Goal: Task Accomplishment & Management: Use online tool/utility

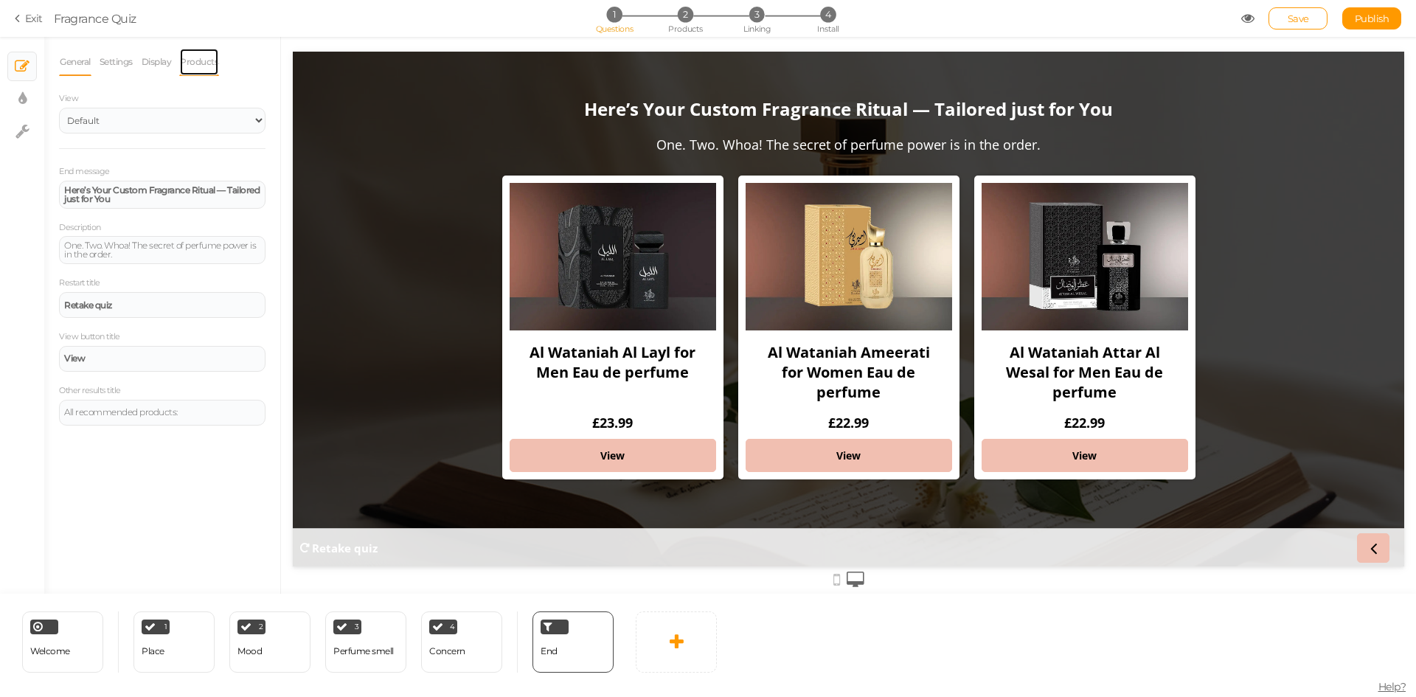
click at [201, 70] on link "Products" at bounding box center [199, 62] width 40 height 28
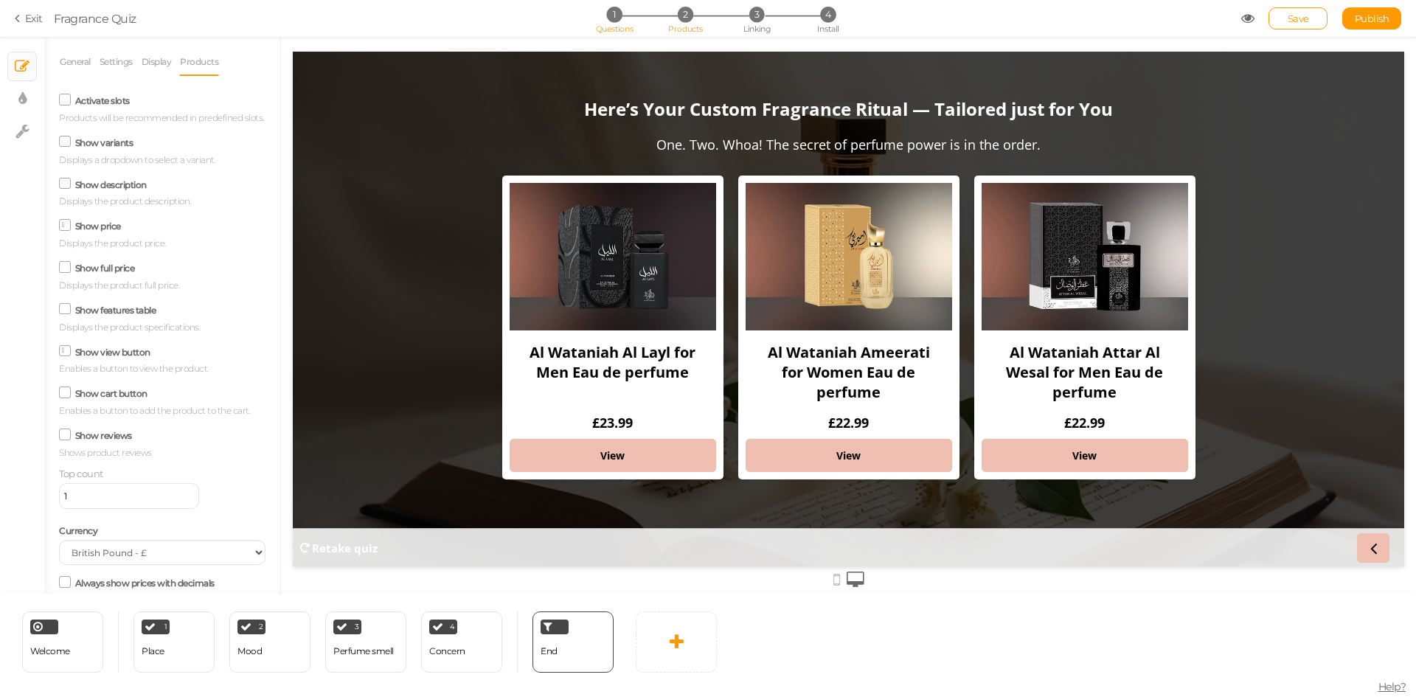
click at [693, 18] on li "2 Products" at bounding box center [685, 14] width 69 height 15
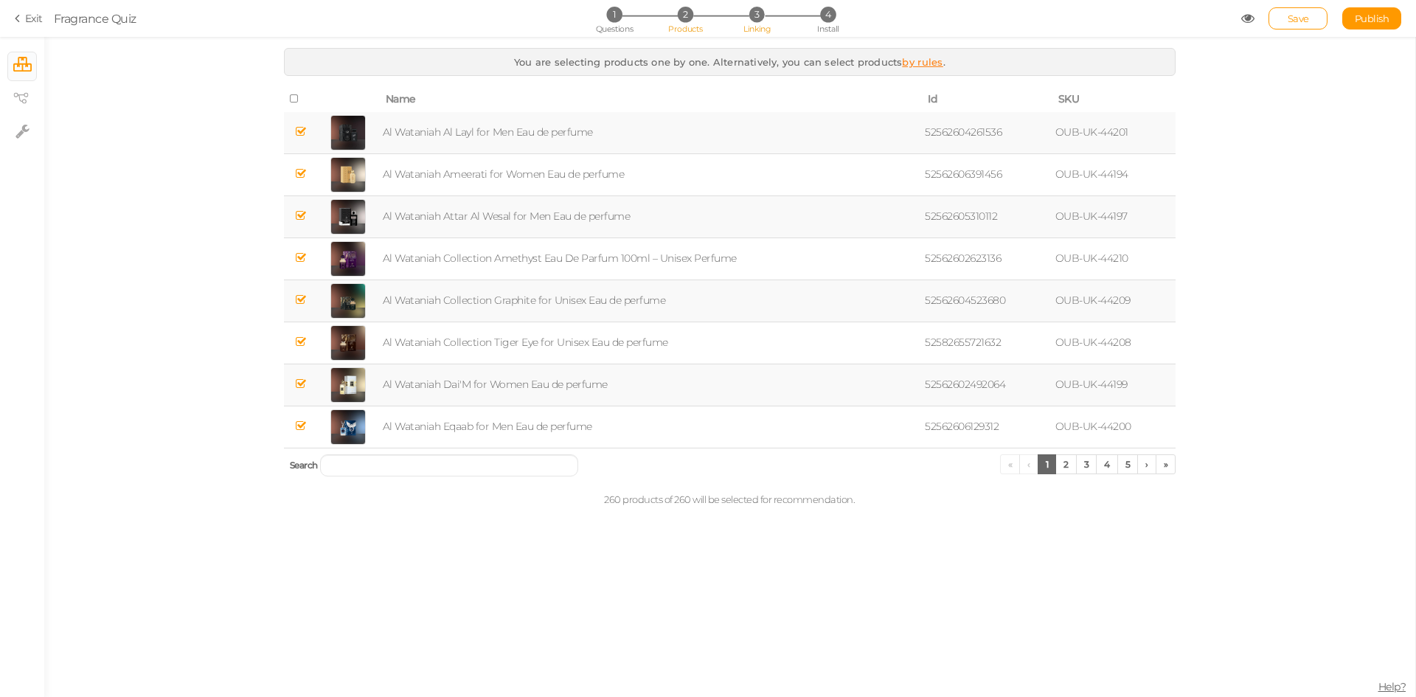
click at [762, 25] on span "Linking" at bounding box center [757, 29] width 27 height 10
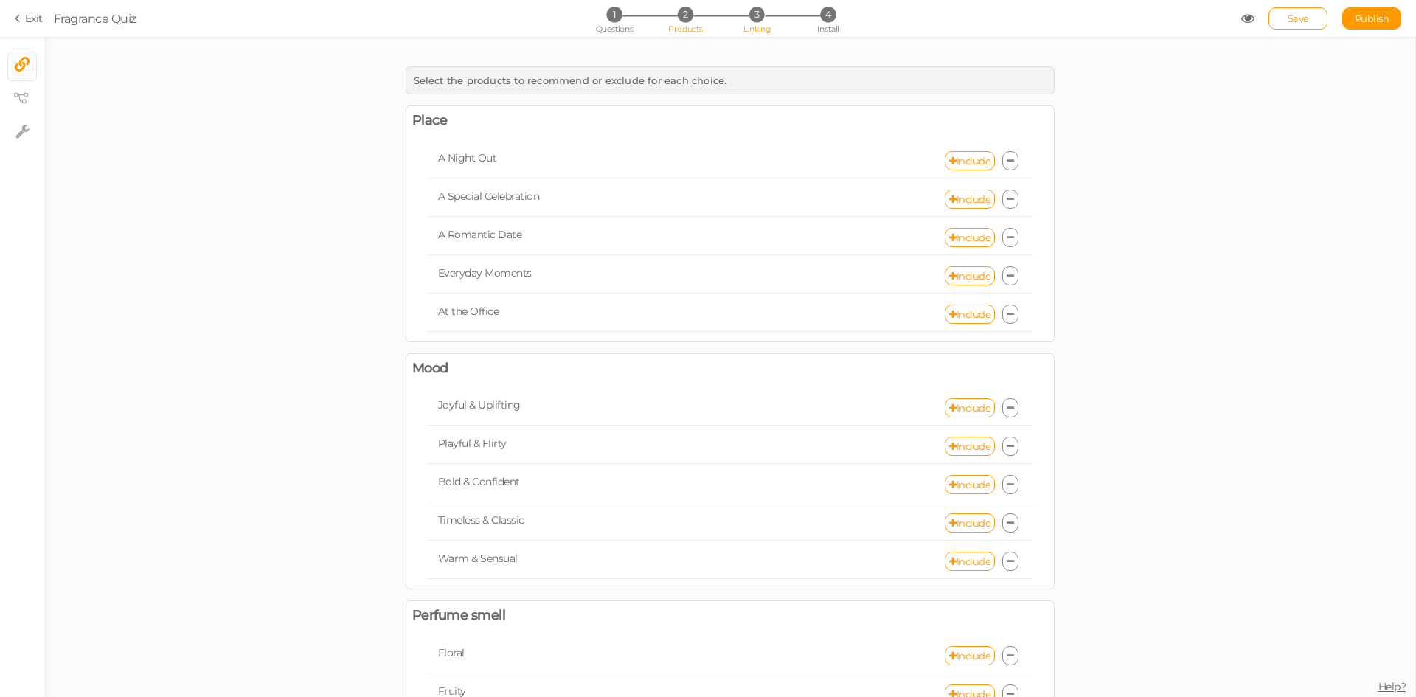
click at [682, 18] on span "2" at bounding box center [685, 14] width 15 height 15
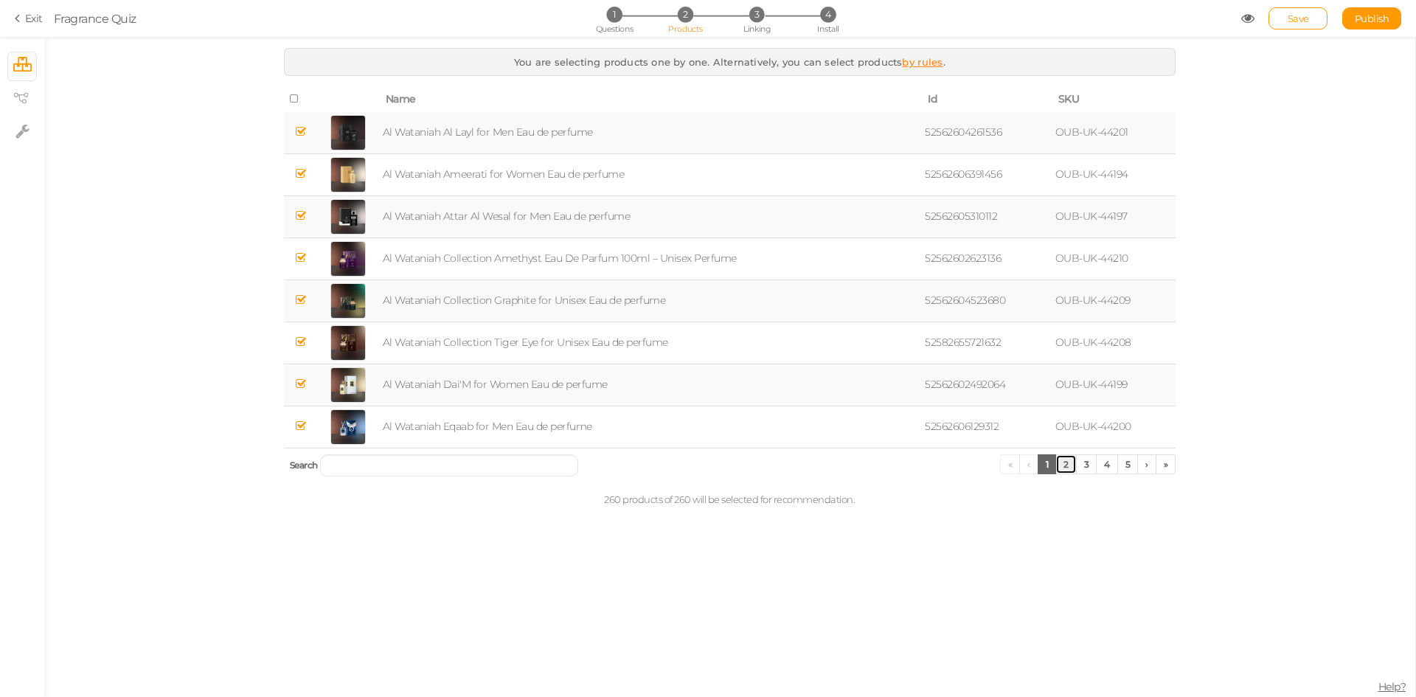
click at [1069, 461] on link "2" at bounding box center [1066, 464] width 21 height 20
click at [1047, 468] on link "1" at bounding box center [1047, 464] width 19 height 20
click at [614, 33] on span "Questions" at bounding box center [615, 29] width 38 height 10
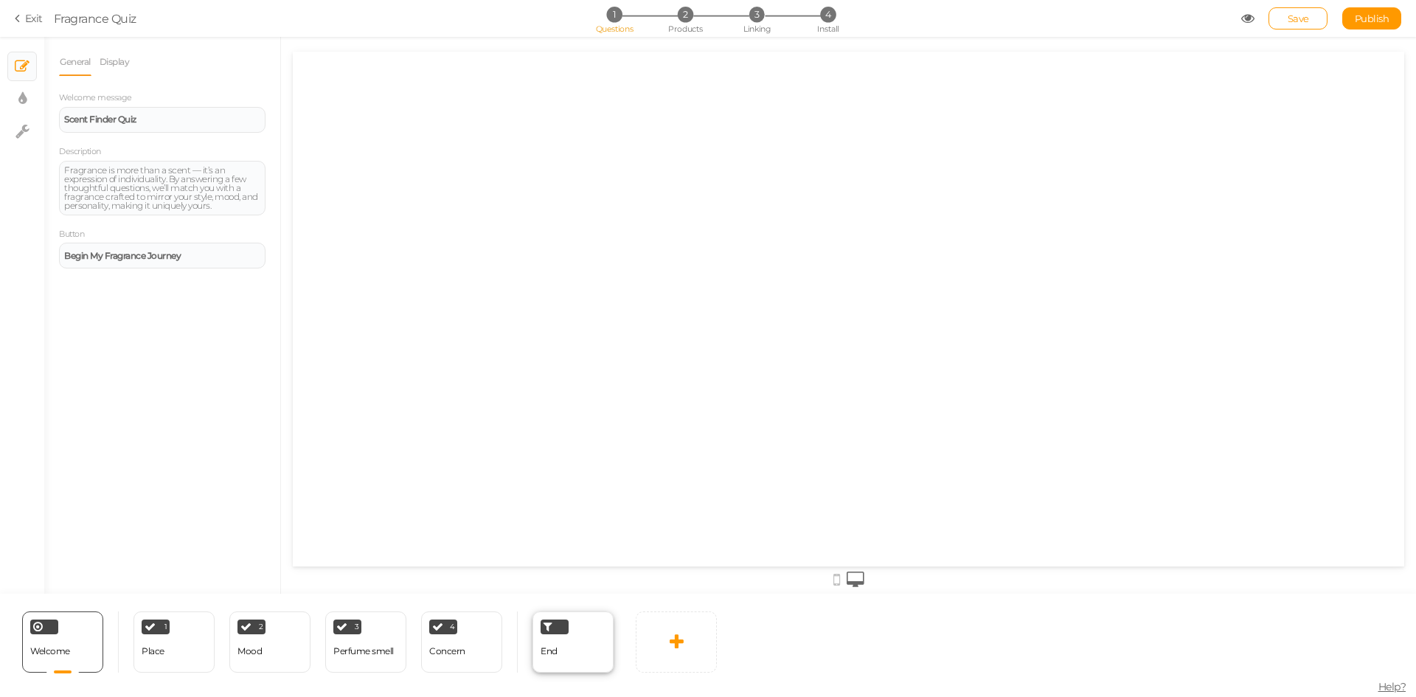
click at [585, 656] on div "End" at bounding box center [573, 642] width 81 height 61
click at [477, 663] on div "4 Concern × Define the conditions to show this slide. Clone Change type Delete" at bounding box center [461, 642] width 81 height 61
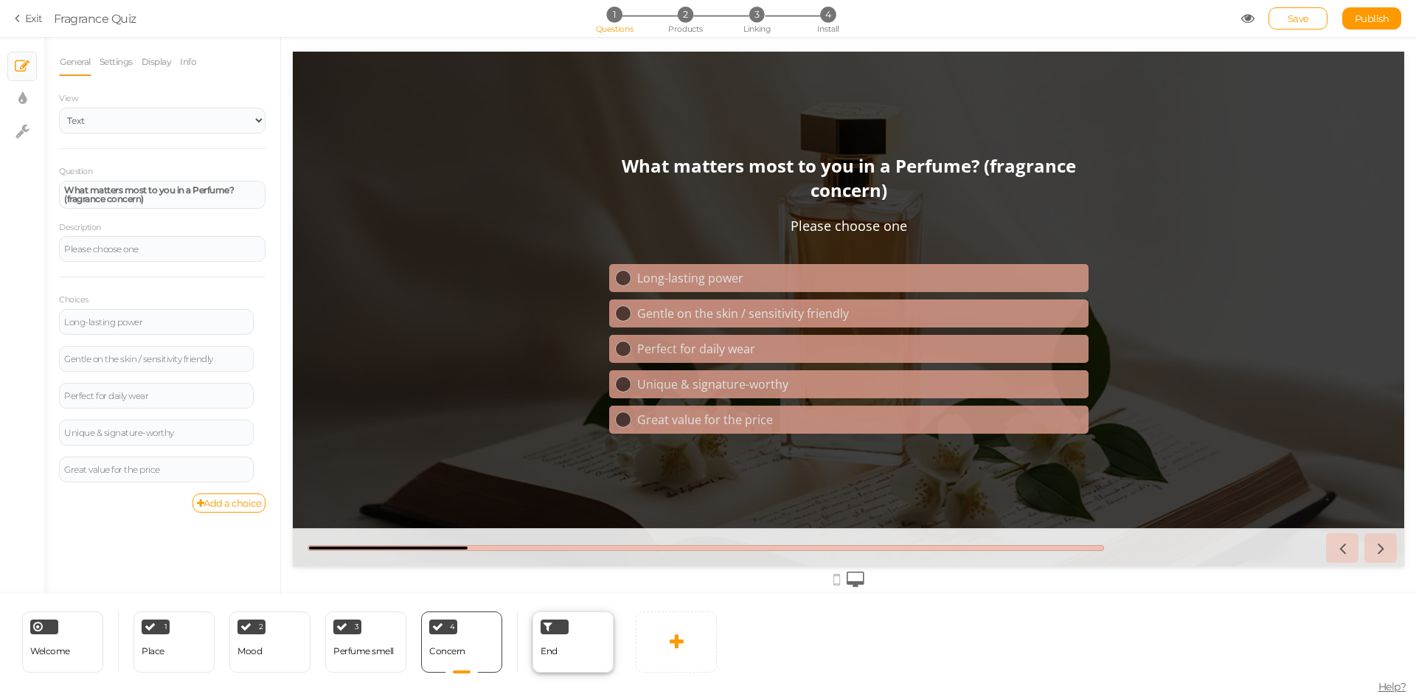
click at [551, 643] on div "End" at bounding box center [549, 652] width 17 height 26
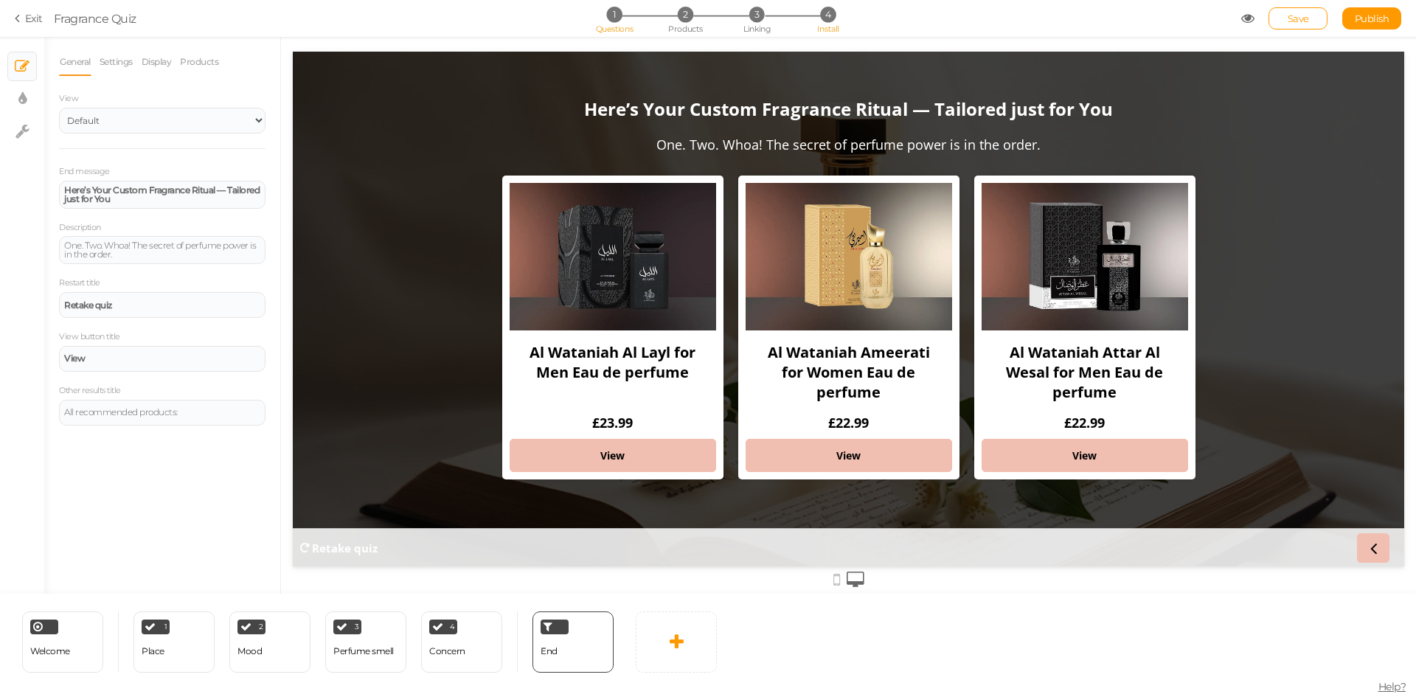
click at [838, 22] on li "4 Install" at bounding box center [828, 14] width 69 height 15
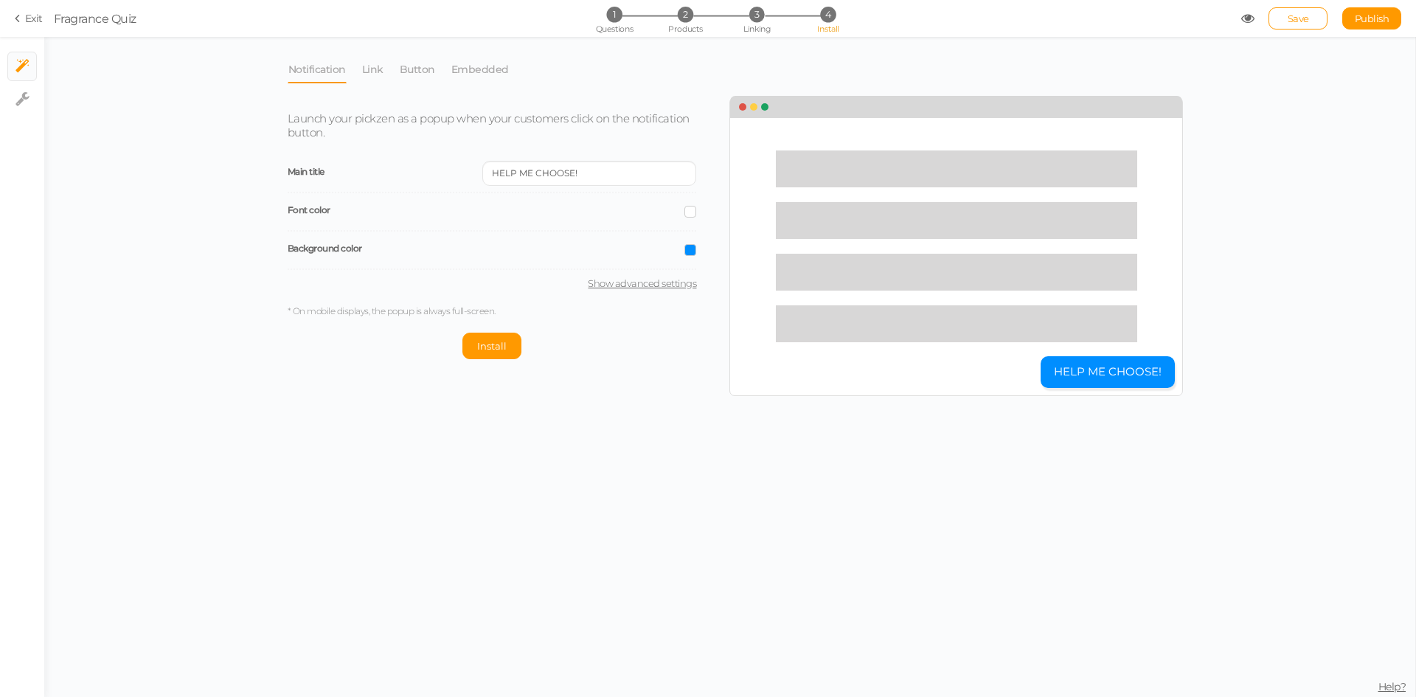
click at [750, 38] on div "Notification Link Button Embedded Launch your pickzen as a popup when your cust…" at bounding box center [729, 367] width 1371 height 660
click at [746, 28] on span "Linking" at bounding box center [757, 29] width 27 height 10
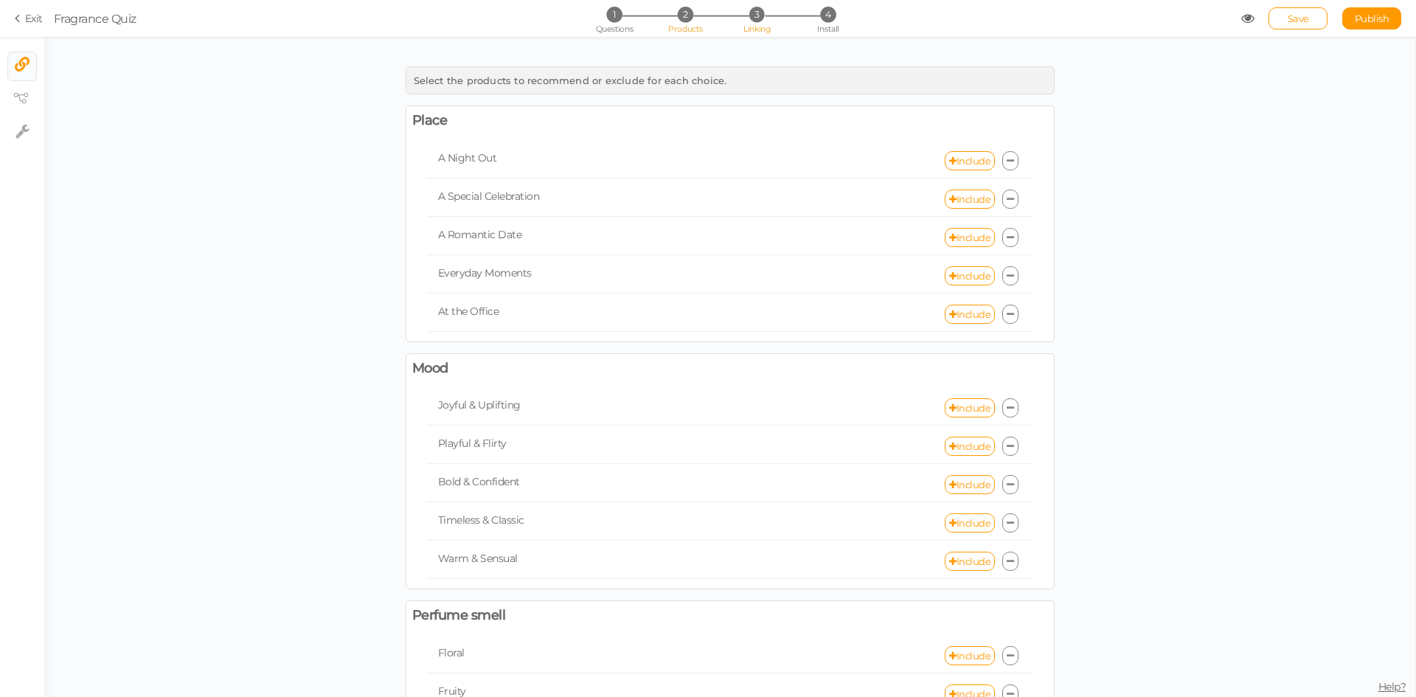
click at [688, 34] on span "Products" at bounding box center [685, 29] width 35 height 10
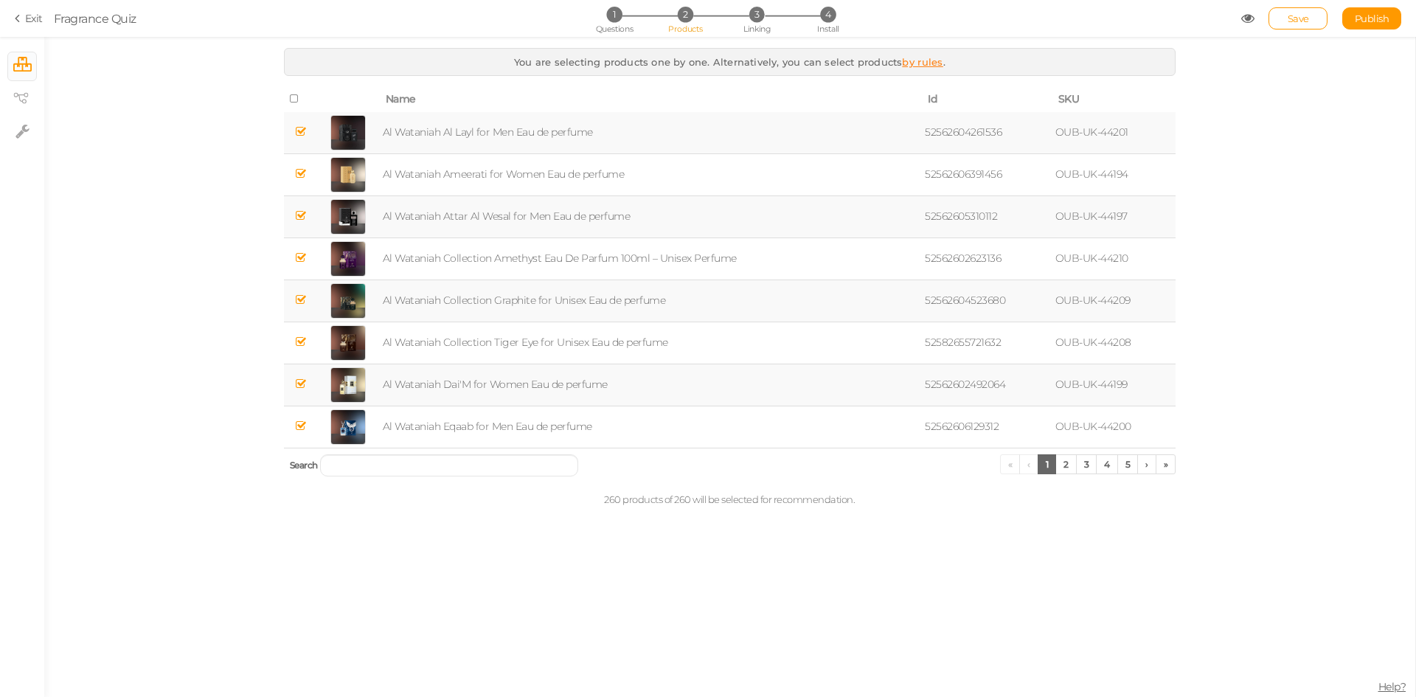
click at [636, 27] on div "1 Questions 2 Products 3 Linking 4 Install" at bounding box center [707, 20] width 309 height 27
click at [608, 29] on span "Questions" at bounding box center [615, 29] width 38 height 10
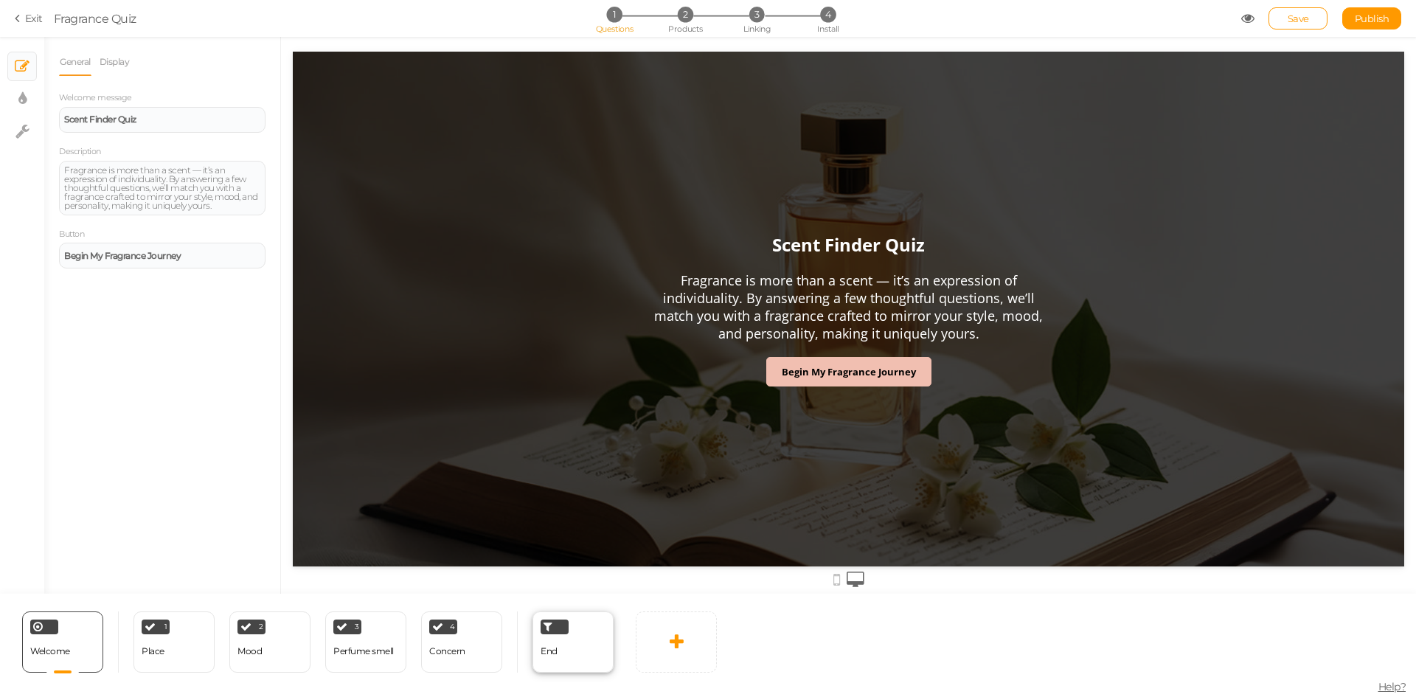
click at [591, 646] on div "End" at bounding box center [573, 642] width 81 height 61
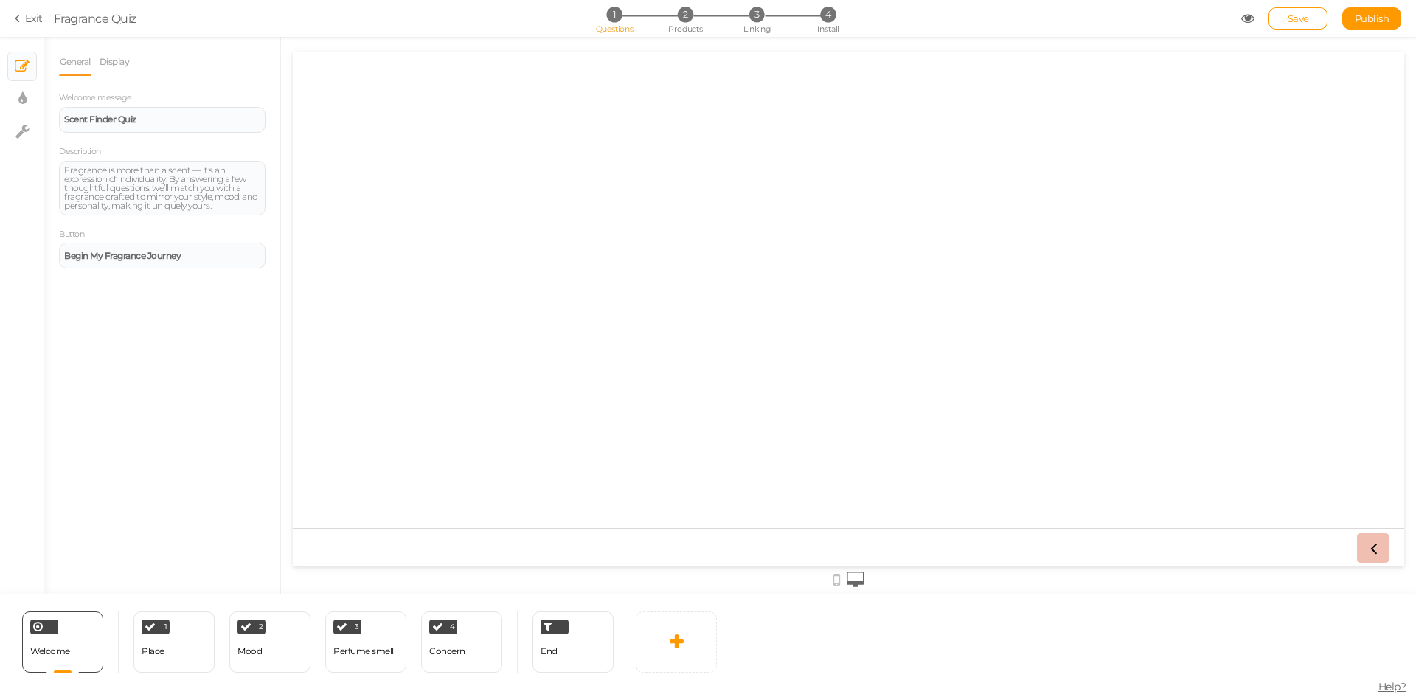
select select "GBP"
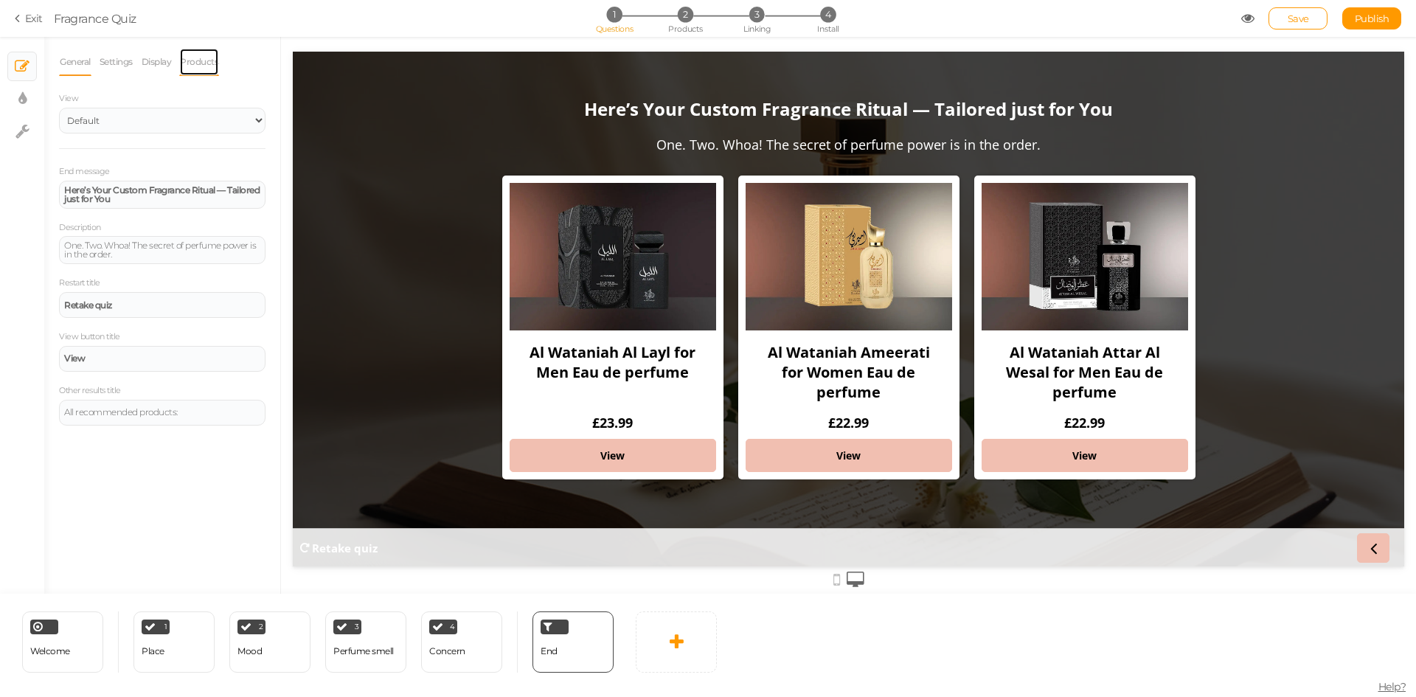
click at [199, 62] on link "Products" at bounding box center [199, 62] width 40 height 28
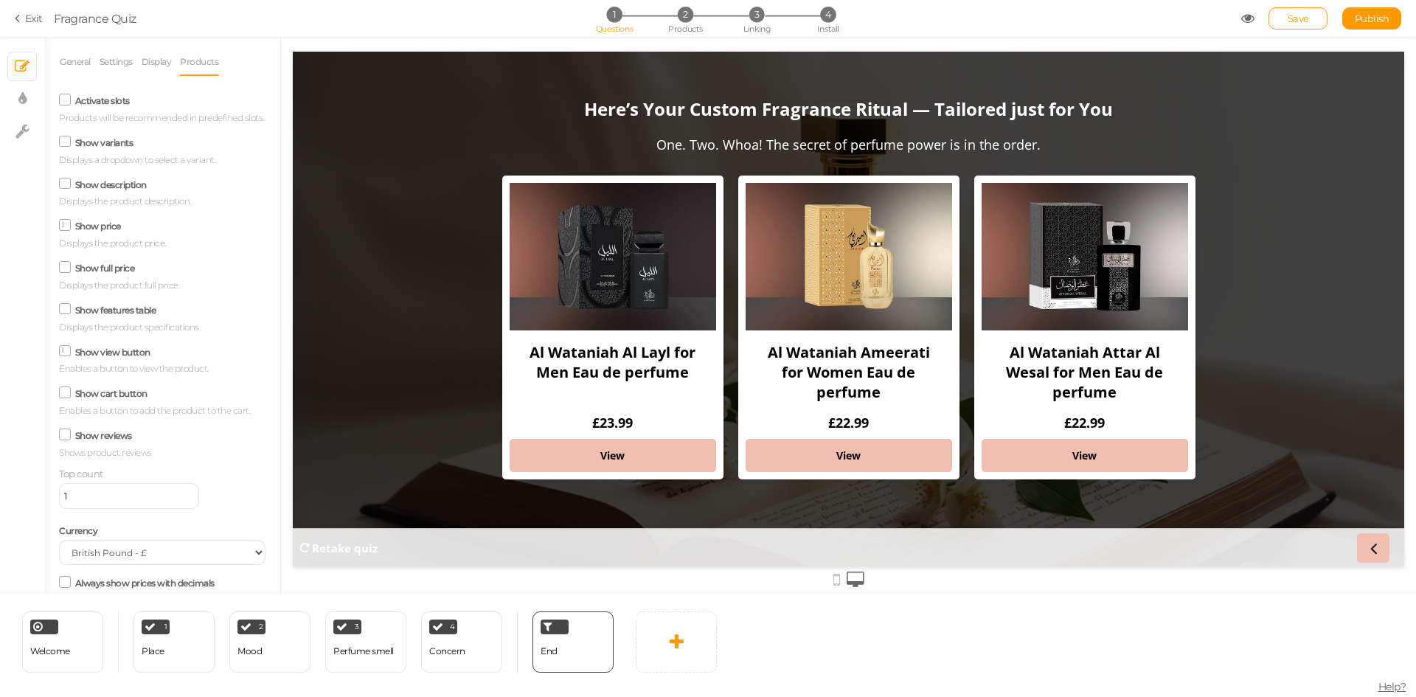
click at [66, 145] on icon at bounding box center [65, 141] width 20 height 7
click at [0, 0] on input "Show variants" at bounding box center [0, 0] width 0 height 0
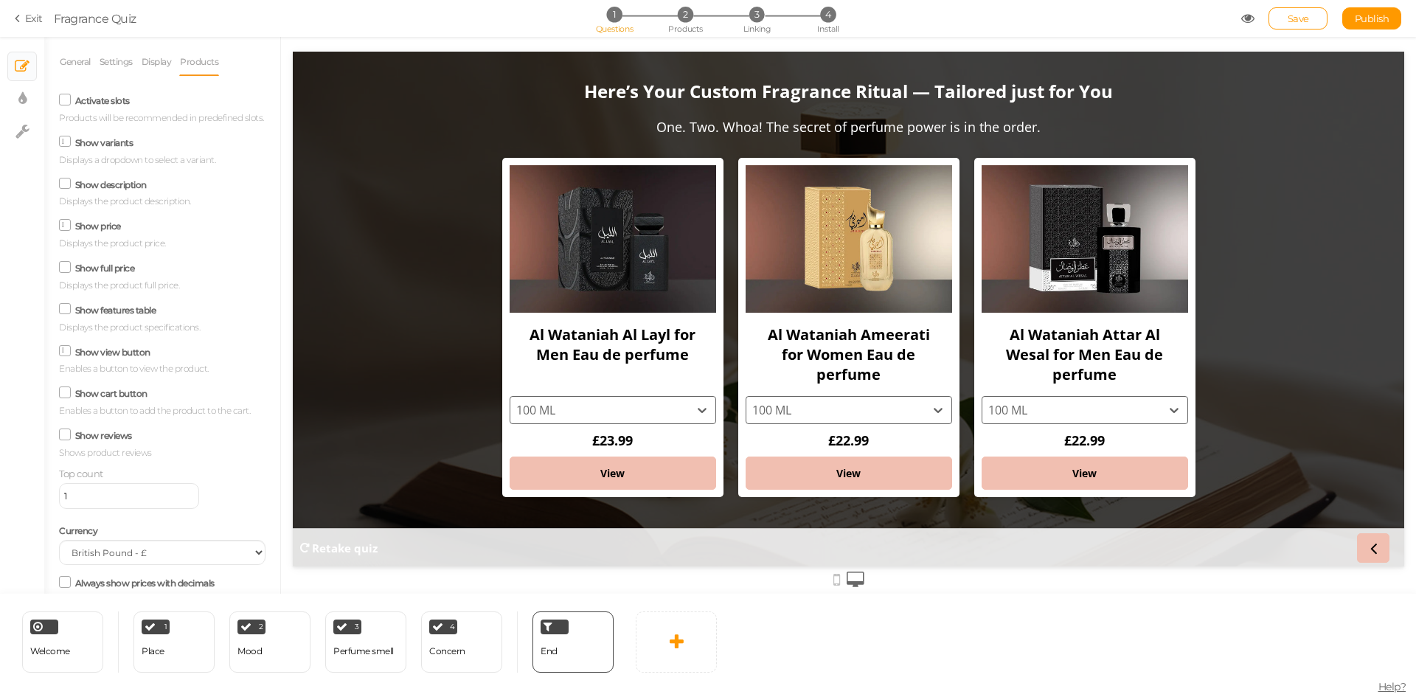
click at [66, 142] on icon at bounding box center [65, 142] width 7 height 0
click at [0, 0] on input "Show variants" at bounding box center [0, 0] width 0 height 0
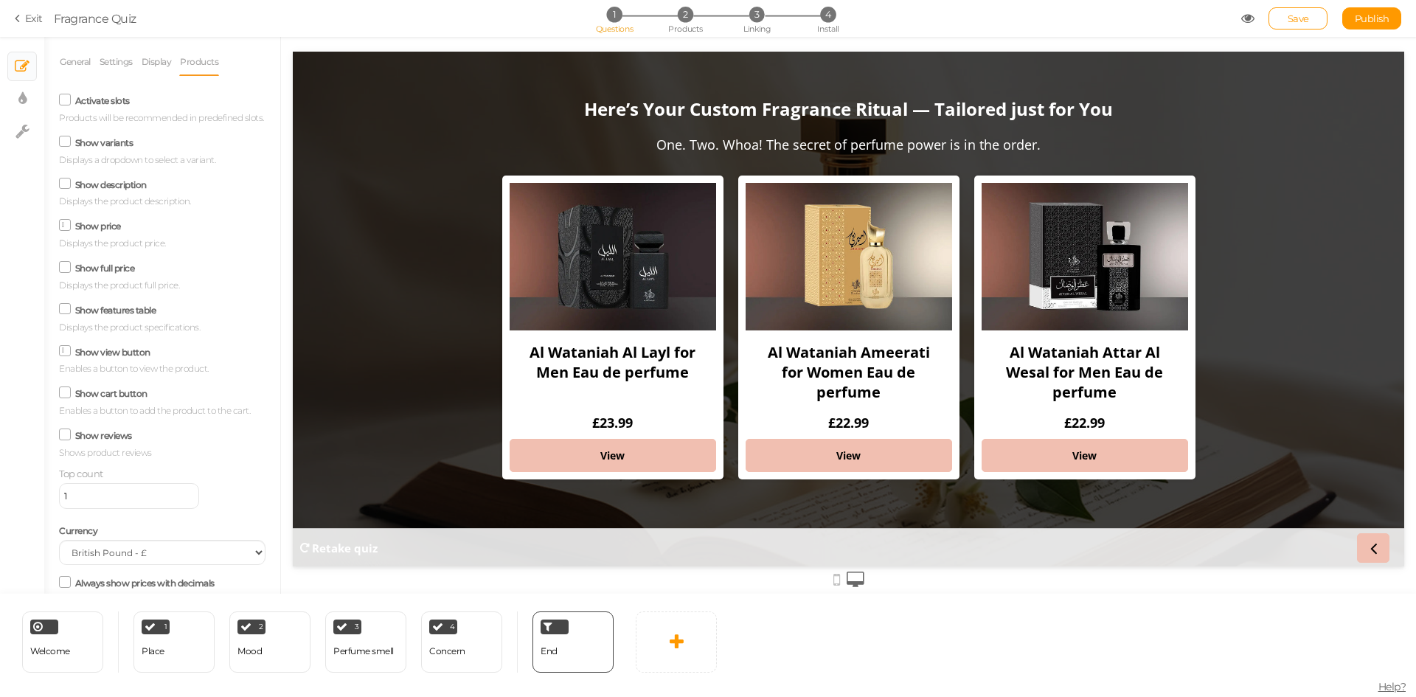
click at [64, 103] on icon at bounding box center [65, 99] width 20 height 7
click at [0, 0] on input "Activate slots" at bounding box center [0, 0] width 0 height 0
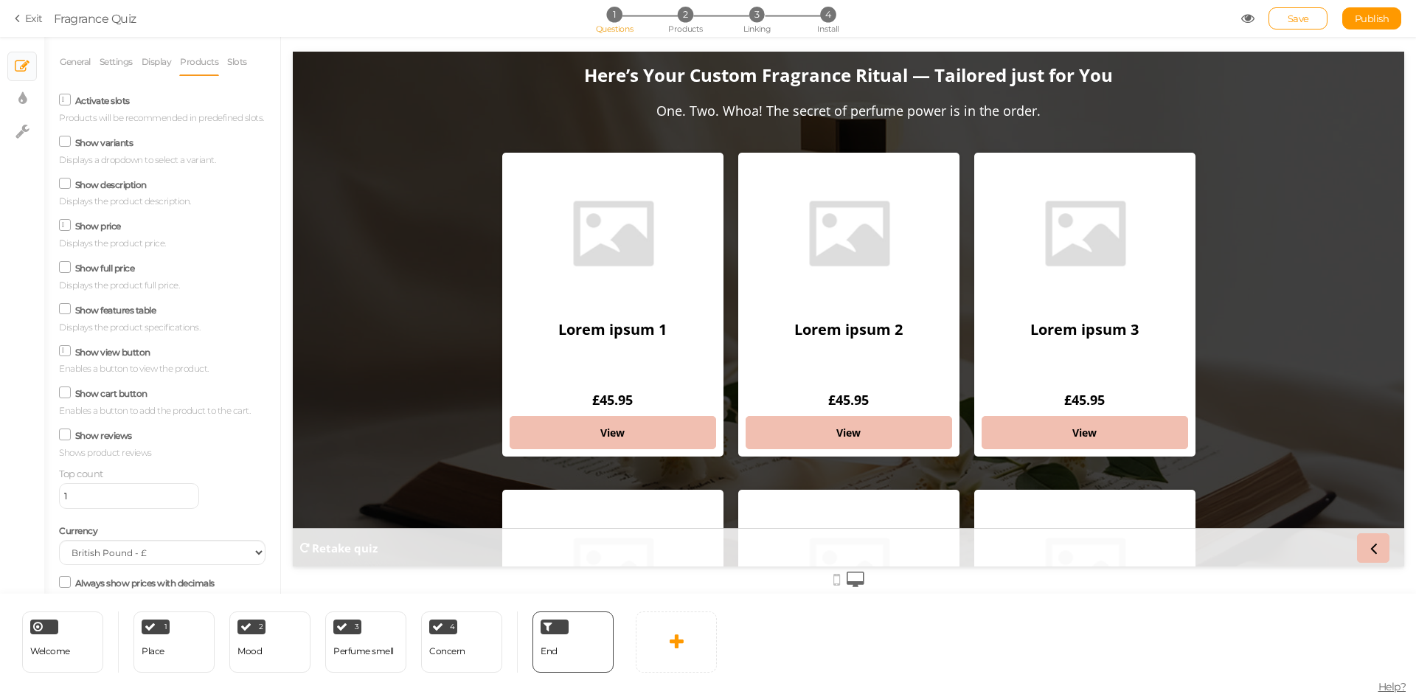
click at [66, 100] on icon at bounding box center [65, 100] width 7 height 0
click at [0, 0] on input "Activate slots" at bounding box center [0, 0] width 0 height 0
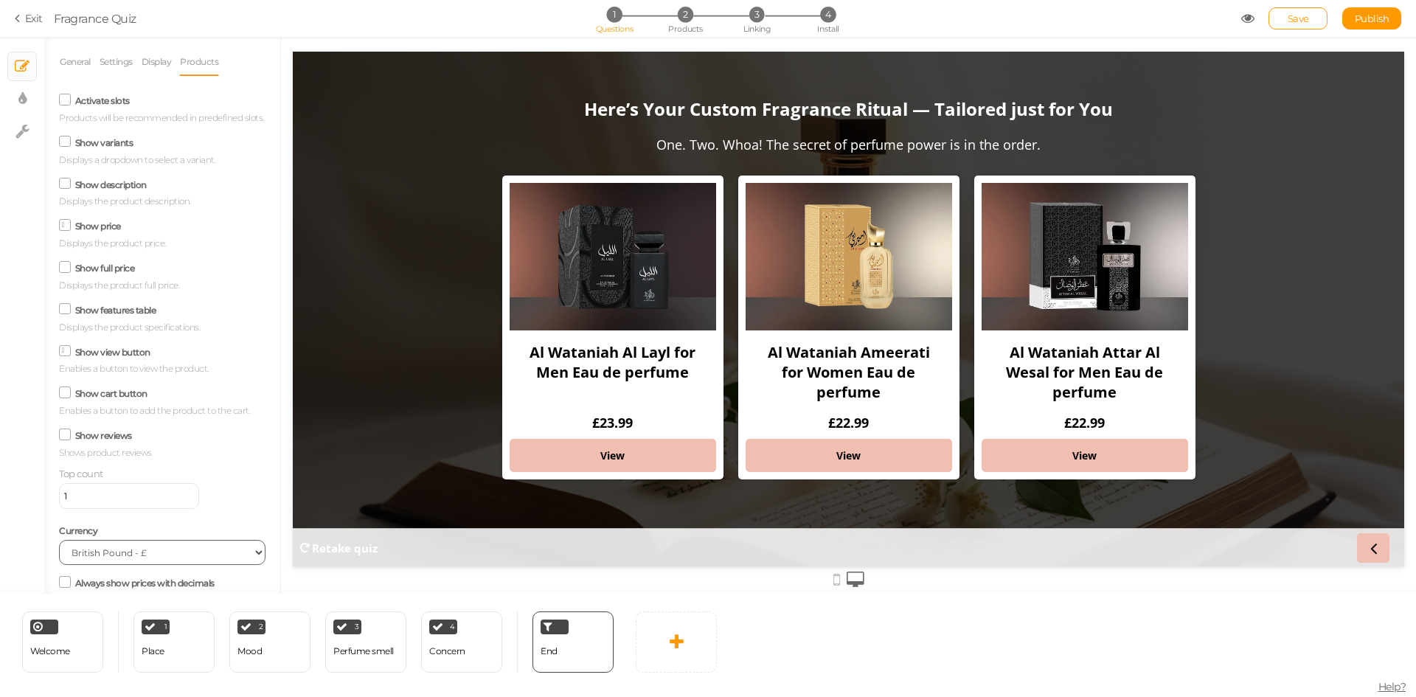
scroll to position [165, 0]
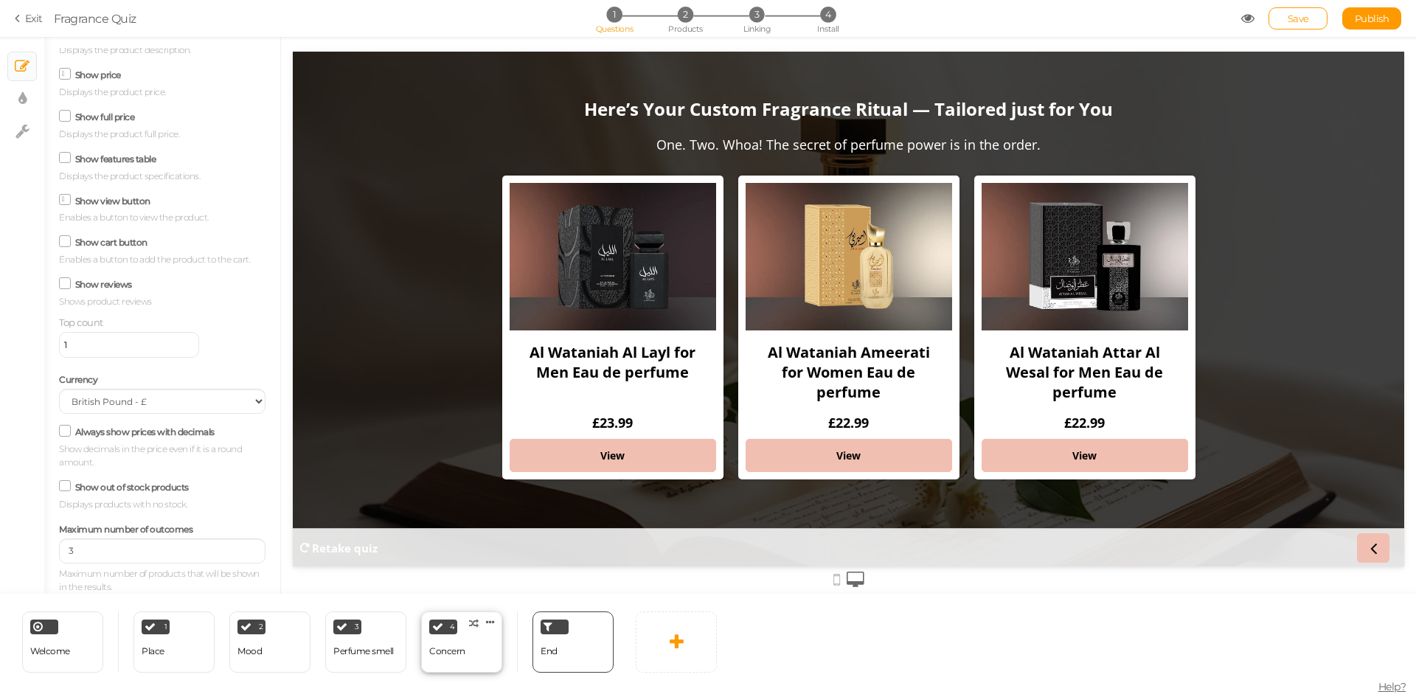
click at [456, 648] on div "Concern" at bounding box center [447, 651] width 36 height 10
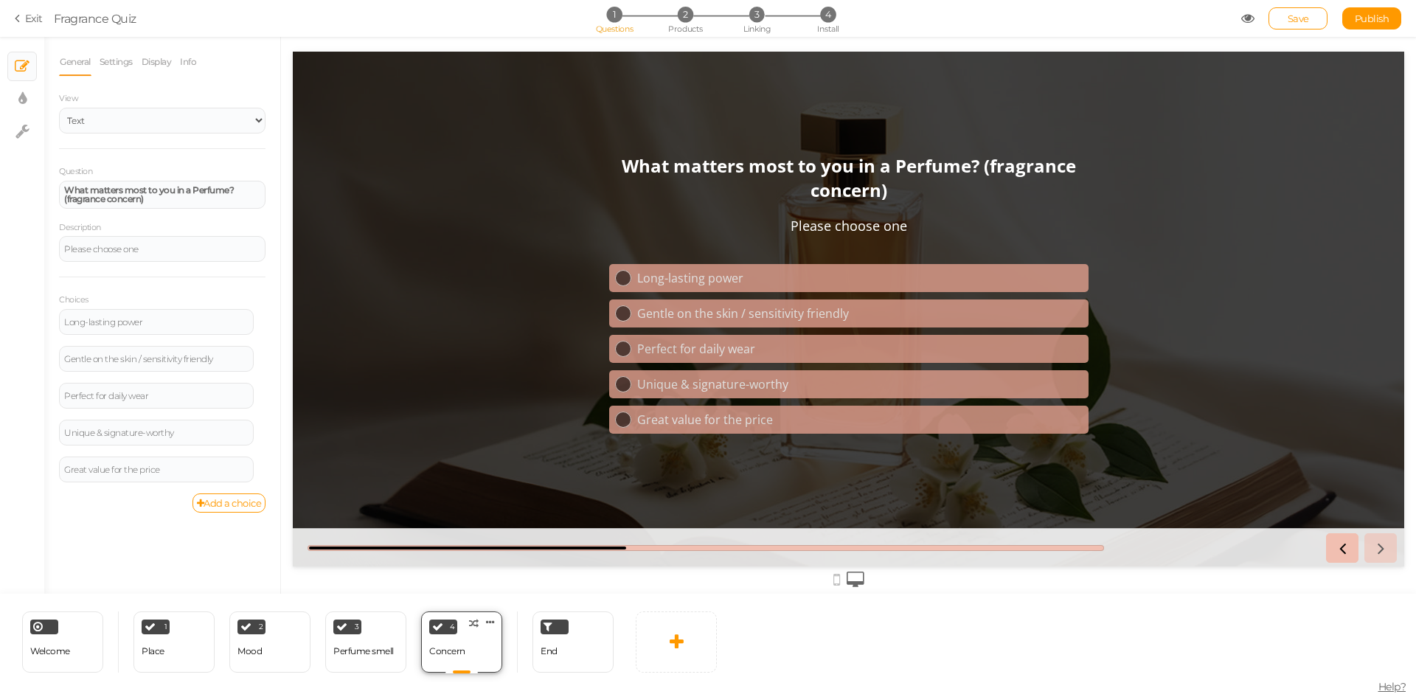
scroll to position [0, 0]
click at [367, 654] on div "Perfume smell" at bounding box center [363, 651] width 60 height 10
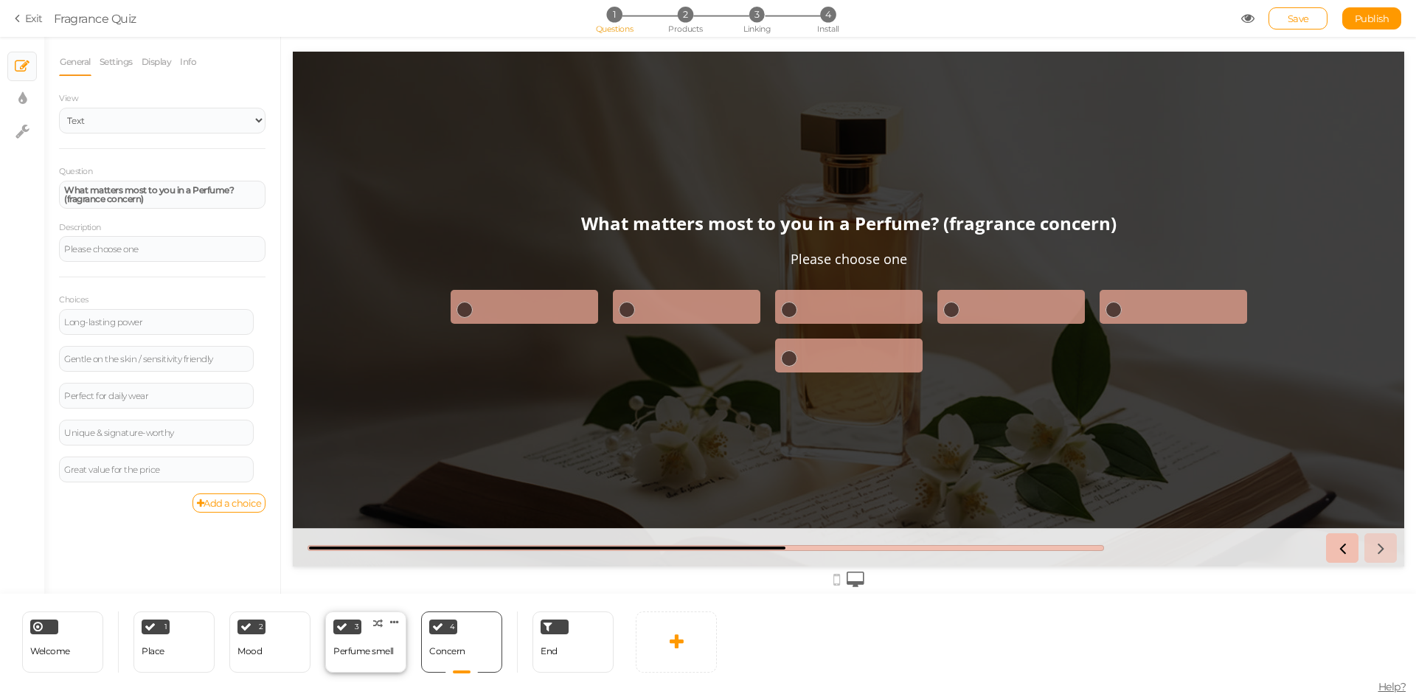
select select "2"
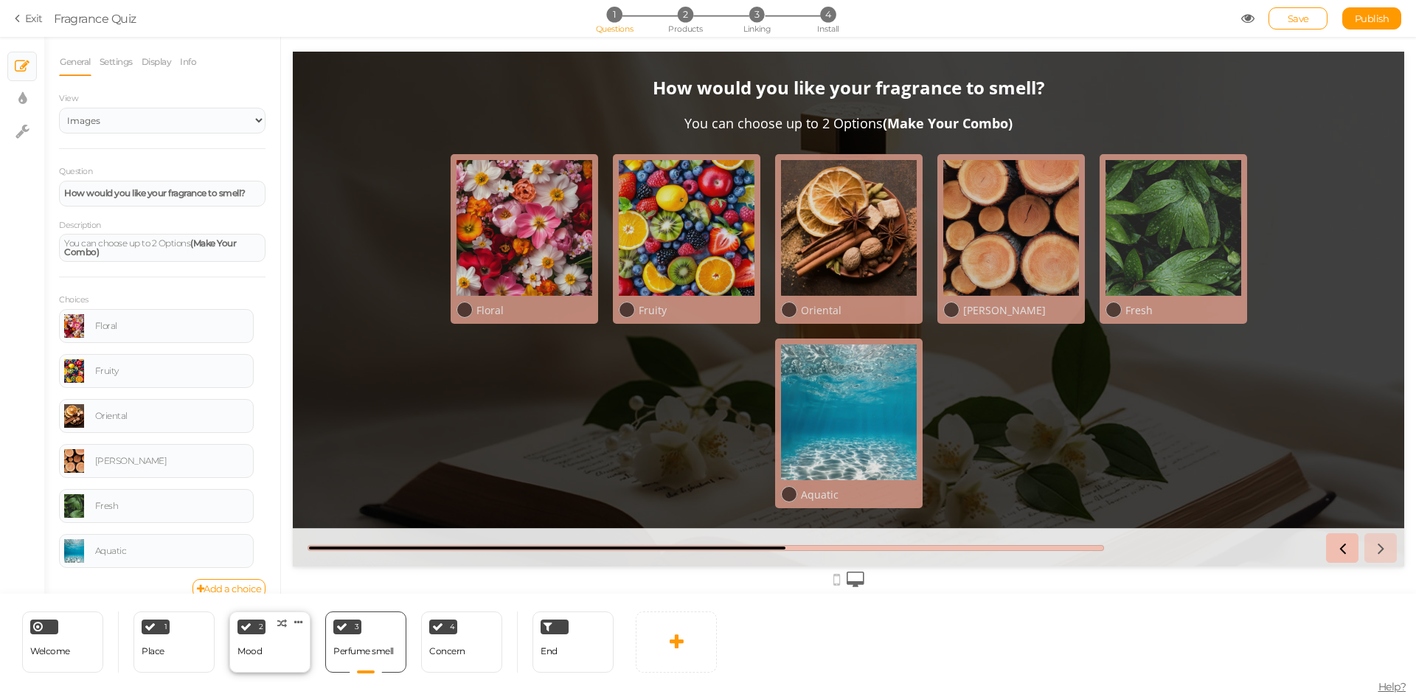
click at [261, 654] on div "Mood" at bounding box center [250, 651] width 24 height 10
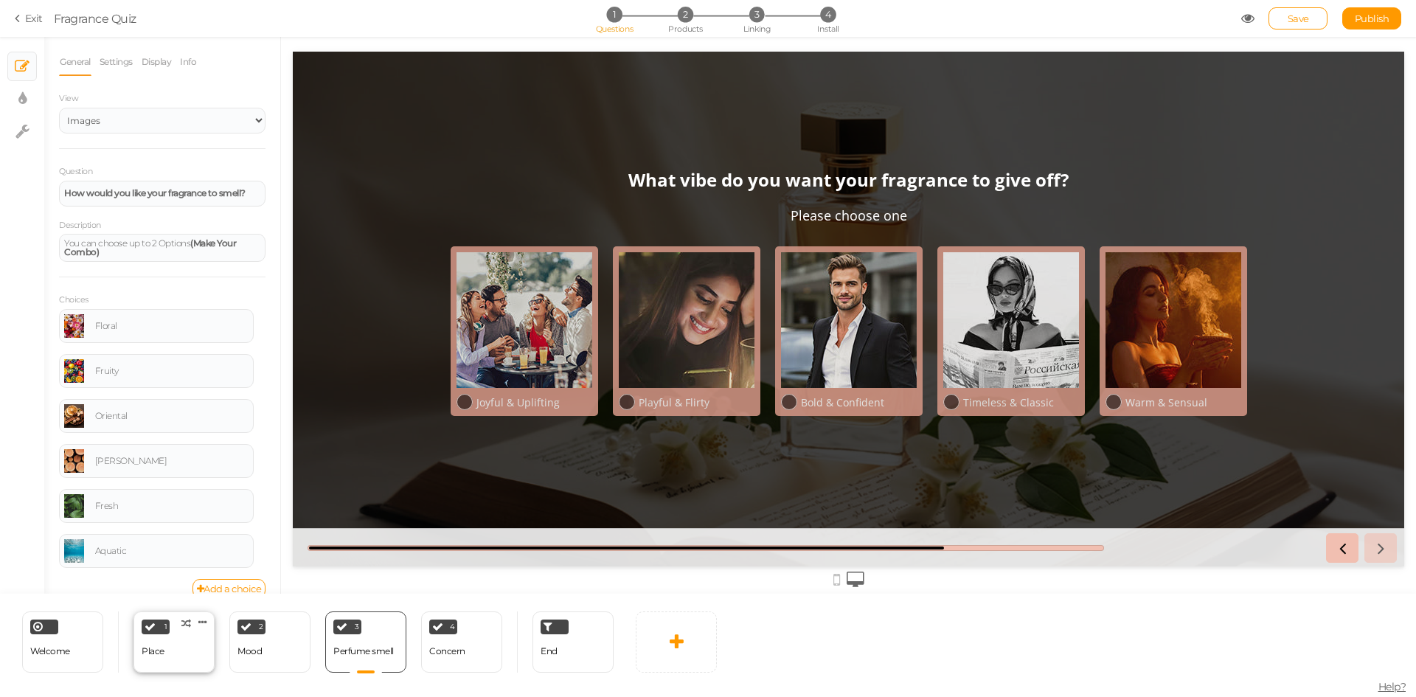
select select "2"
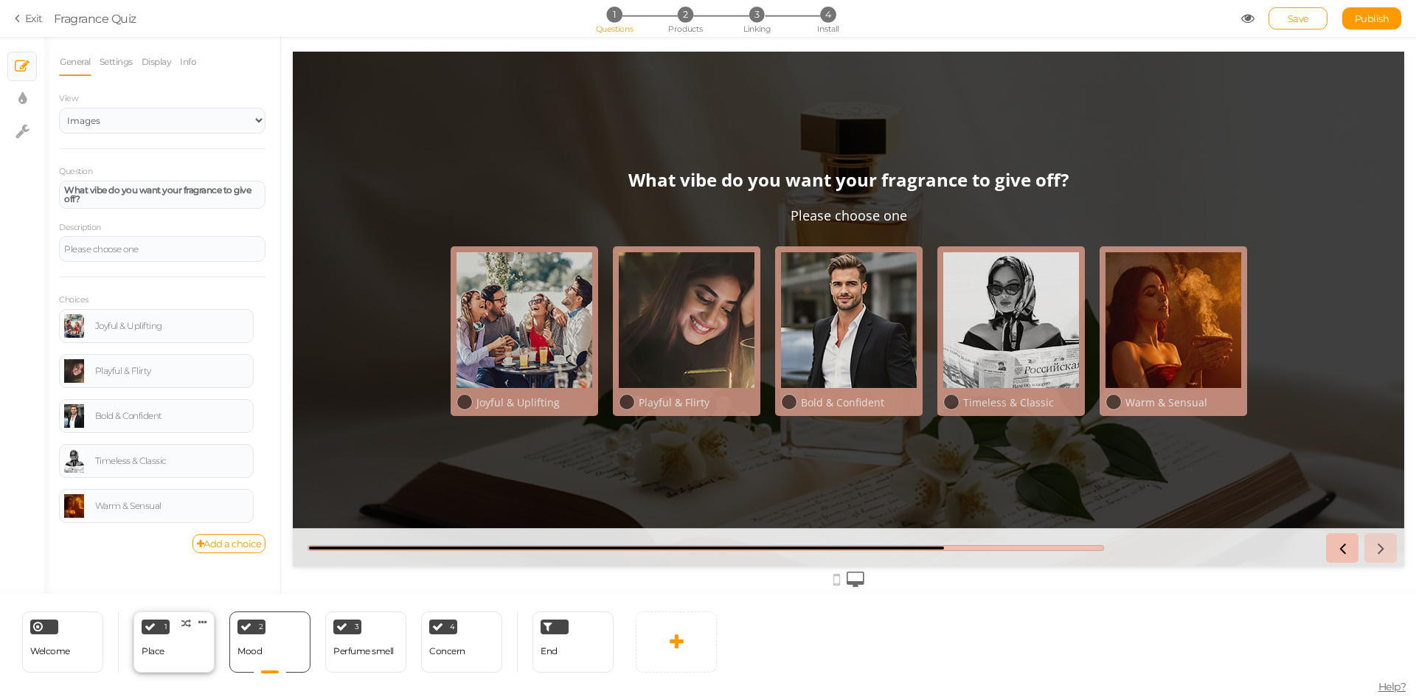
click at [170, 656] on div "1 Place × Define the conditions to show this slide. Clone Change type Delete" at bounding box center [174, 642] width 81 height 61
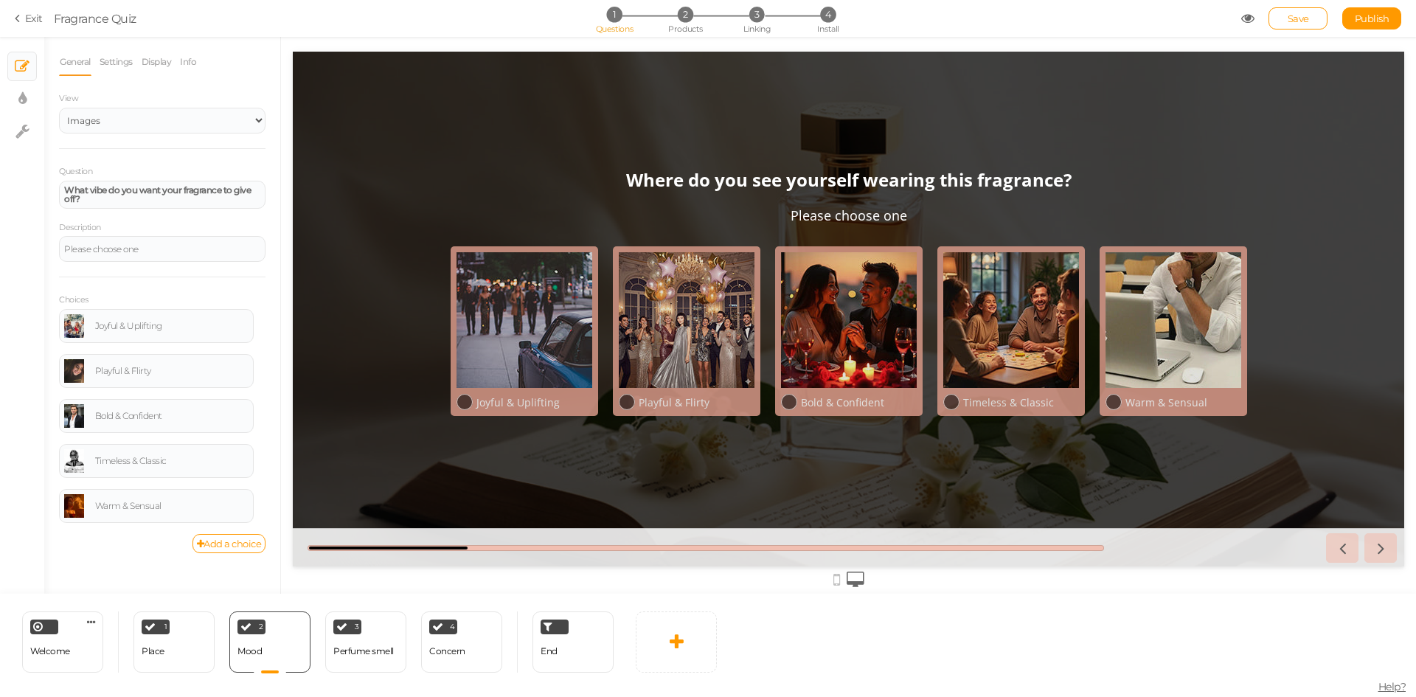
select select "2"
click at [61, 658] on div "Welcome" at bounding box center [50, 652] width 40 height 26
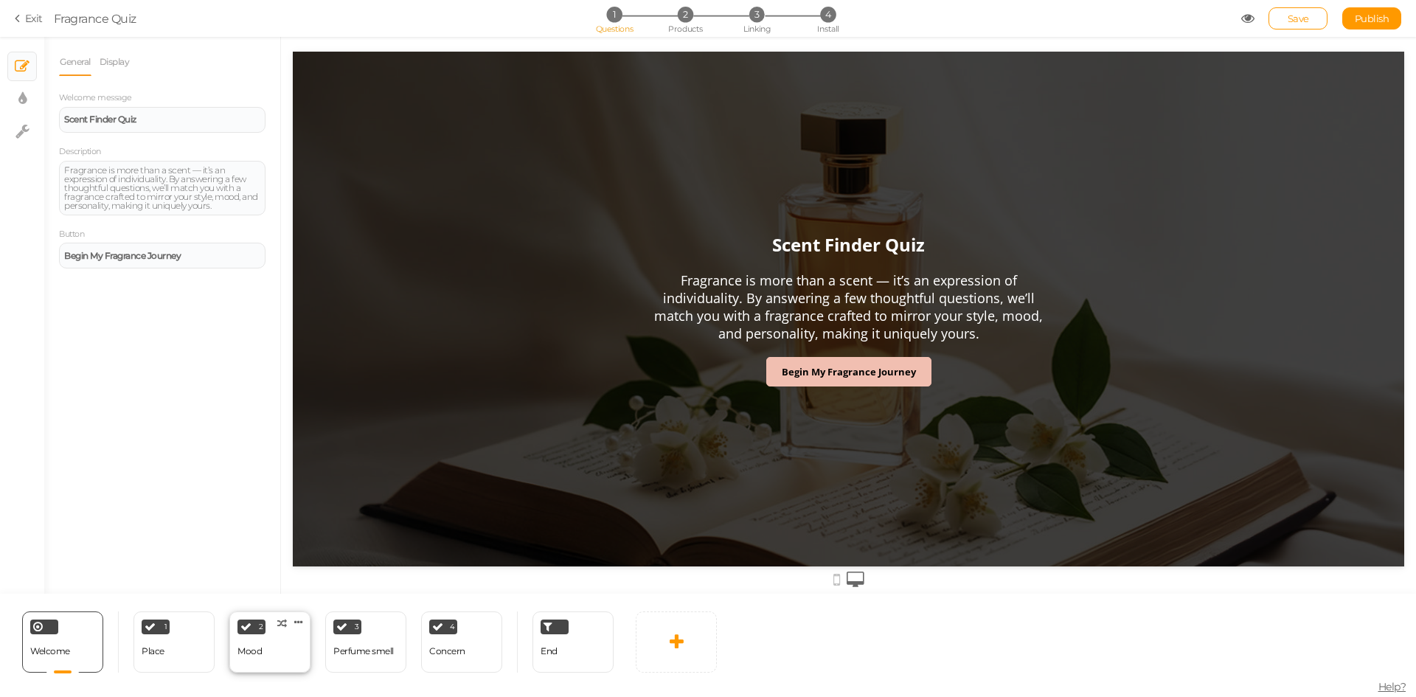
click at [266, 660] on div "2 Mood × Define the conditions to show this slide. Clone Change type Delete" at bounding box center [269, 642] width 81 height 61
select select "2"
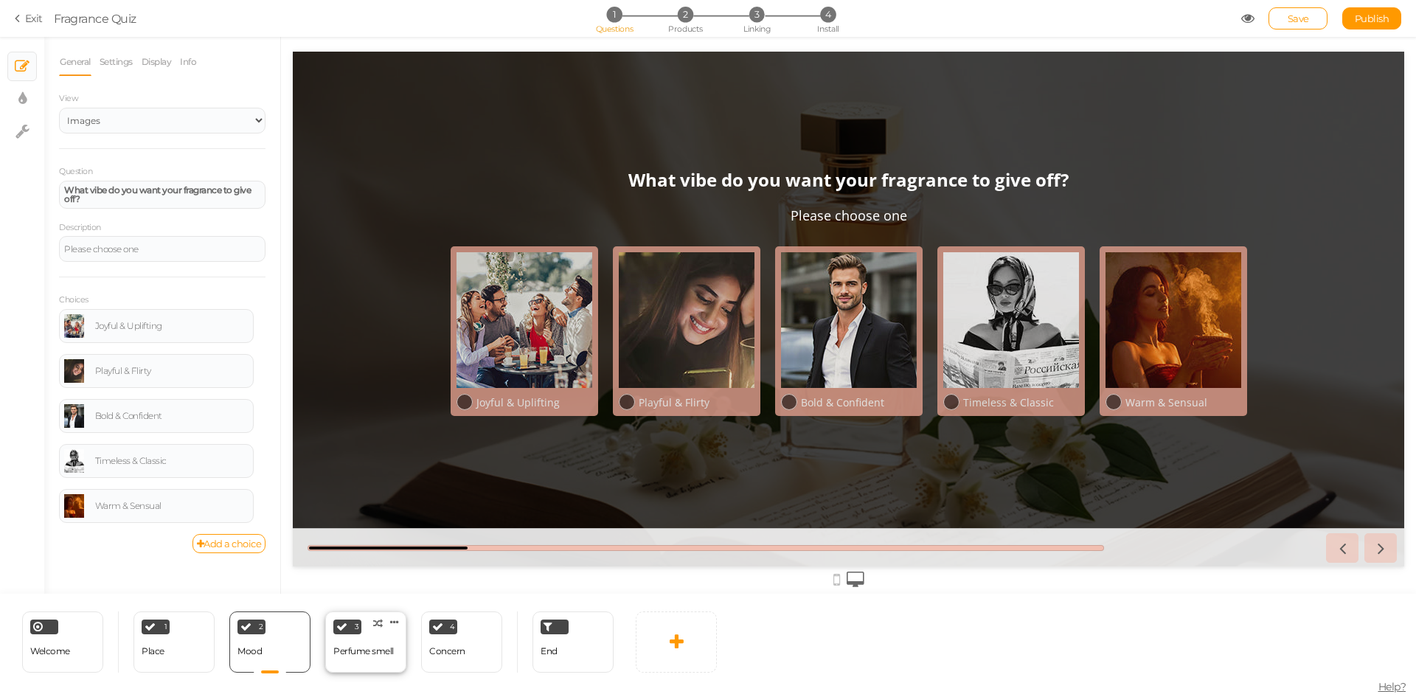
click at [343, 654] on div "Perfume smell" at bounding box center [363, 651] width 60 height 10
select select "2"
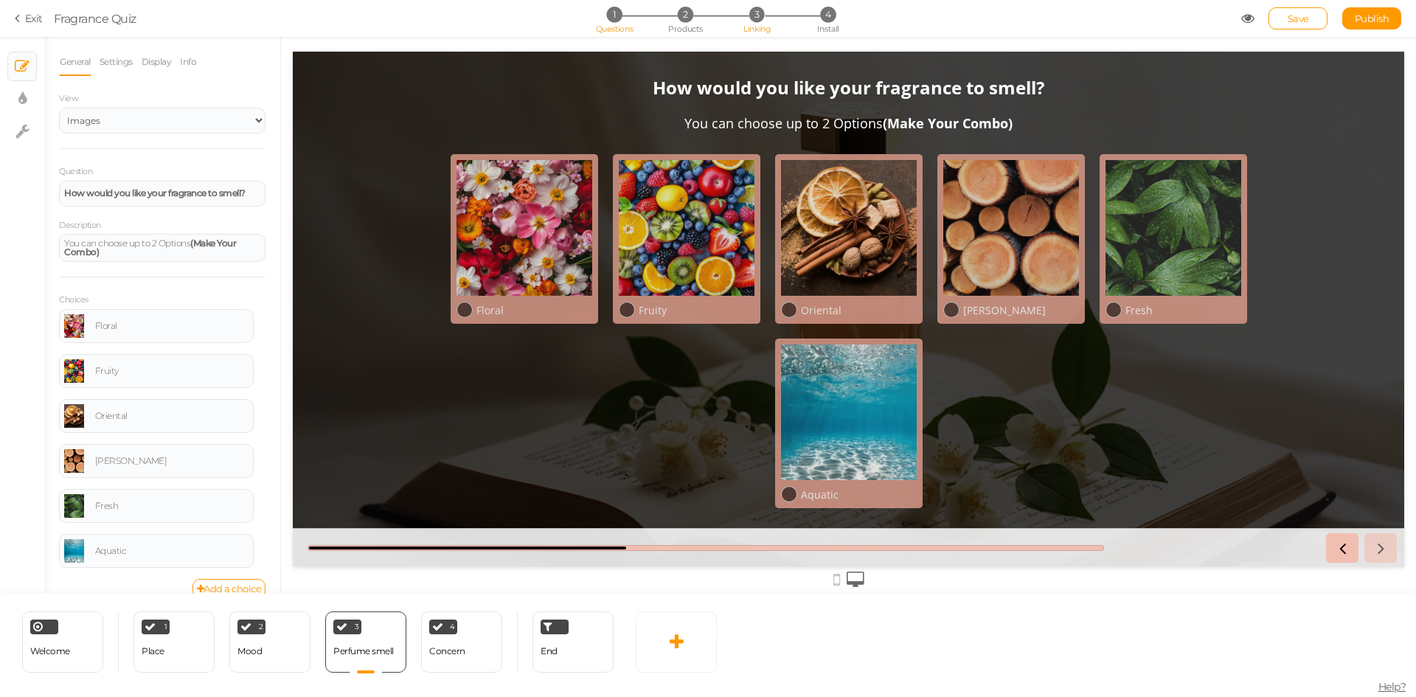
click at [759, 9] on span "3" at bounding box center [757, 14] width 15 height 15
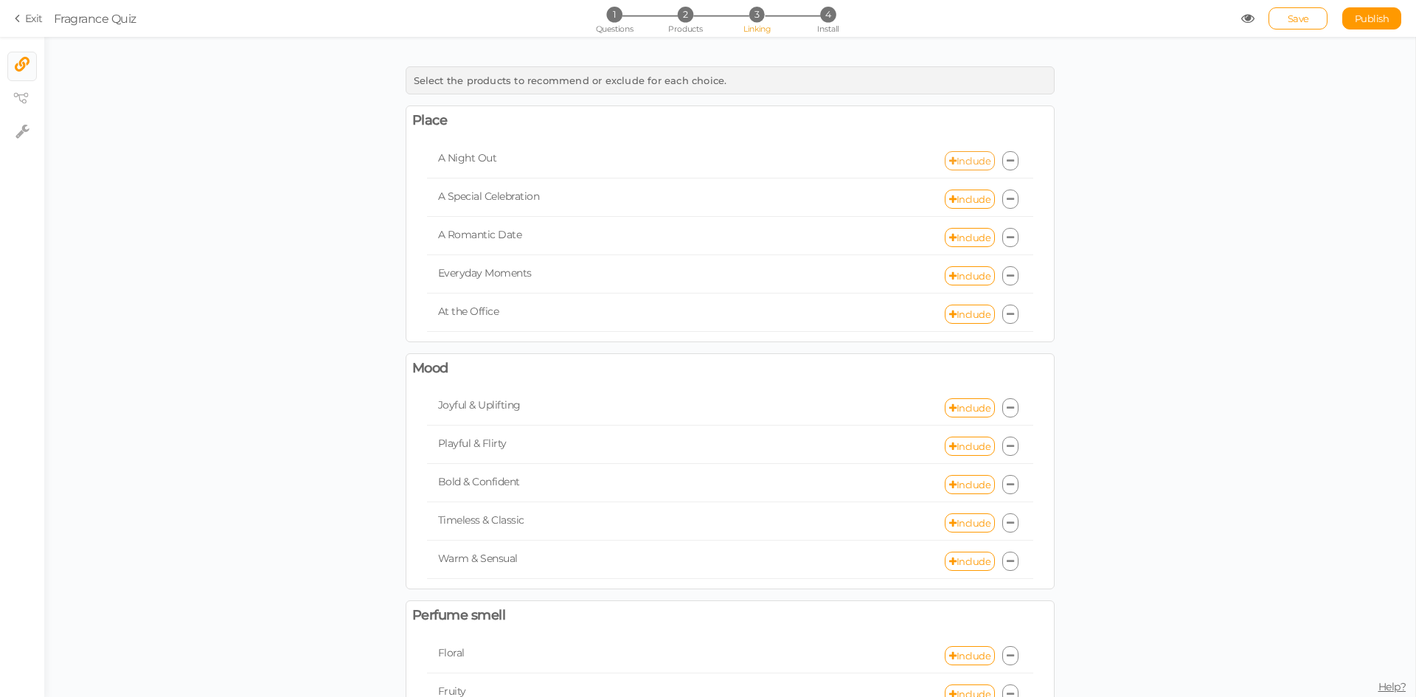
click at [955, 153] on link "Include" at bounding box center [970, 160] width 50 height 19
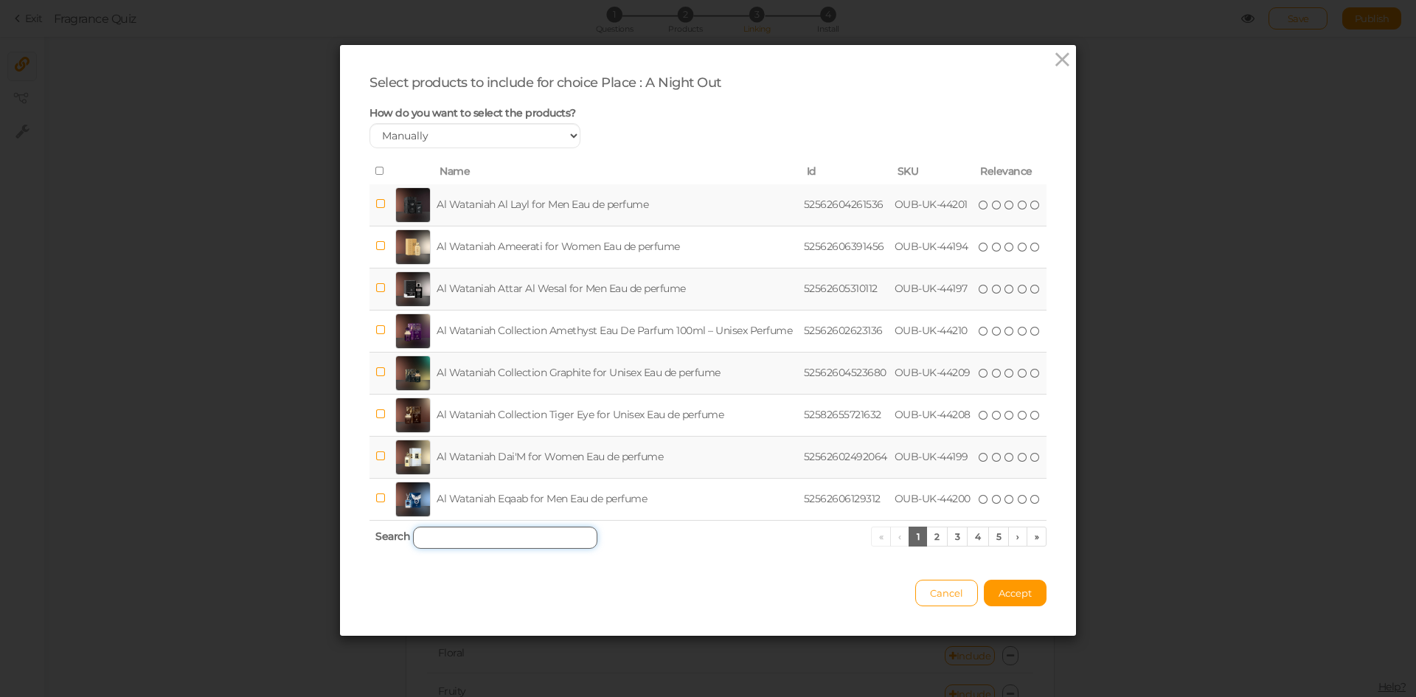
click at [531, 532] on input "search" at bounding box center [505, 538] width 184 height 22
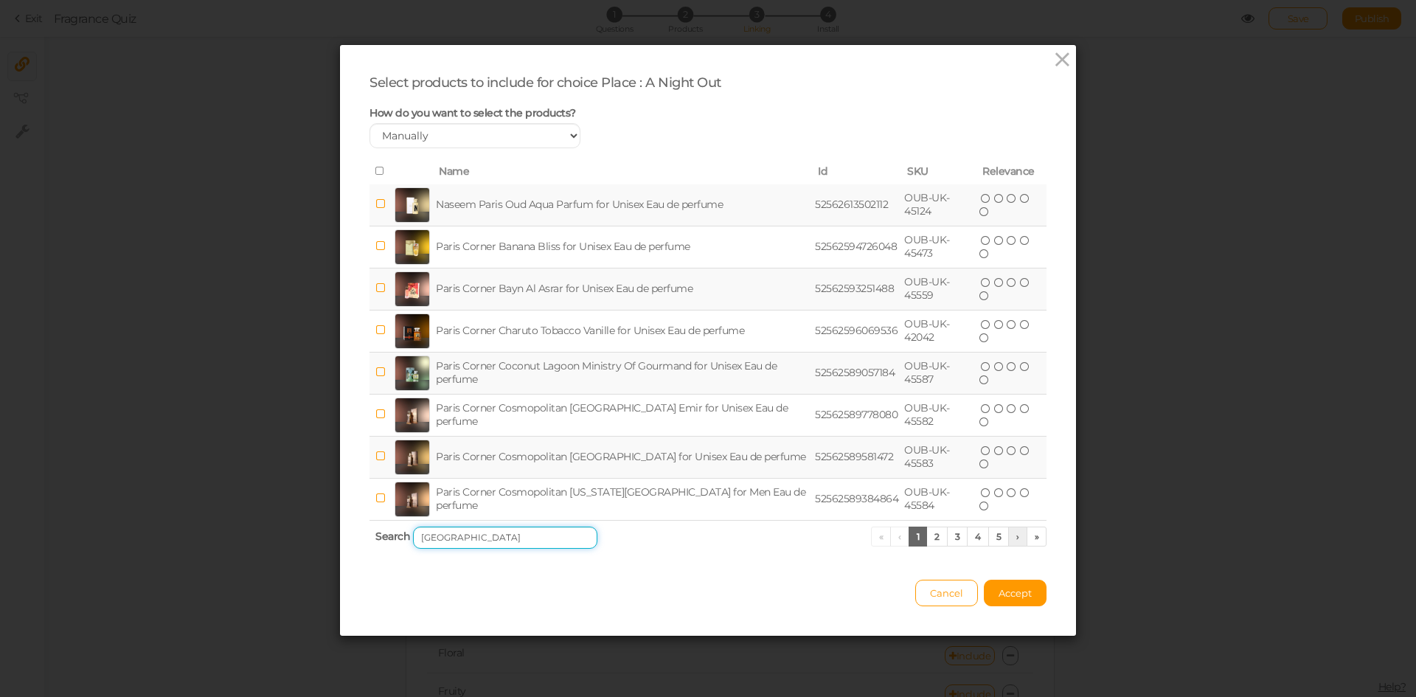
type input "[GEOGRAPHIC_DATA]"
click at [1011, 539] on link "›" at bounding box center [1018, 537] width 19 height 20
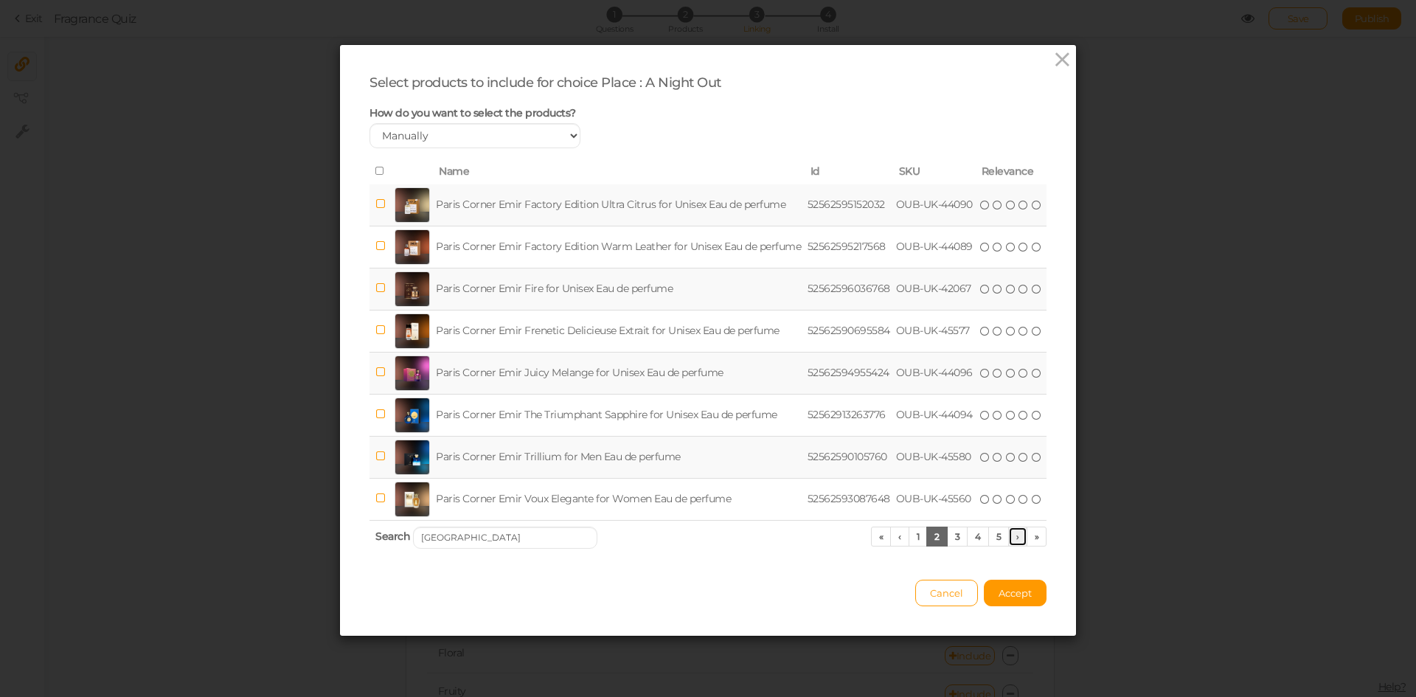
click at [1011, 539] on link "›" at bounding box center [1018, 537] width 19 height 20
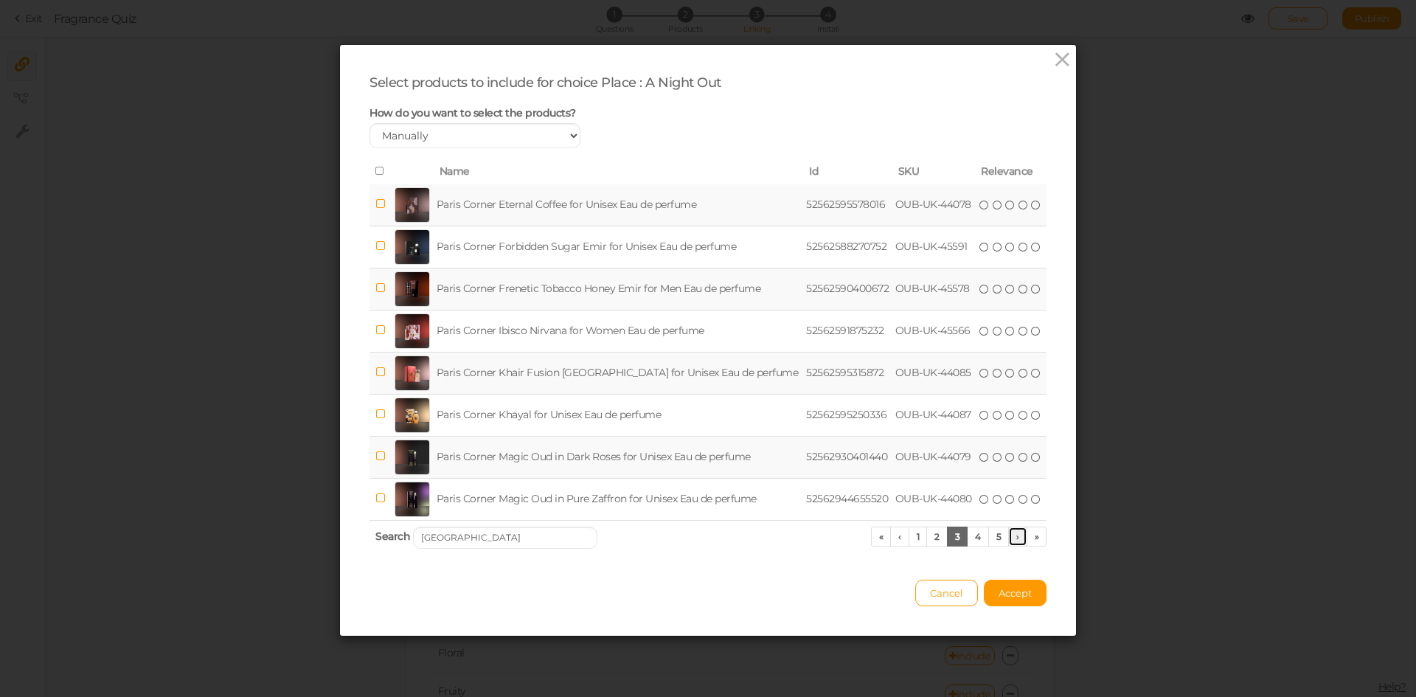
click at [1011, 539] on link "›" at bounding box center [1018, 537] width 19 height 20
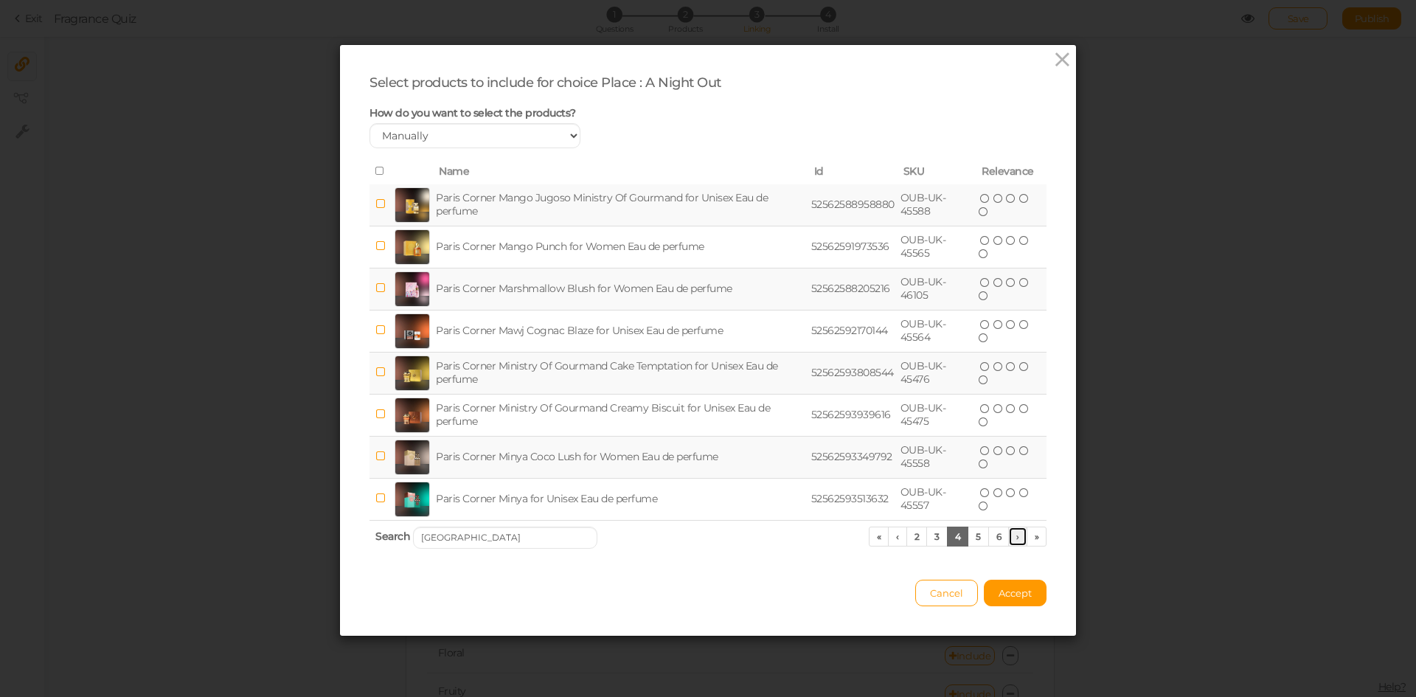
click at [1011, 539] on link "›" at bounding box center [1018, 537] width 19 height 20
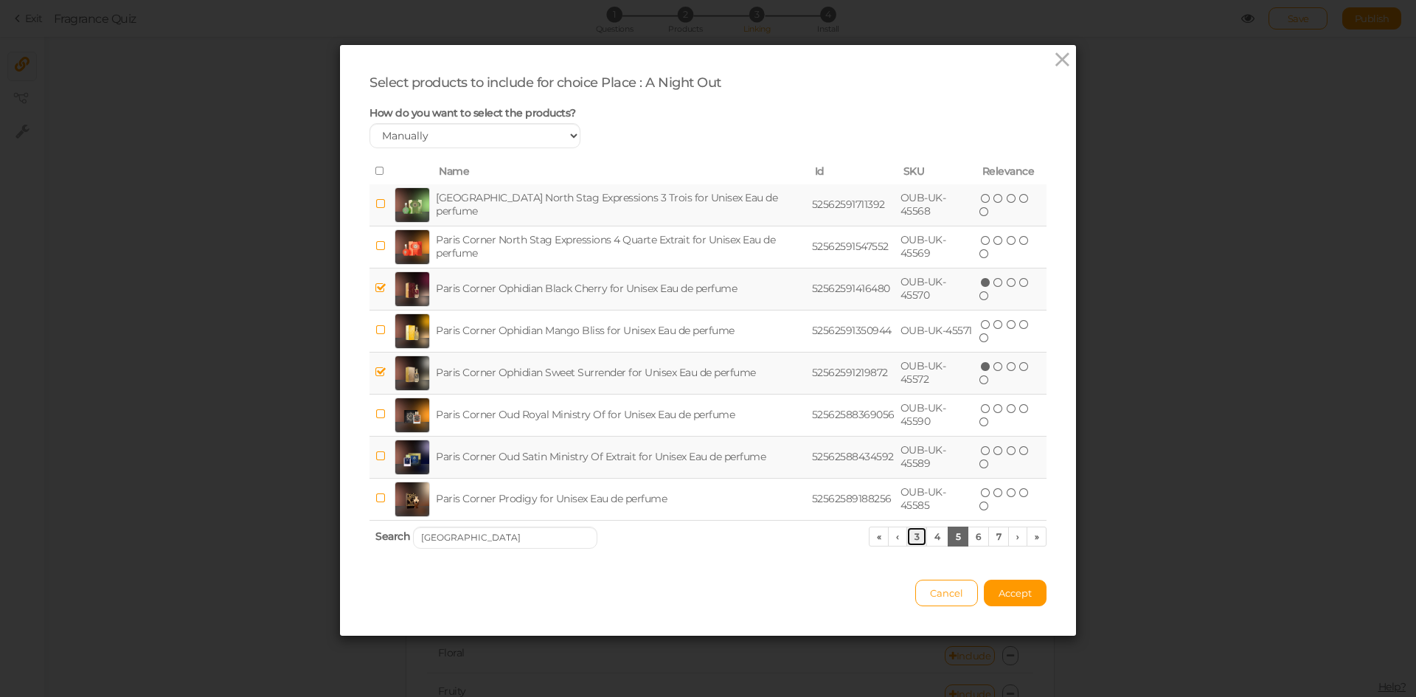
click at [910, 542] on link "3" at bounding box center [917, 537] width 21 height 20
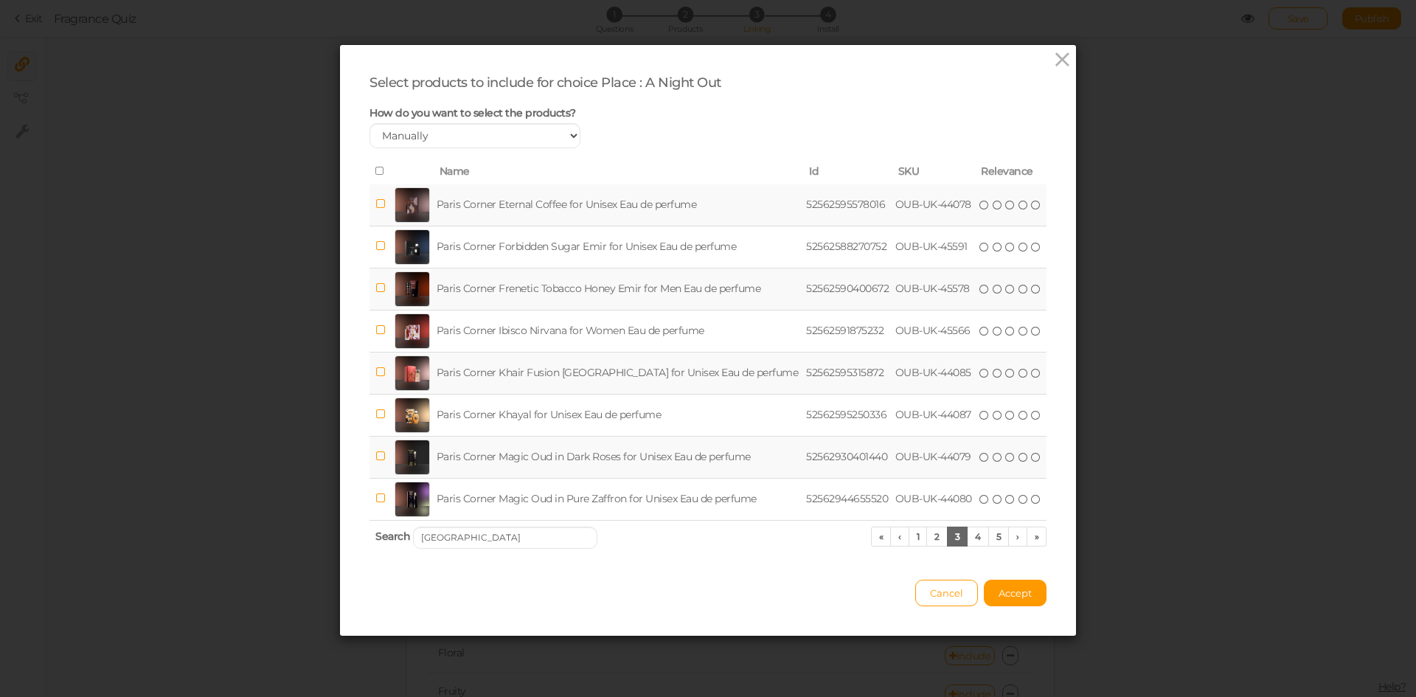
click at [533, 206] on td "Paris Corner Eternal Coffee for Unisex Eau de perfume" at bounding box center [619, 205] width 370 height 42
click at [1020, 595] on span "Accept" at bounding box center [1015, 593] width 33 height 12
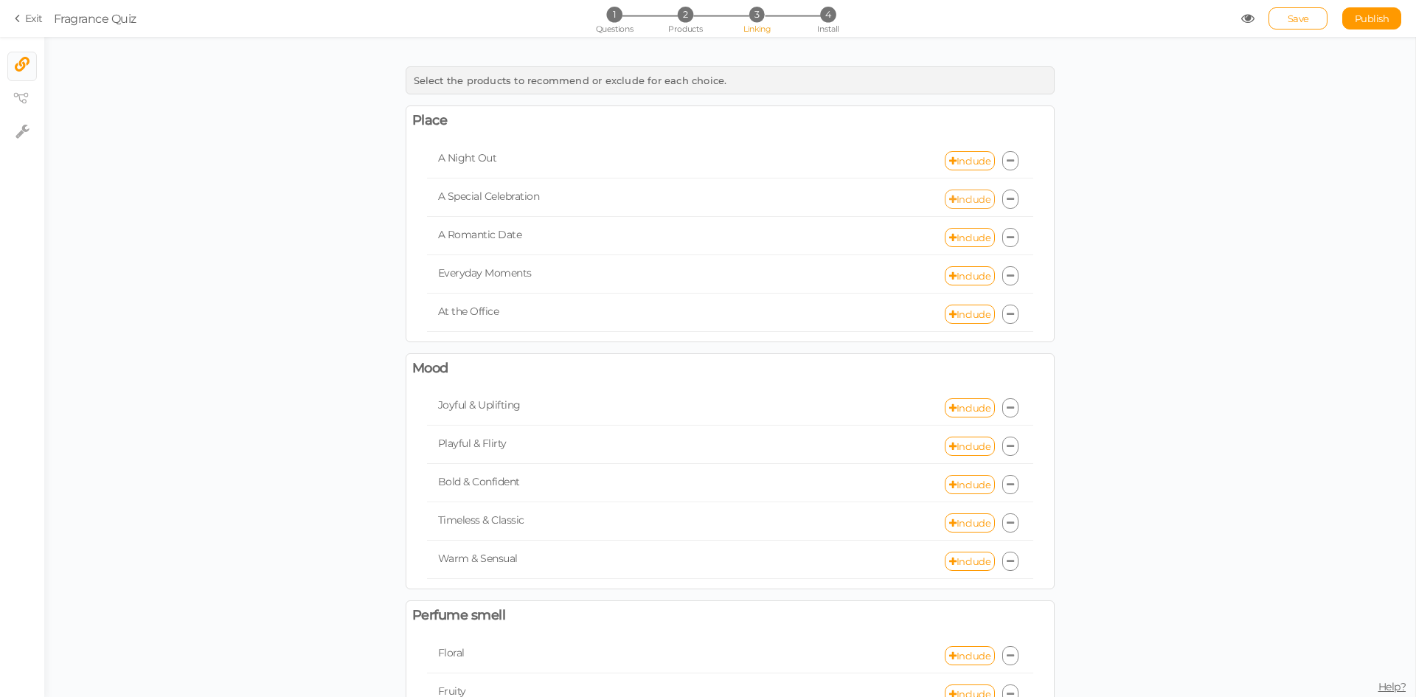
click at [952, 198] on link "Include" at bounding box center [970, 199] width 50 height 19
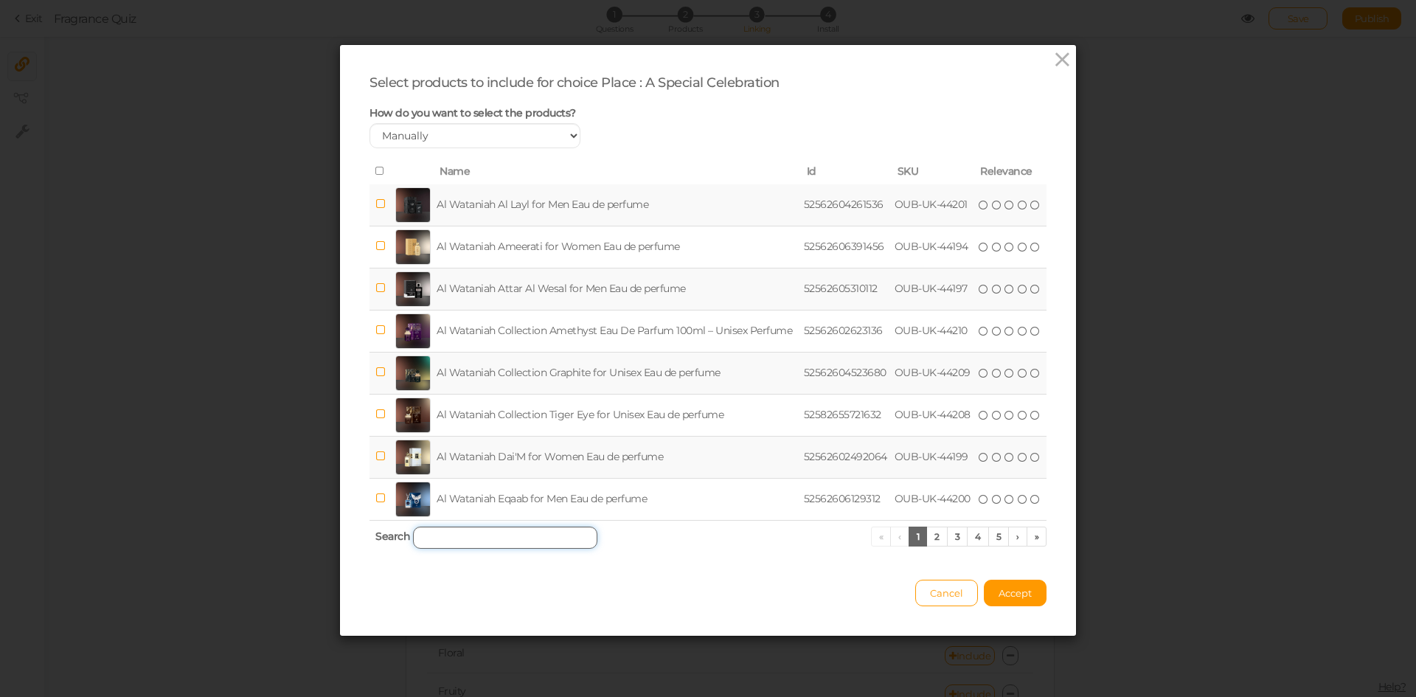
click at [538, 534] on input "search" at bounding box center [505, 538] width 184 height 22
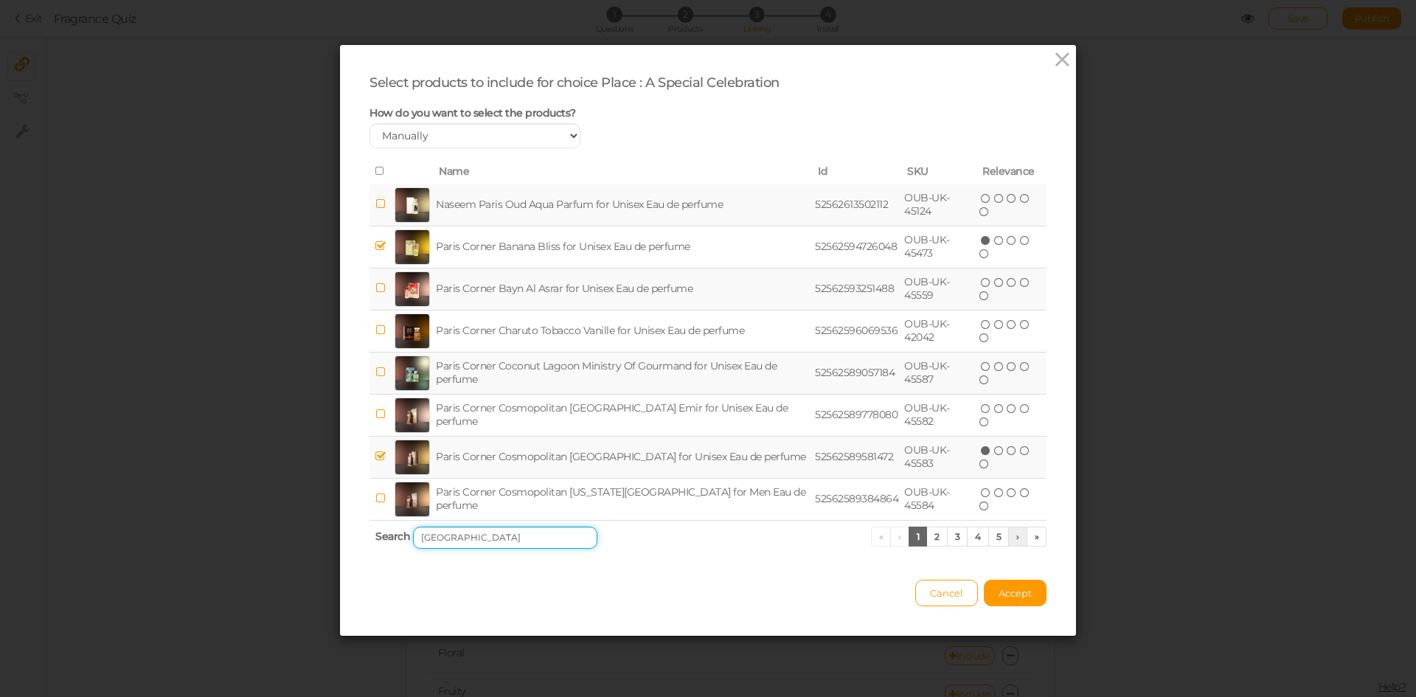
type input "[GEOGRAPHIC_DATA]"
click at [1011, 542] on link "›" at bounding box center [1018, 537] width 19 height 20
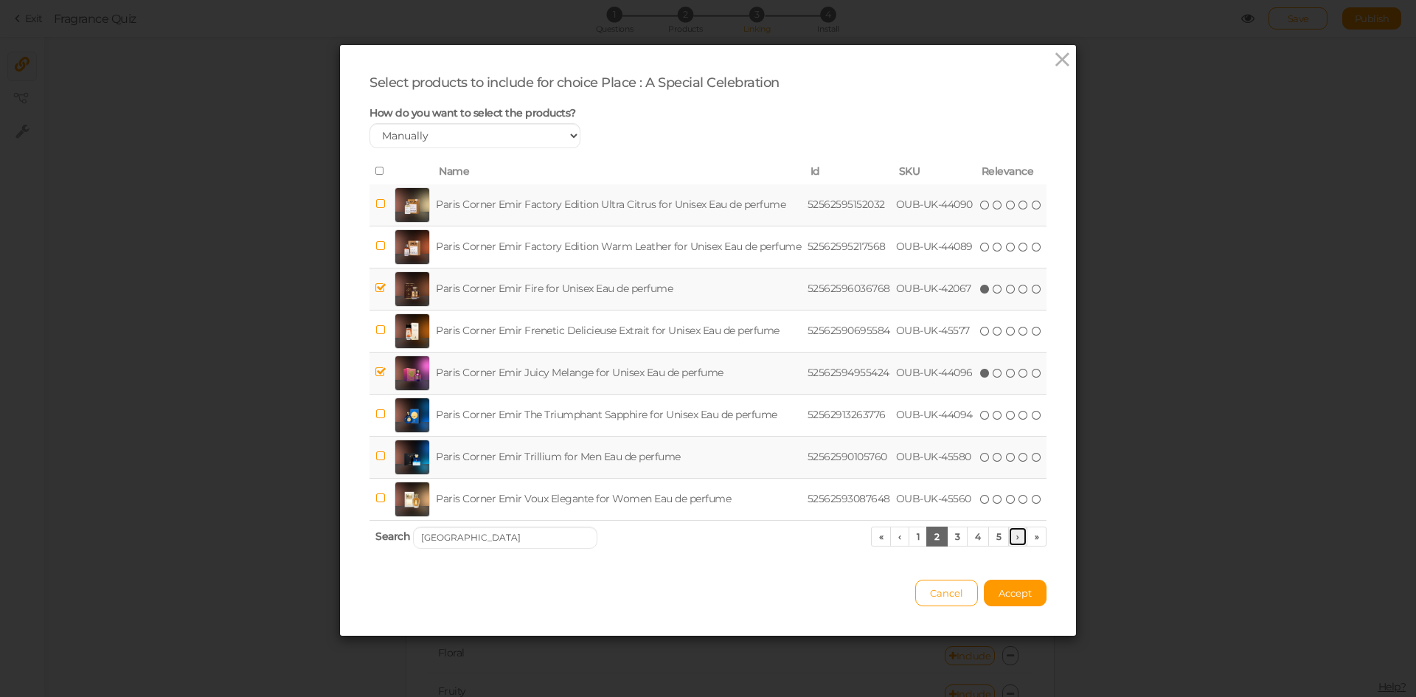
click at [1011, 542] on link "›" at bounding box center [1018, 537] width 19 height 20
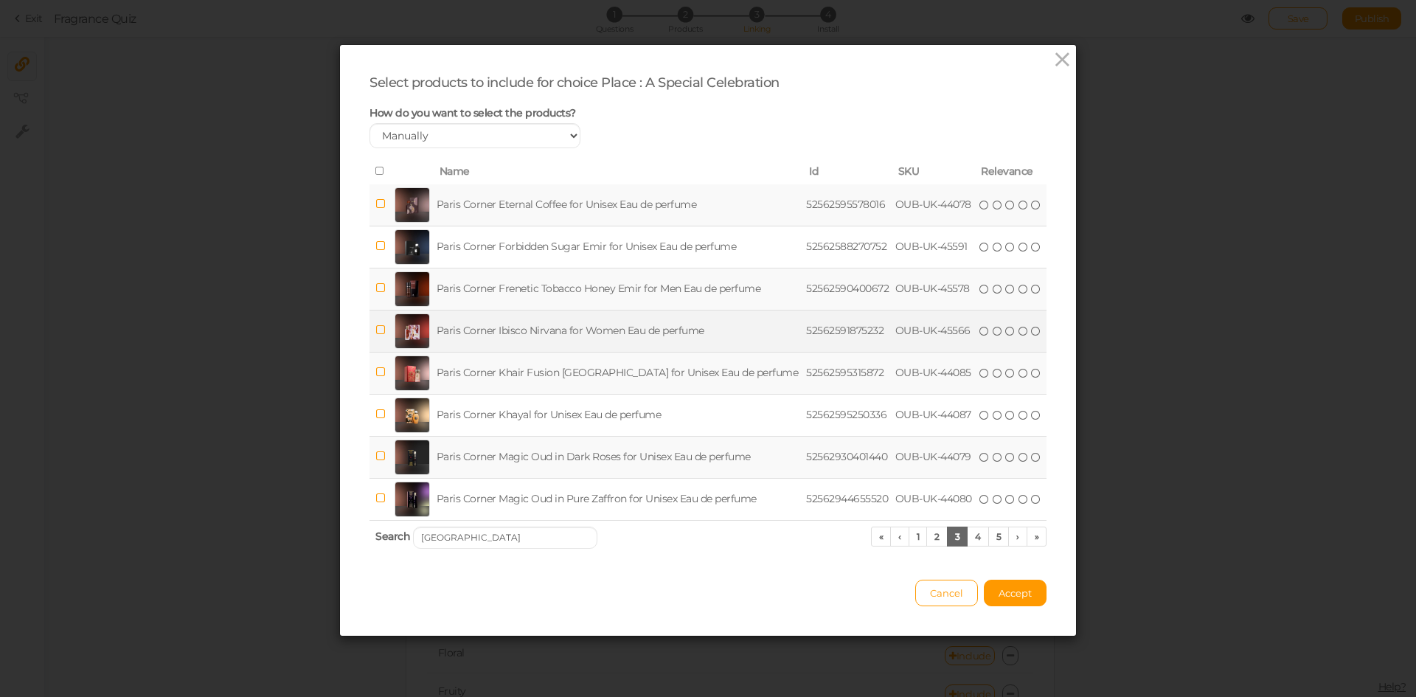
click at [541, 336] on td "Paris Corner Ibisco Nirvana for Women Eau de perfume" at bounding box center [619, 331] width 370 height 42
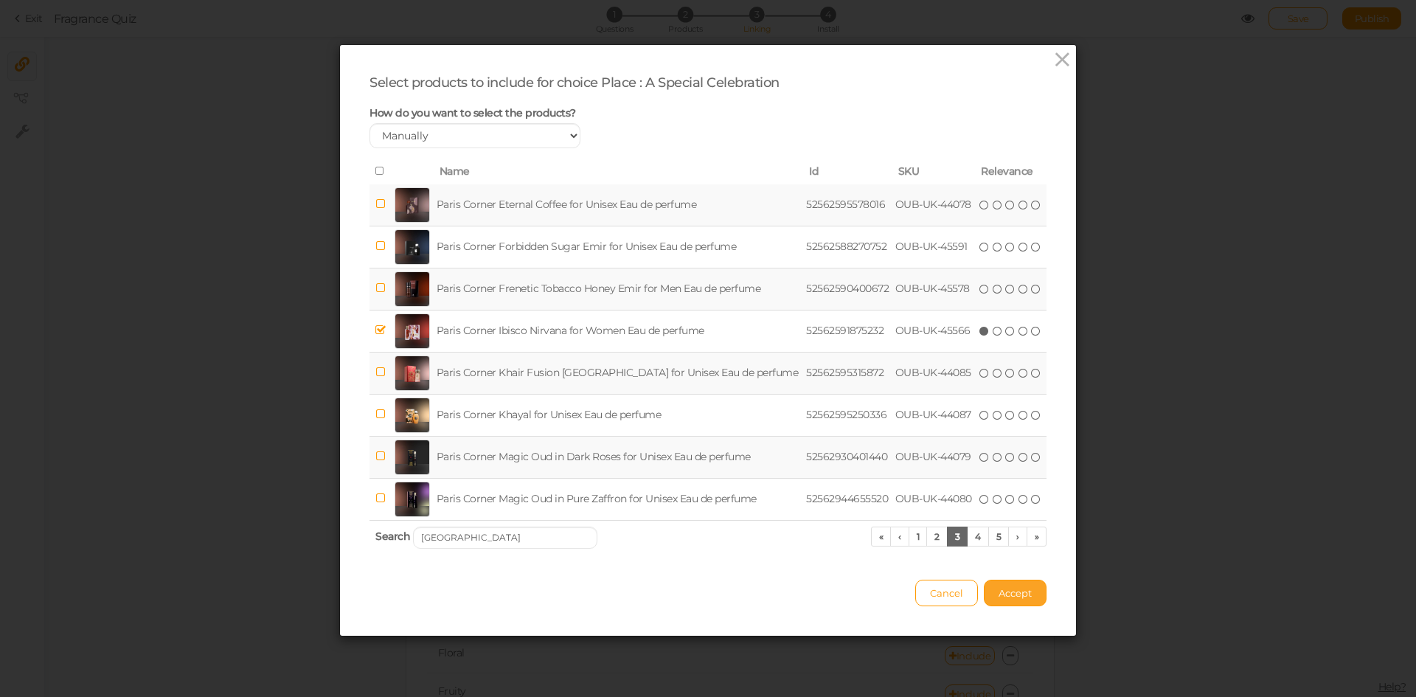
click at [1000, 593] on span "Accept" at bounding box center [1015, 593] width 33 height 12
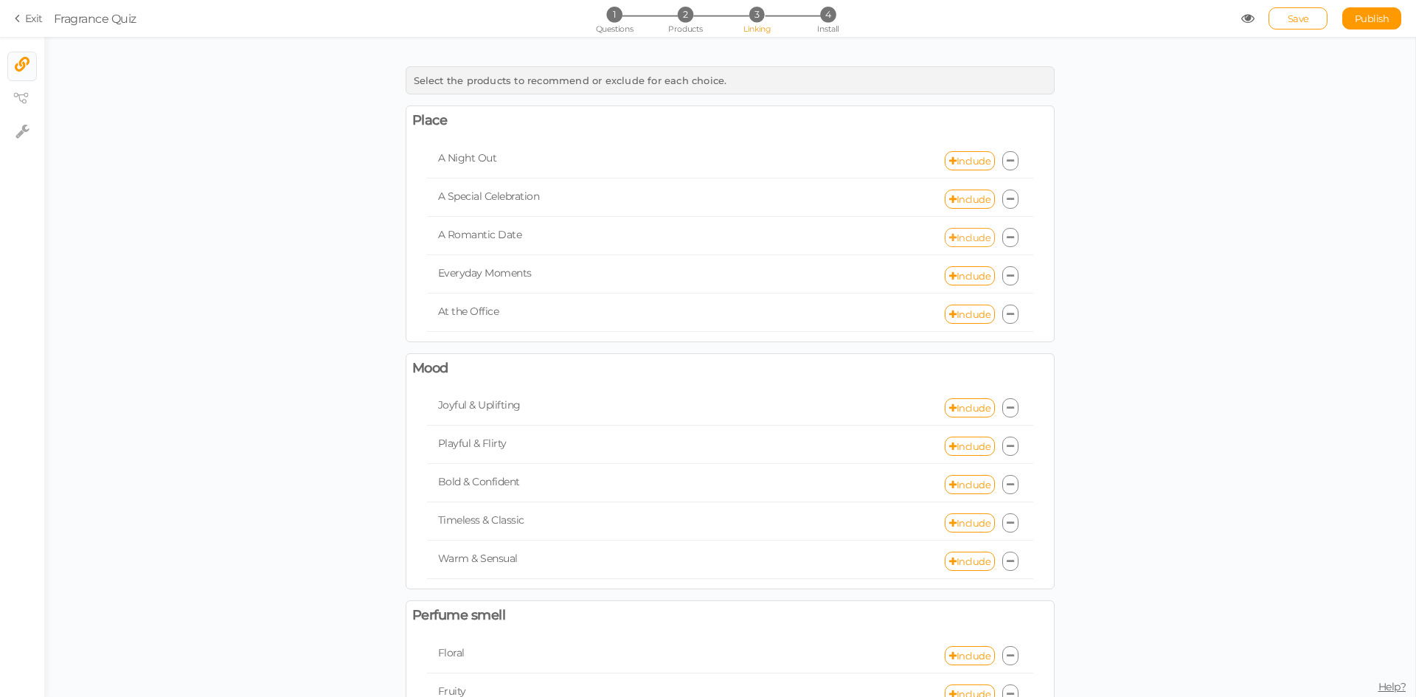
click at [955, 232] on link "Include" at bounding box center [970, 237] width 50 height 19
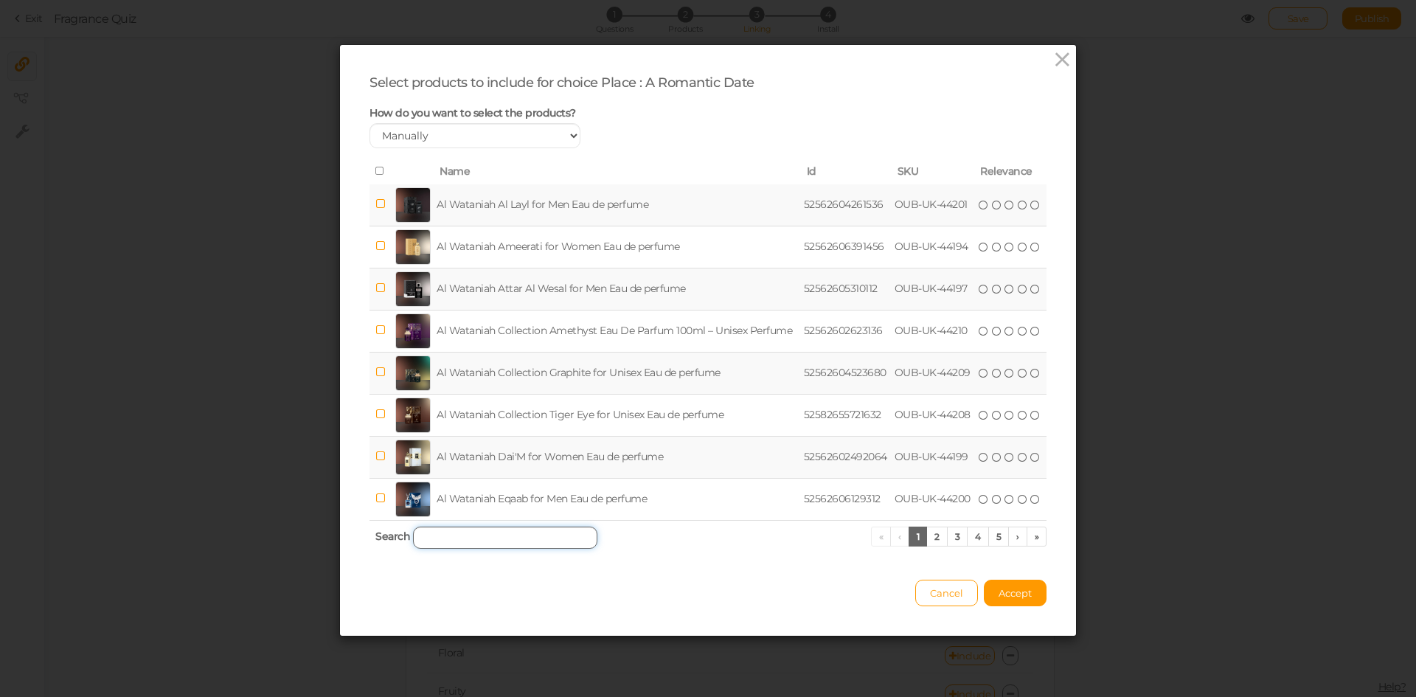
click at [515, 536] on input "search" at bounding box center [505, 538] width 184 height 22
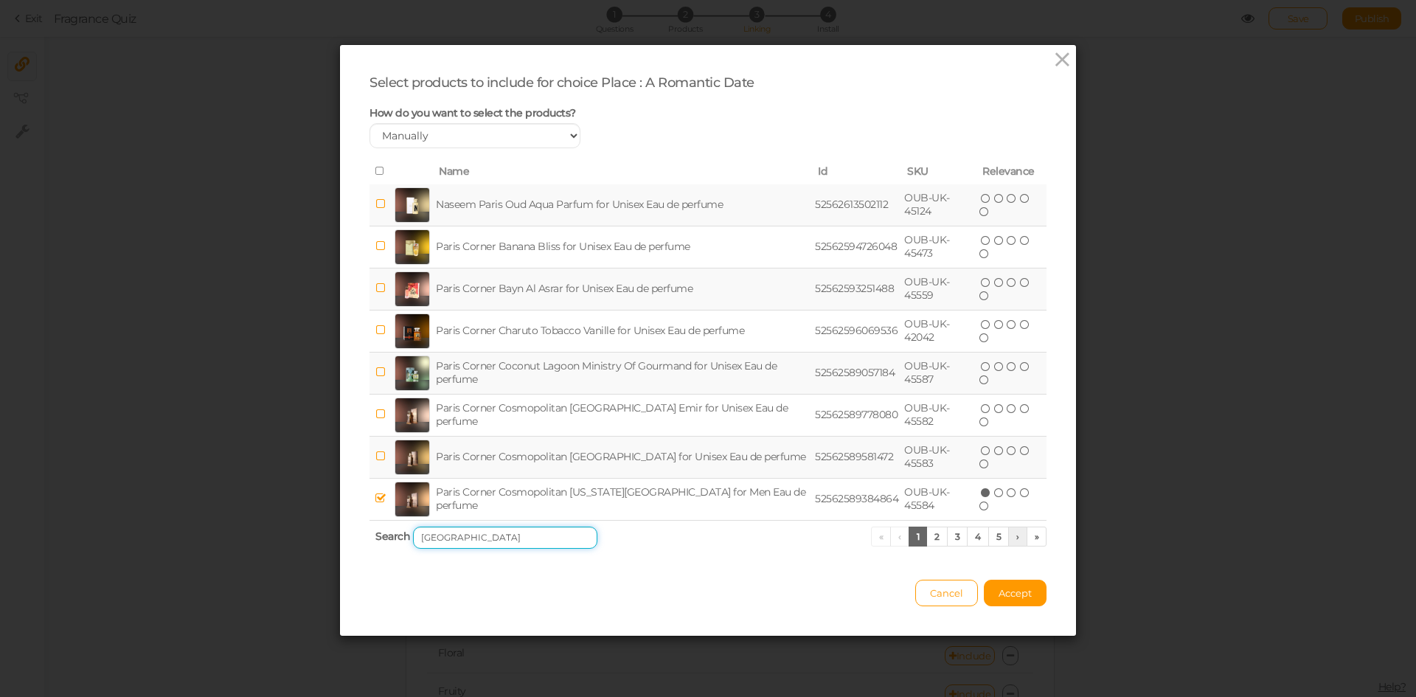
type input "[GEOGRAPHIC_DATA]"
click at [1011, 539] on link "›" at bounding box center [1018, 537] width 19 height 20
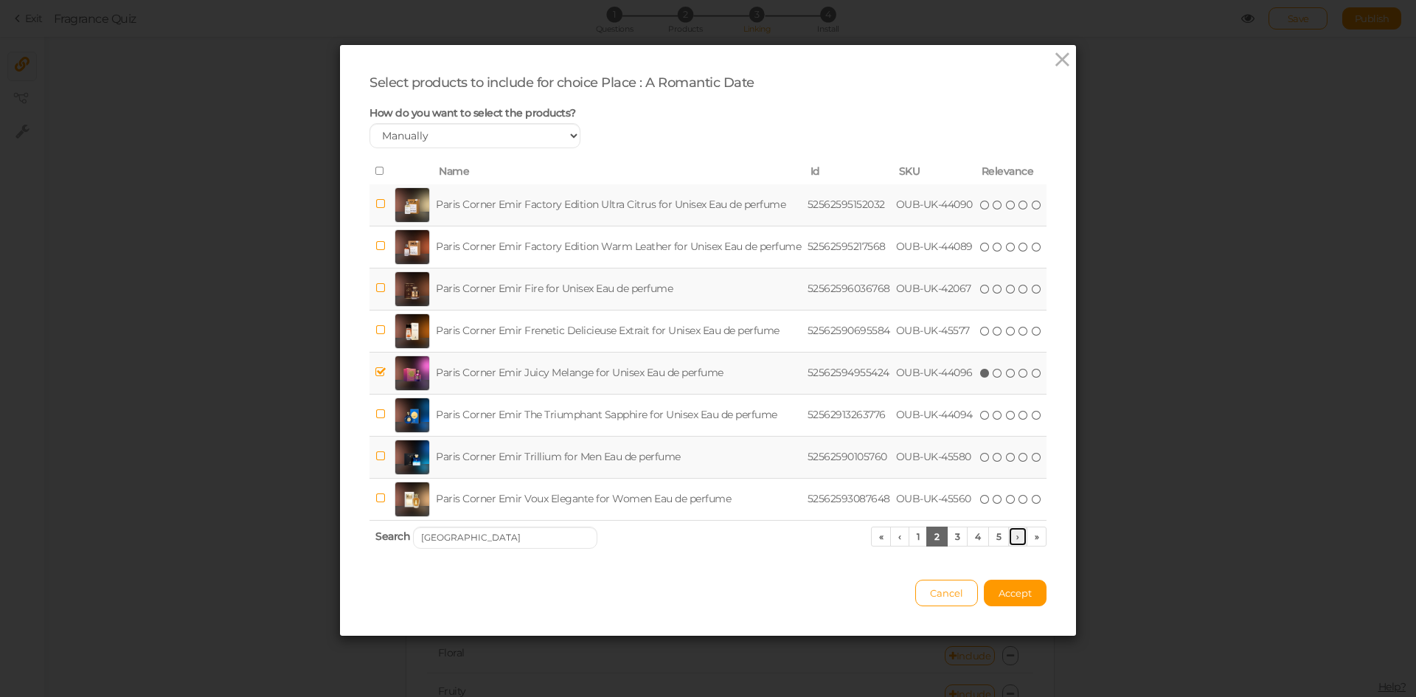
click at [1011, 539] on link "›" at bounding box center [1018, 537] width 19 height 20
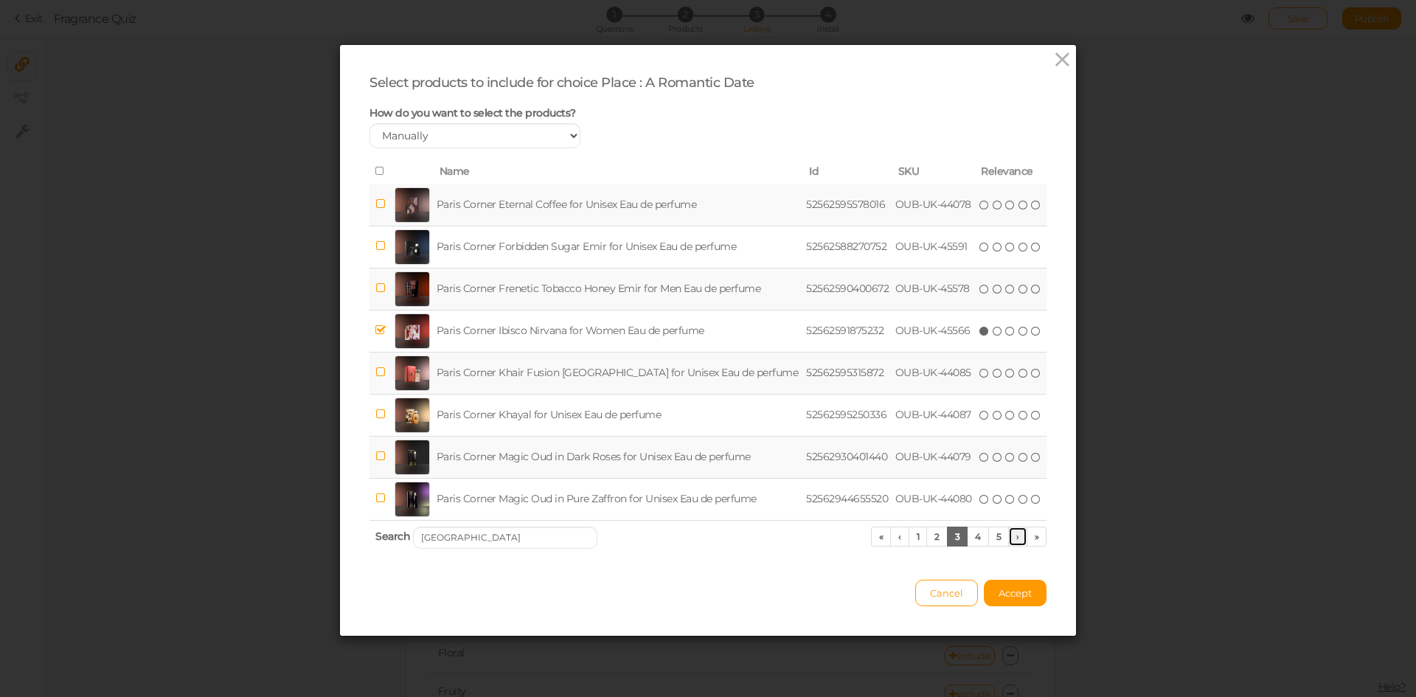
click at [1011, 539] on link "›" at bounding box center [1018, 537] width 19 height 20
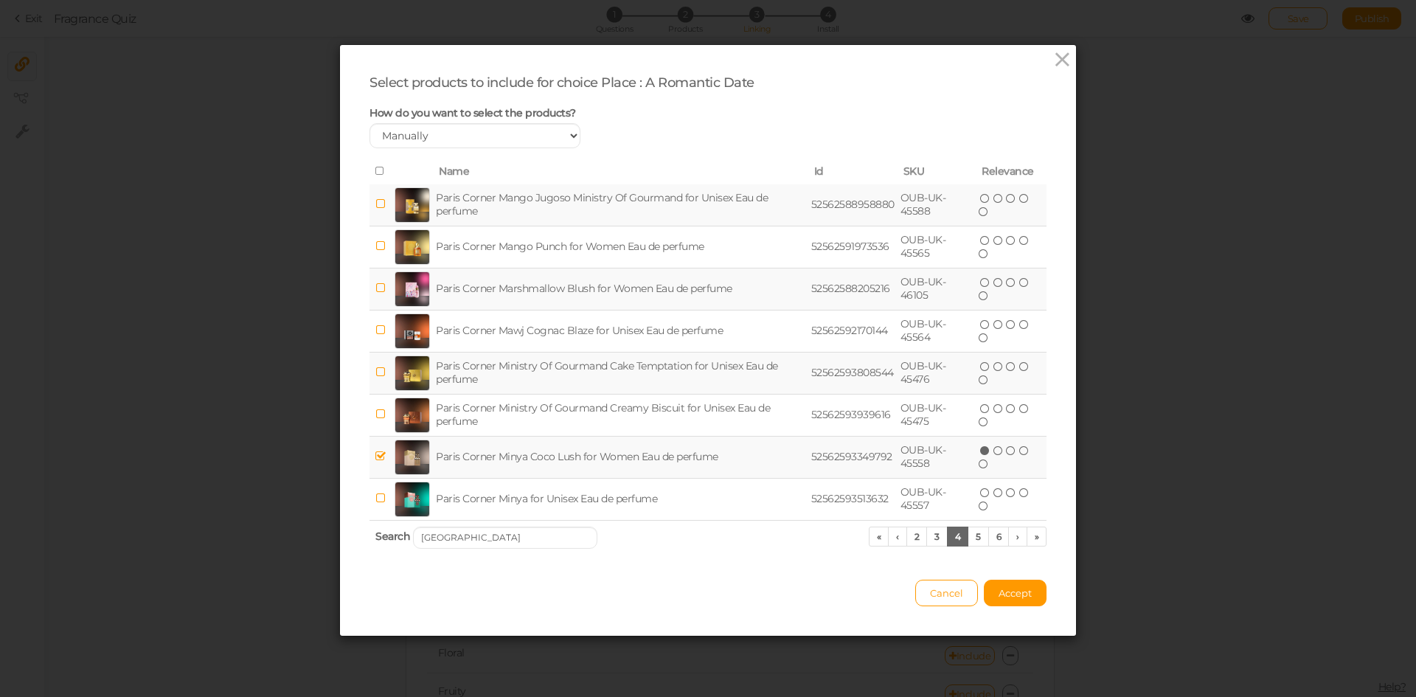
click at [578, 280] on td "Paris Corner Marshmallow Blush for Women Eau de perfume" at bounding box center [621, 289] width 376 height 42
click at [1000, 588] on span "Accept" at bounding box center [1015, 593] width 33 height 12
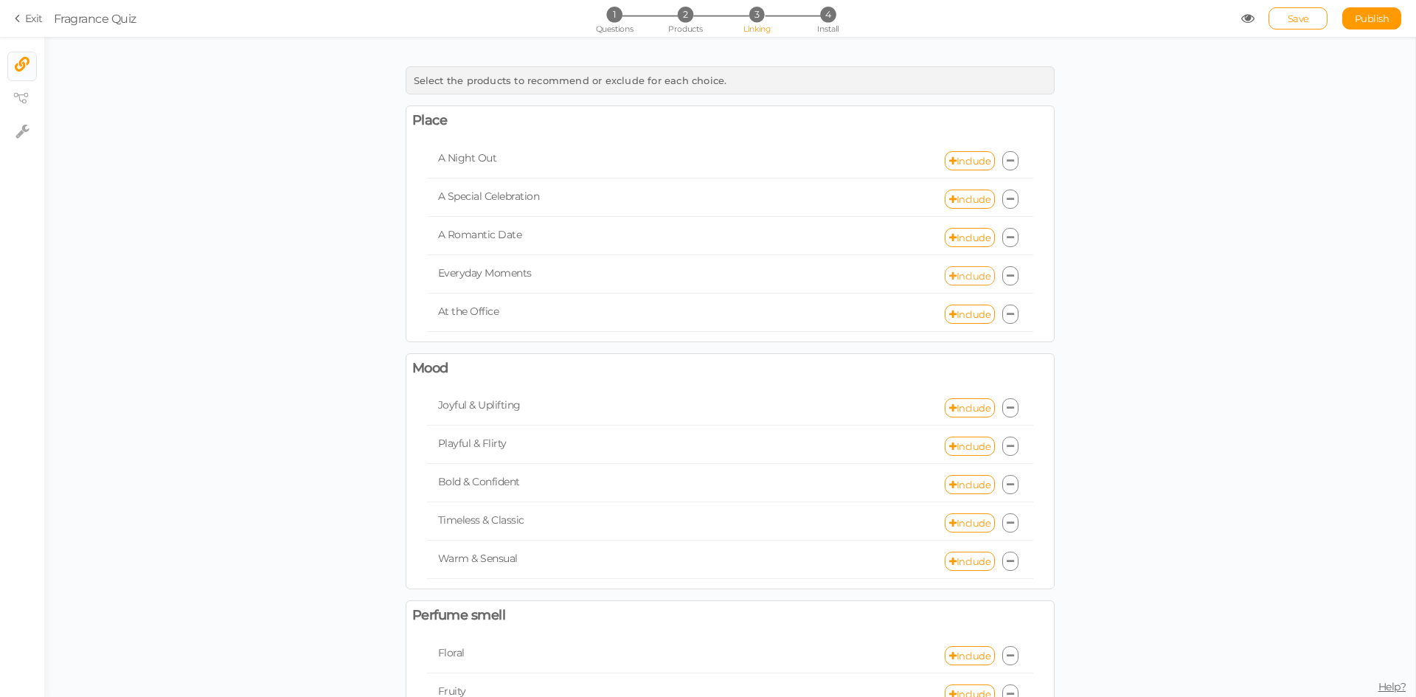
click at [964, 277] on link "Include" at bounding box center [970, 275] width 50 height 19
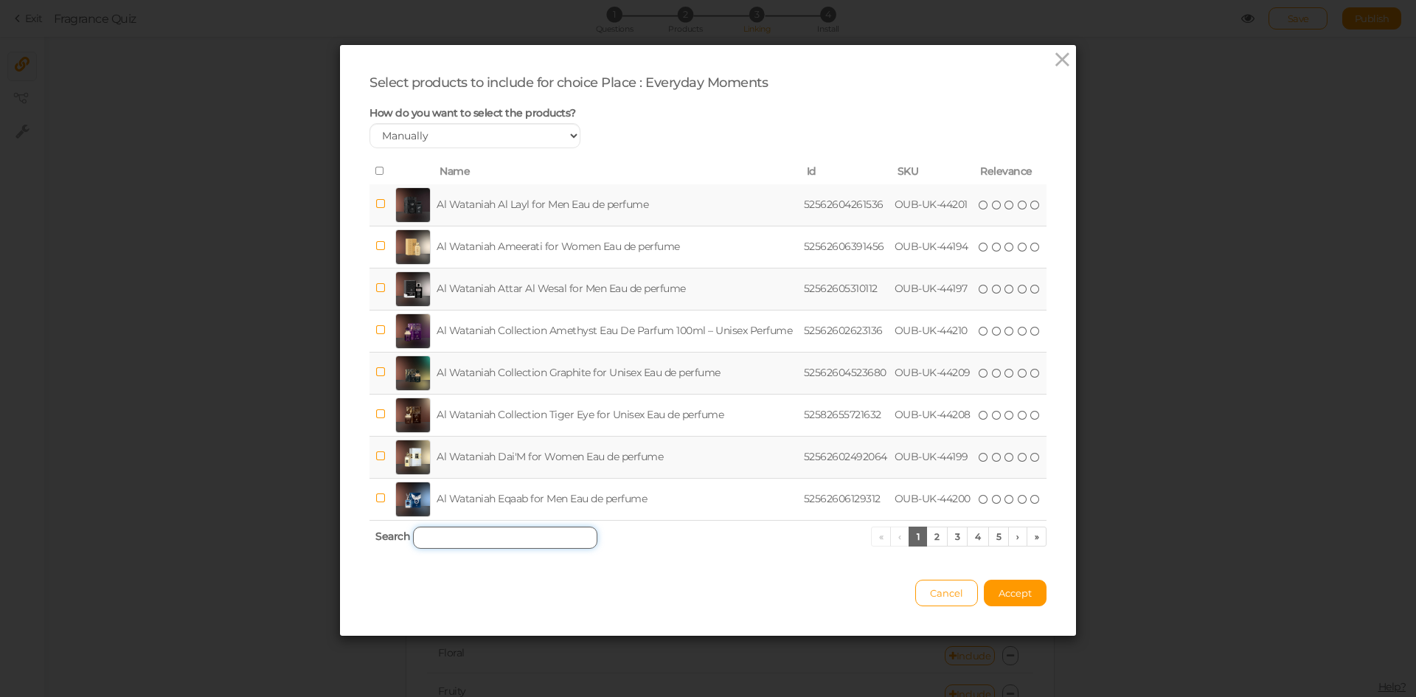
click at [505, 536] on input "search" at bounding box center [505, 538] width 184 height 22
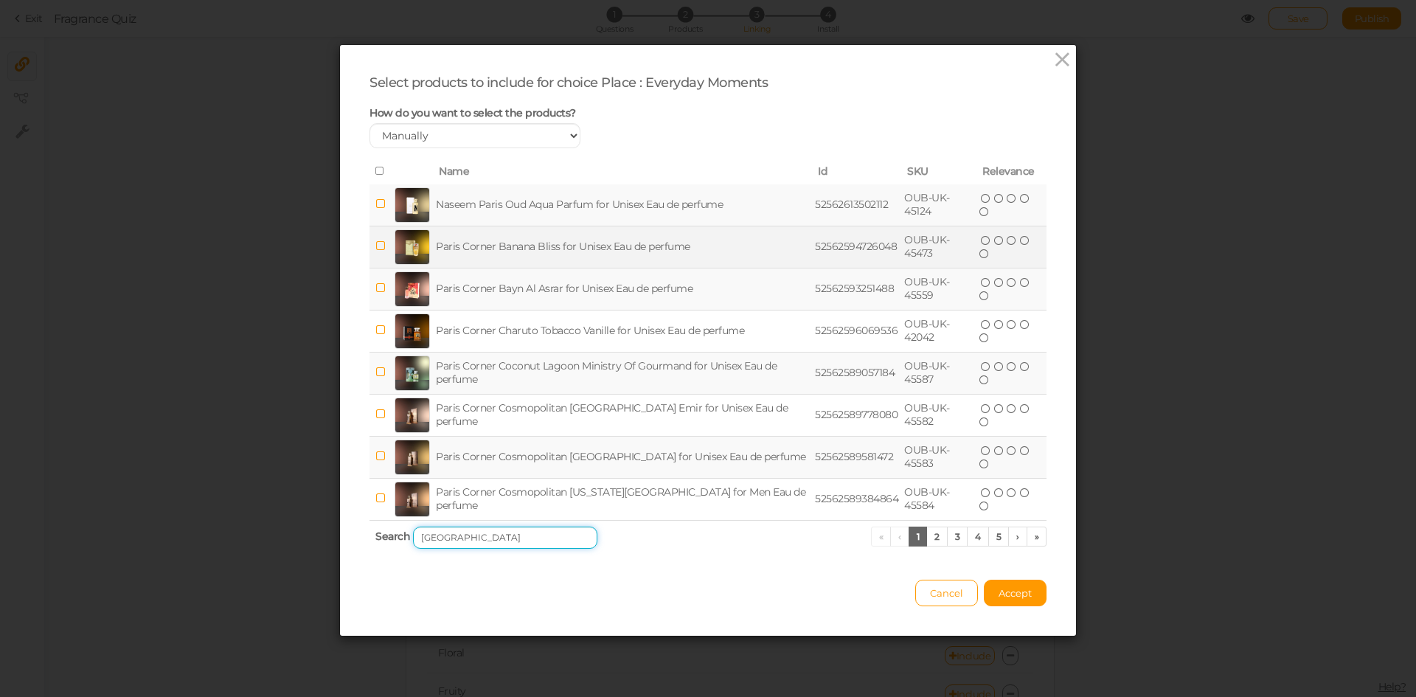
type input "[GEOGRAPHIC_DATA]"
click at [520, 252] on td "Paris Corner Banana Bliss for Unisex Eau de perfume" at bounding box center [622, 247] width 379 height 42
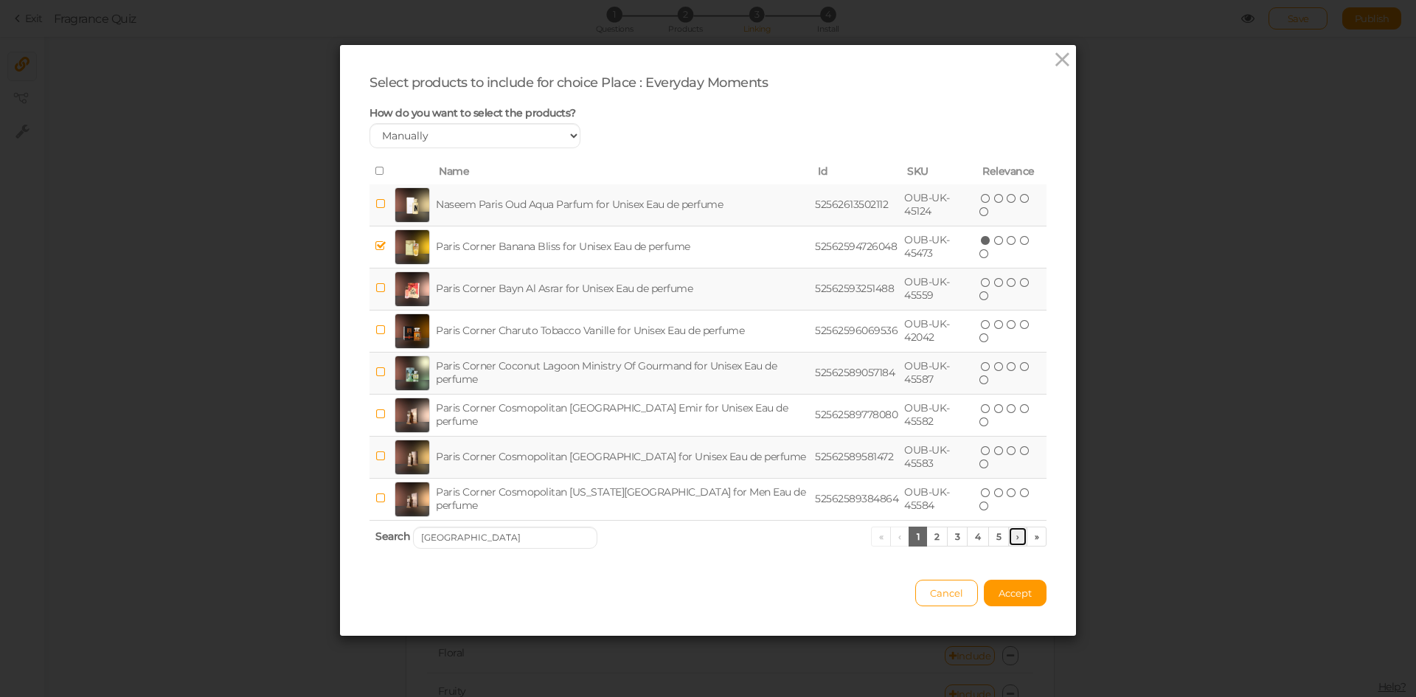
click at [1014, 541] on link "›" at bounding box center [1018, 537] width 19 height 20
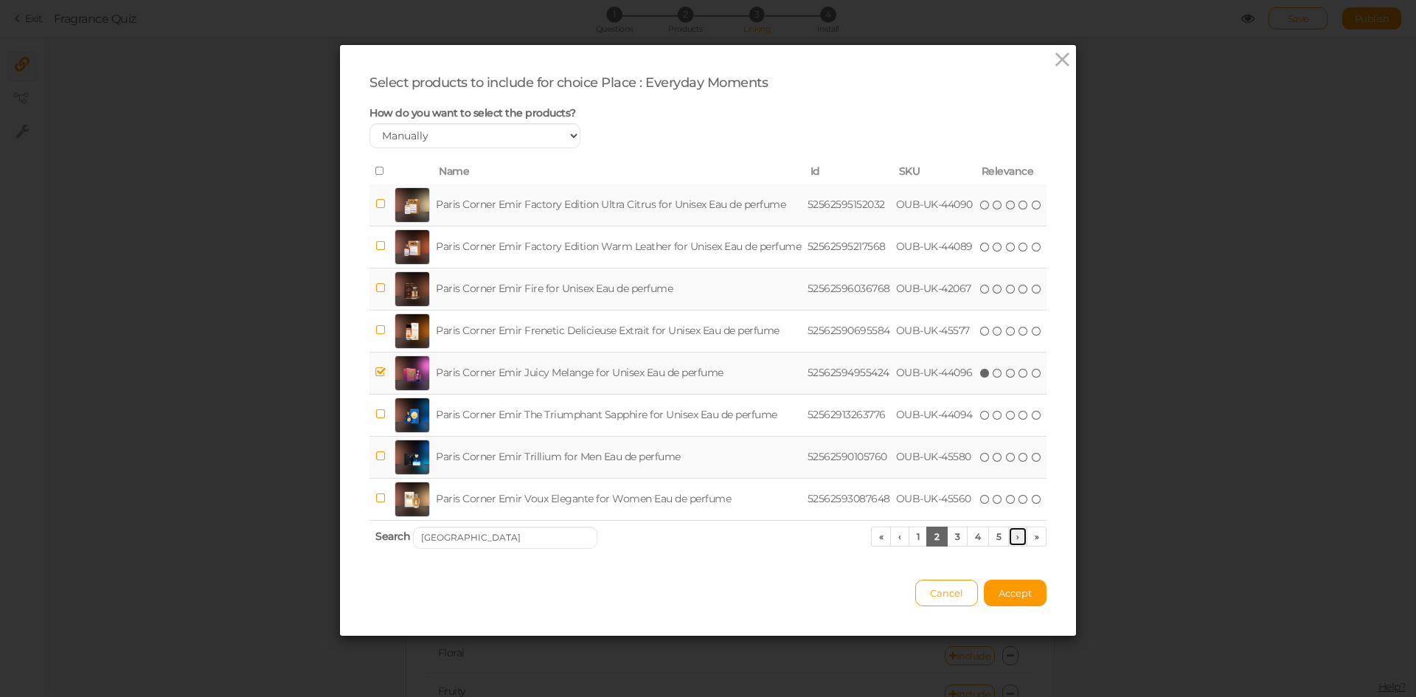
click at [1014, 541] on link "›" at bounding box center [1018, 537] width 19 height 20
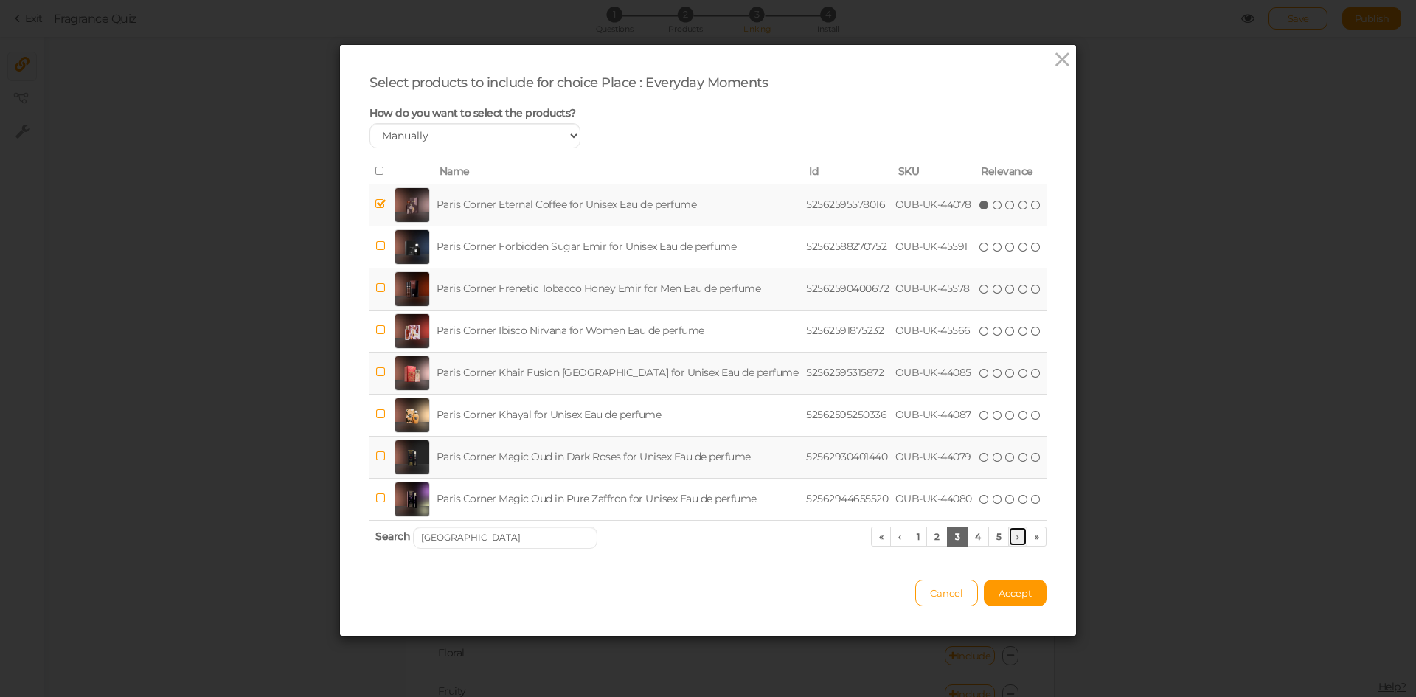
click at [1014, 541] on link "›" at bounding box center [1018, 537] width 19 height 20
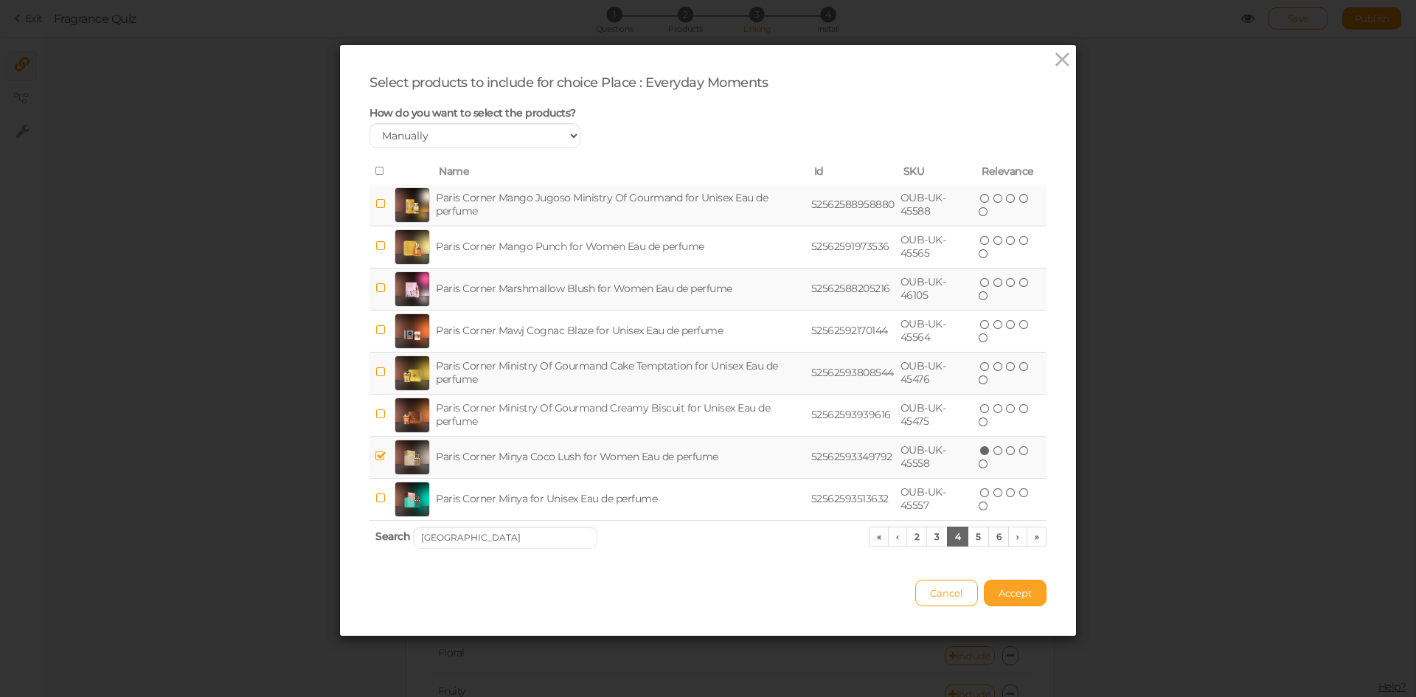
click at [1017, 588] on span "Accept" at bounding box center [1015, 593] width 33 height 12
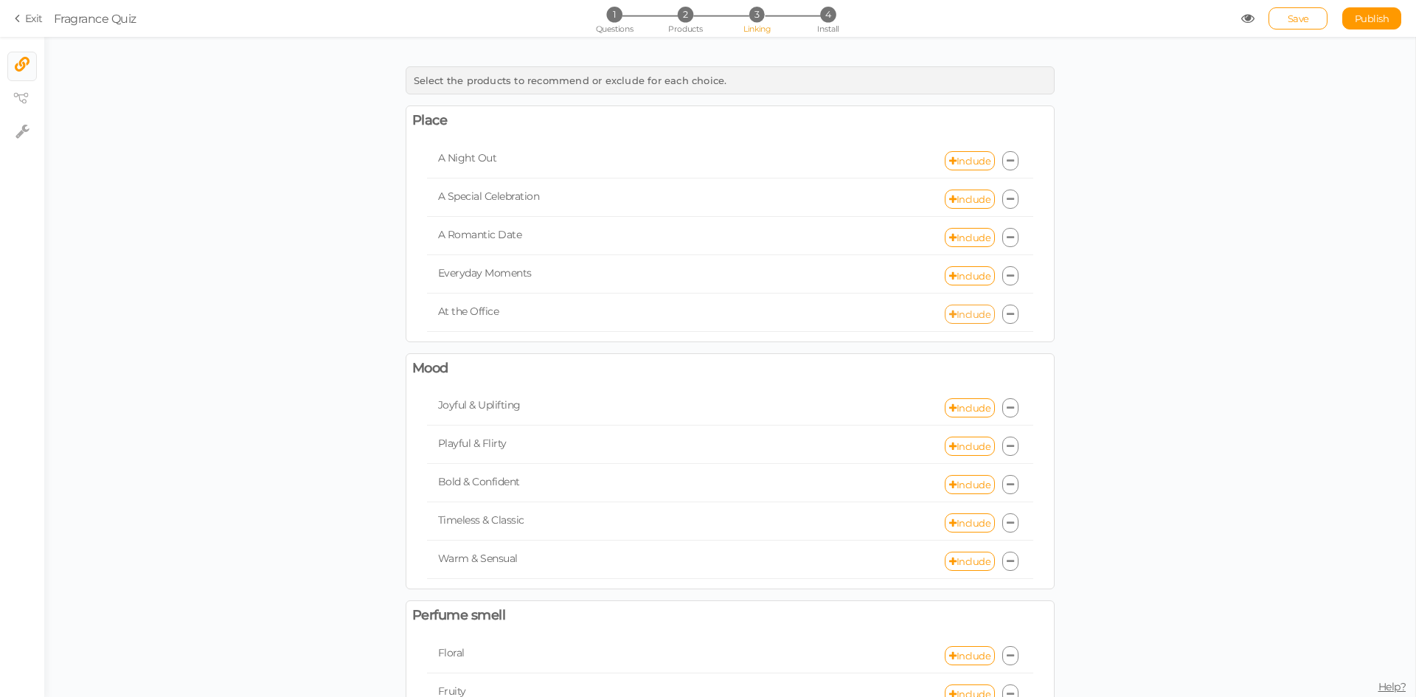
click at [966, 314] on link "Include" at bounding box center [970, 314] width 50 height 19
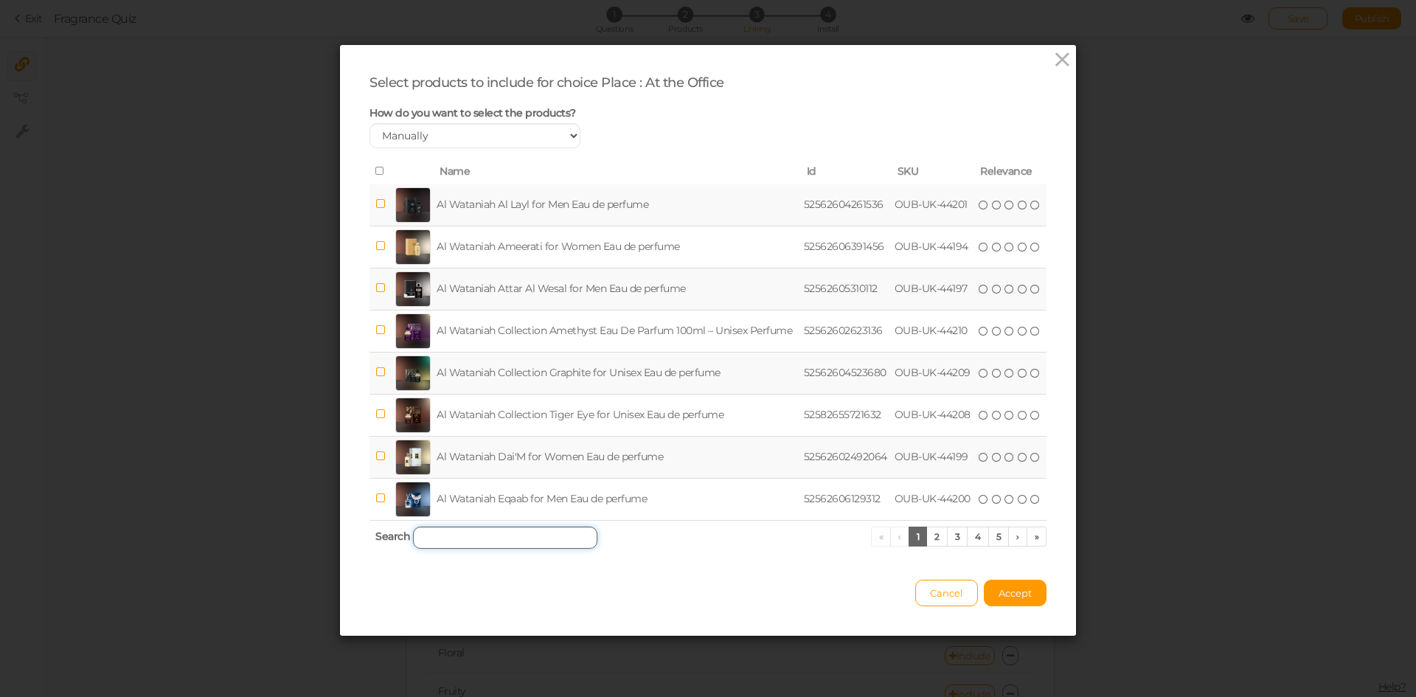
click at [498, 537] on input "search" at bounding box center [505, 538] width 184 height 22
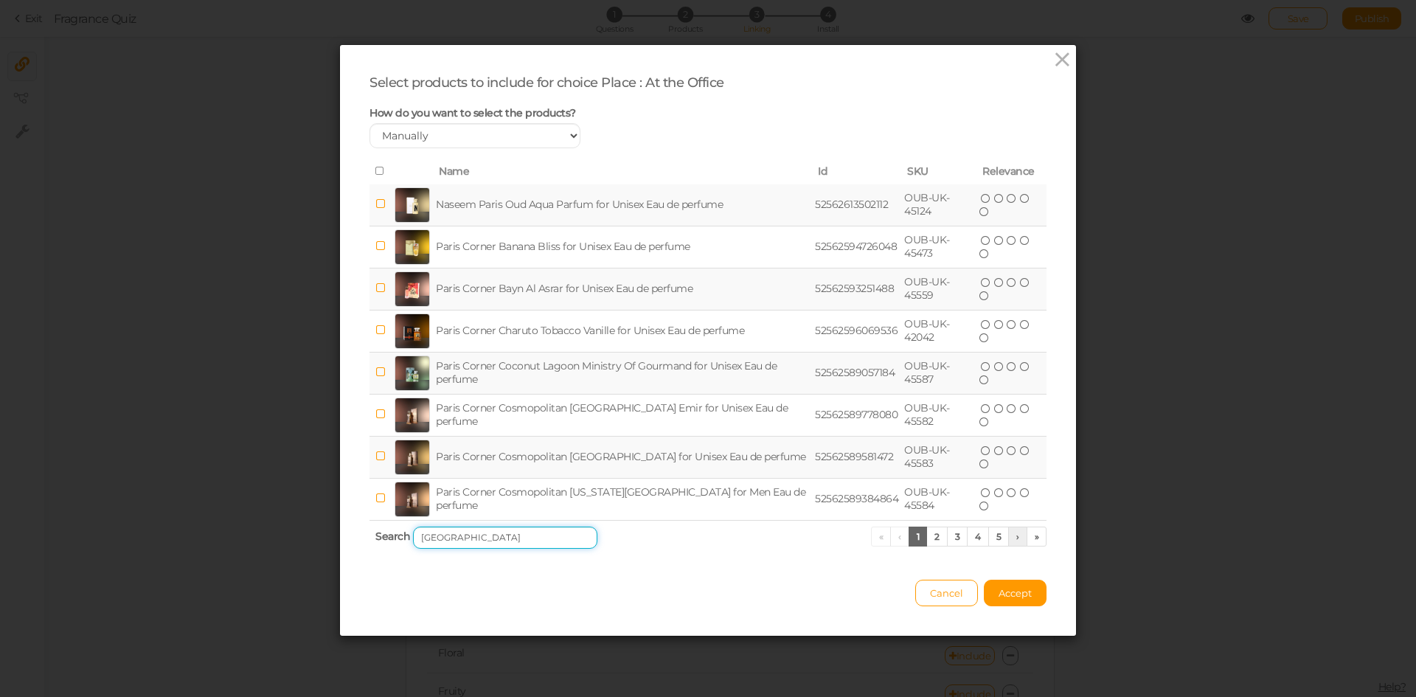
type input "[GEOGRAPHIC_DATA]"
click at [1011, 534] on link "›" at bounding box center [1018, 537] width 19 height 20
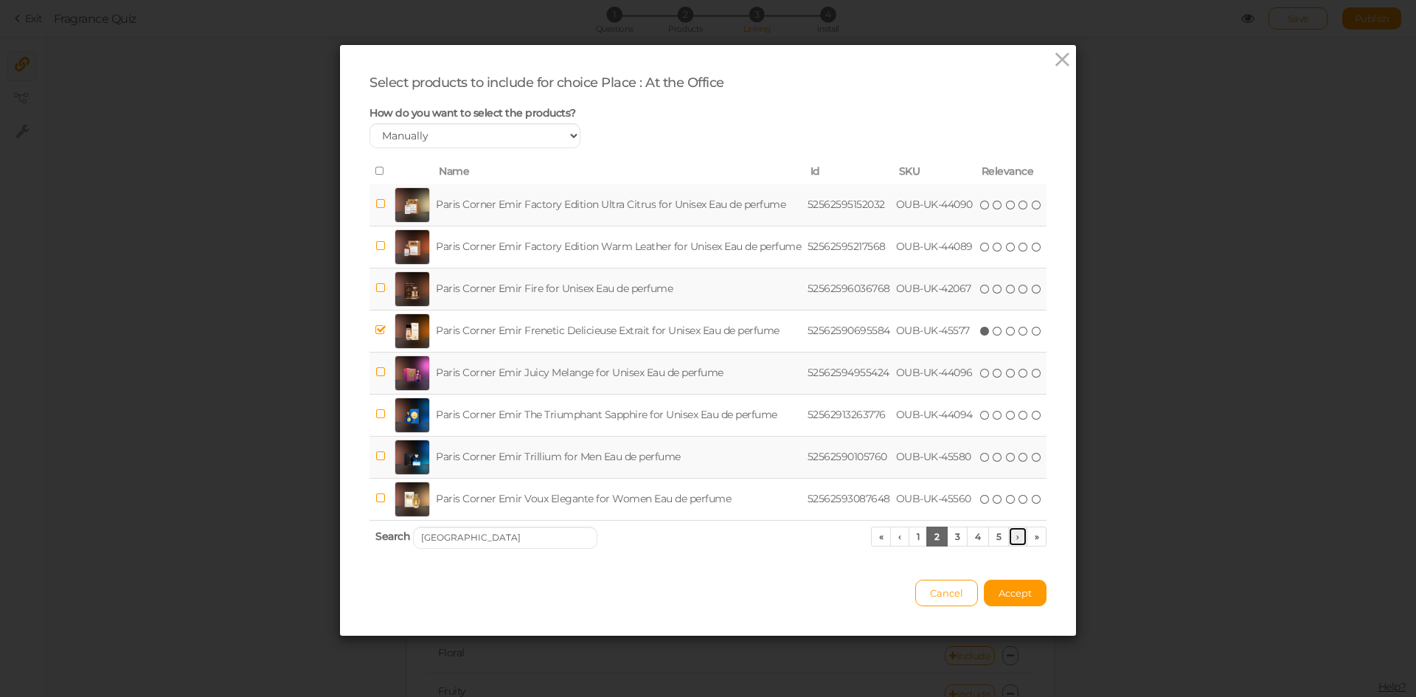
click at [1011, 534] on link "›" at bounding box center [1018, 537] width 19 height 20
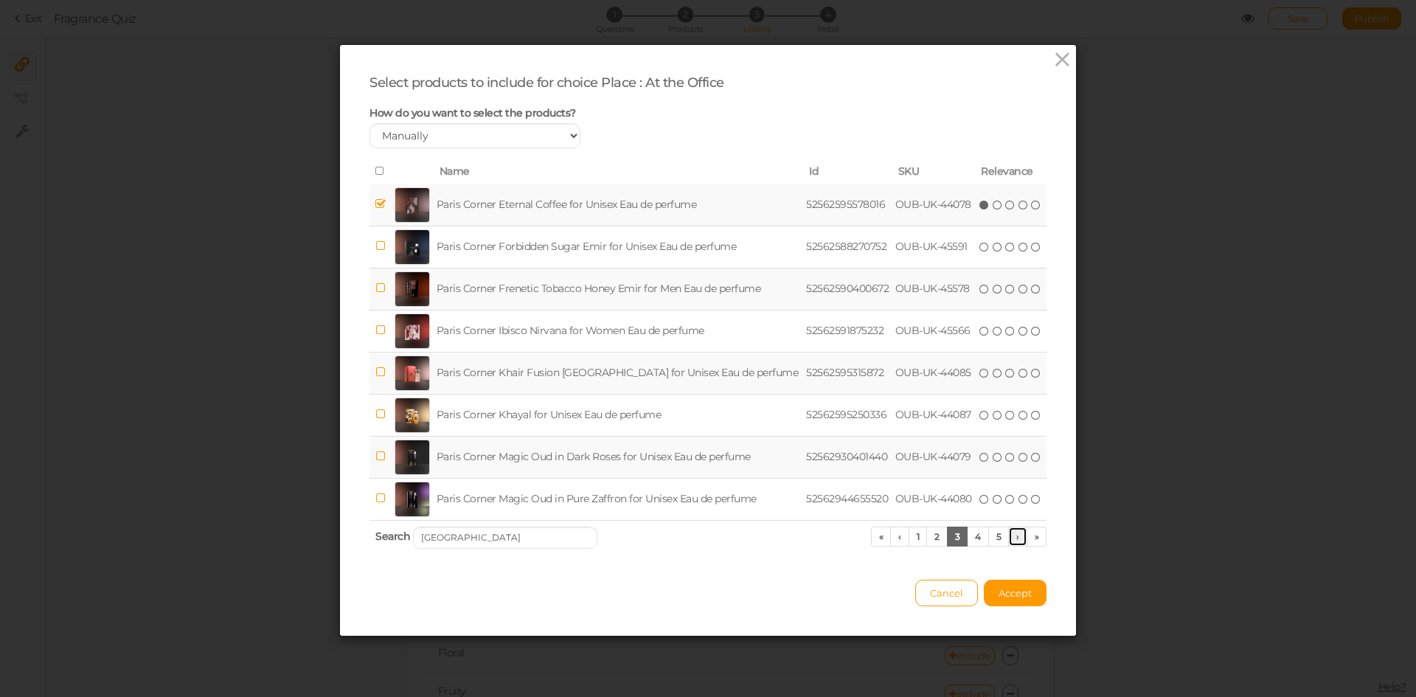
click at [1011, 534] on link "›" at bounding box center [1018, 537] width 19 height 20
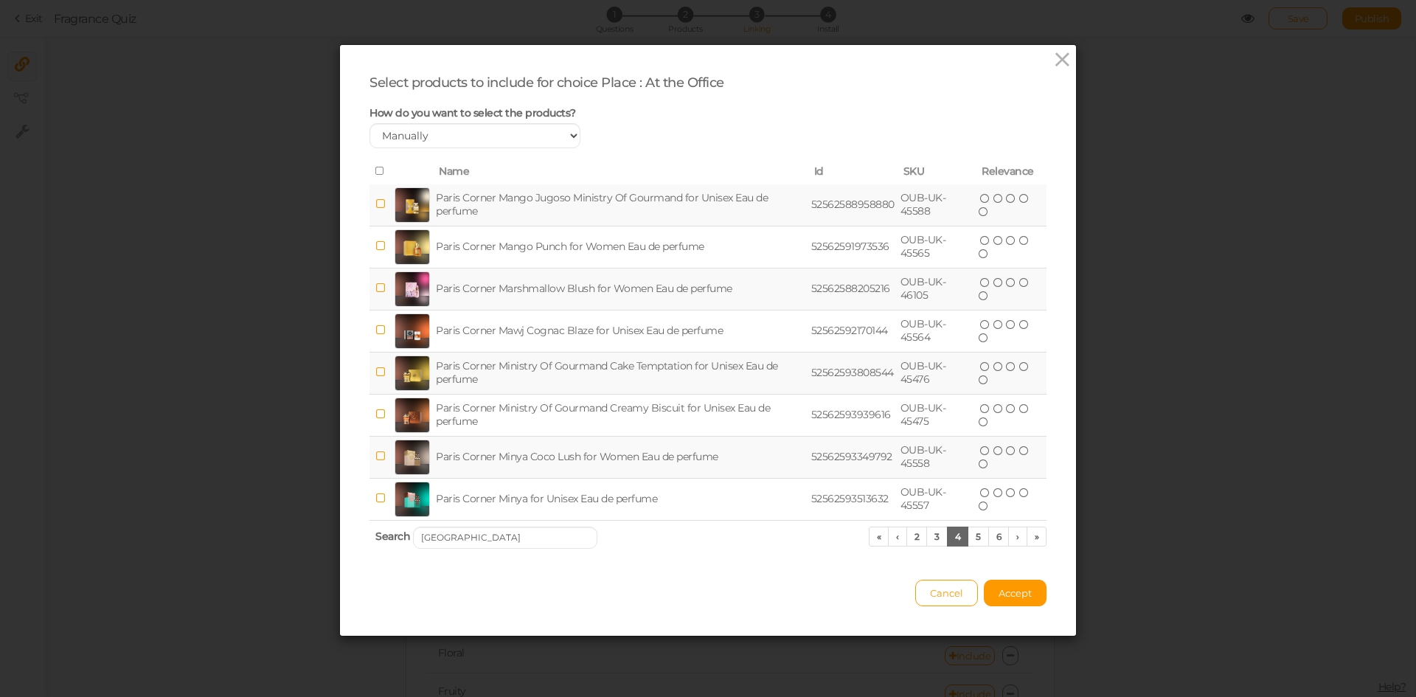
click at [550, 459] on td "Paris Corner Minya Coco Lush for Women Eau de perfume" at bounding box center [621, 457] width 376 height 42
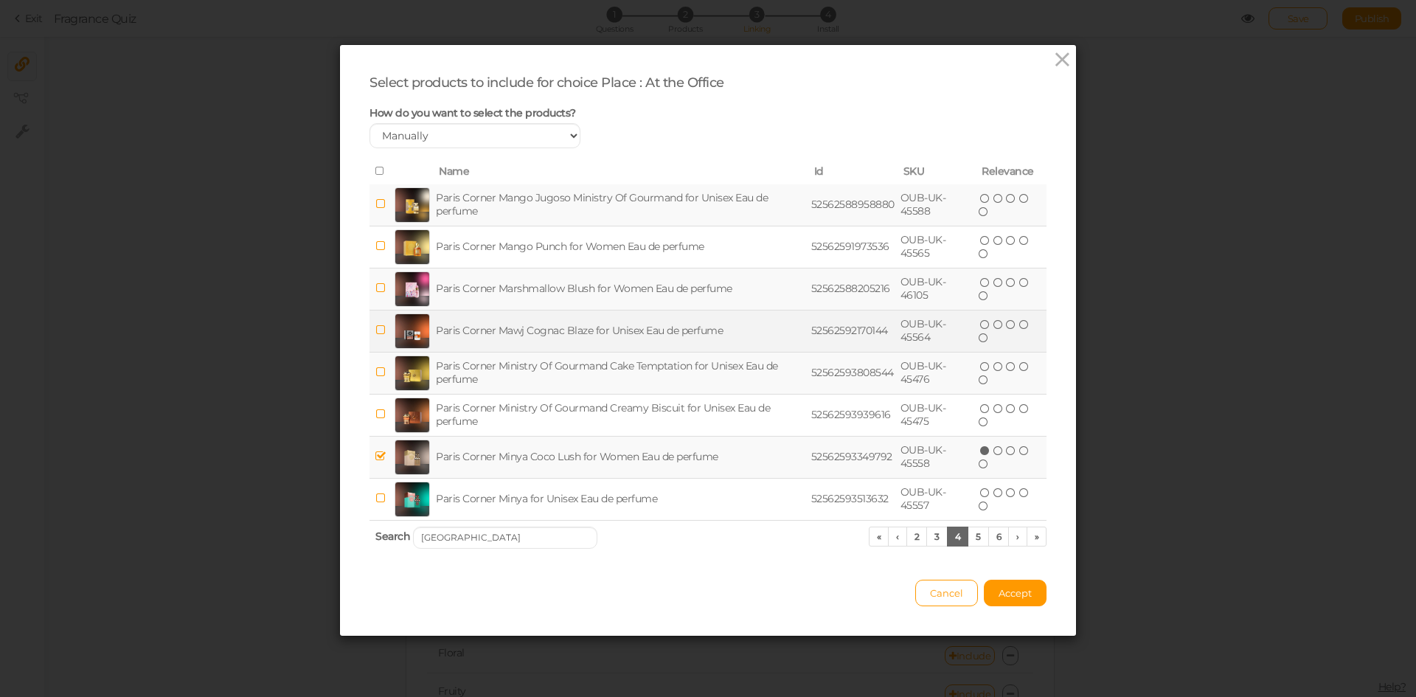
click at [533, 336] on td "Paris Corner Mawj Cognac Blaze for Unisex Eau de perfume" at bounding box center [621, 331] width 376 height 42
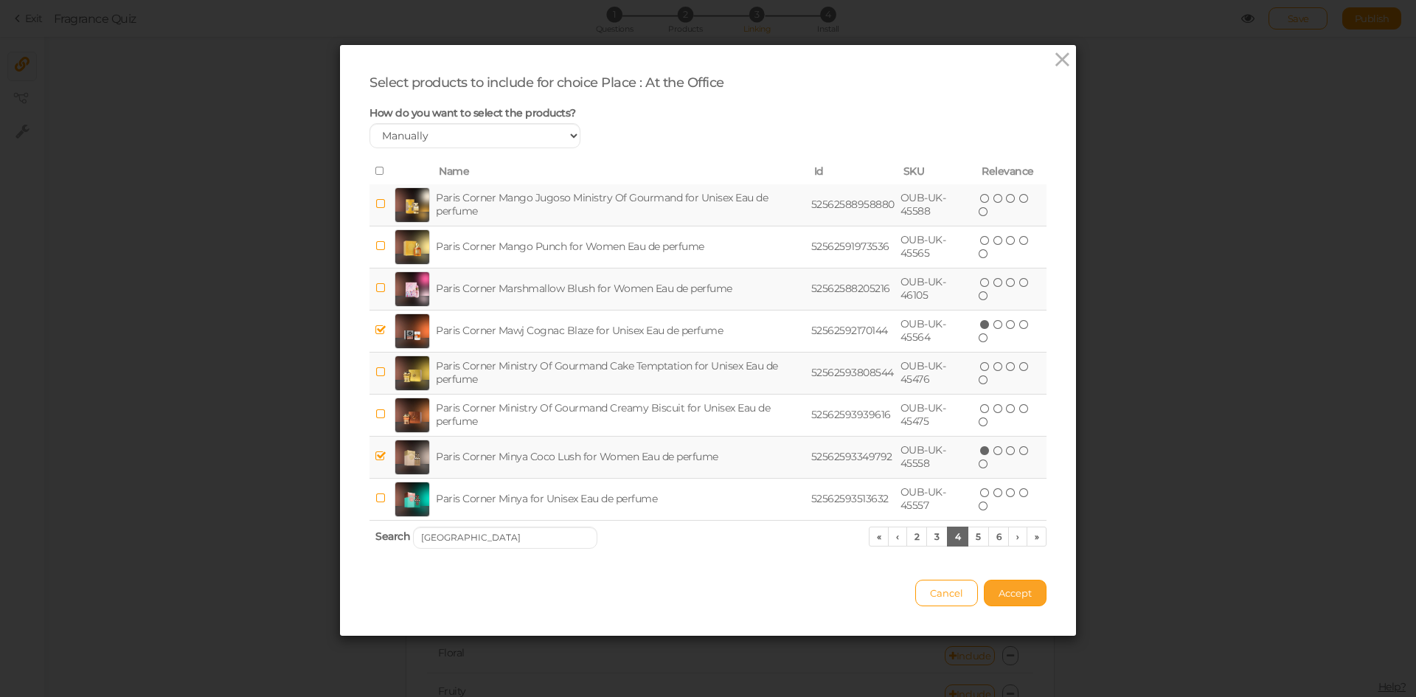
click at [1003, 592] on span "Accept" at bounding box center [1015, 593] width 33 height 12
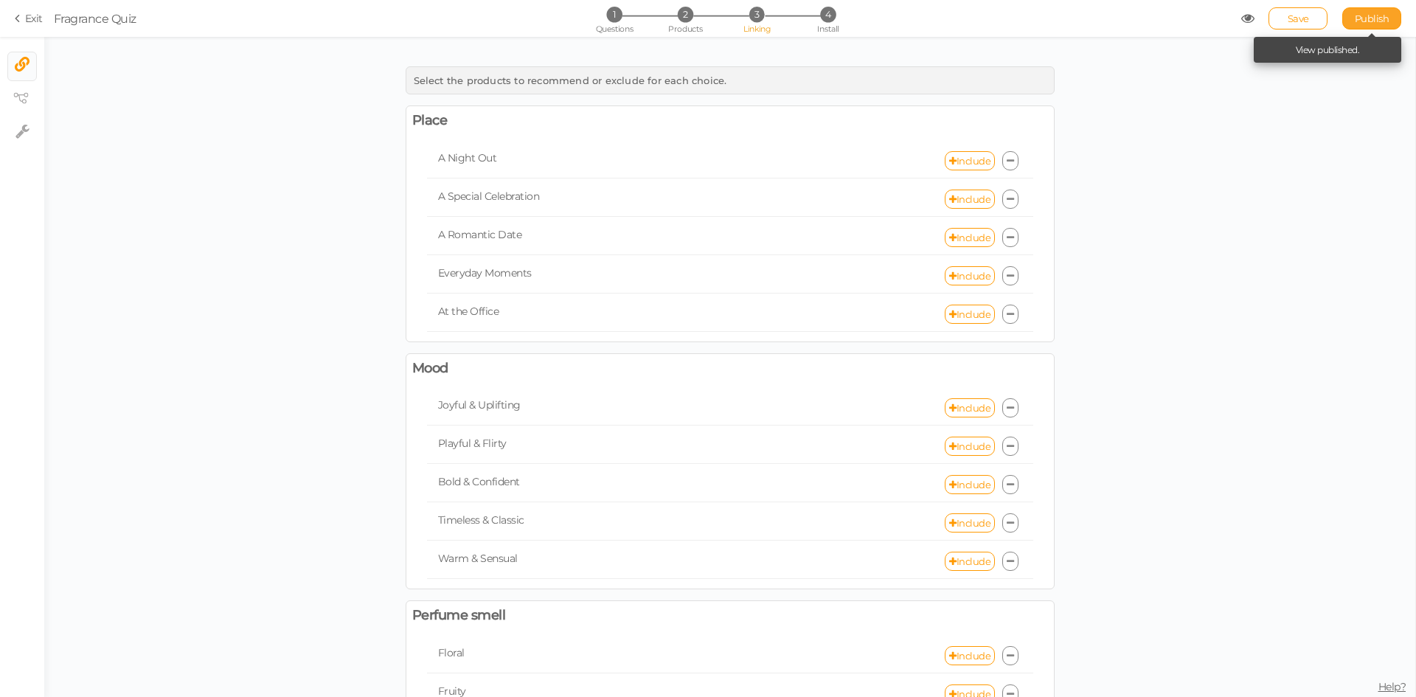
click at [1362, 19] on span "Publish" at bounding box center [1372, 19] width 35 height 12
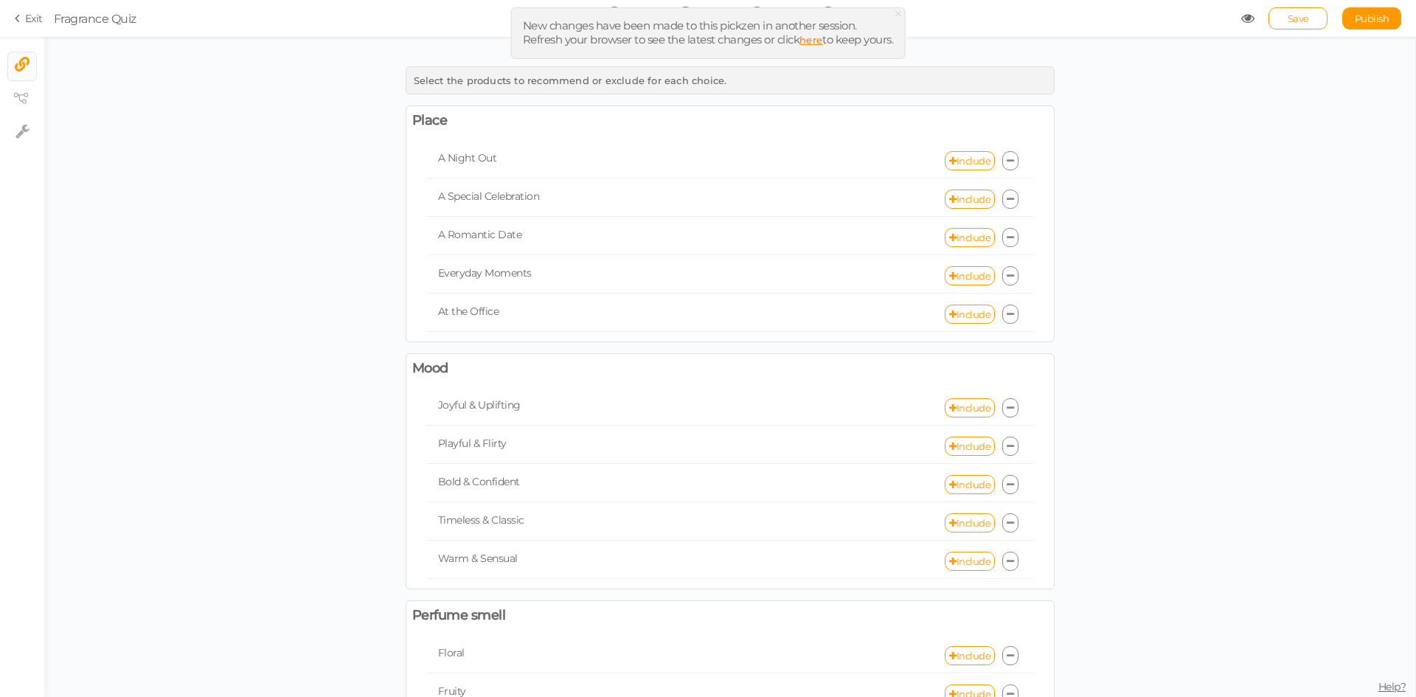
click at [814, 40] on link "here" at bounding box center [811, 40] width 23 height 12
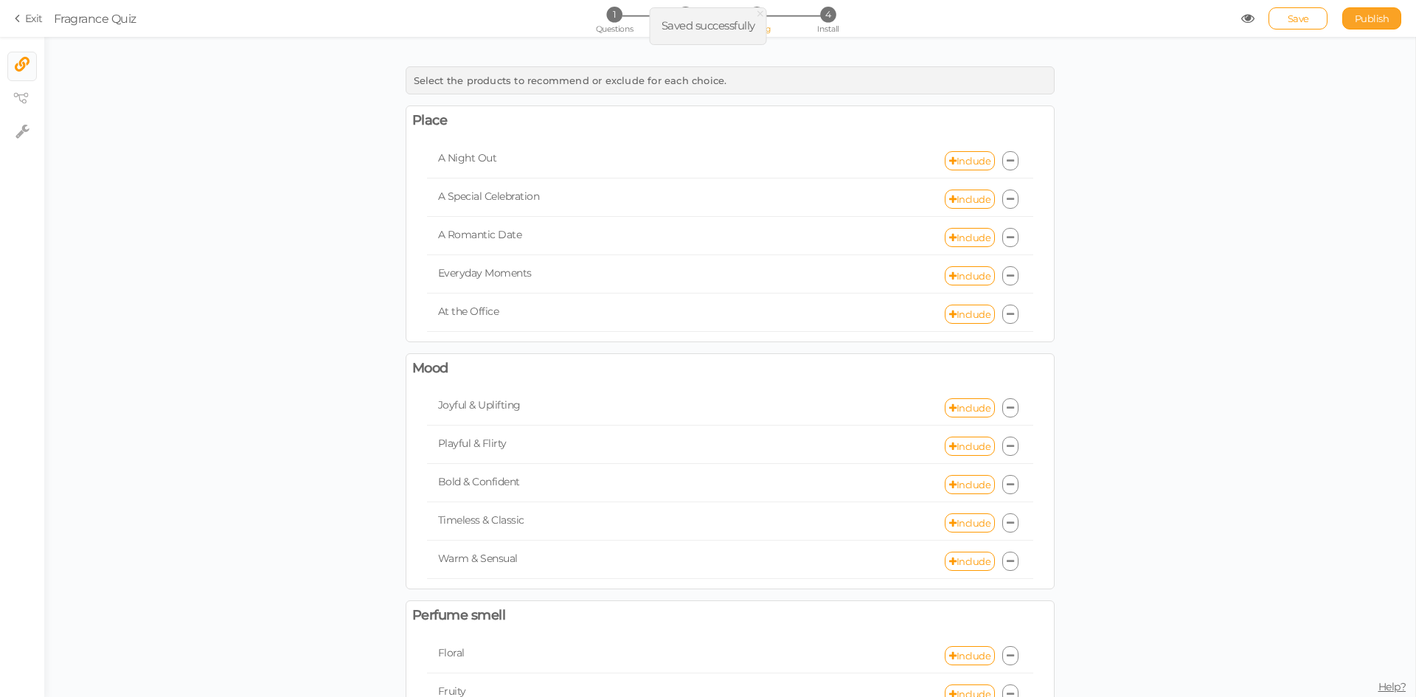
click at [1374, 15] on span "Publish" at bounding box center [1372, 19] width 35 height 12
click at [961, 316] on link "Include" at bounding box center [970, 314] width 50 height 19
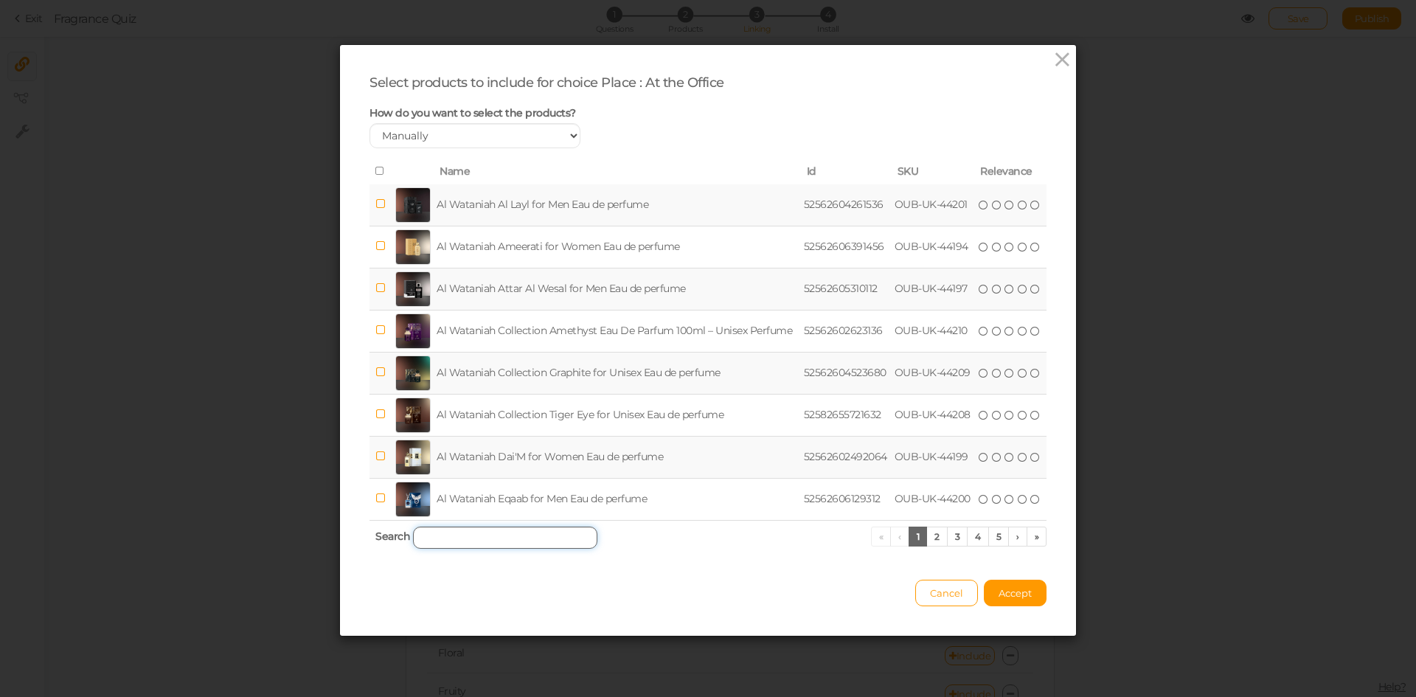
click at [551, 538] on input "search" at bounding box center [505, 538] width 184 height 22
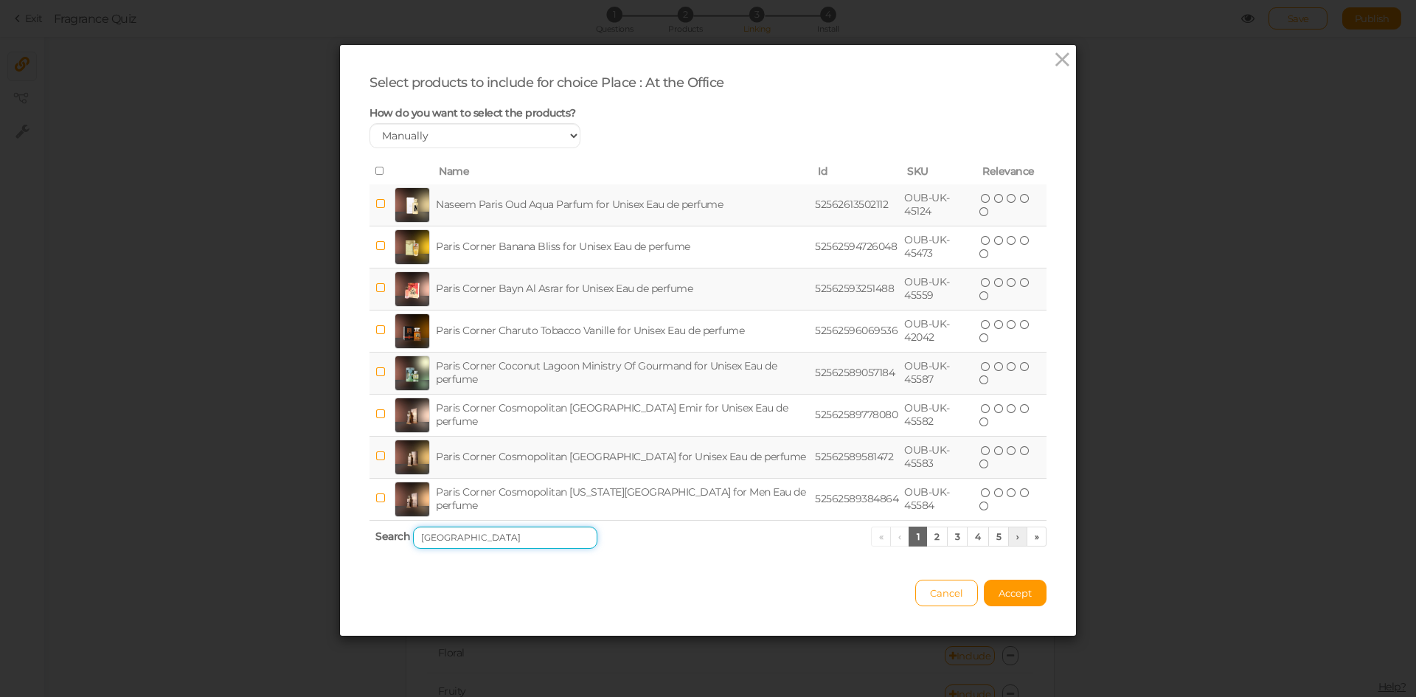
type input "[GEOGRAPHIC_DATA]"
click at [1009, 538] on link "›" at bounding box center [1018, 537] width 19 height 20
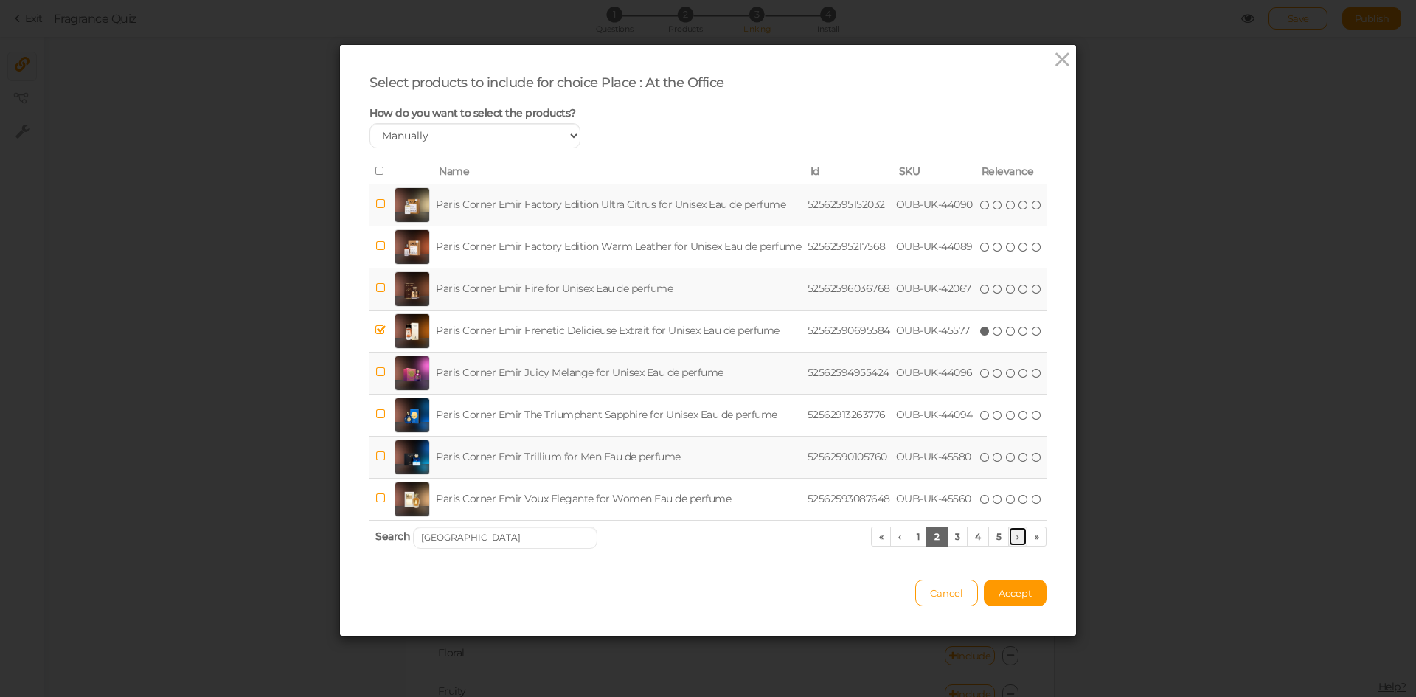
click at [1009, 538] on link "›" at bounding box center [1018, 537] width 19 height 20
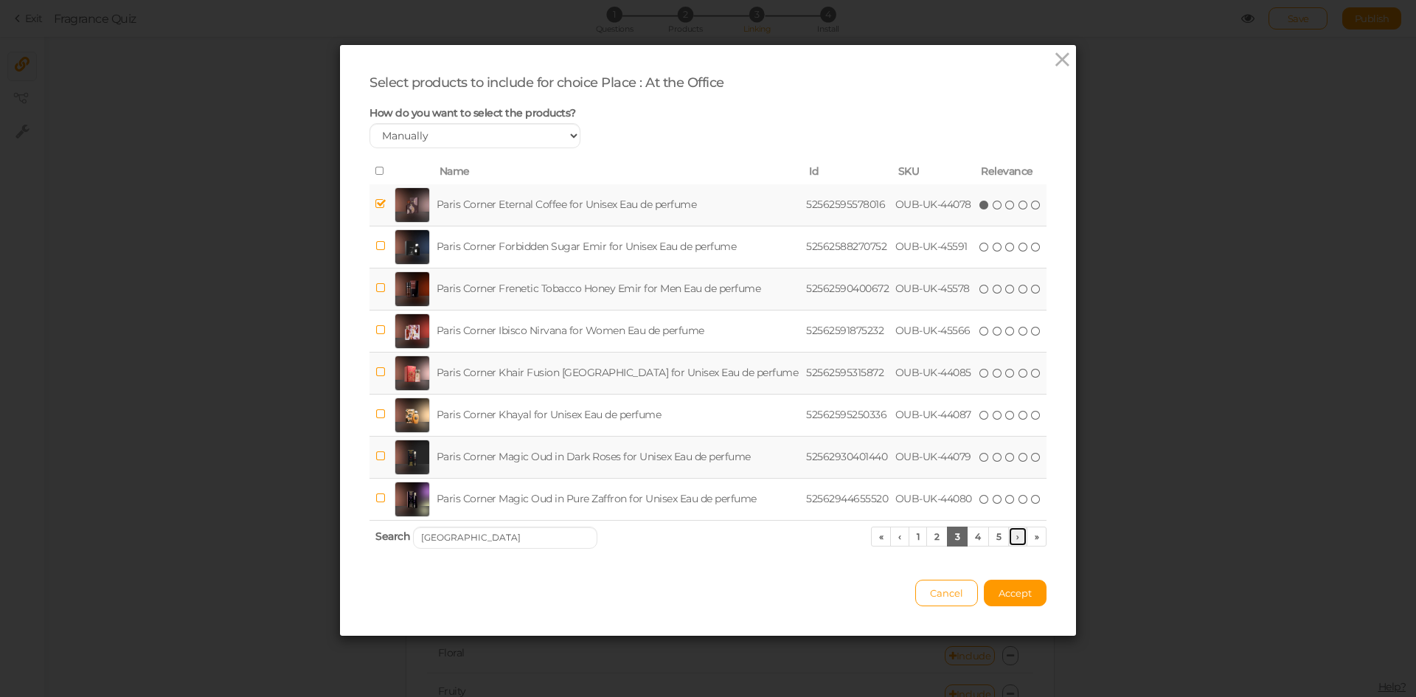
click at [1009, 538] on link "›" at bounding box center [1018, 537] width 19 height 20
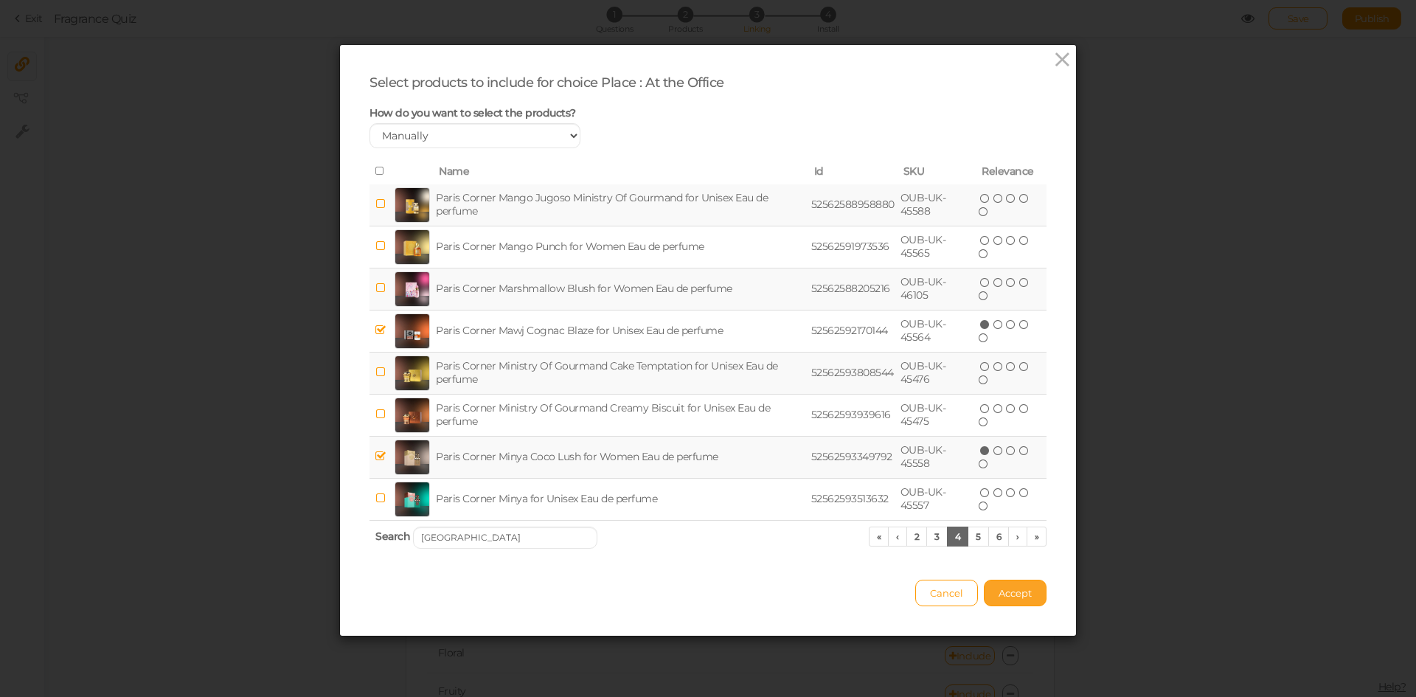
click at [1003, 599] on button "Accept" at bounding box center [1015, 593] width 63 height 27
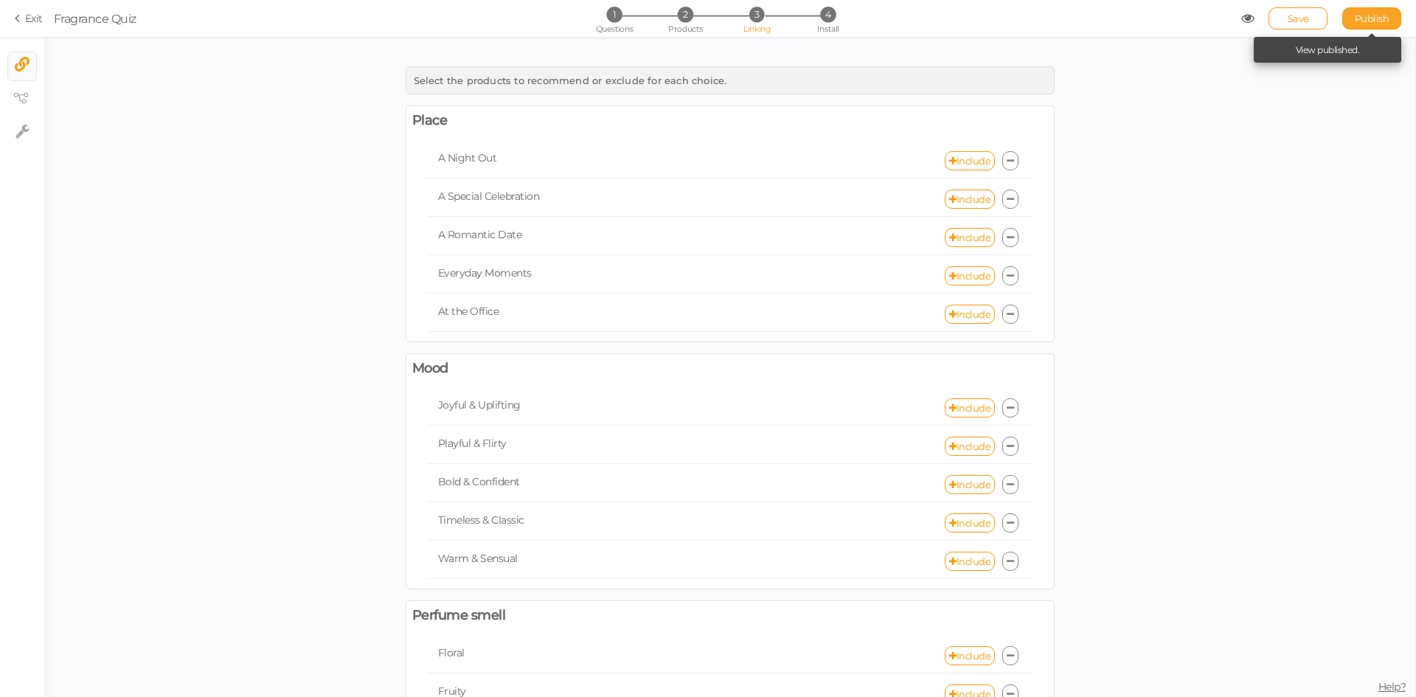
click at [1369, 18] on span "Publish" at bounding box center [1372, 19] width 35 height 12
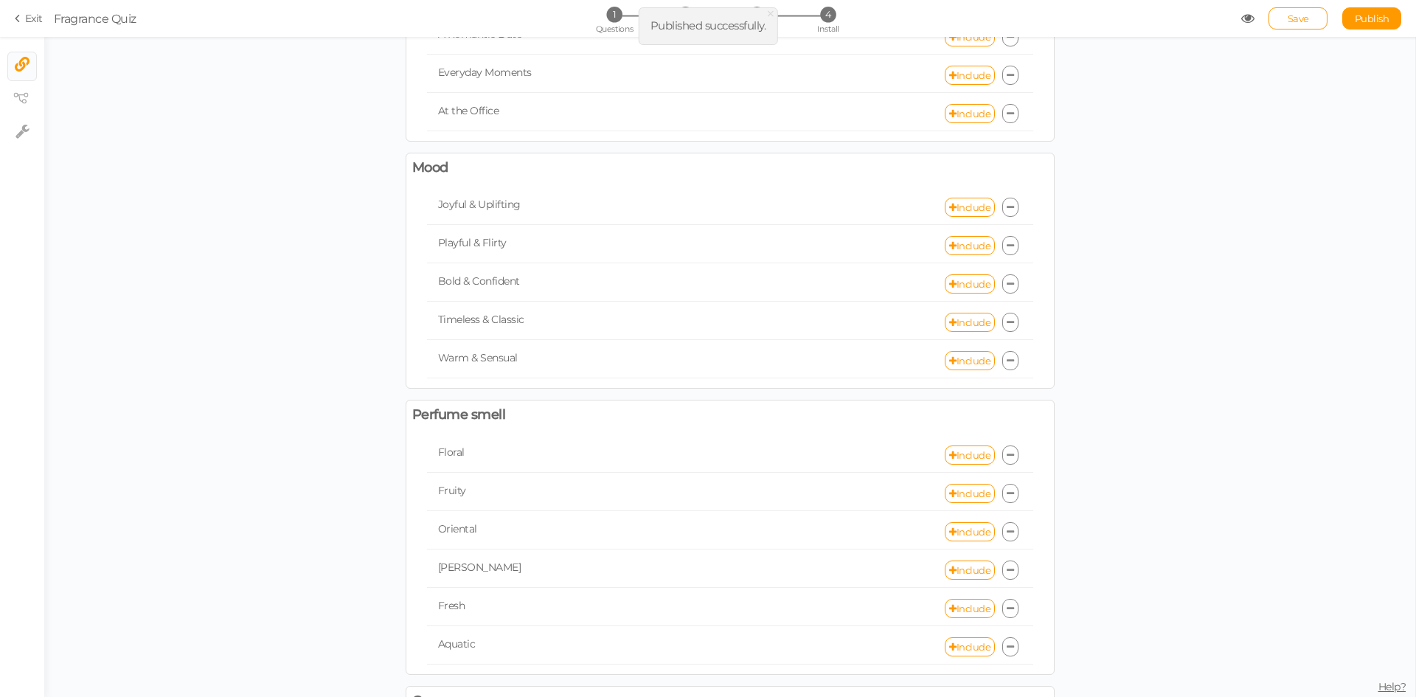
scroll to position [221, 0]
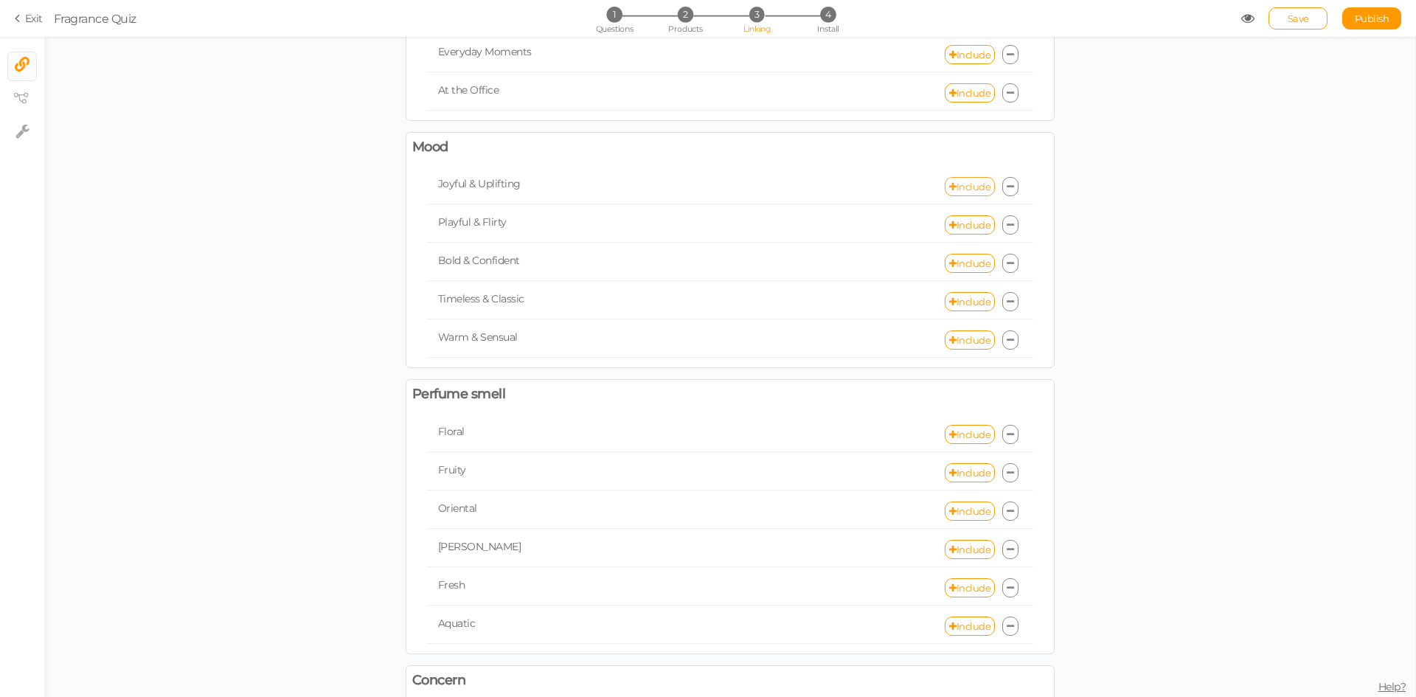
click at [952, 189] on link "Include" at bounding box center [970, 186] width 50 height 19
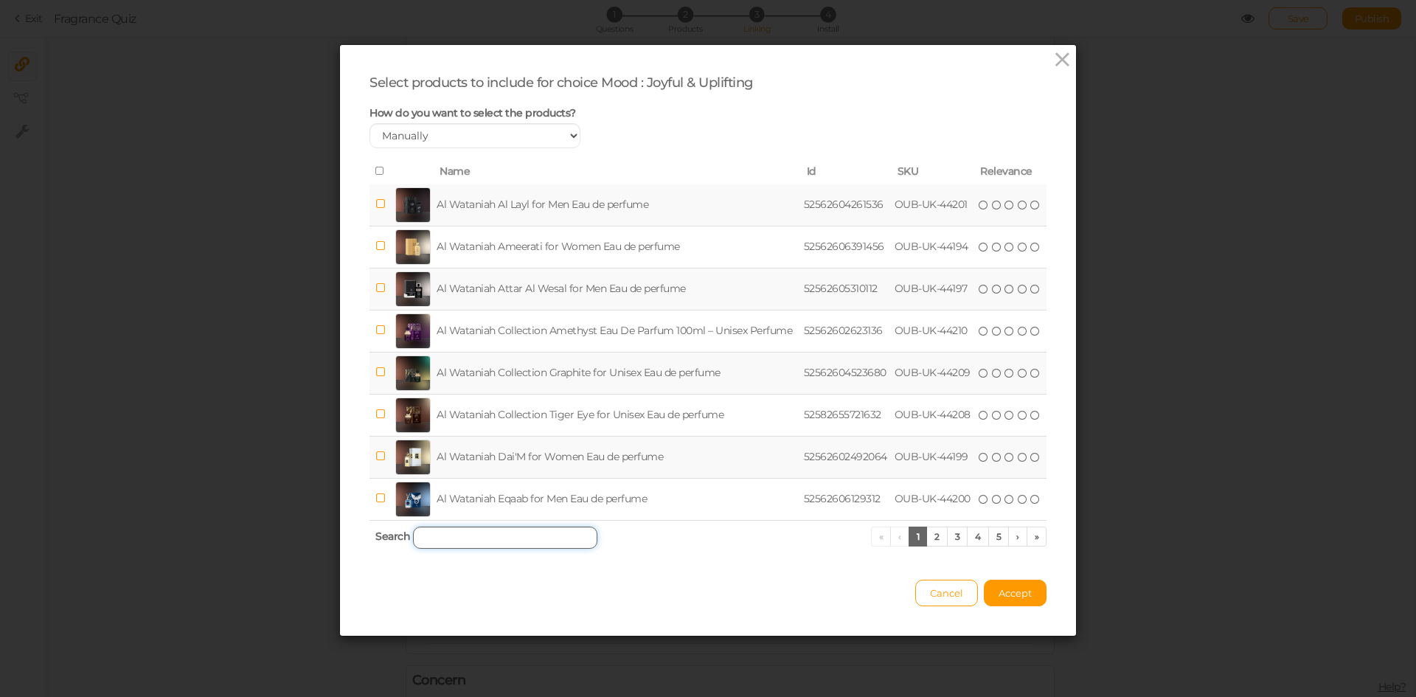
click at [452, 535] on input "search" at bounding box center [505, 538] width 184 height 22
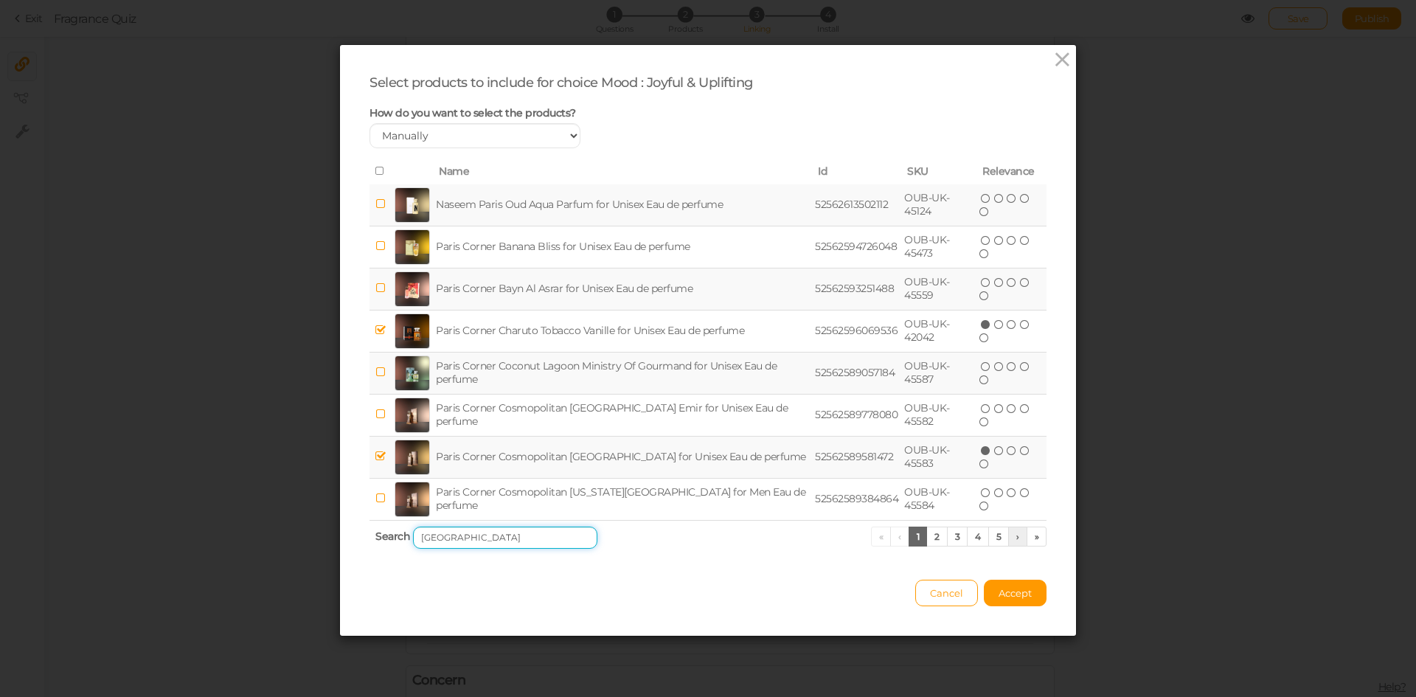
type input "[GEOGRAPHIC_DATA]"
click at [1011, 539] on link "›" at bounding box center [1018, 537] width 19 height 20
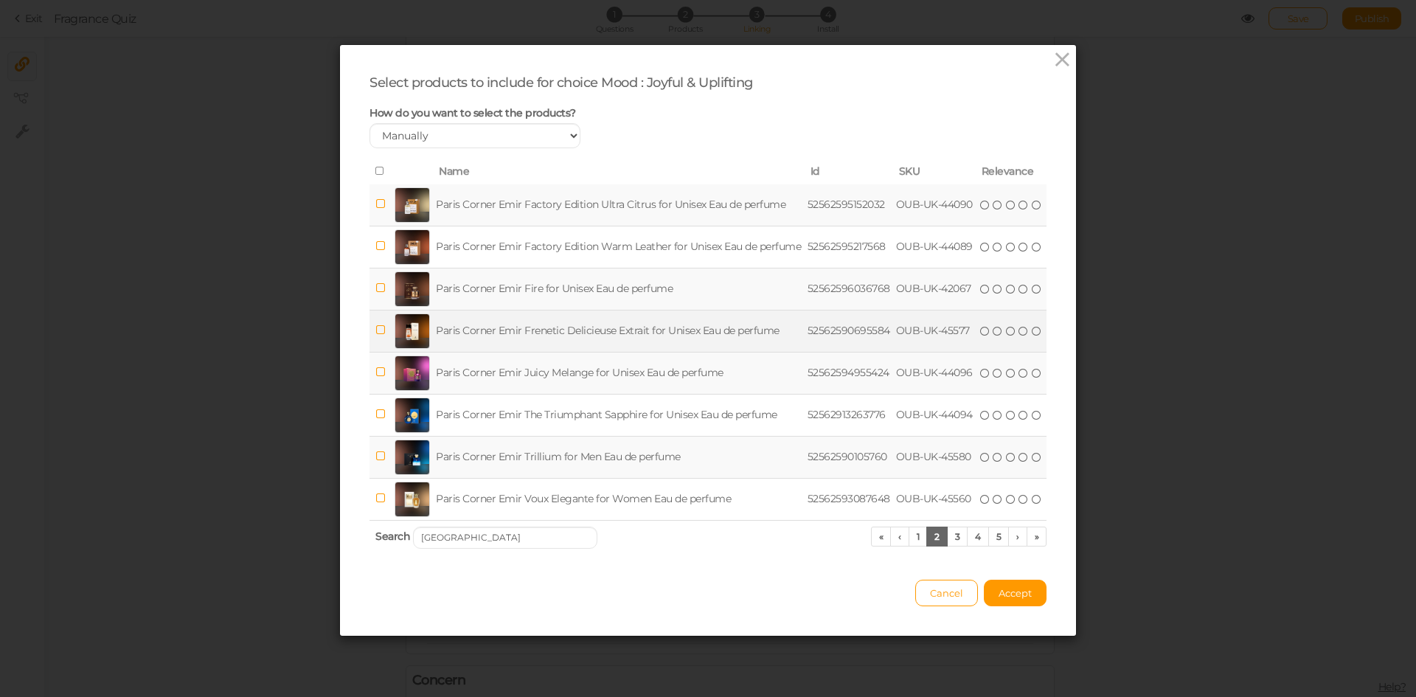
click at [596, 336] on td "Paris Corner Emir Frenetic Delicieuse Extrait for Unisex Eau de perfume" at bounding box center [619, 331] width 372 height 42
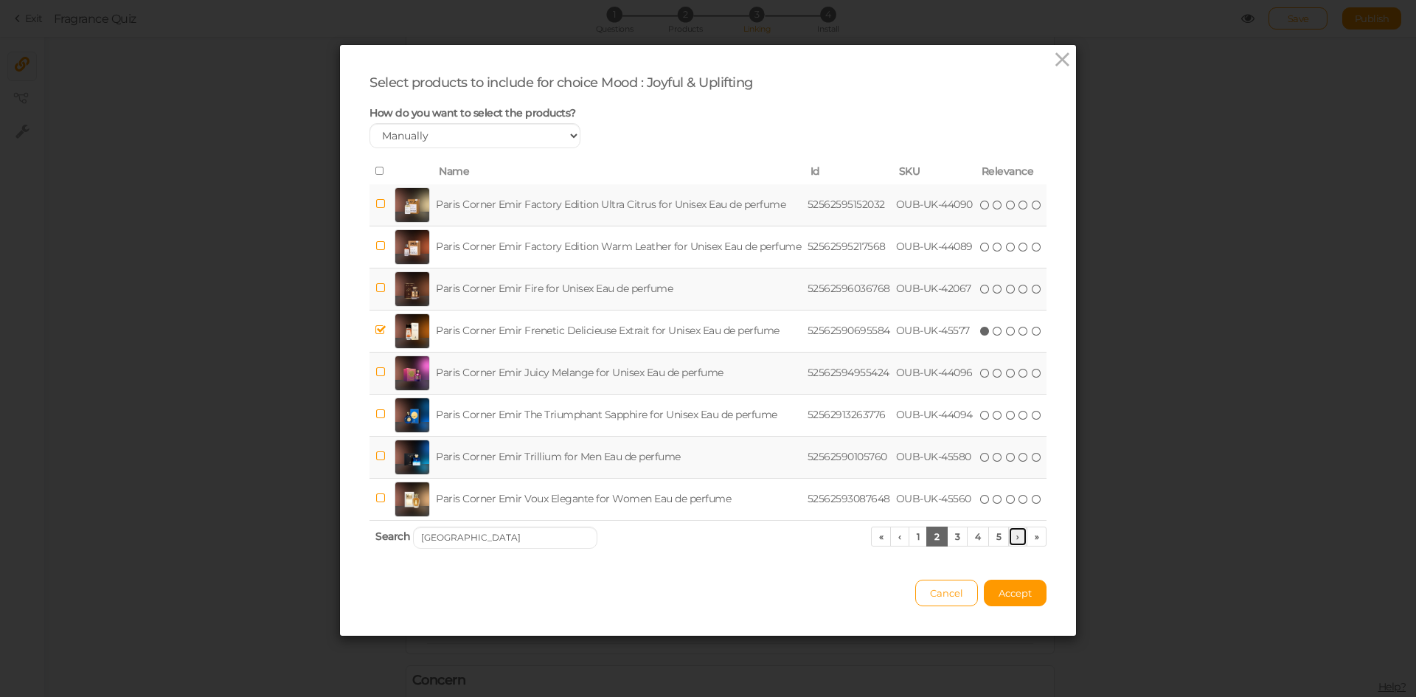
click at [1011, 536] on link "›" at bounding box center [1018, 537] width 19 height 20
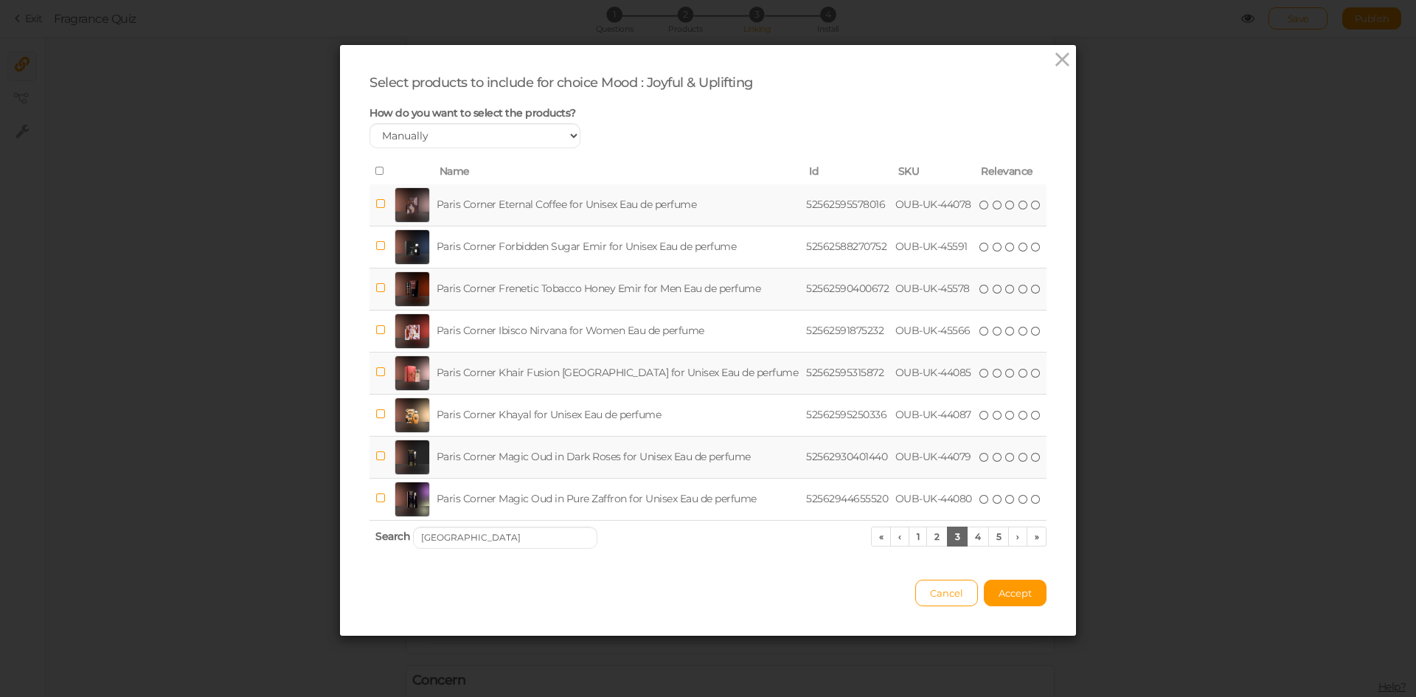
click at [526, 454] on td "Paris Corner Magic Oud in Dark Roses for Unisex Eau de perfume" at bounding box center [619, 457] width 370 height 42
click at [1008, 592] on span "Accept" at bounding box center [1015, 593] width 33 height 12
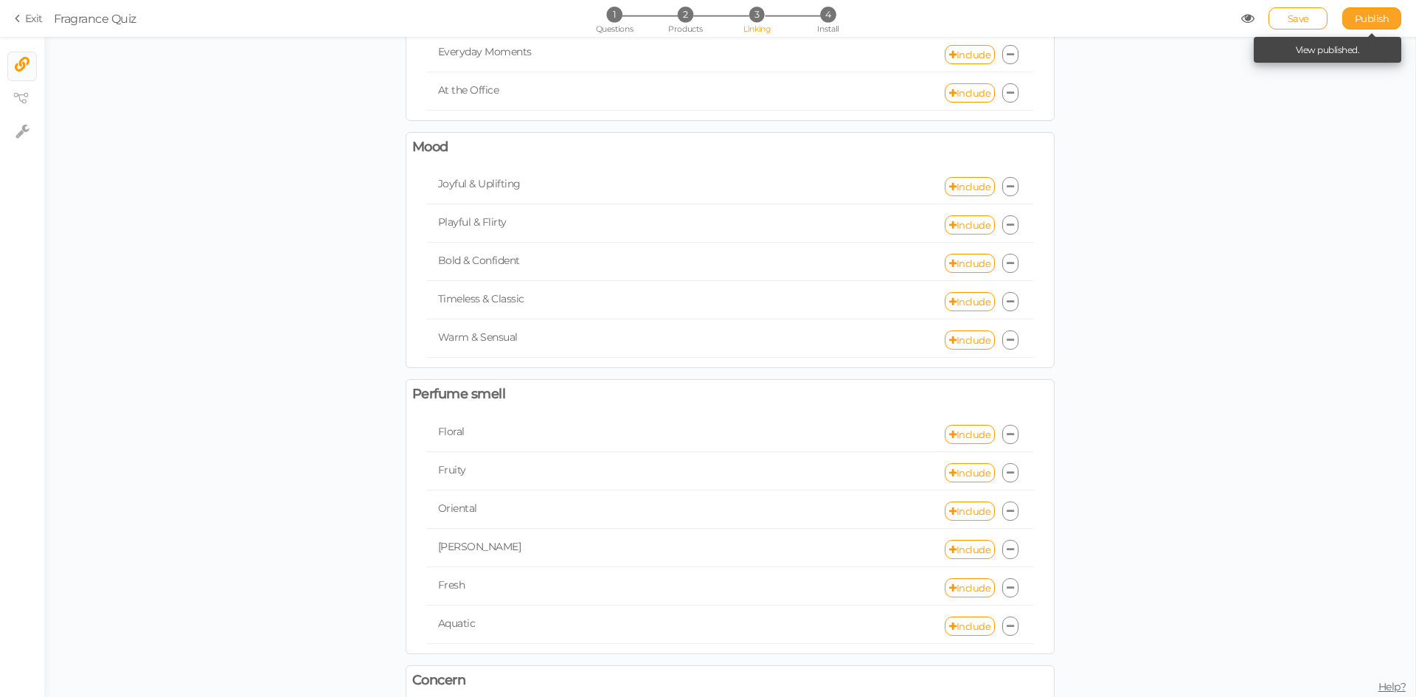
click at [1377, 21] on span "Publish" at bounding box center [1372, 19] width 35 height 12
click at [956, 226] on link "Include" at bounding box center [970, 224] width 50 height 19
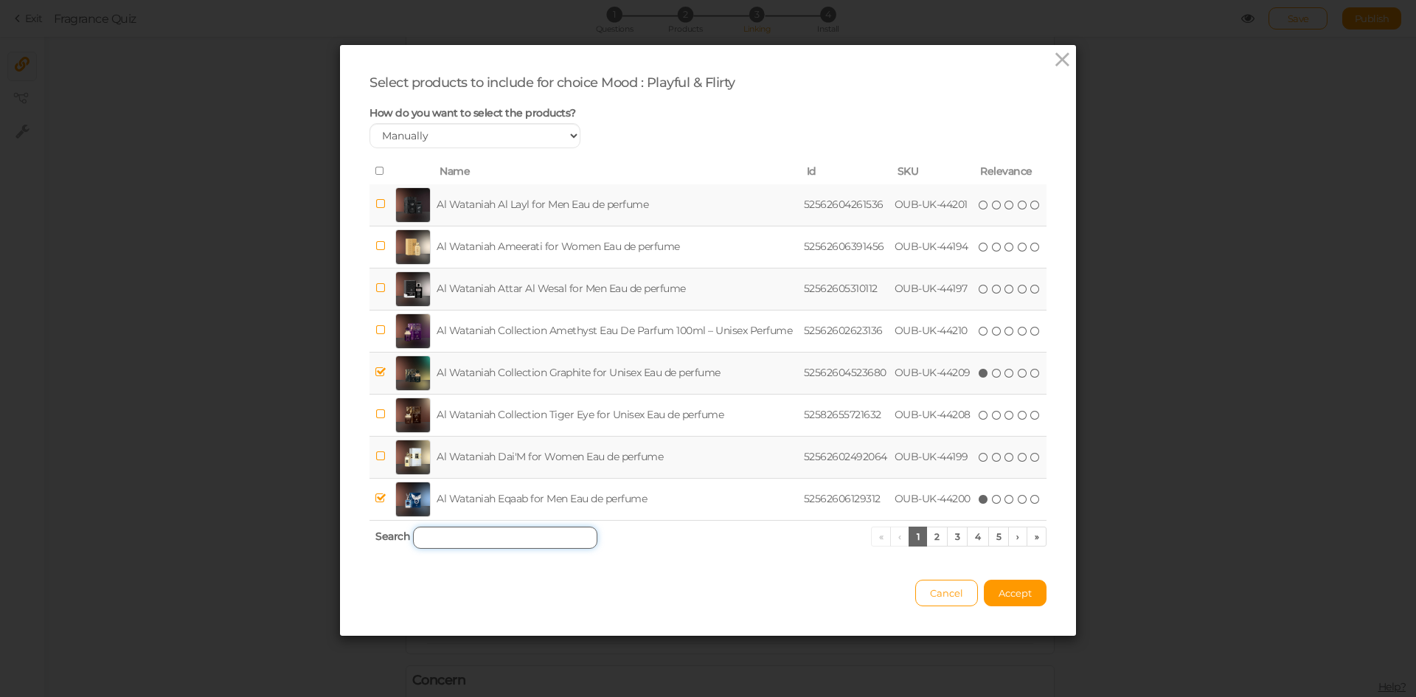
click at [534, 533] on input "search" at bounding box center [505, 538] width 184 height 22
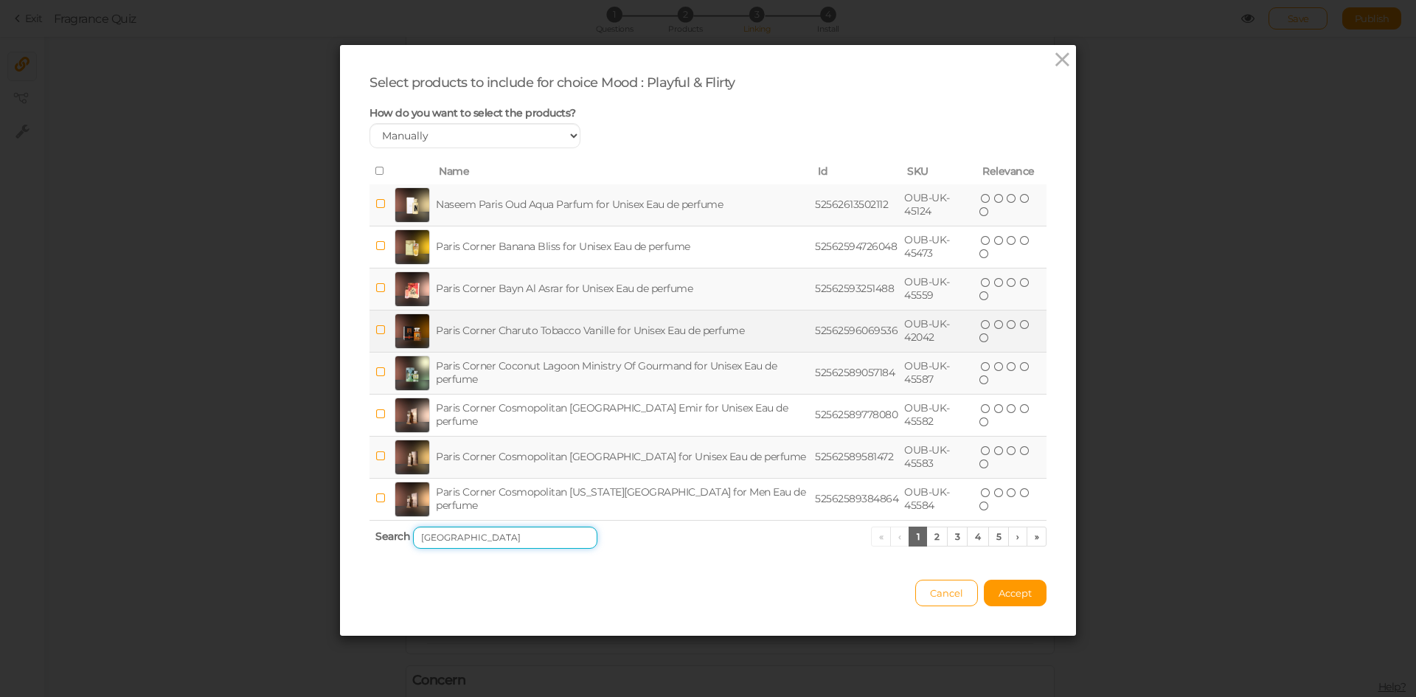
type input "[GEOGRAPHIC_DATA]"
click at [585, 328] on td "Paris Corner Charuto Tobacco Vanille for Unisex Eau de perfume" at bounding box center [622, 331] width 379 height 42
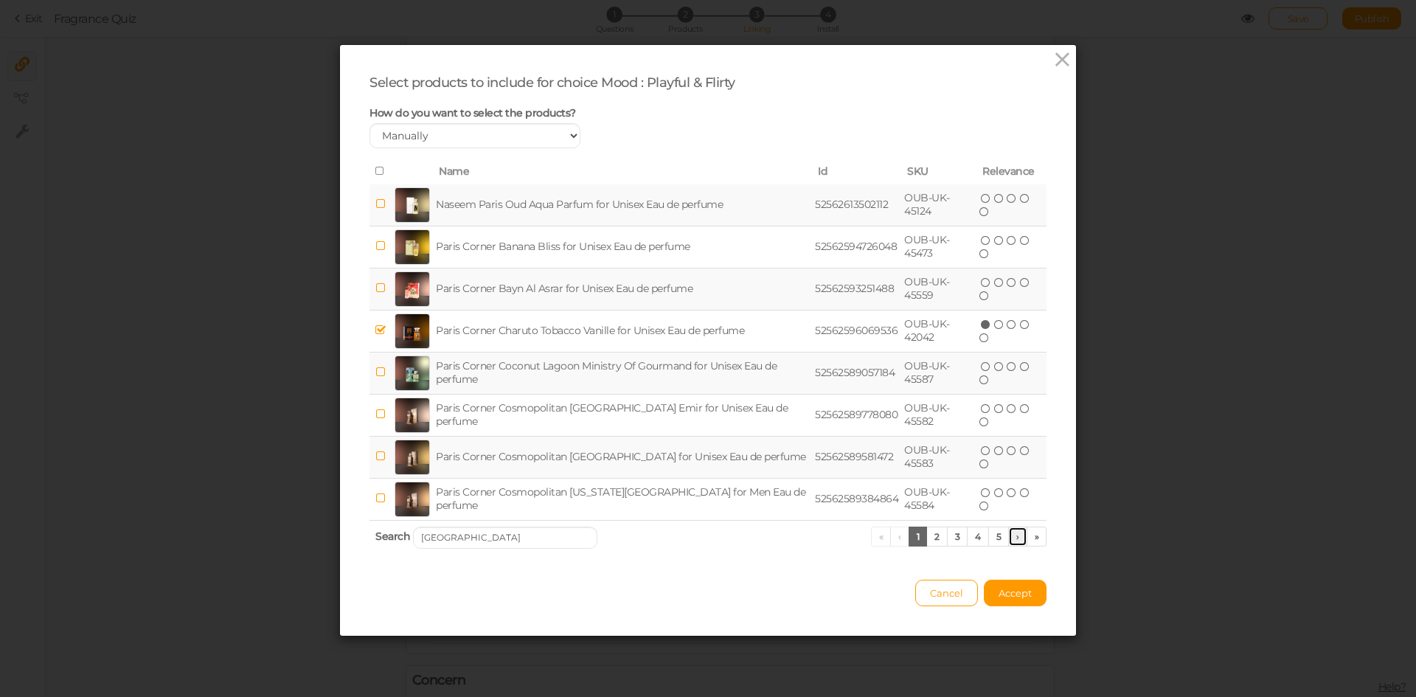
click at [1013, 537] on link "›" at bounding box center [1018, 537] width 19 height 20
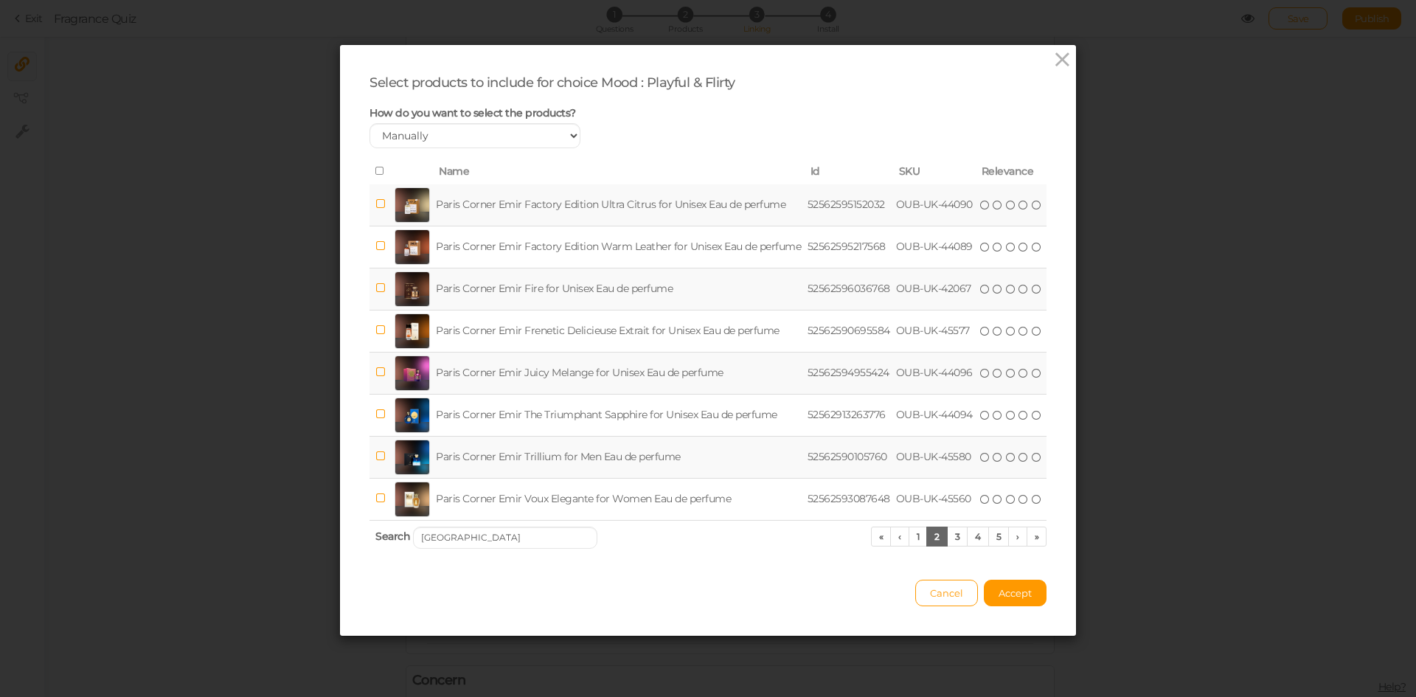
click at [578, 373] on td "Paris Corner Emir Juicy Melange for Unisex Eau de perfume" at bounding box center [619, 373] width 372 height 42
click at [1011, 542] on link "›" at bounding box center [1018, 537] width 19 height 20
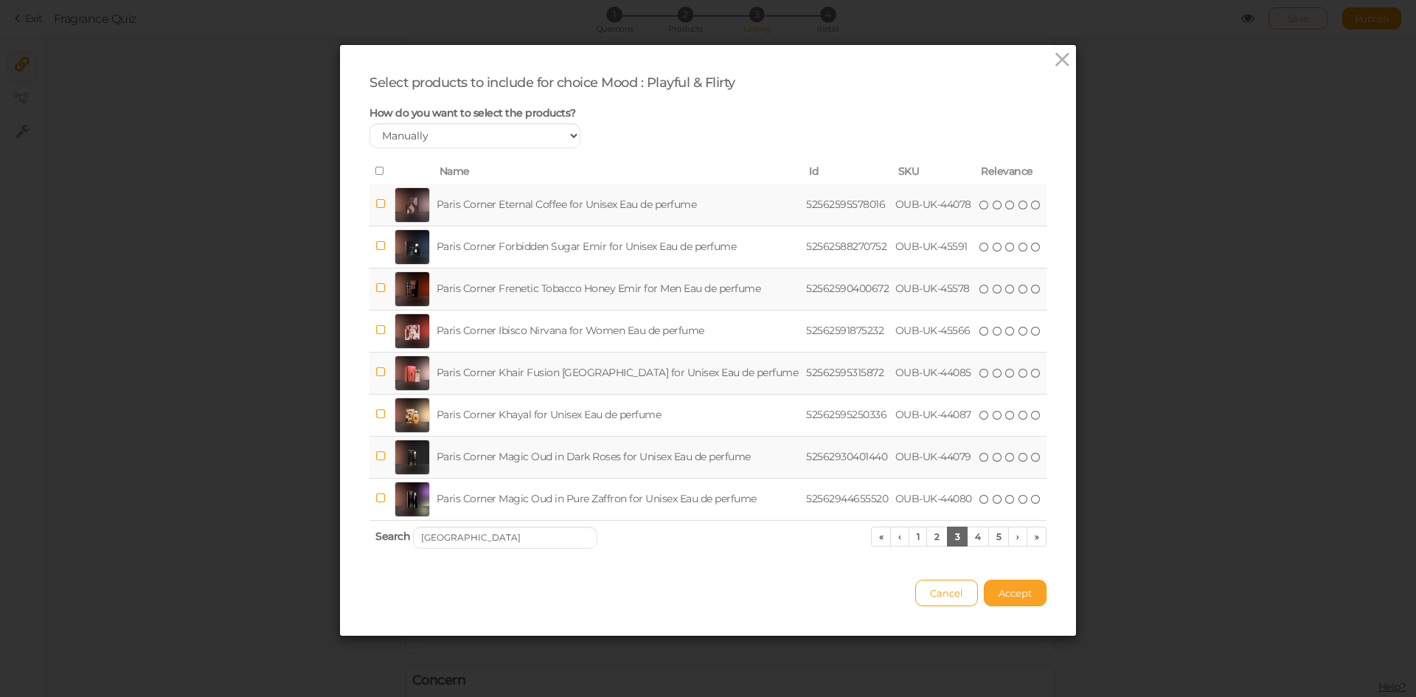
click at [1026, 587] on span "Accept" at bounding box center [1015, 593] width 33 height 12
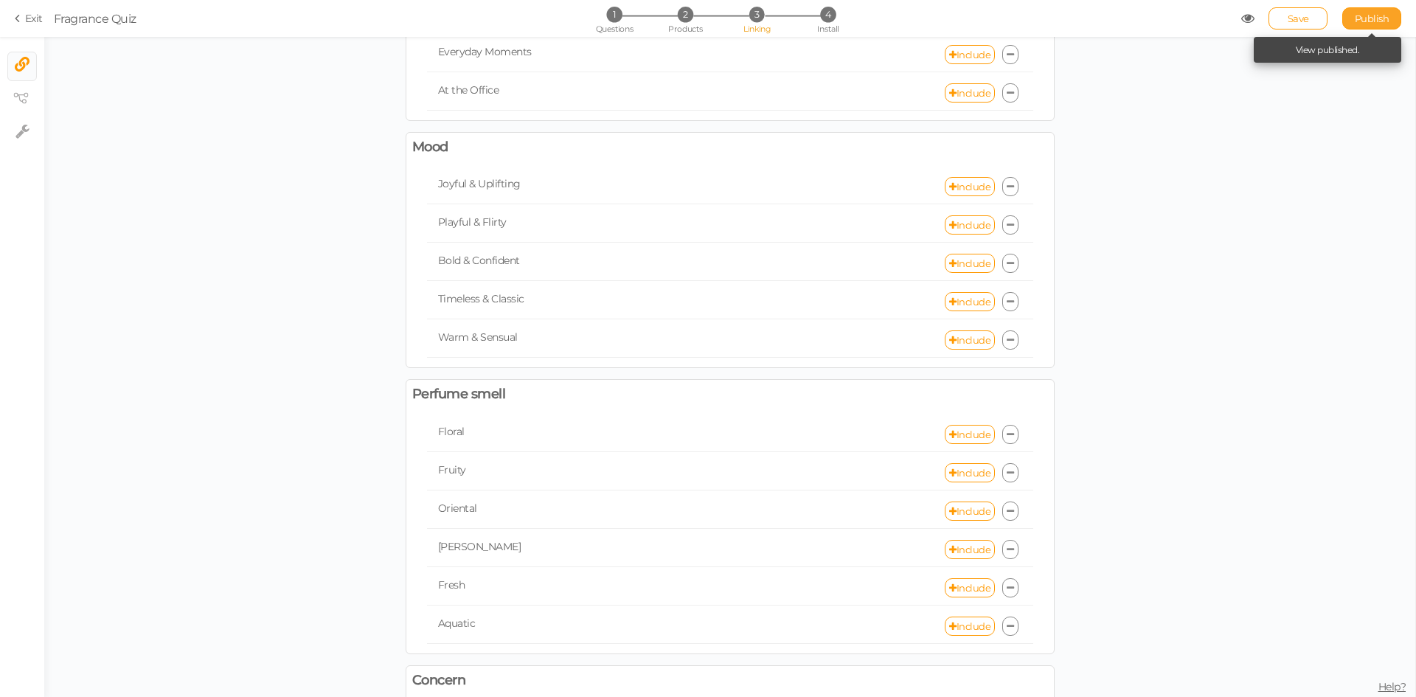
click at [1358, 17] on span "Publish" at bounding box center [1372, 19] width 35 height 12
click at [961, 266] on link "Include" at bounding box center [970, 263] width 50 height 19
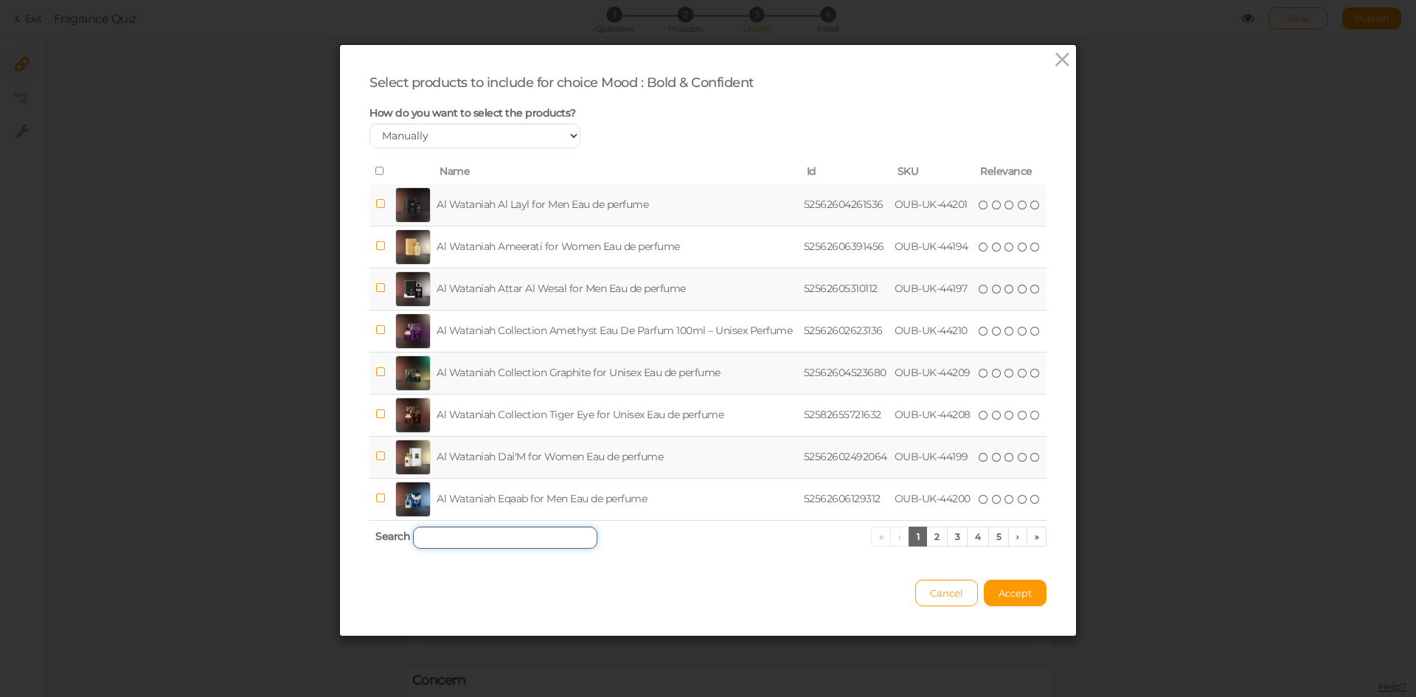
click at [507, 545] on input "search" at bounding box center [505, 538] width 184 height 22
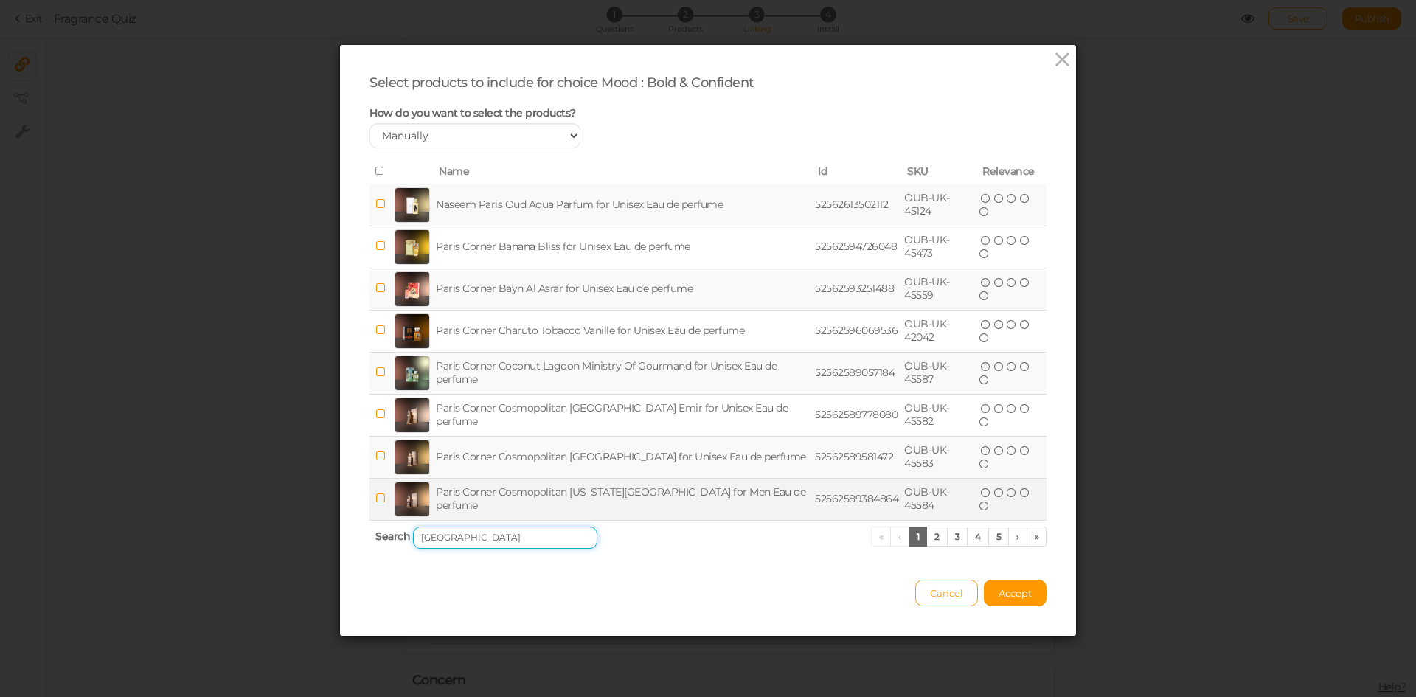
type input "[GEOGRAPHIC_DATA]"
click at [526, 491] on td "Paris Corner Cosmopolitan [US_STATE][GEOGRAPHIC_DATA] for Men Eau de perfume" at bounding box center [622, 499] width 379 height 42
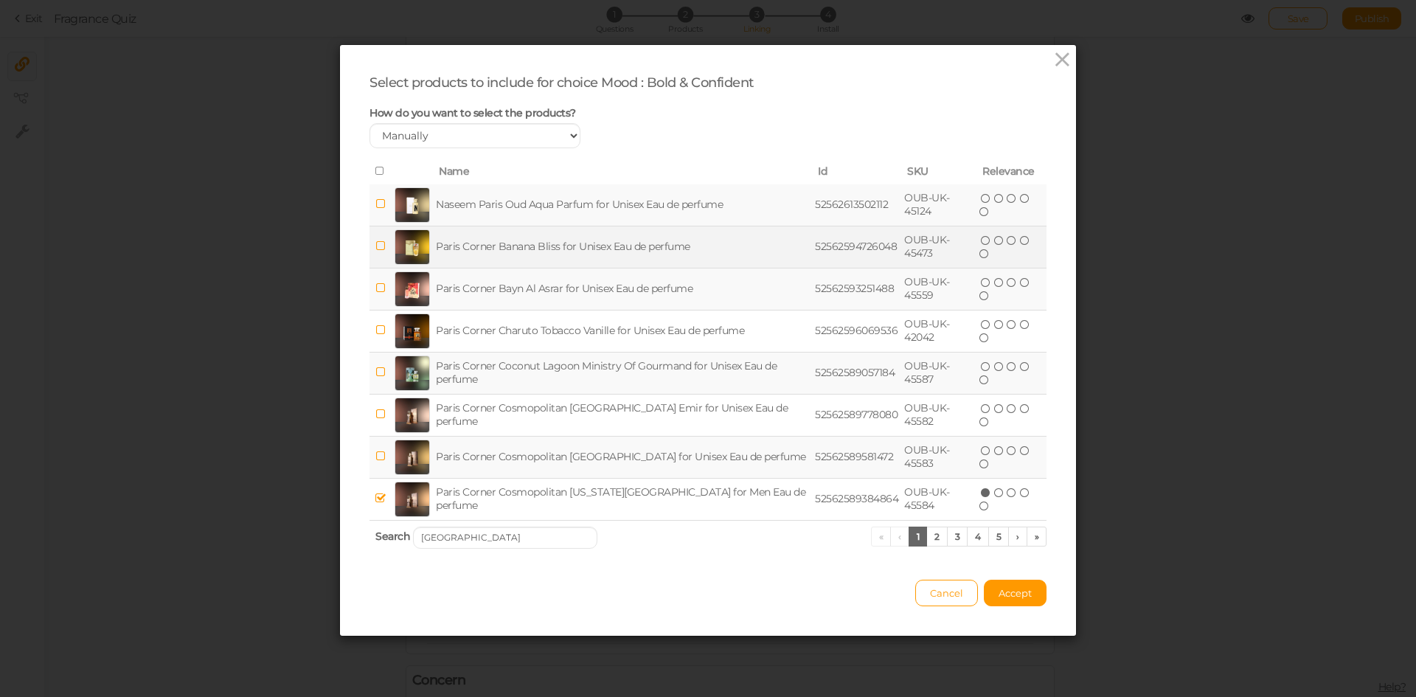
click at [552, 252] on td "Paris Corner Banana Bliss for Unisex Eau de perfume" at bounding box center [622, 247] width 379 height 42
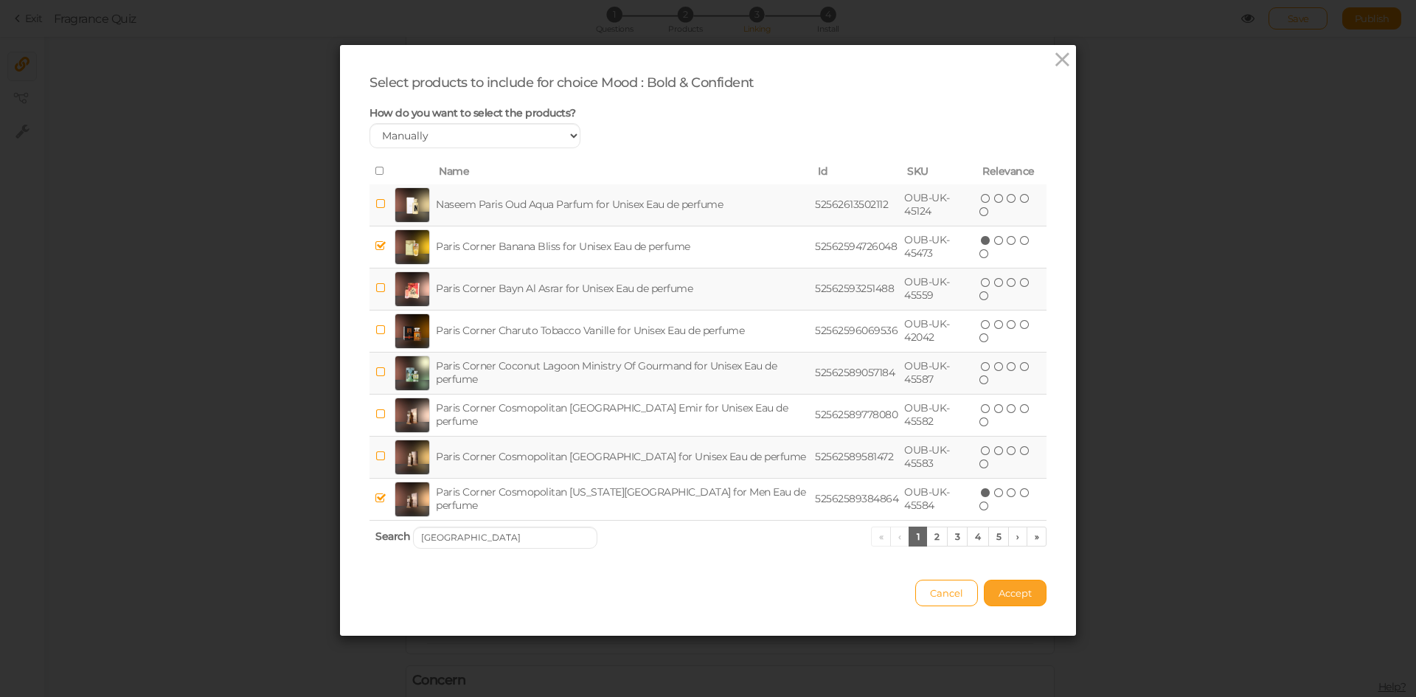
click at [999, 589] on span "Accept" at bounding box center [1015, 593] width 33 height 12
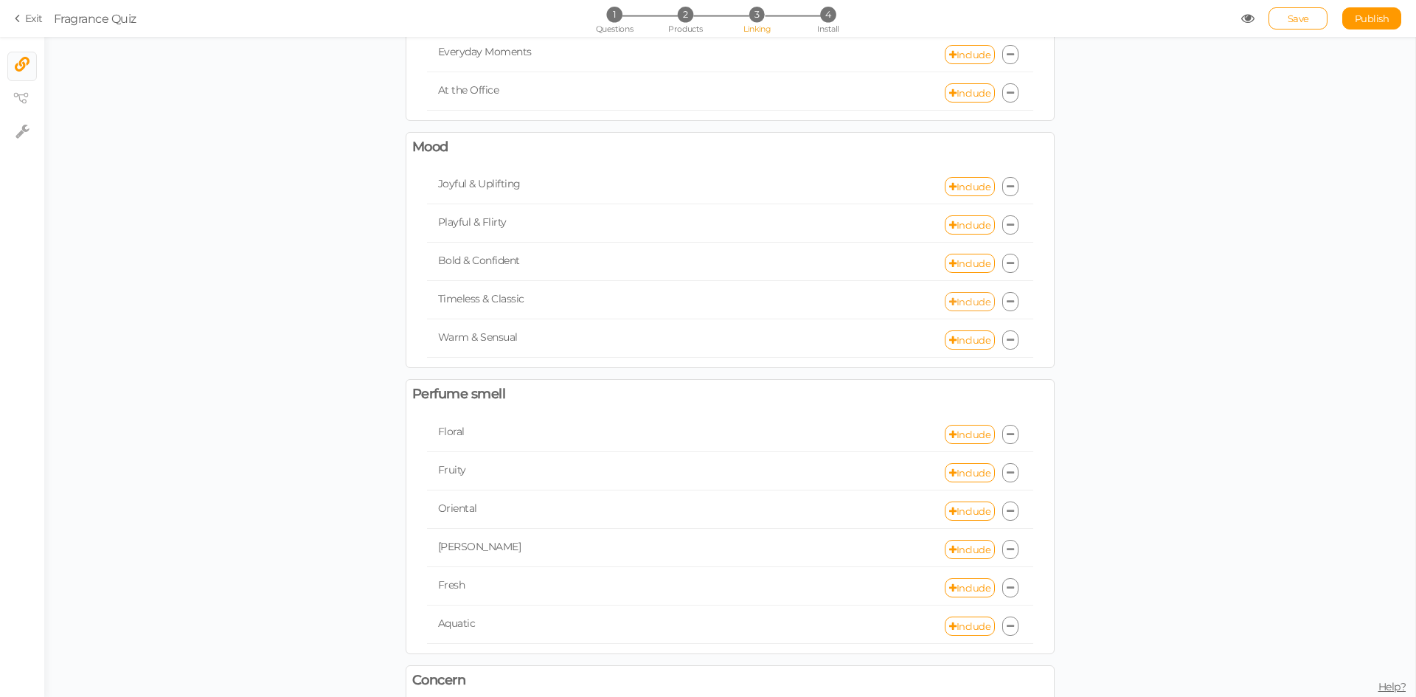
click at [964, 301] on link "Include" at bounding box center [970, 301] width 50 height 19
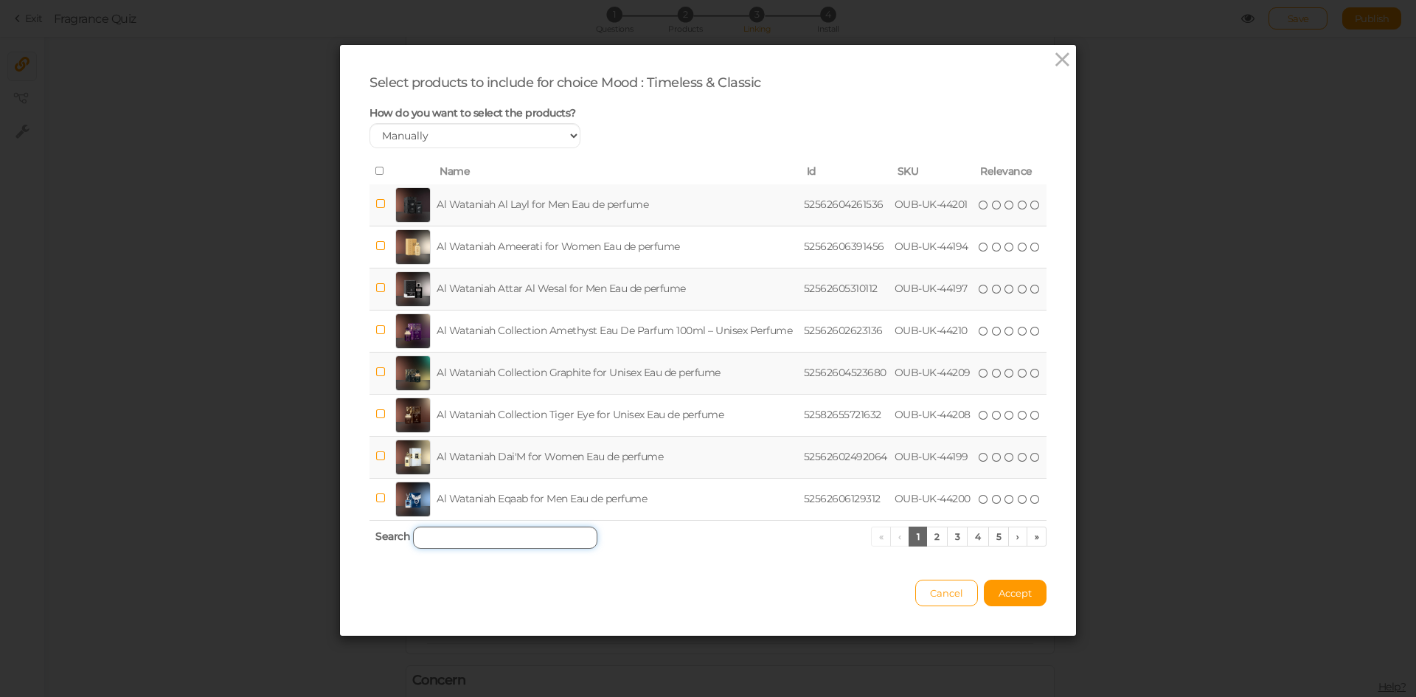
click at [575, 531] on input "search" at bounding box center [505, 538] width 184 height 22
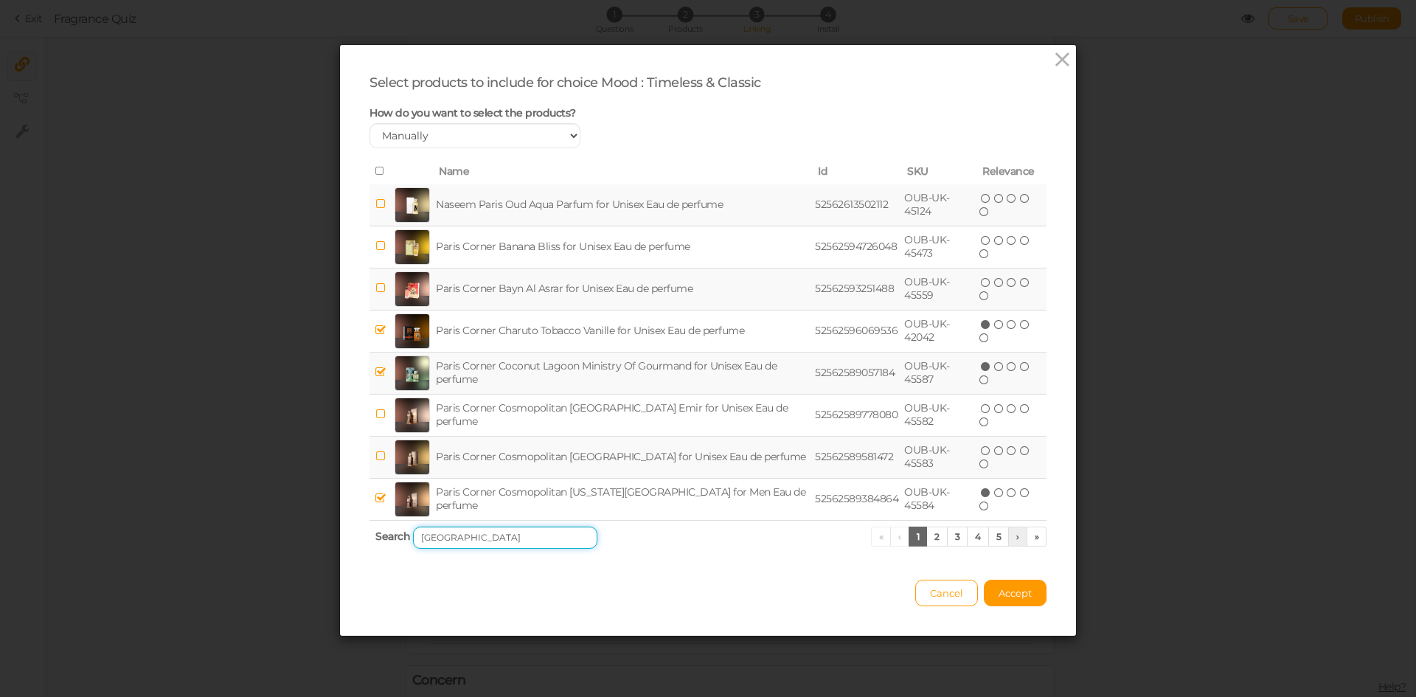
type input "[GEOGRAPHIC_DATA]"
click at [1013, 538] on link "›" at bounding box center [1018, 537] width 19 height 20
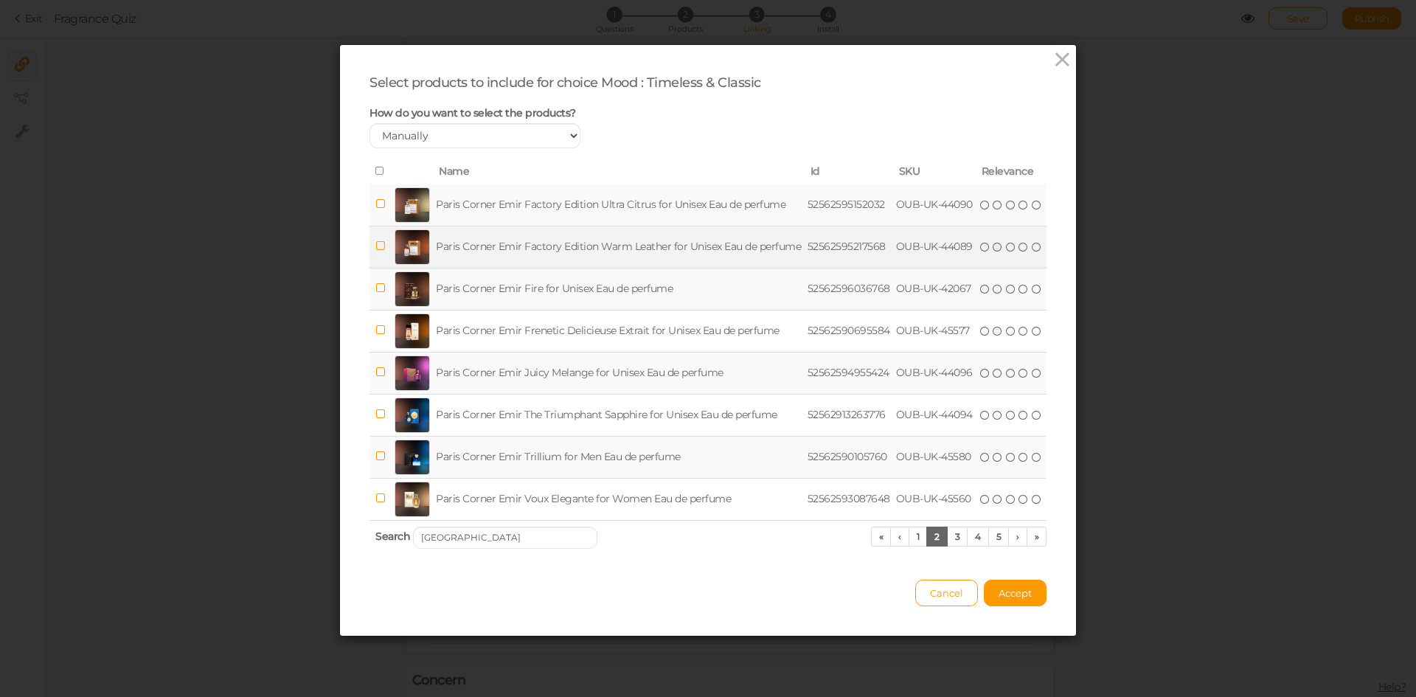
click at [648, 250] on td "Paris Corner Emir Factory Edition Warm Leather for Unisex Eau de perfume" at bounding box center [619, 247] width 372 height 42
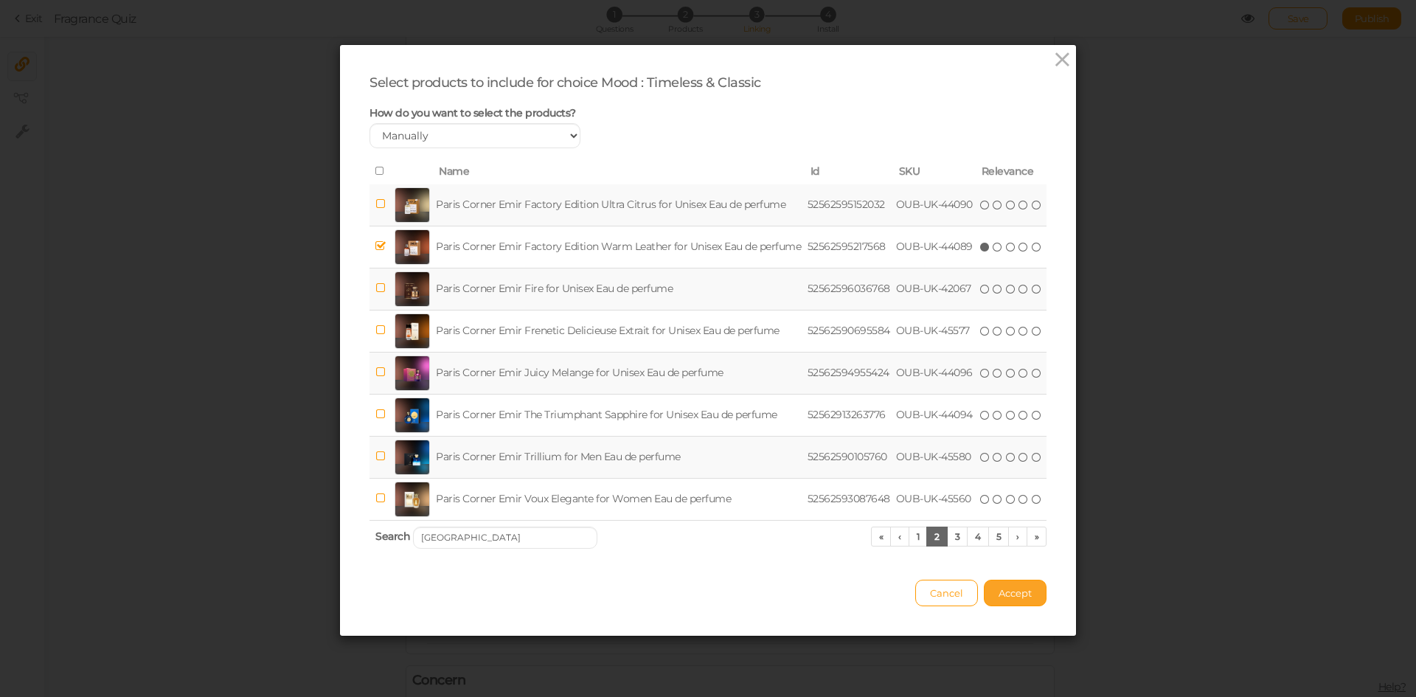
click at [1014, 587] on span "Accept" at bounding box center [1015, 593] width 33 height 12
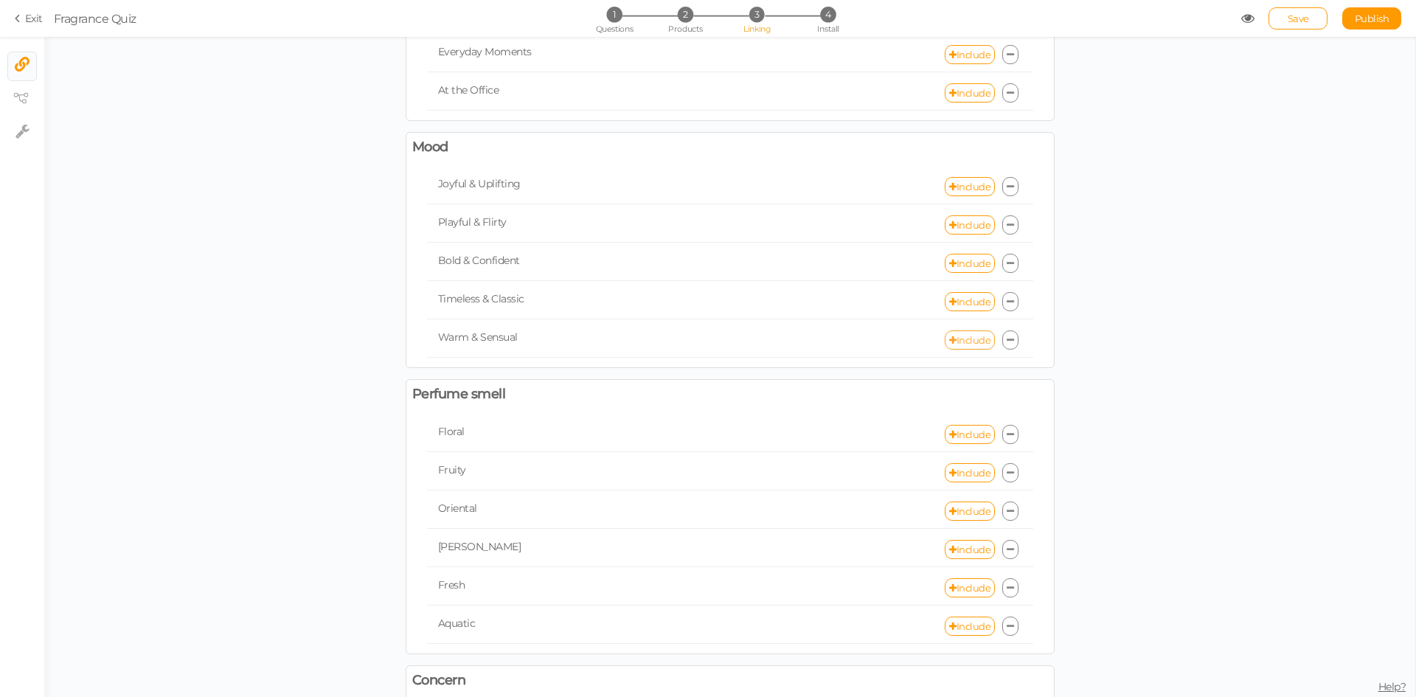
click at [959, 339] on link "Include" at bounding box center [970, 340] width 50 height 19
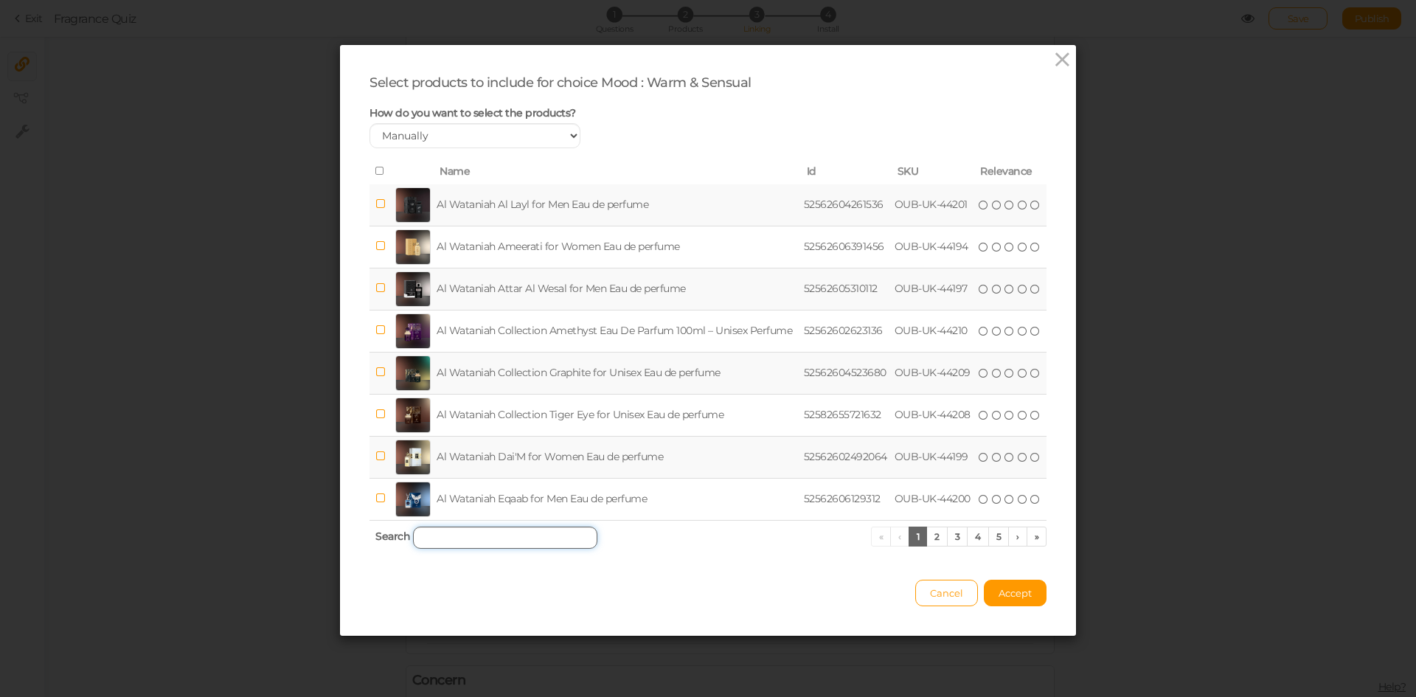
click at [533, 529] on input "search" at bounding box center [505, 538] width 184 height 22
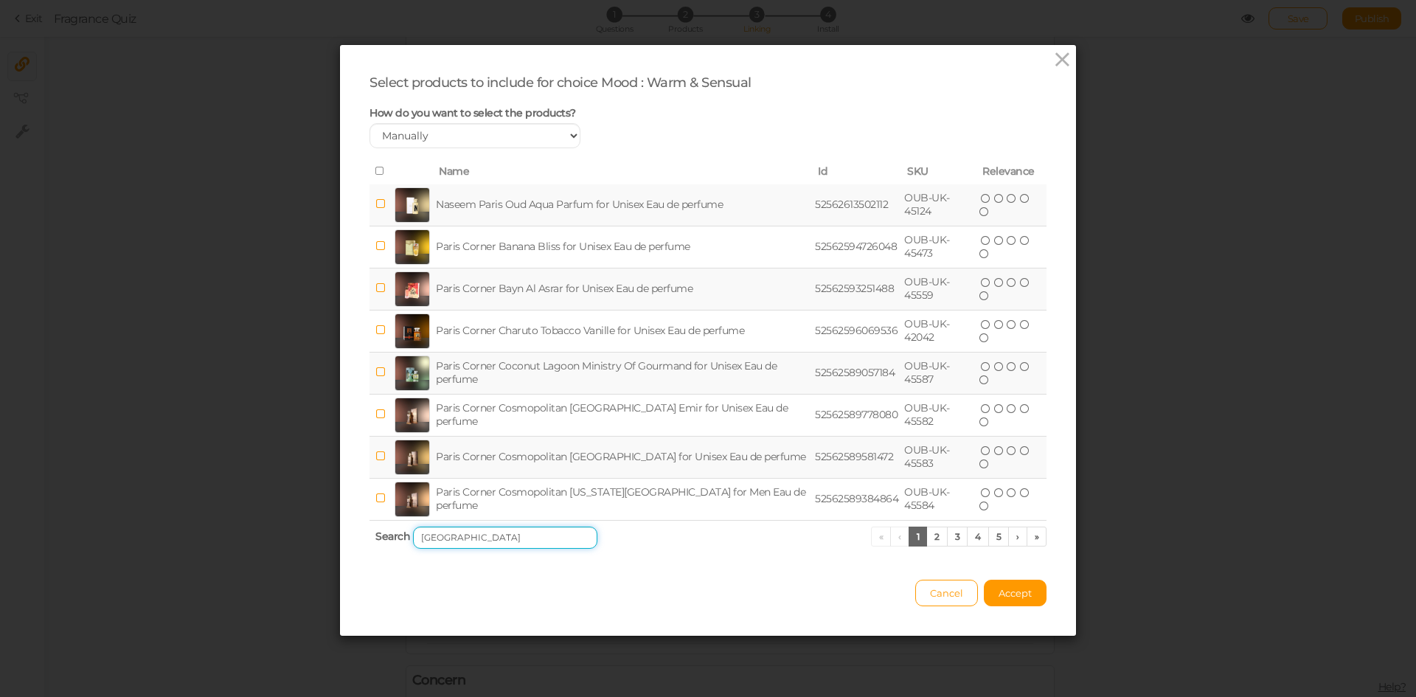
type input "[GEOGRAPHIC_DATA]"
click at [513, 291] on td "Paris Corner Bayn Al Asrar for Unisex Eau de perfume" at bounding box center [622, 289] width 379 height 42
click at [999, 540] on link "5" at bounding box center [999, 537] width 21 height 20
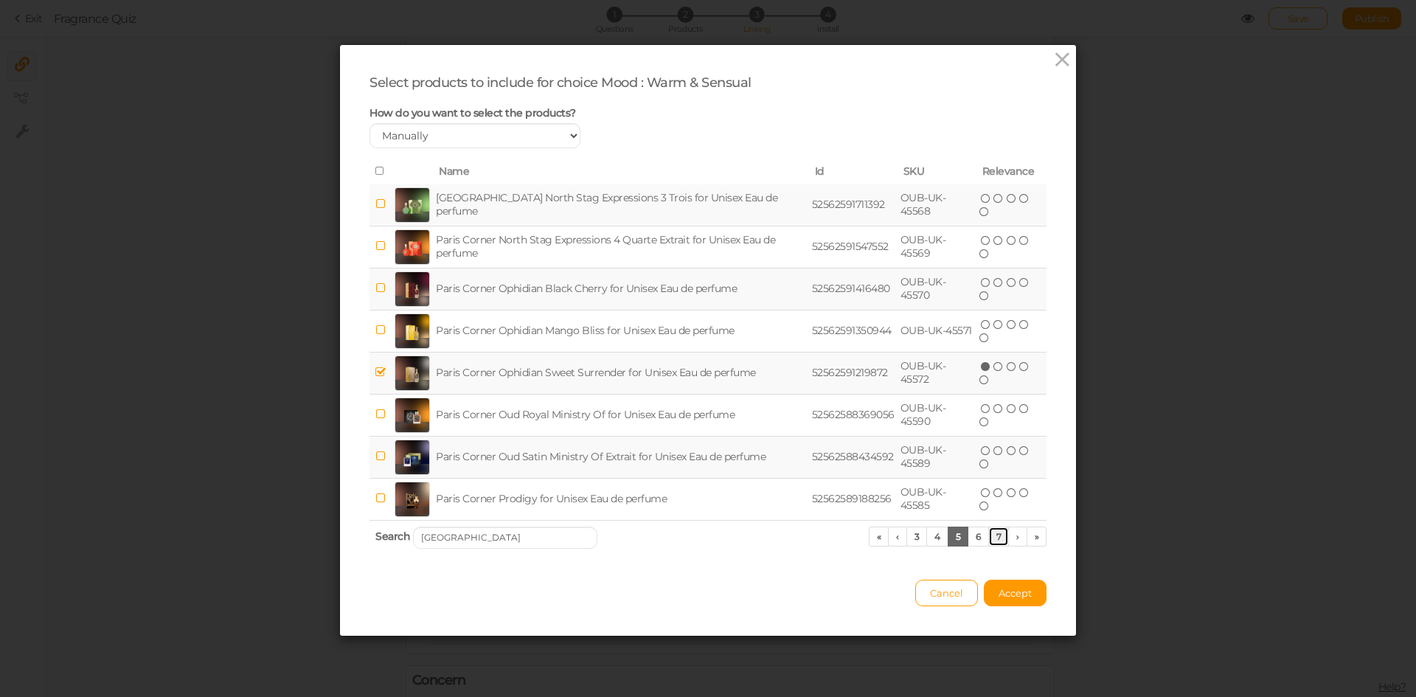
click at [999, 540] on link "7" at bounding box center [999, 537] width 21 height 20
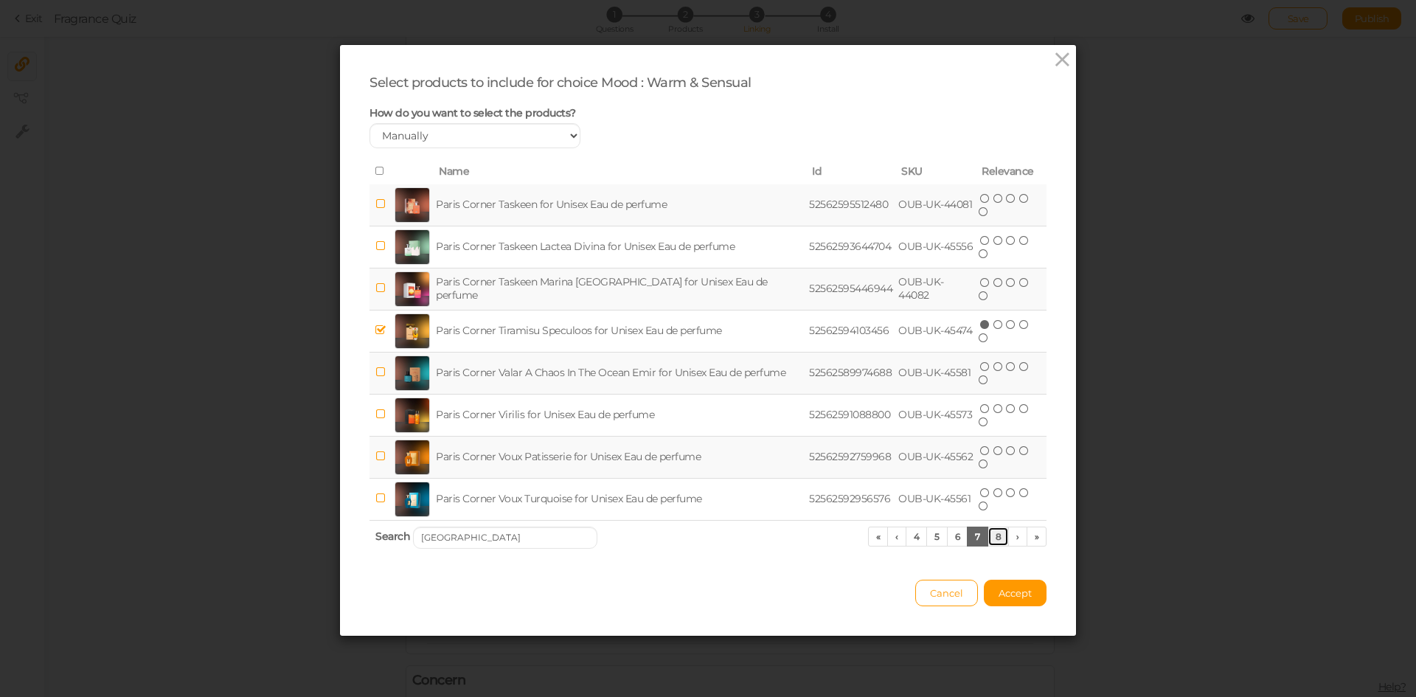
click at [994, 538] on link "8" at bounding box center [999, 537] width 22 height 20
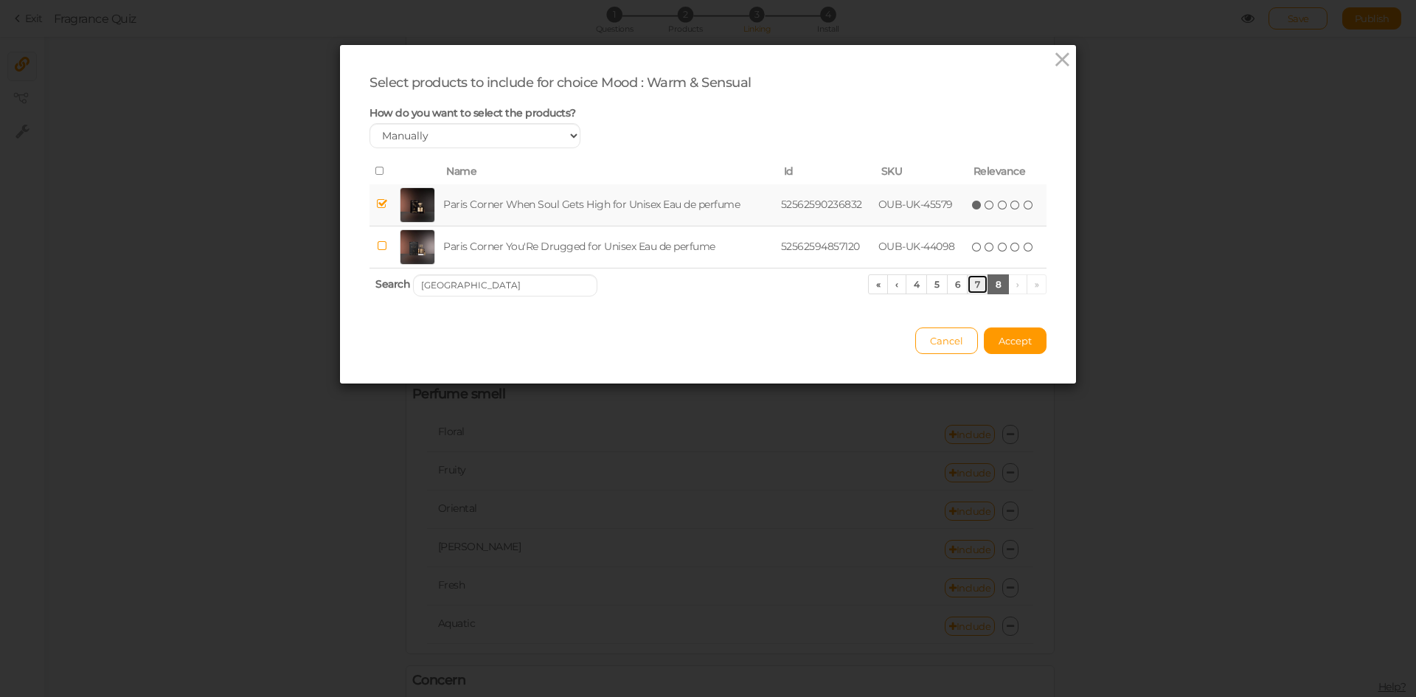
click at [969, 285] on link "7" at bounding box center [977, 284] width 21 height 20
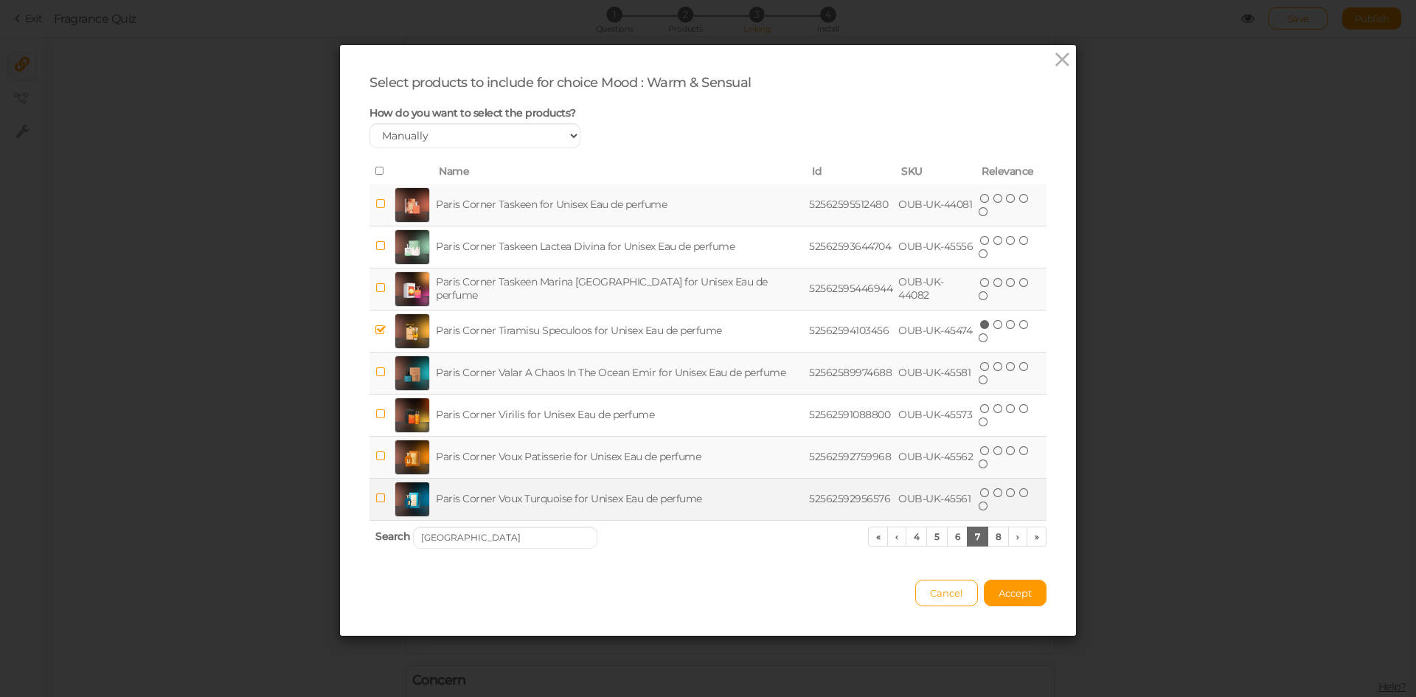
click at [613, 503] on td "Paris Corner Voux Turquoise for Unisex Eau de perfume" at bounding box center [619, 499] width 373 height 42
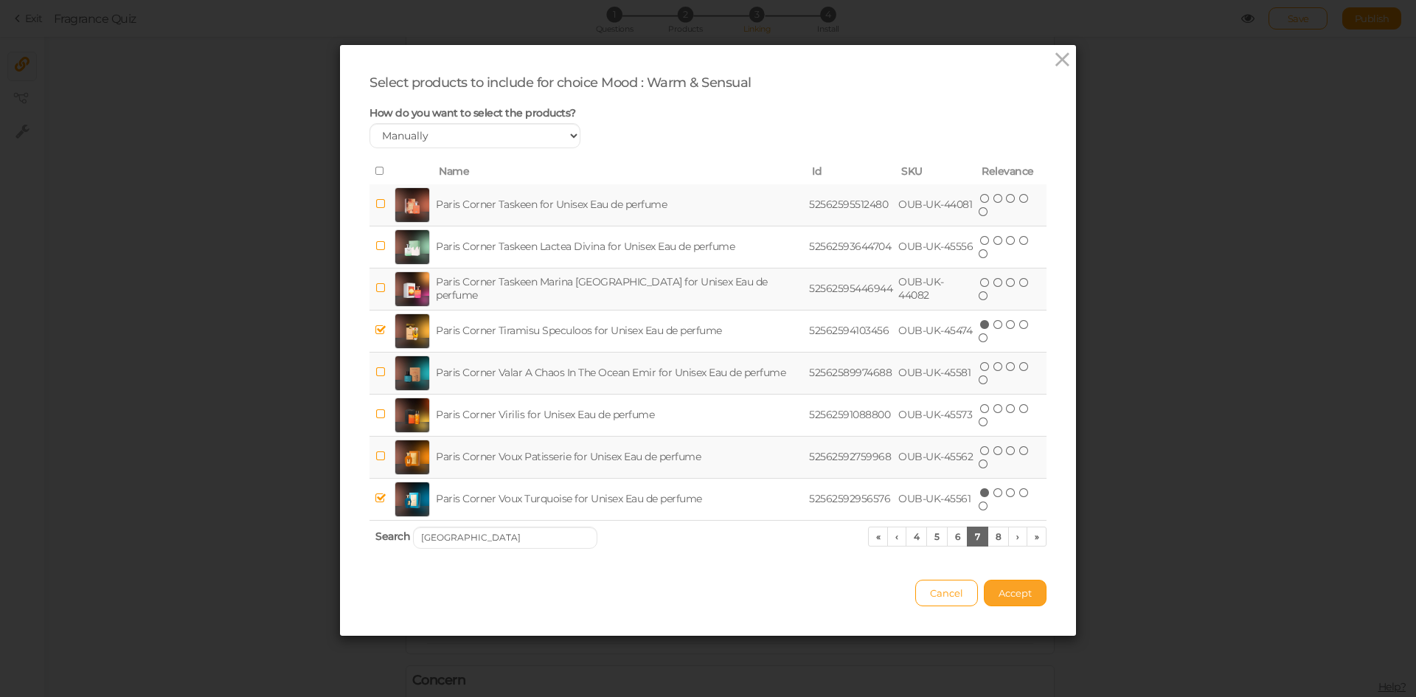
click at [1012, 590] on span "Accept" at bounding box center [1015, 593] width 33 height 12
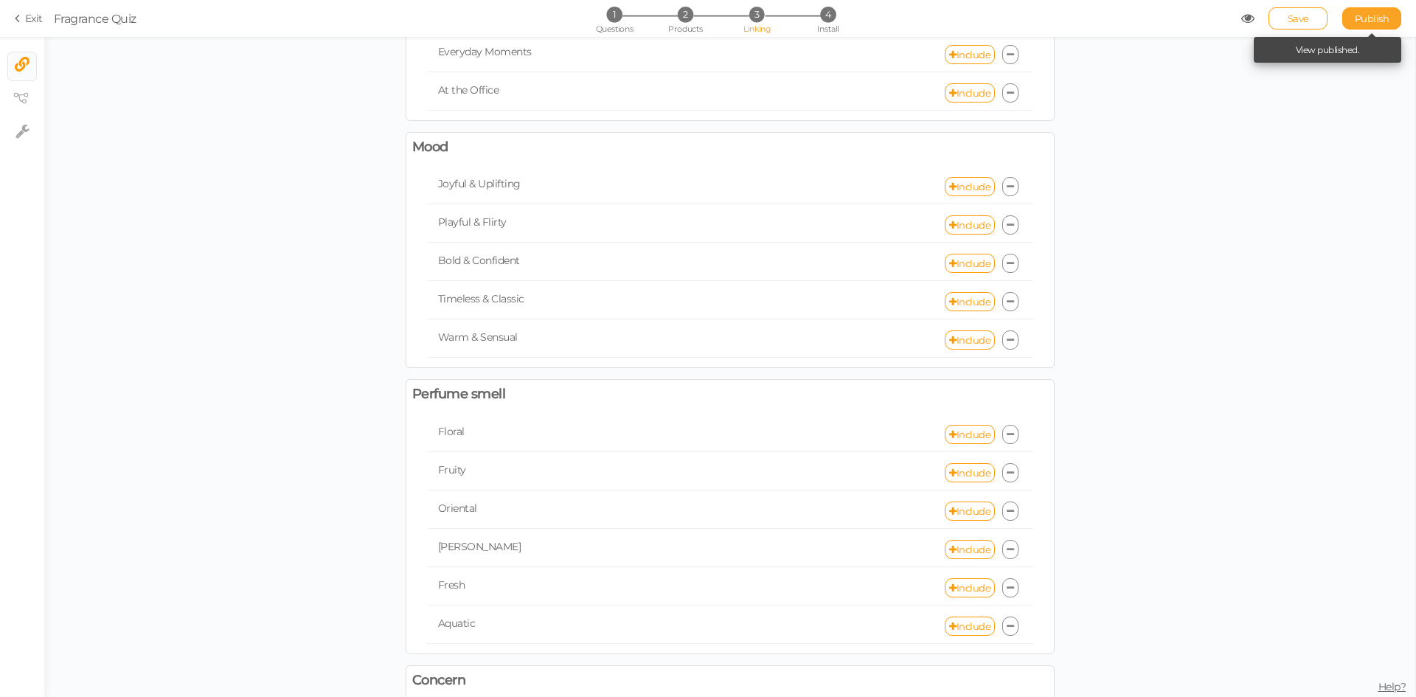
click at [1369, 26] on link "Publish" at bounding box center [1372, 18] width 59 height 22
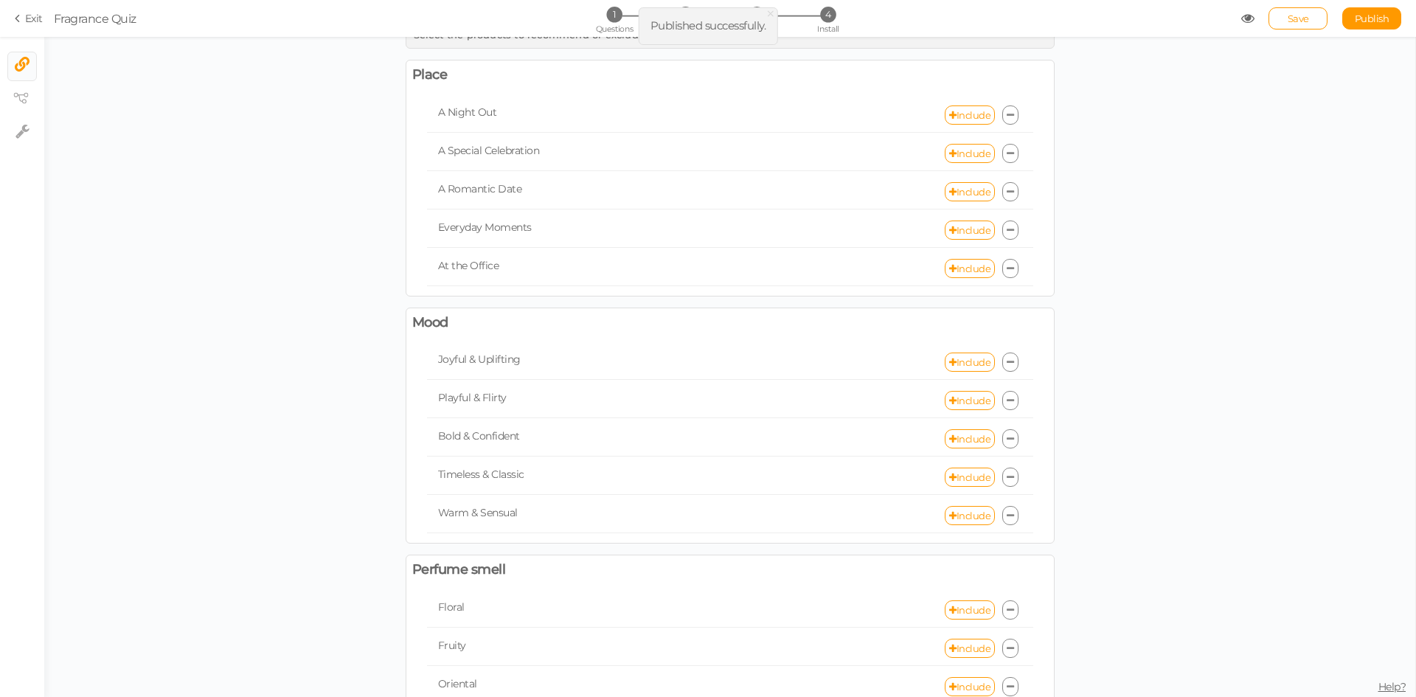
scroll to position [0, 0]
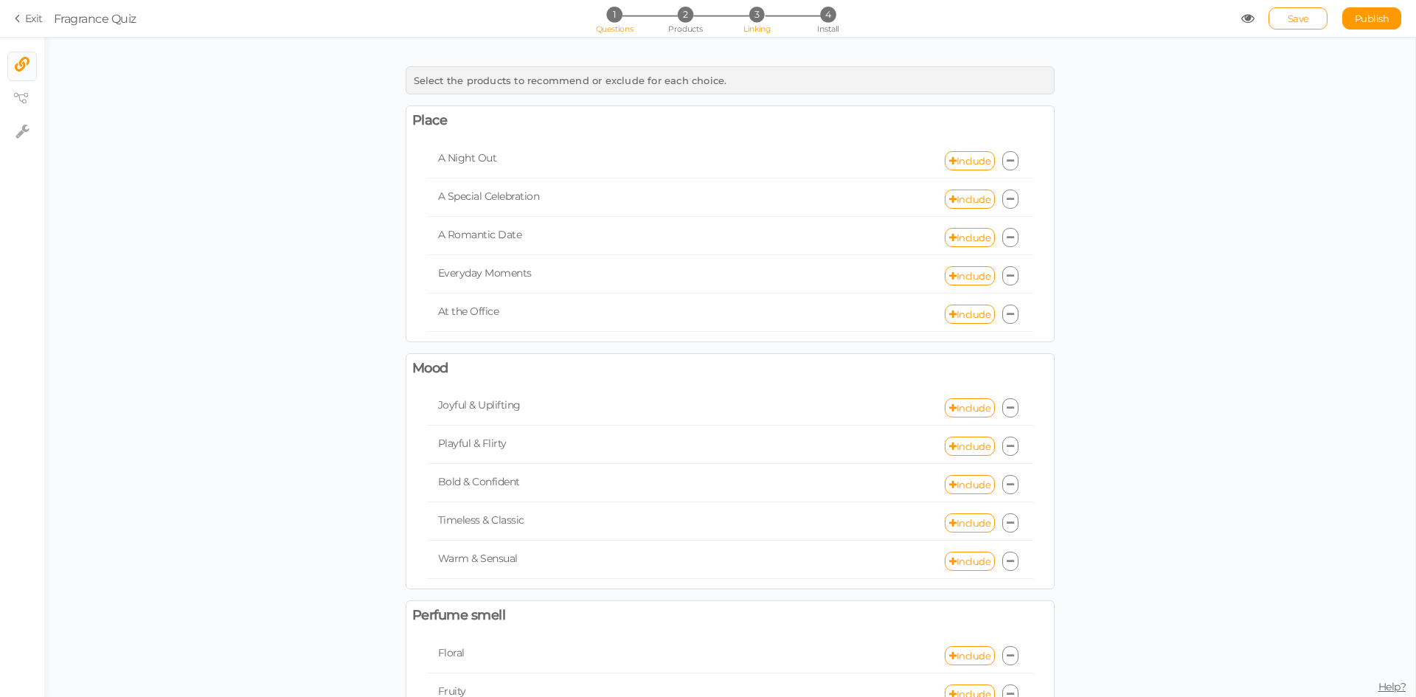
click at [619, 18] on span "1" at bounding box center [613, 14] width 15 height 15
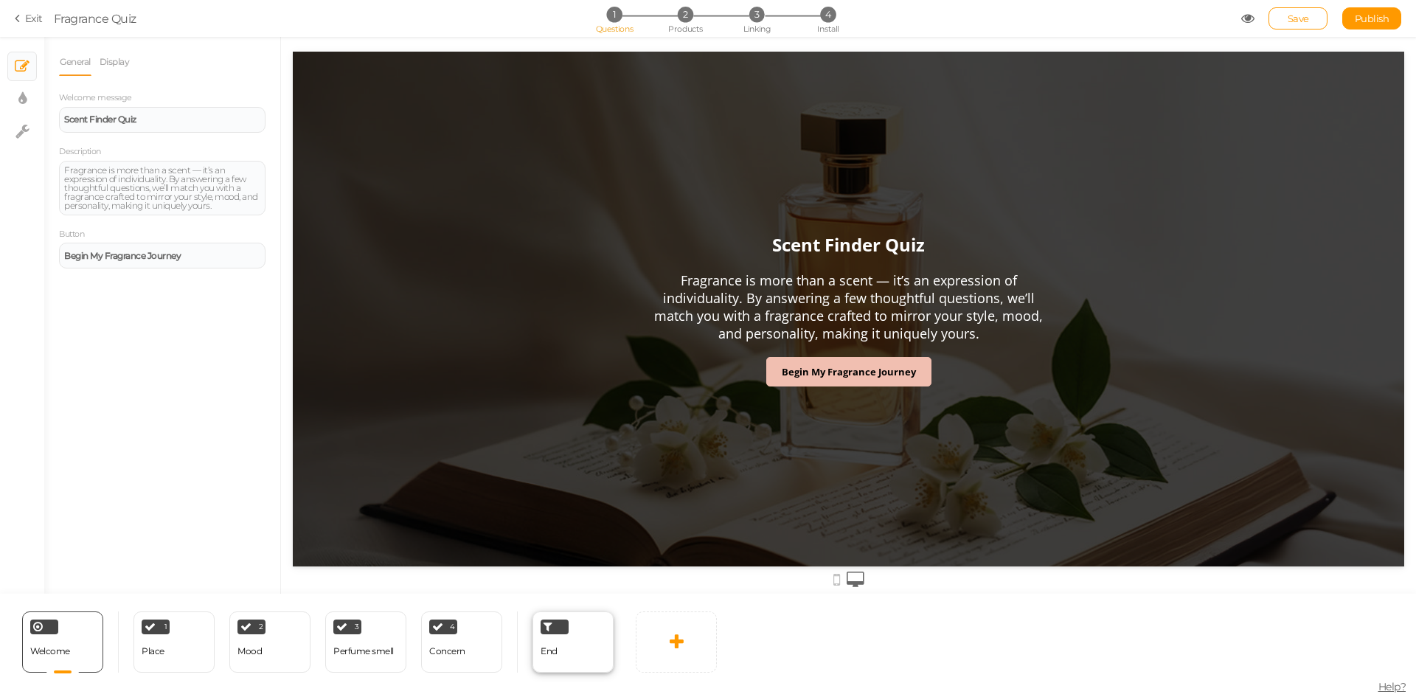
click at [552, 643] on div "End" at bounding box center [549, 652] width 17 height 26
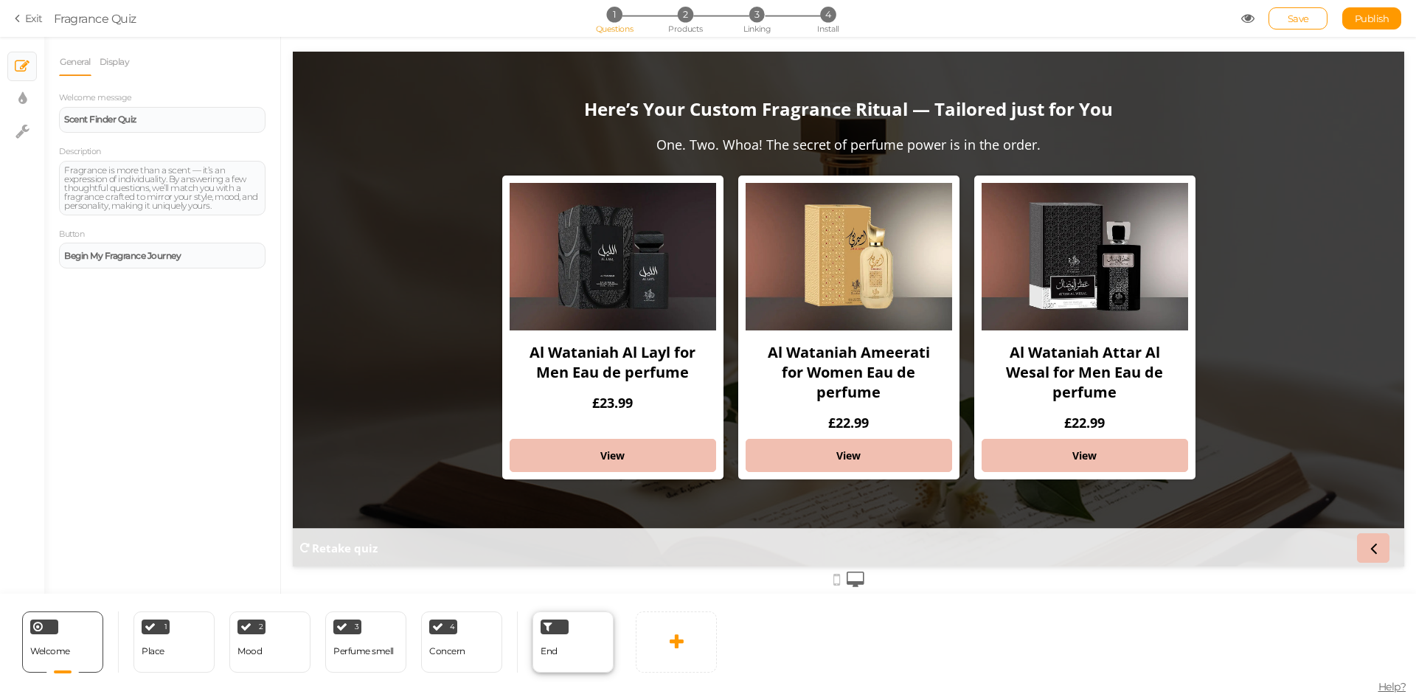
select select "GBP"
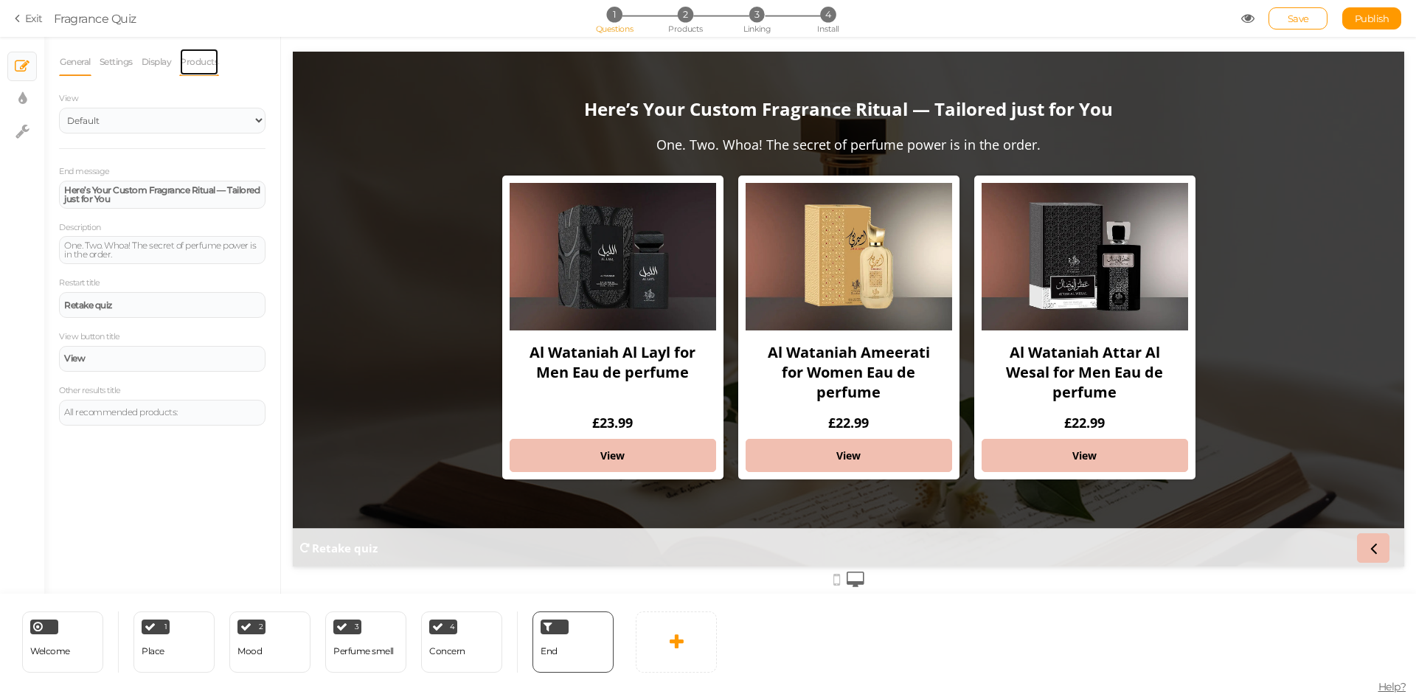
click at [197, 57] on link "Products" at bounding box center [199, 62] width 40 height 28
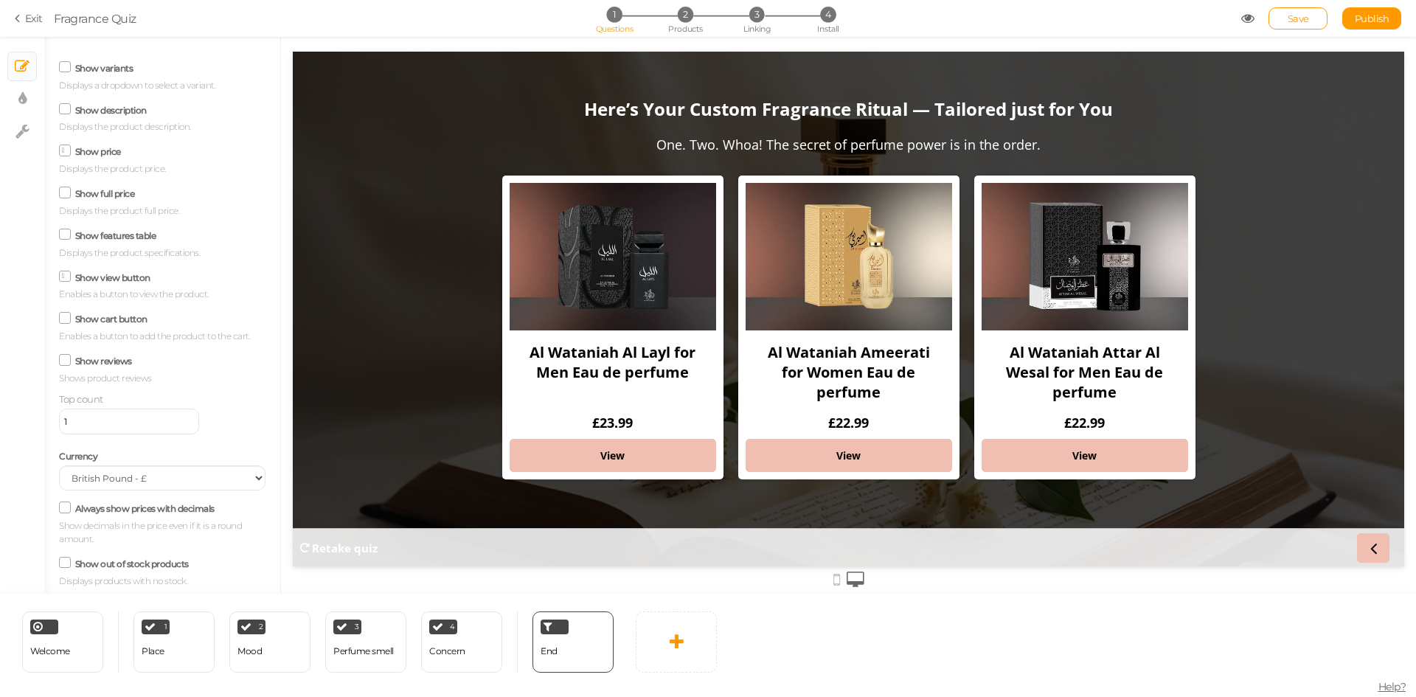
scroll to position [165, 0]
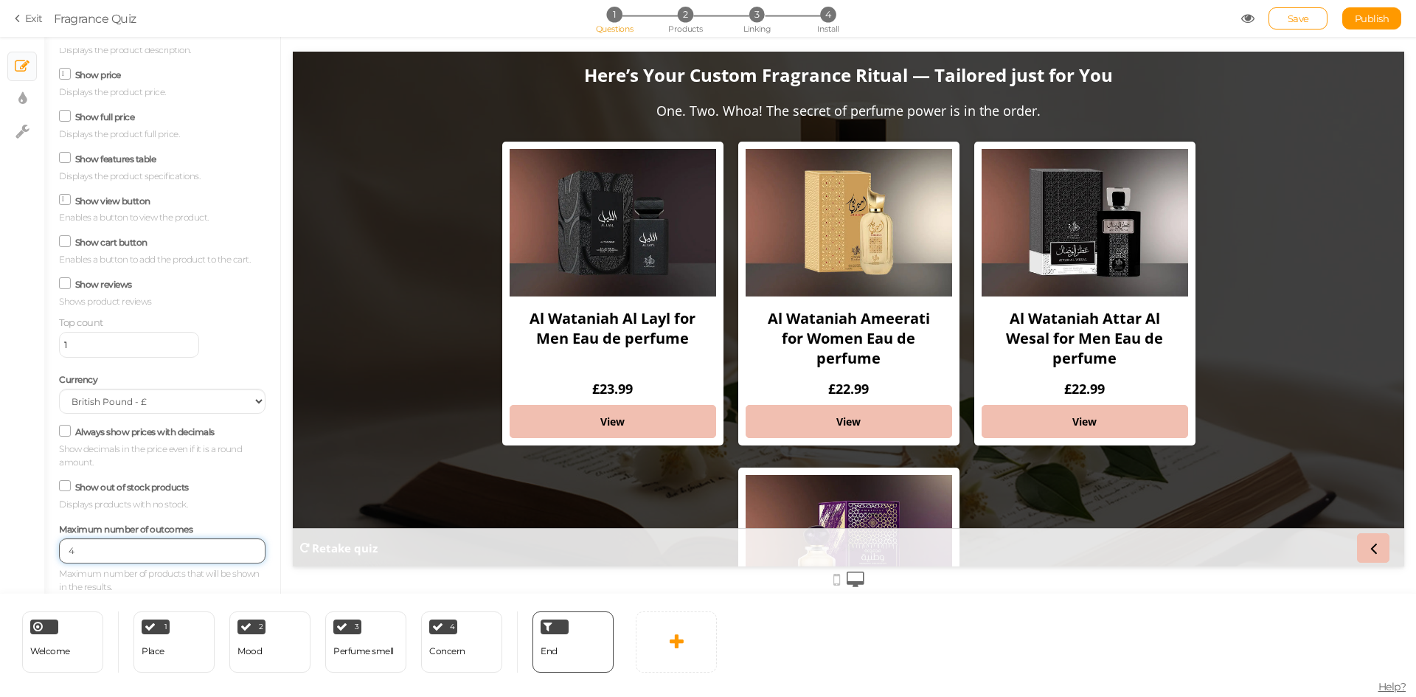
type input "4"
click at [238, 547] on input "4" at bounding box center [162, 551] width 207 height 25
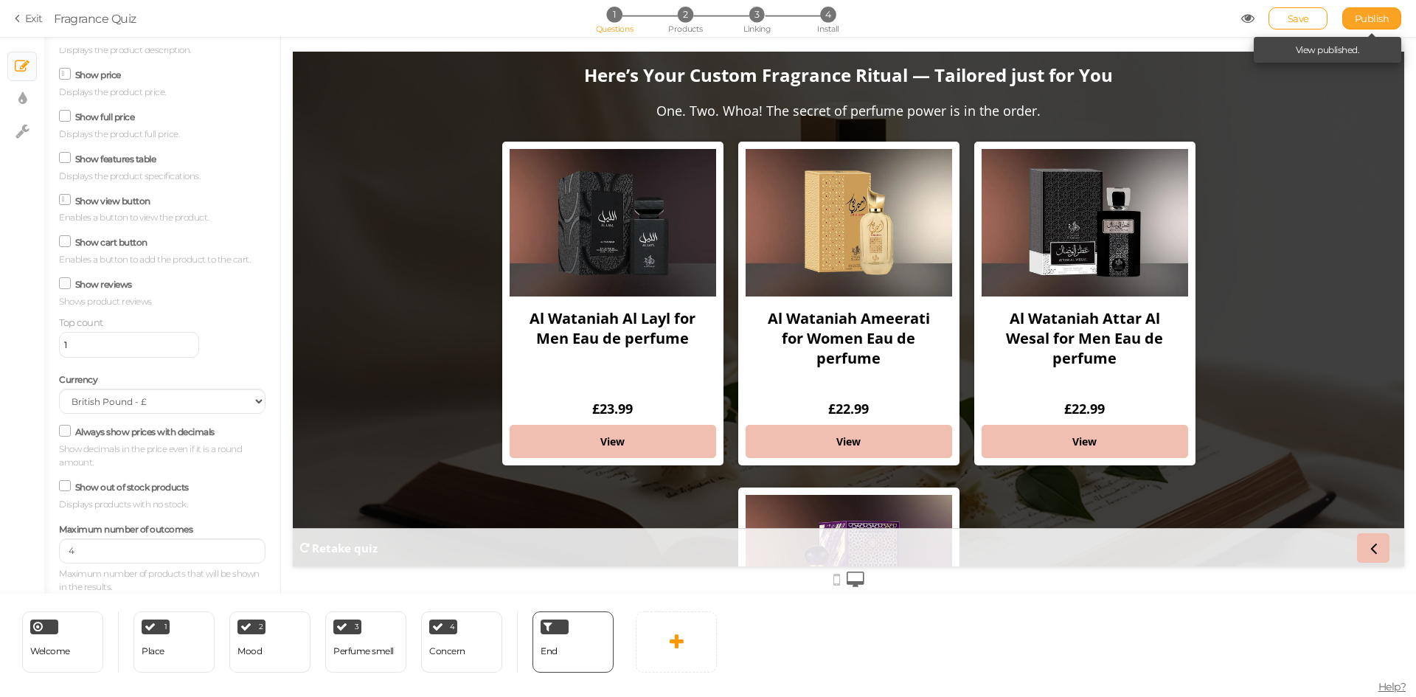
click at [1357, 15] on span "Publish" at bounding box center [1372, 19] width 35 height 12
click at [765, 21] on li "3 Linking" at bounding box center [757, 14] width 69 height 15
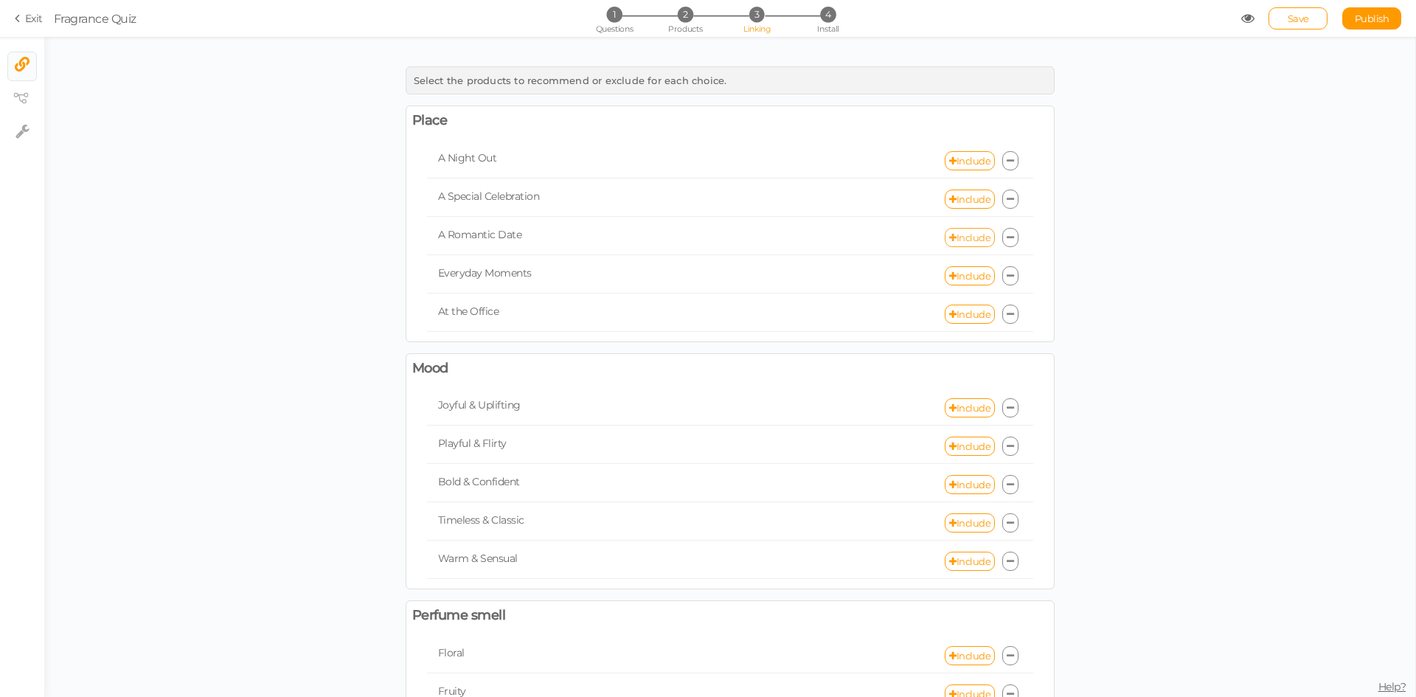
click at [957, 241] on link "Include" at bounding box center [970, 237] width 50 height 19
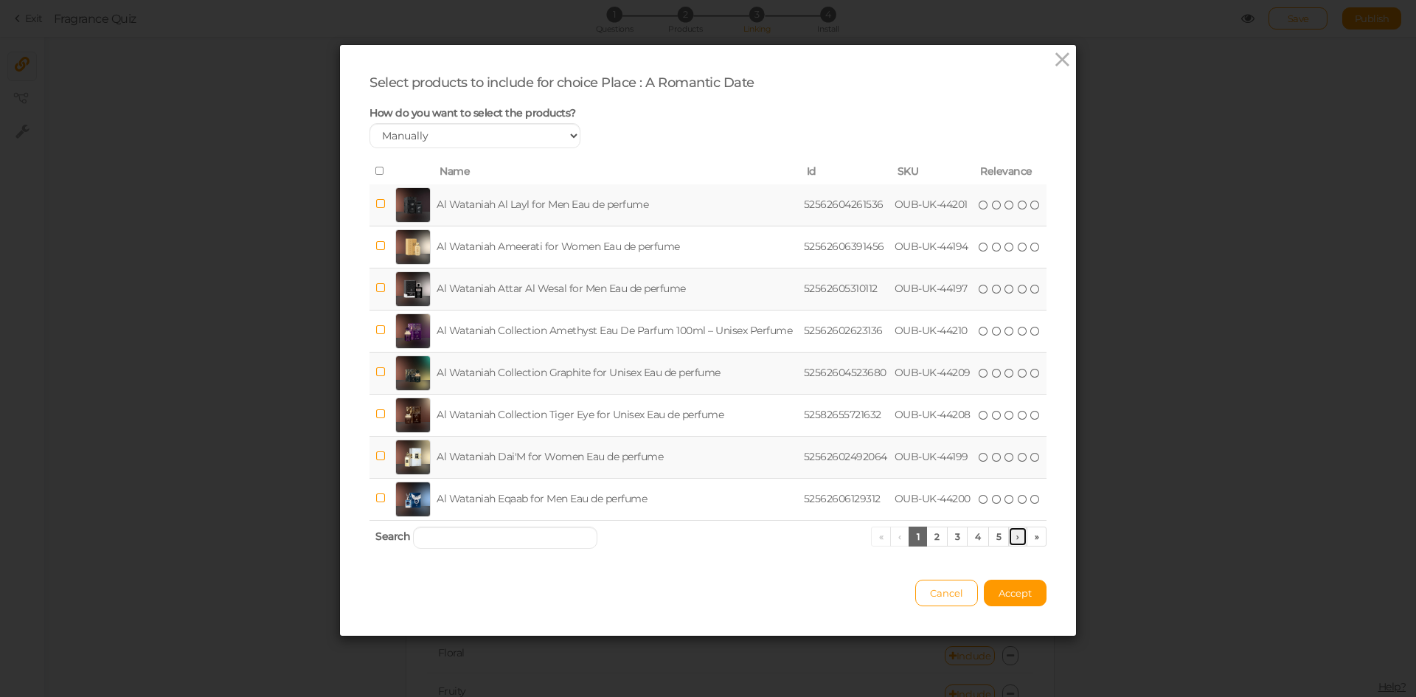
click at [1013, 542] on link "›" at bounding box center [1018, 537] width 19 height 20
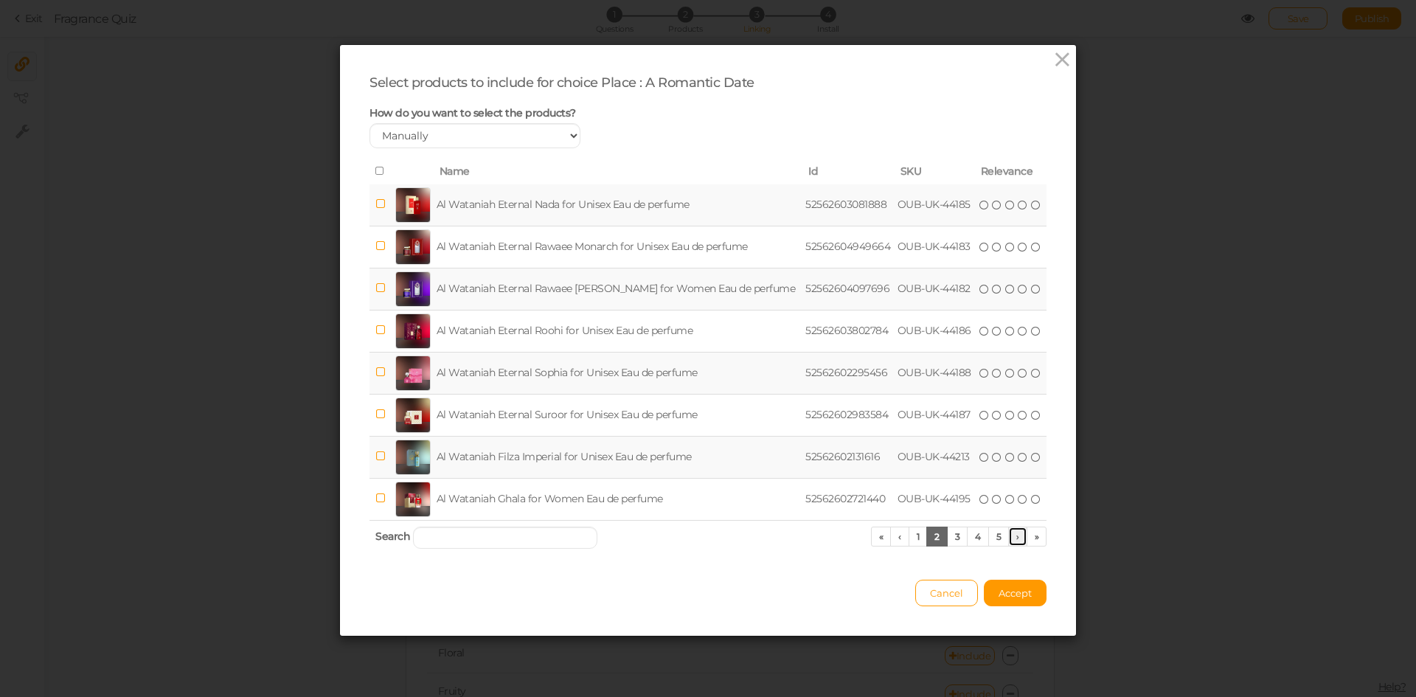
click at [1013, 542] on link "›" at bounding box center [1018, 537] width 19 height 20
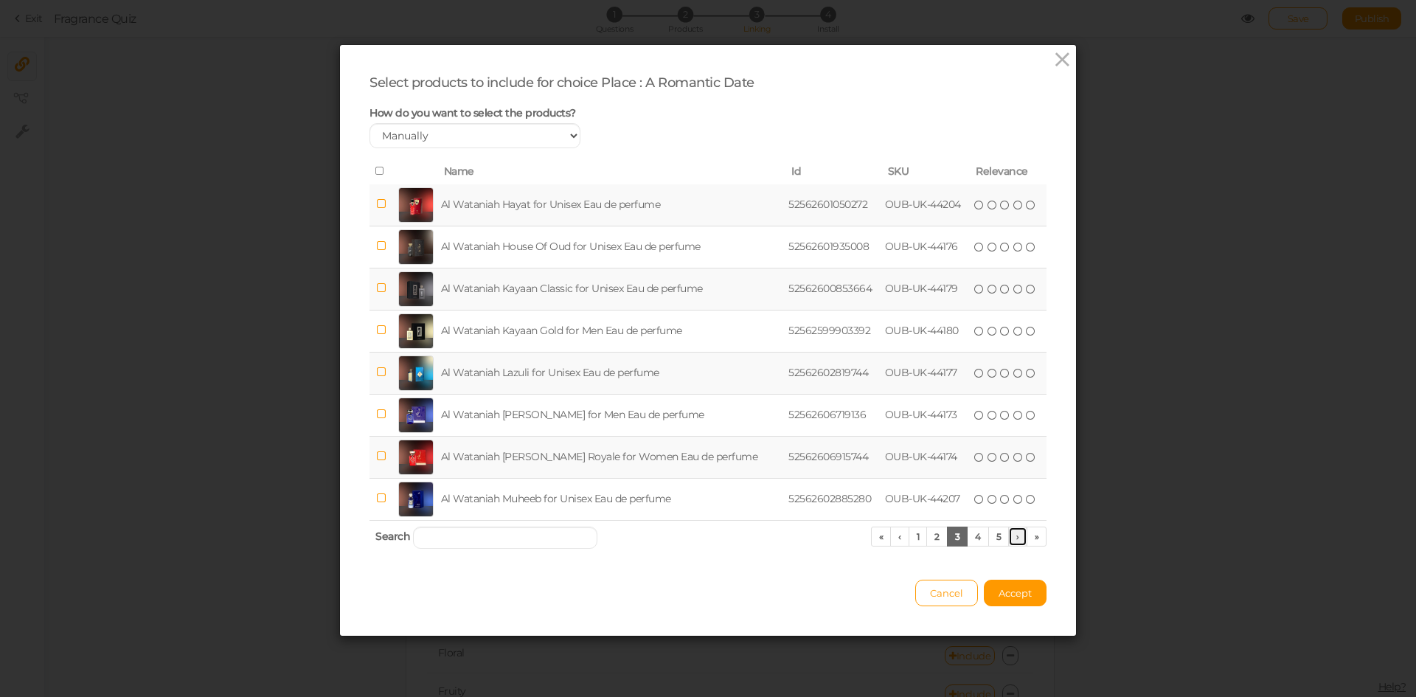
click at [1013, 542] on link "›" at bounding box center [1018, 537] width 19 height 20
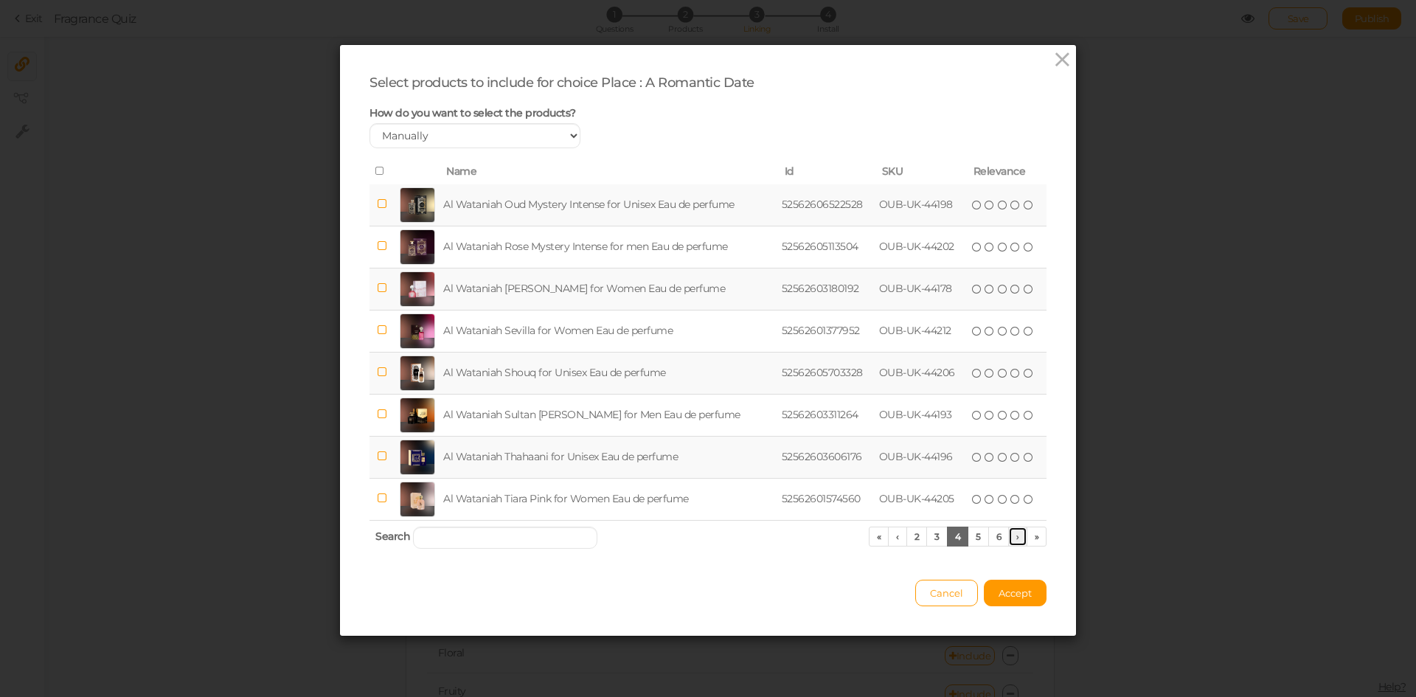
click at [1013, 542] on link "›" at bounding box center [1018, 537] width 19 height 20
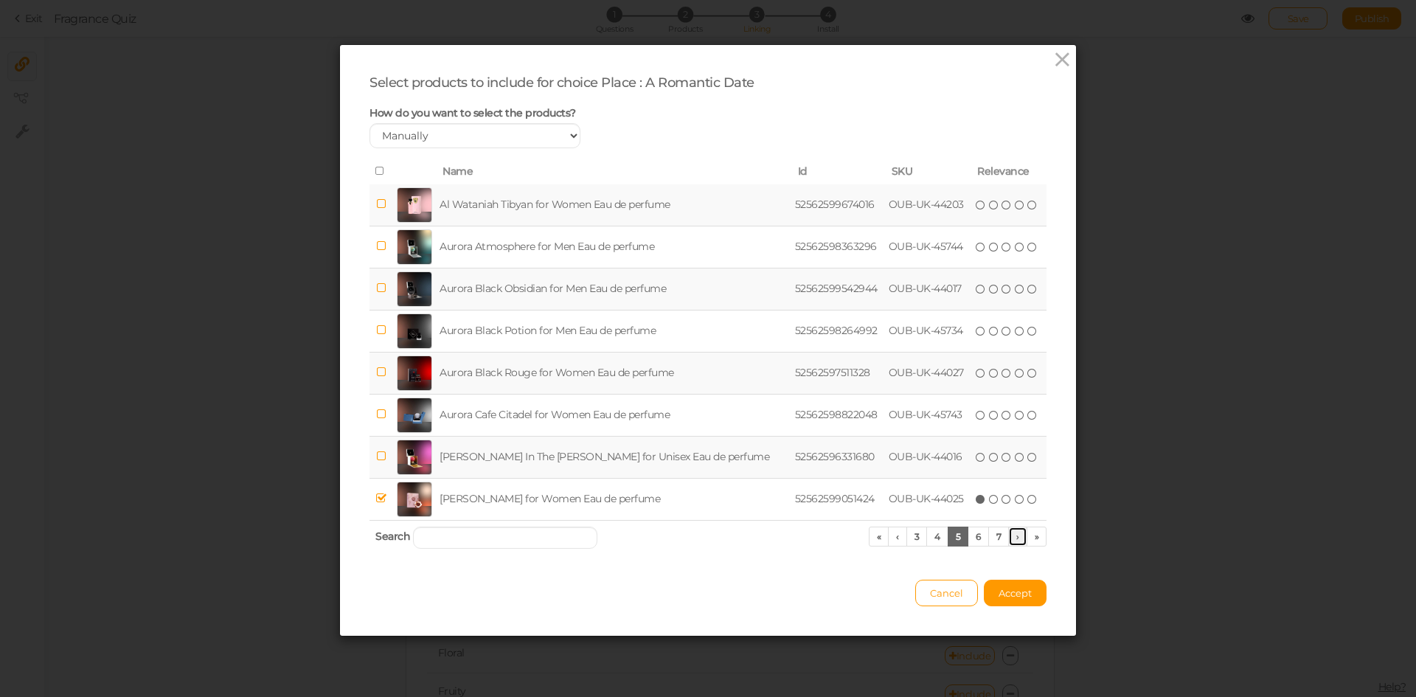
click at [1013, 542] on link "›" at bounding box center [1018, 537] width 19 height 20
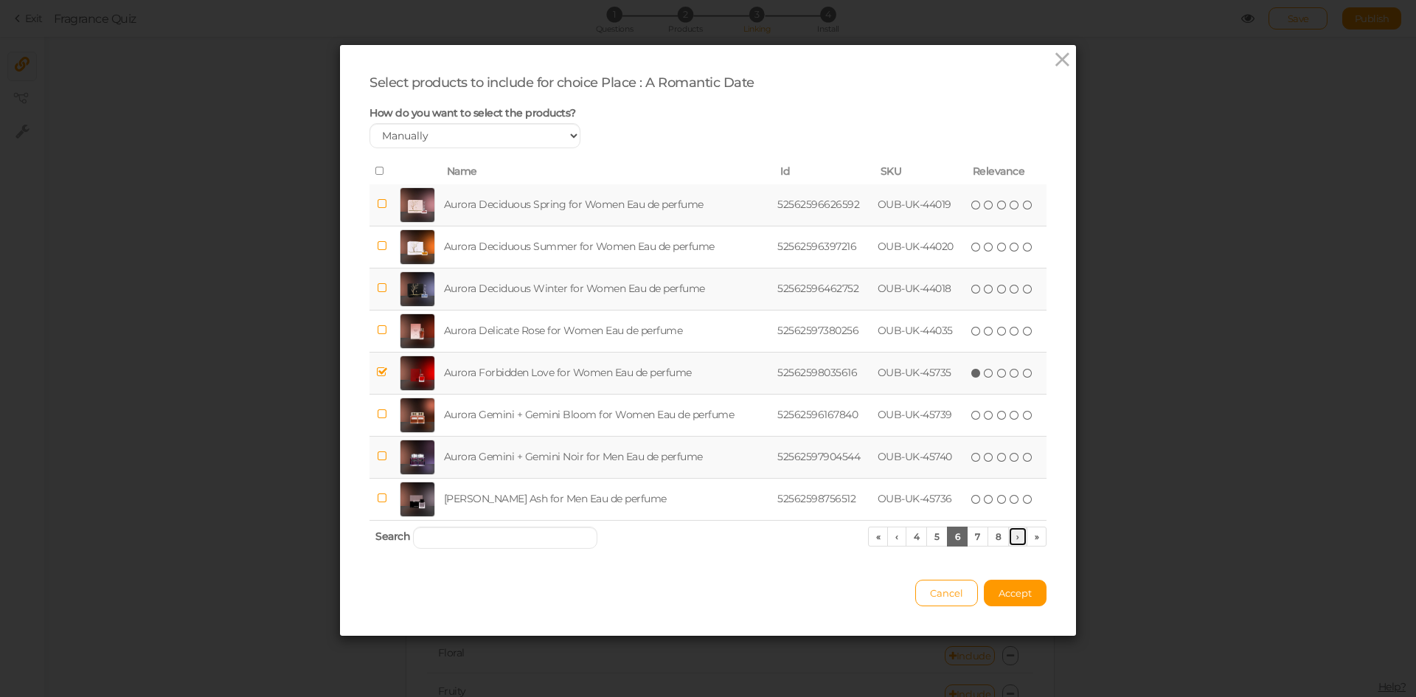
click at [1013, 542] on link "›" at bounding box center [1018, 537] width 19 height 20
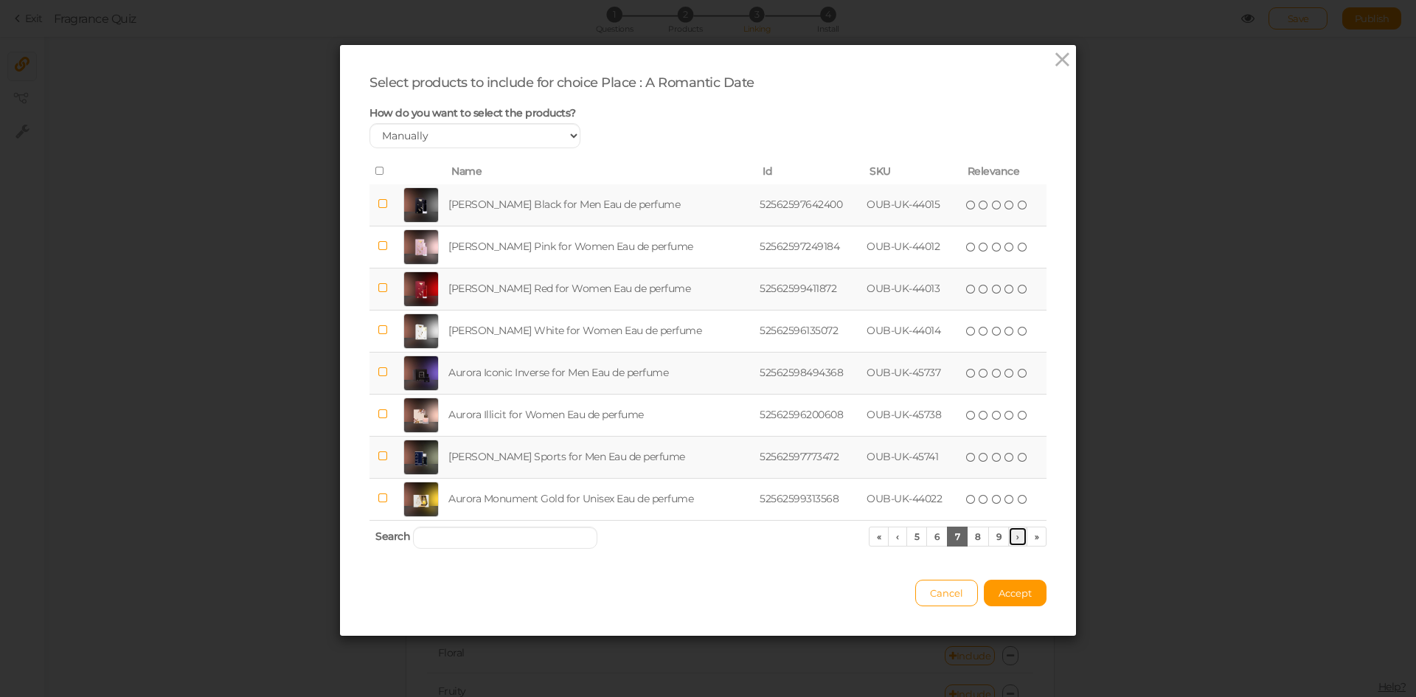
click at [1013, 542] on link "›" at bounding box center [1018, 537] width 19 height 20
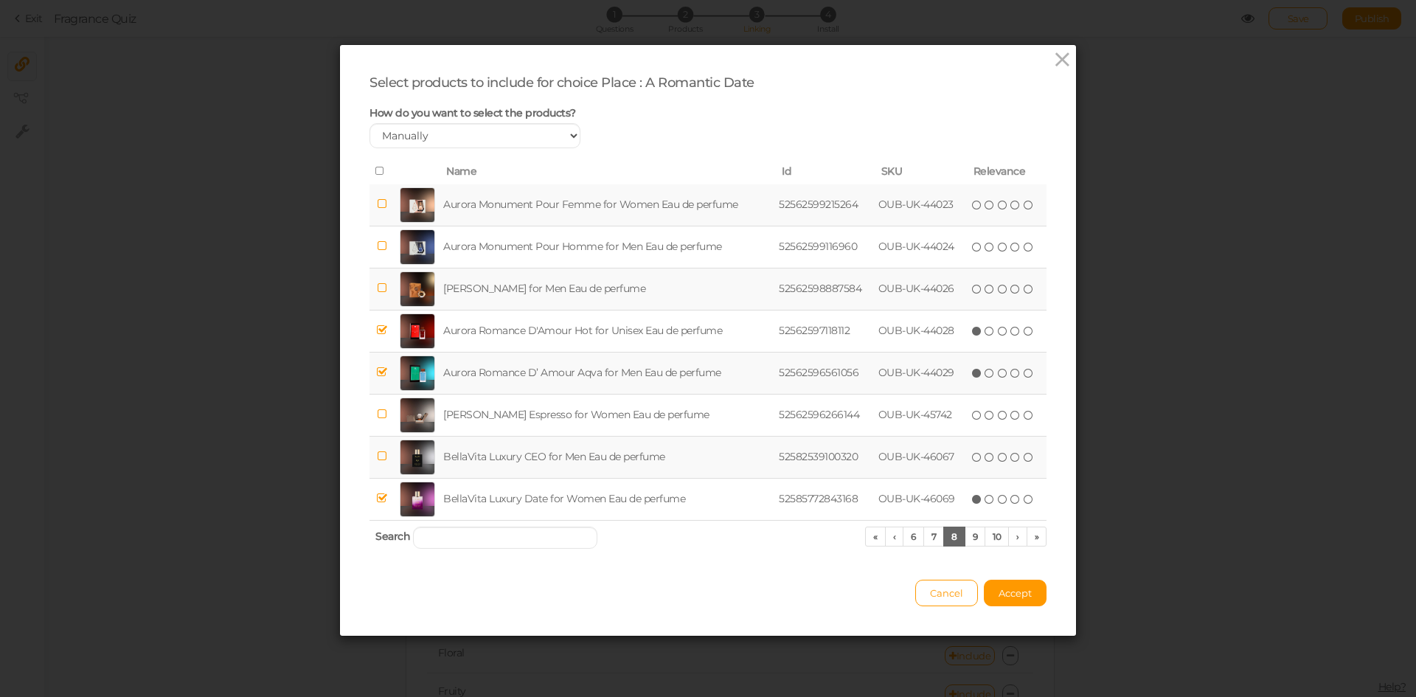
click at [629, 380] on td "Aurora Romance D’ Amour Aqva for Men Eau de perfume" at bounding box center [608, 373] width 336 height 42
click at [1010, 536] on link "›" at bounding box center [1018, 537] width 19 height 20
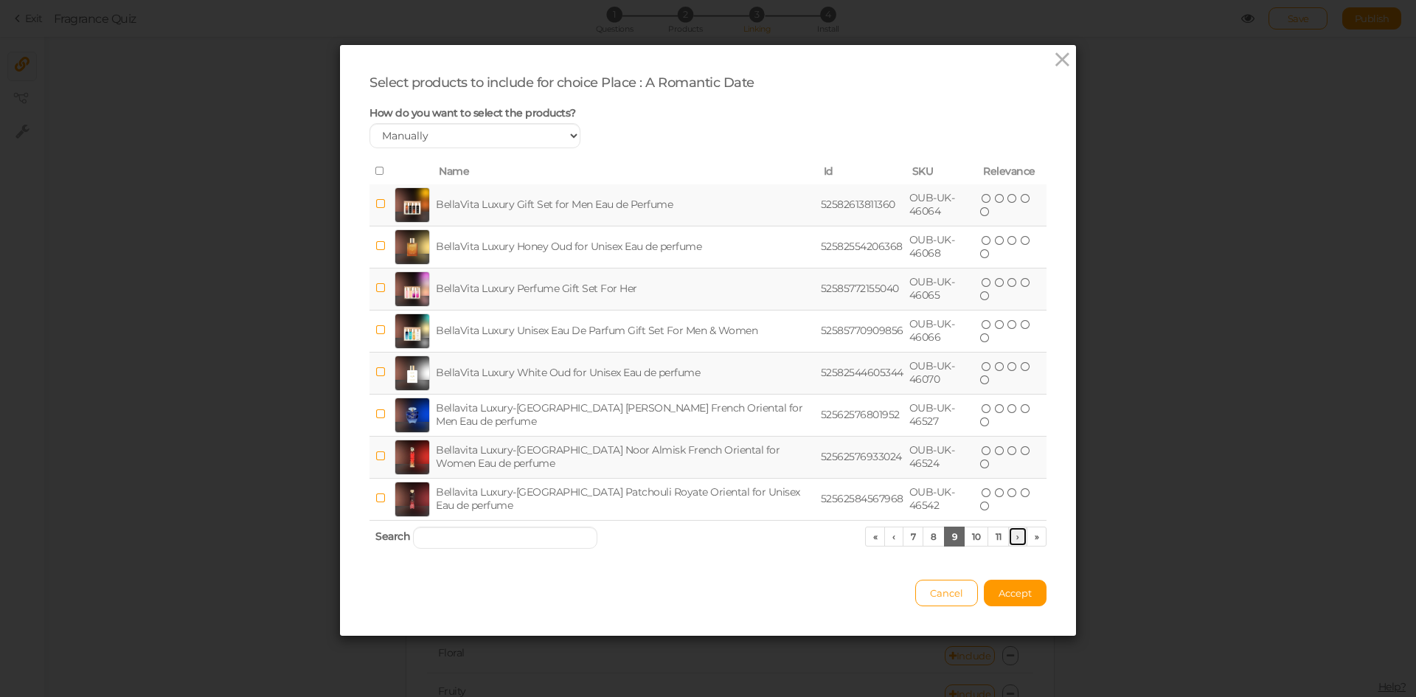
click at [1010, 536] on link "›" at bounding box center [1018, 537] width 19 height 20
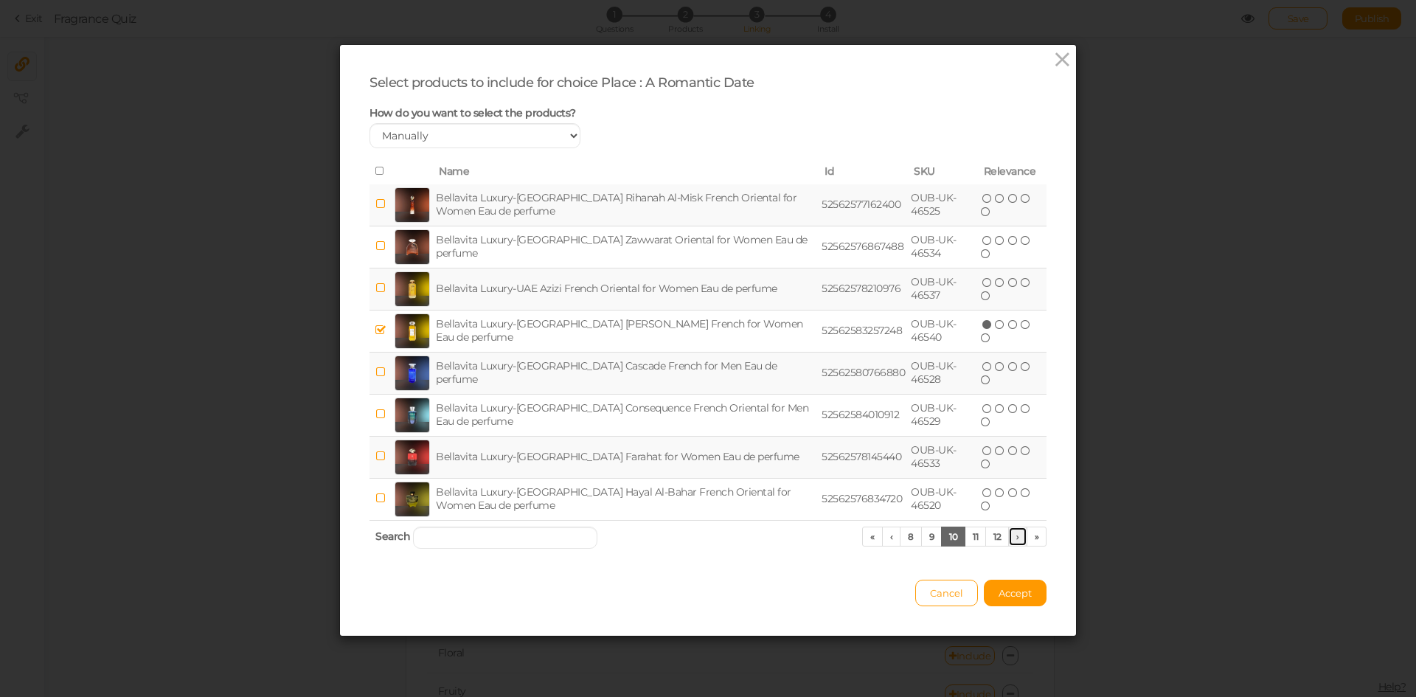
click at [1010, 536] on link "›" at bounding box center [1018, 537] width 19 height 20
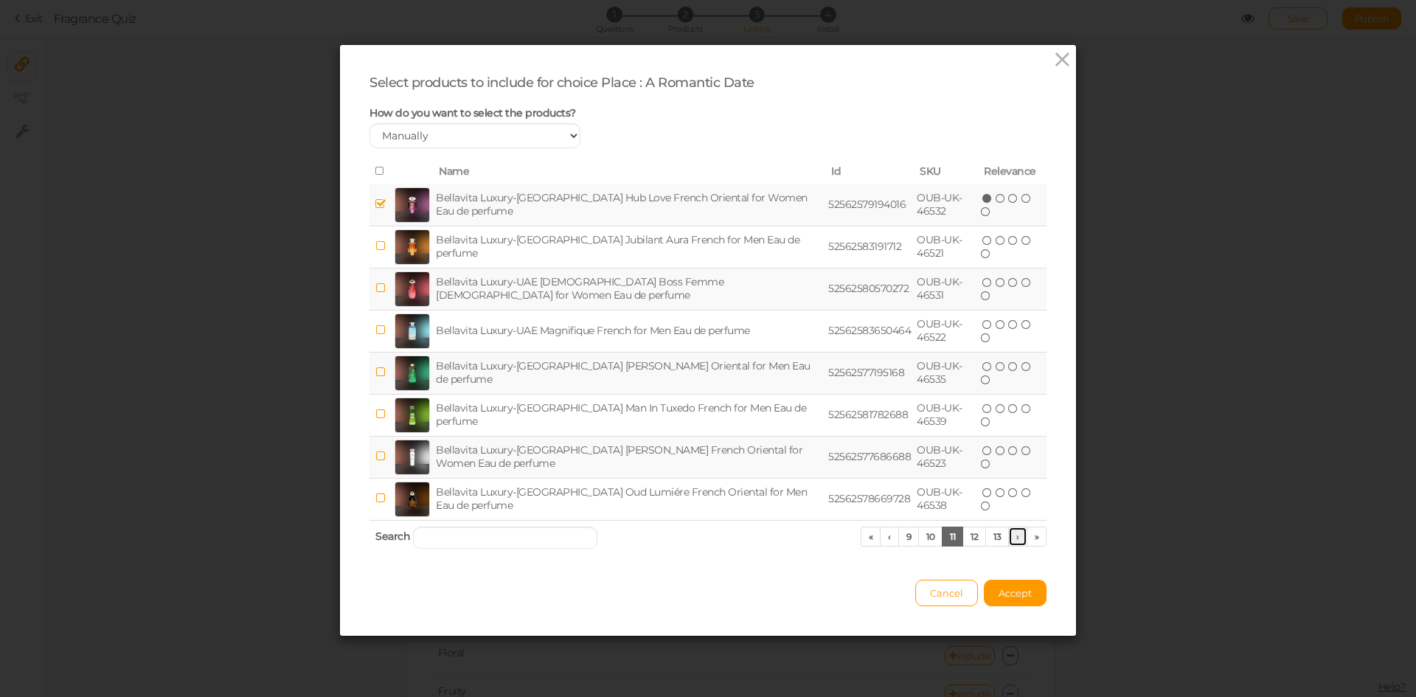
click at [1009, 536] on link "›" at bounding box center [1018, 537] width 19 height 20
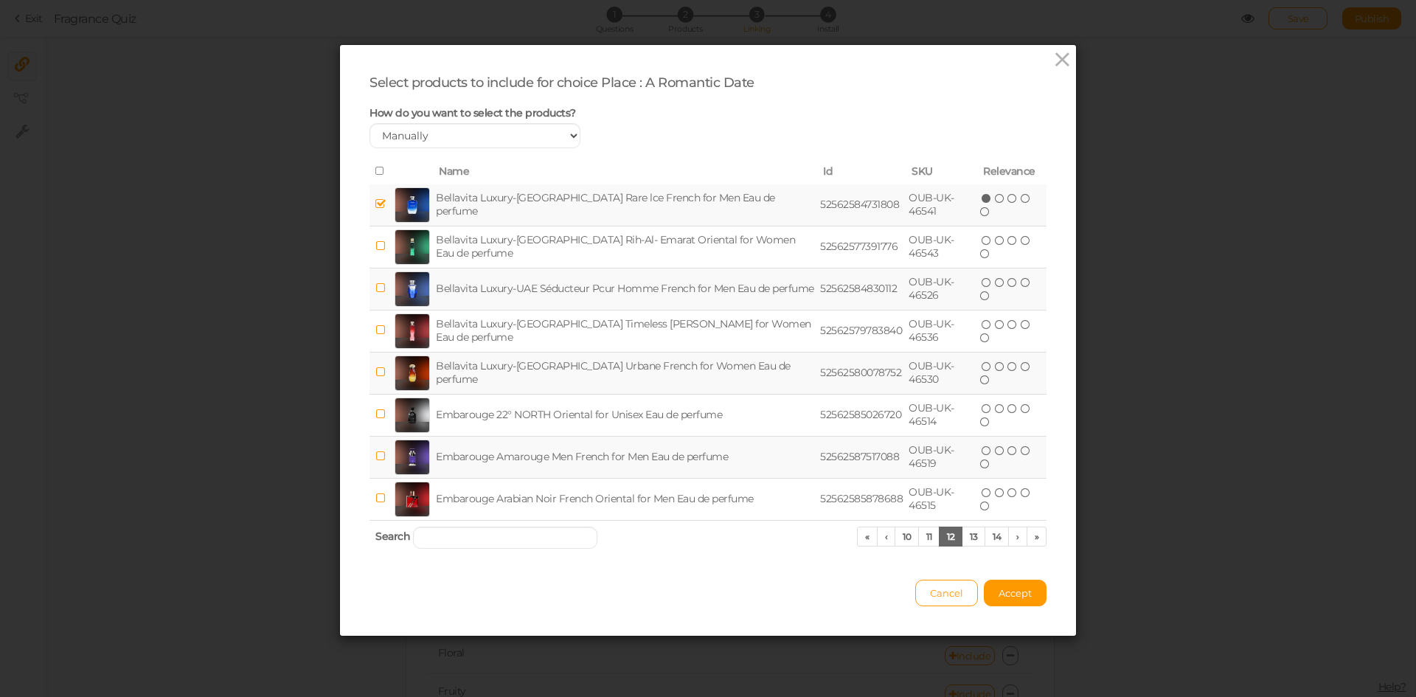
click at [704, 196] on td "Bellavita Luxury-[GEOGRAPHIC_DATA] Rare lce French for Men Eau de perfume" at bounding box center [625, 205] width 384 height 42
click at [1009, 536] on link "›" at bounding box center [1018, 537] width 19 height 20
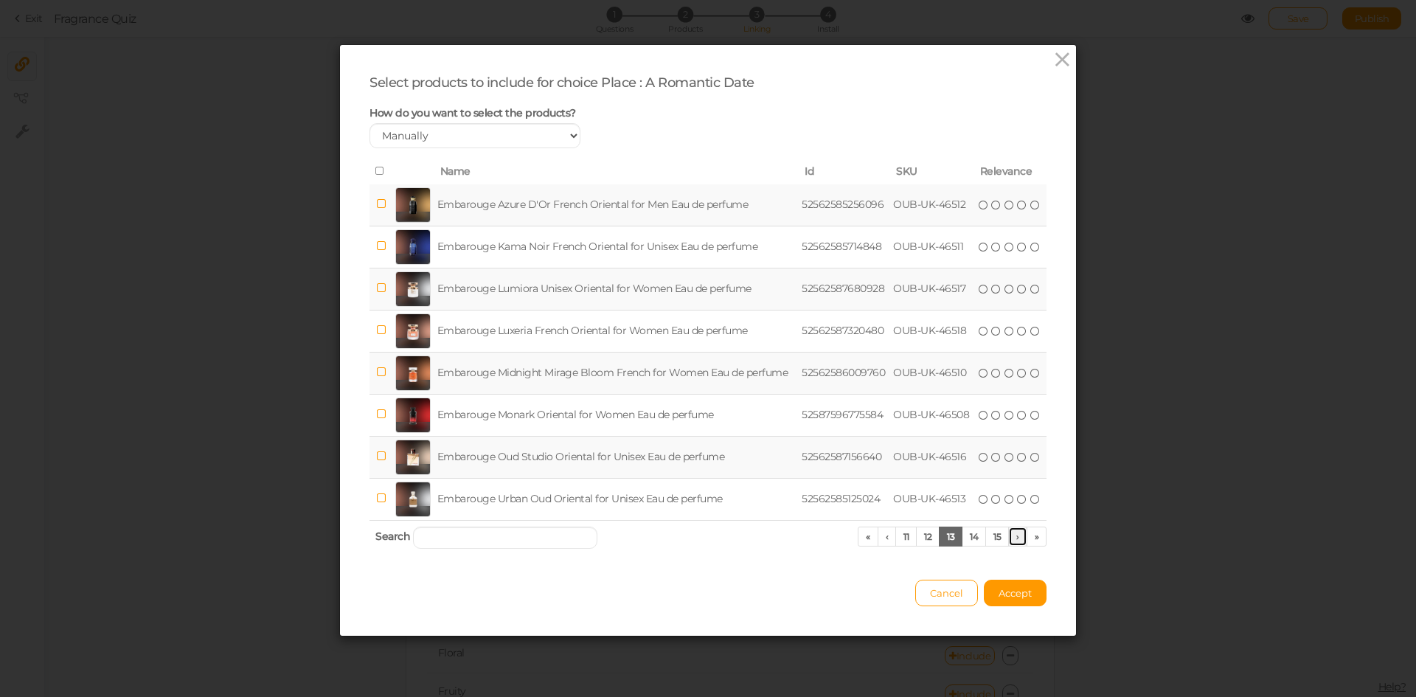
click at [1009, 536] on link "›" at bounding box center [1018, 537] width 19 height 20
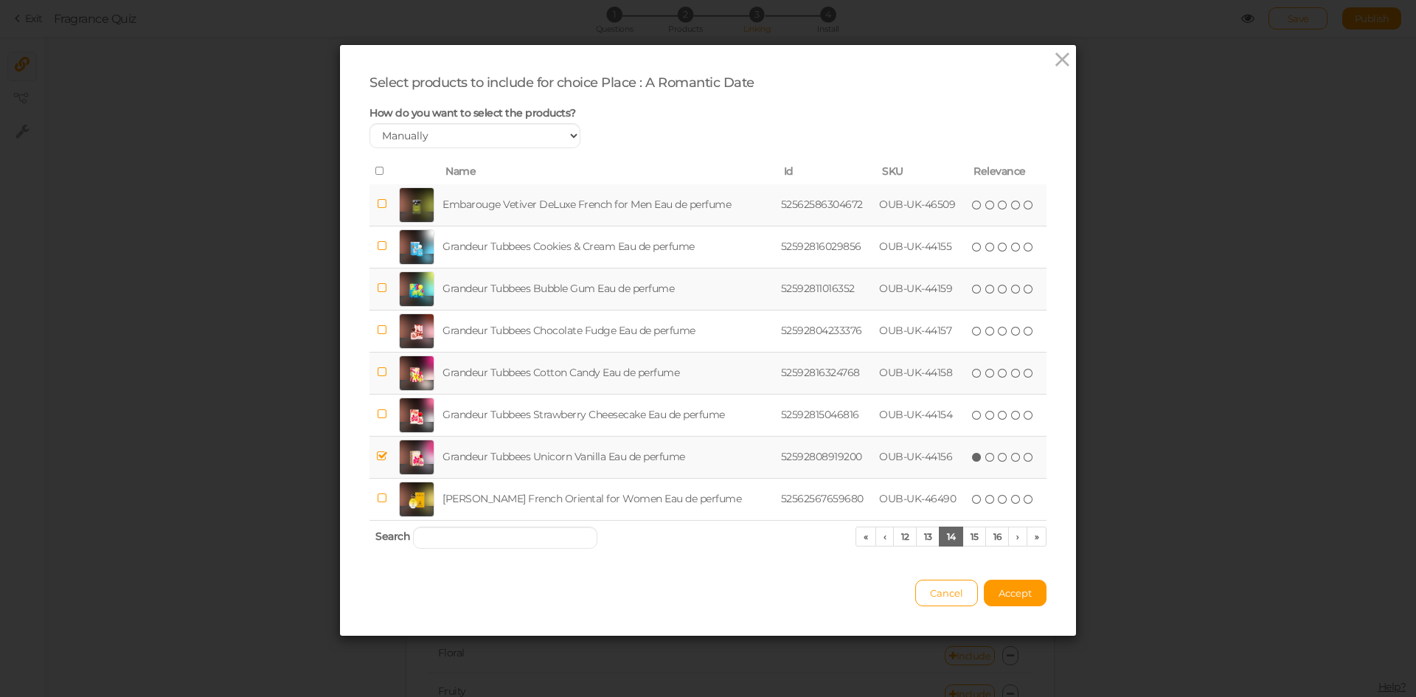
click at [671, 447] on td "Grandeur Tubbees Unicorn Vanilla Eau de perfume" at bounding box center [609, 457] width 338 height 42
click at [1009, 539] on link "›" at bounding box center [1018, 537] width 19 height 20
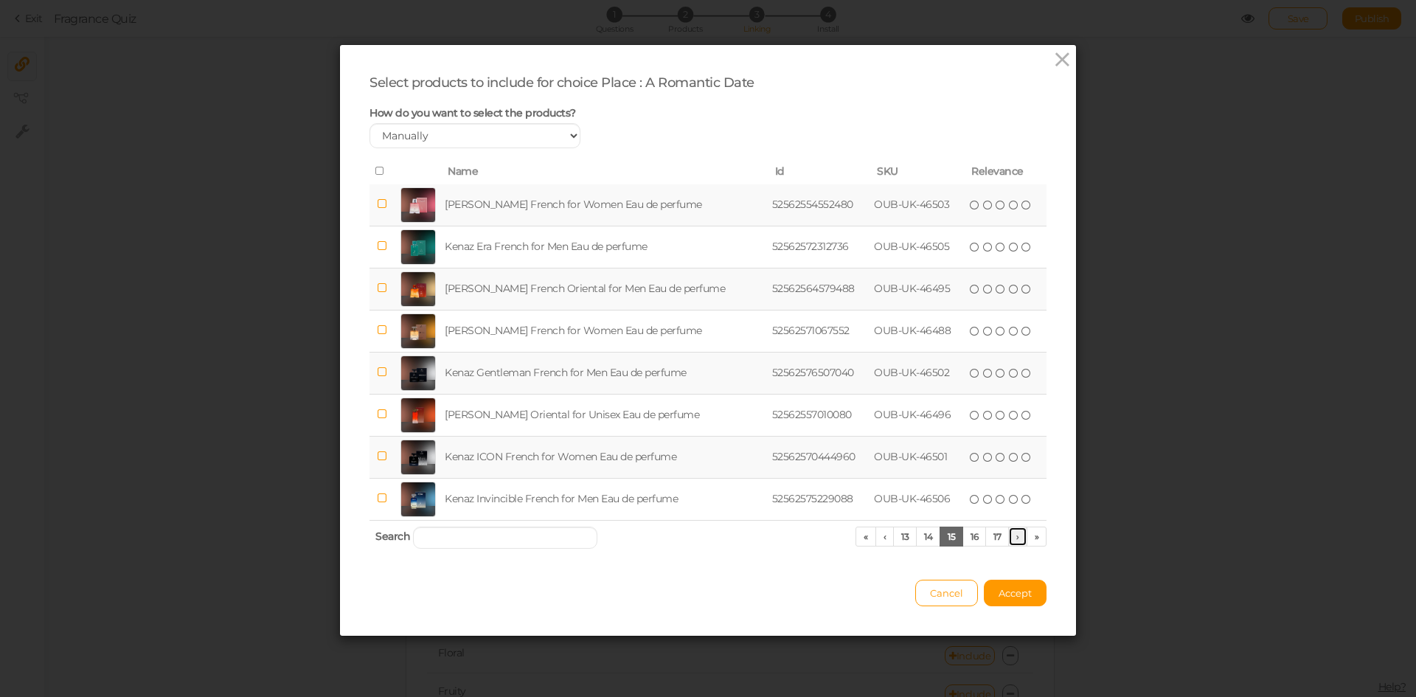
click at [1009, 539] on link "›" at bounding box center [1018, 537] width 19 height 20
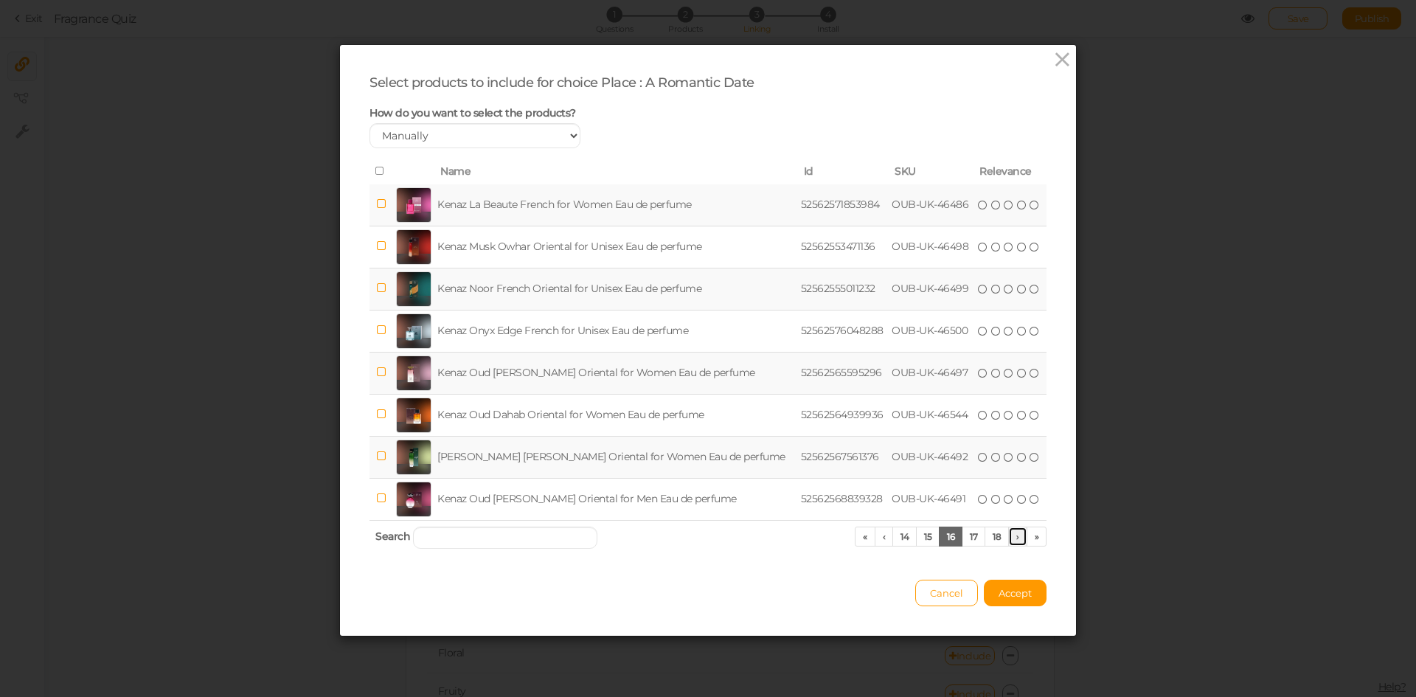
click at [1009, 539] on link "›" at bounding box center [1018, 537] width 19 height 20
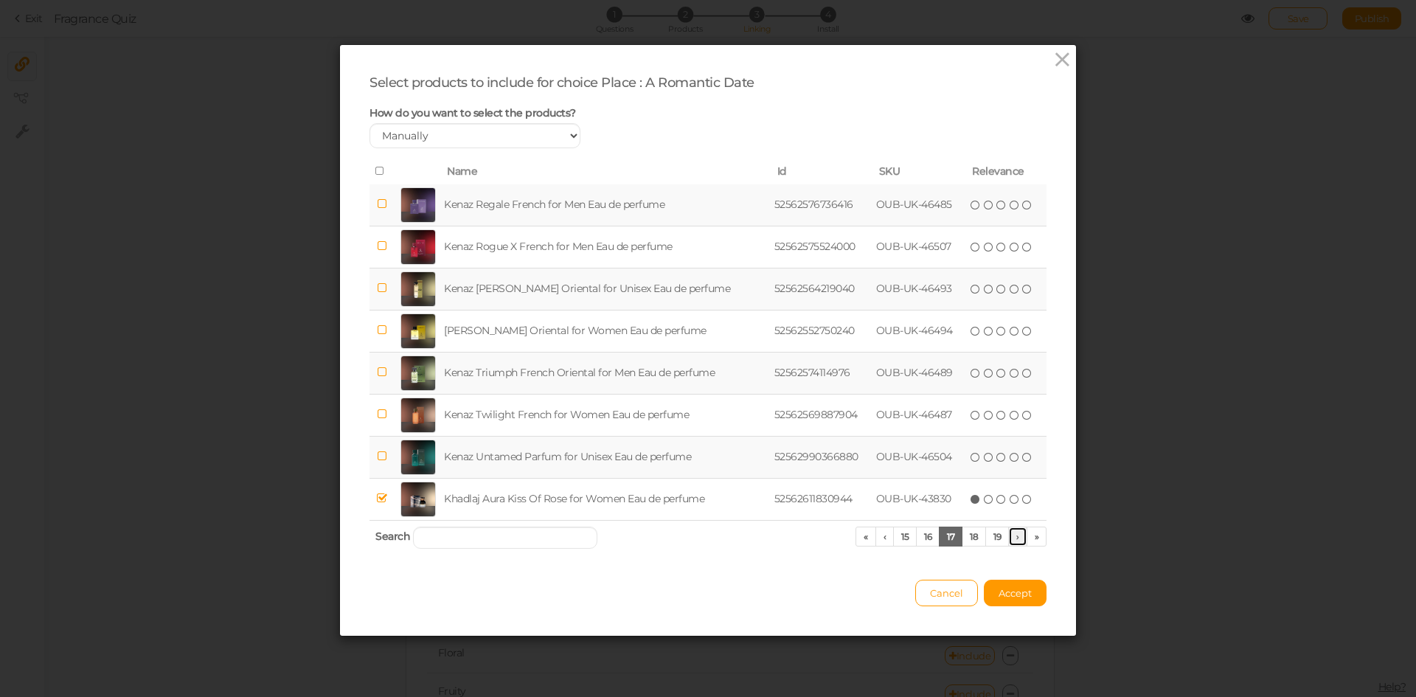
click at [1009, 539] on link "›" at bounding box center [1018, 537] width 19 height 20
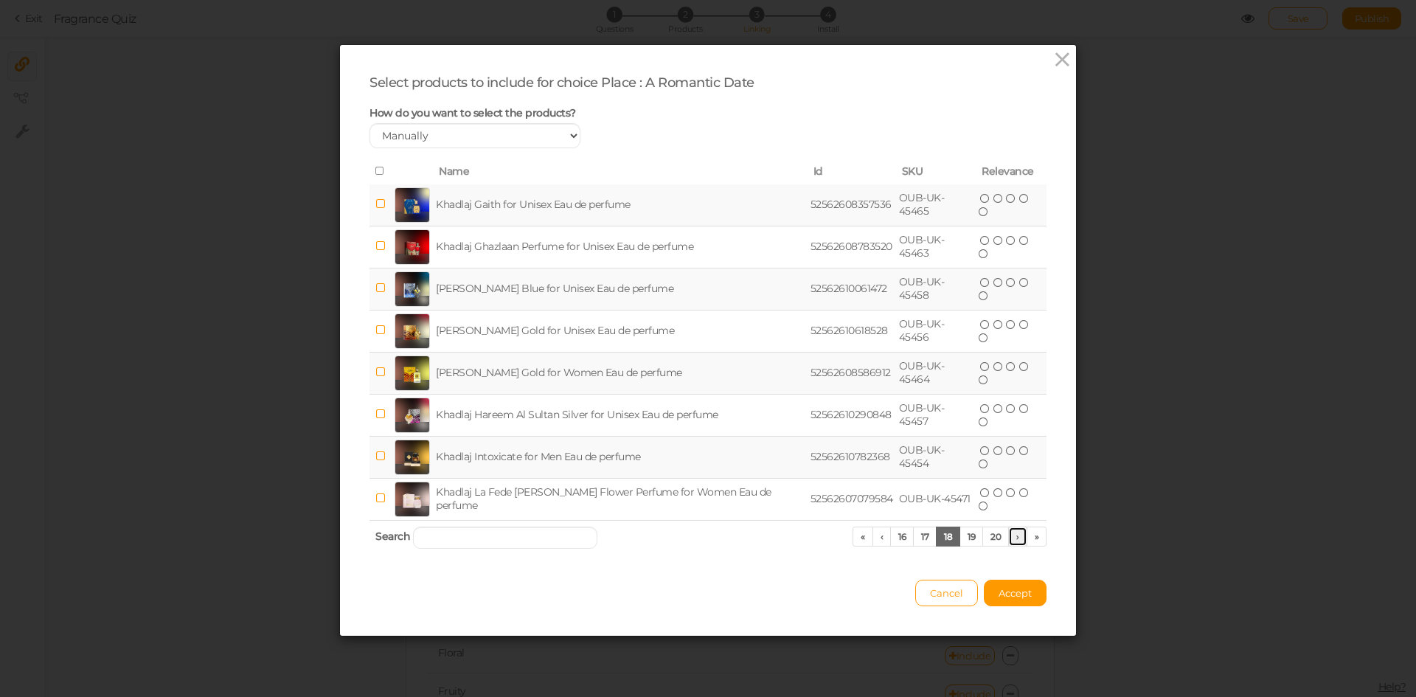
click at [1009, 539] on link "›" at bounding box center [1018, 537] width 19 height 20
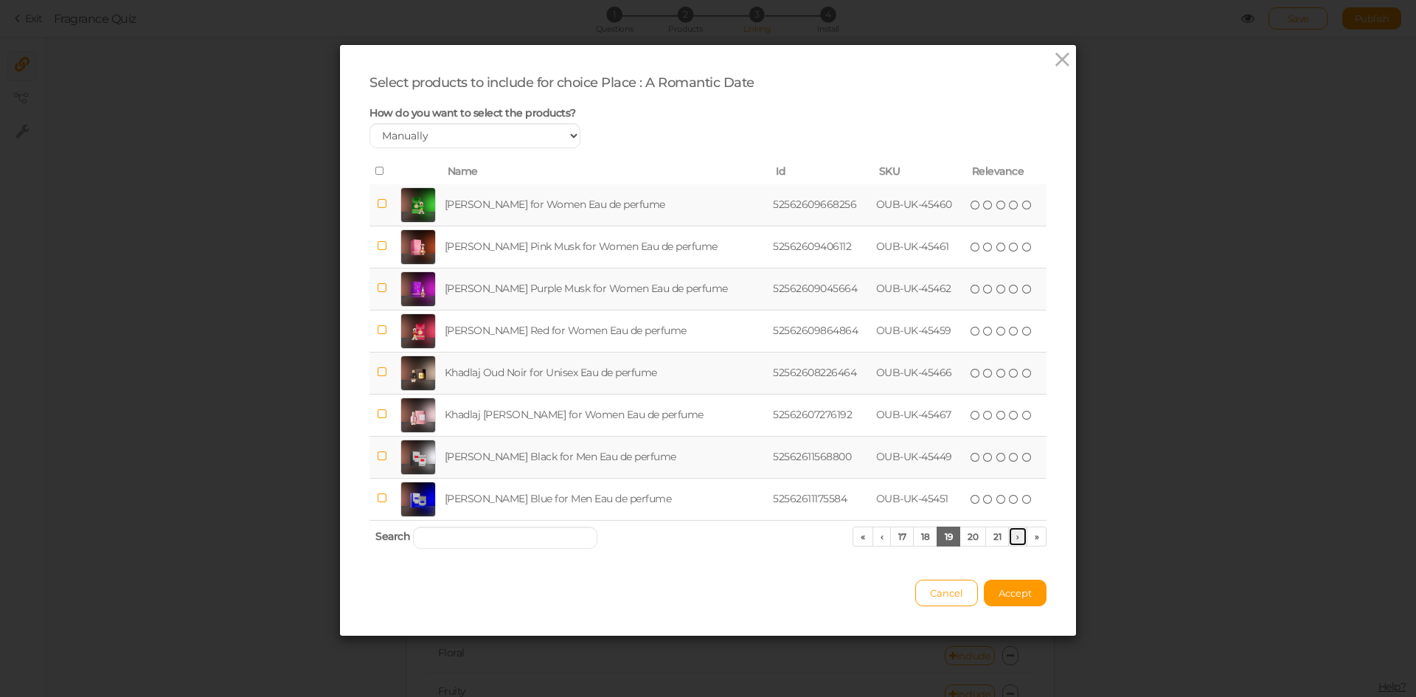
click at [1009, 539] on link "›" at bounding box center [1018, 537] width 19 height 20
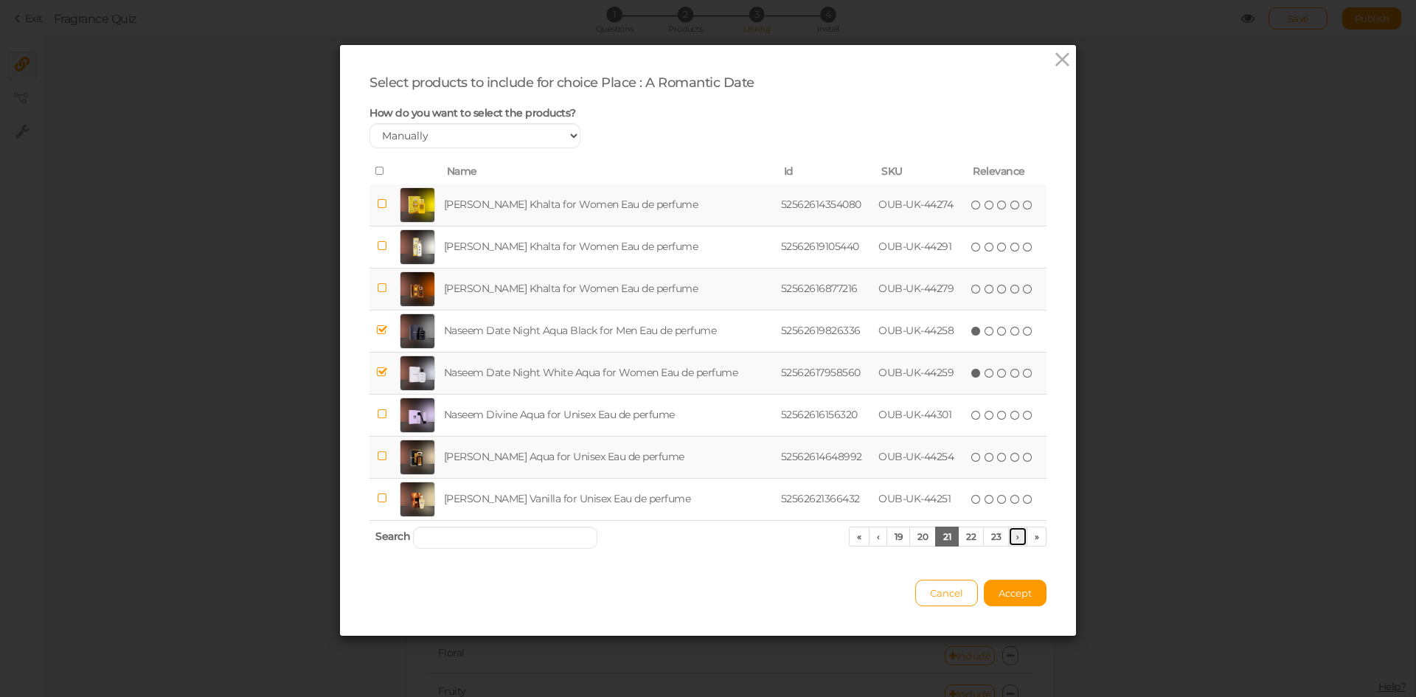
click at [1009, 539] on link "›" at bounding box center [1018, 537] width 19 height 20
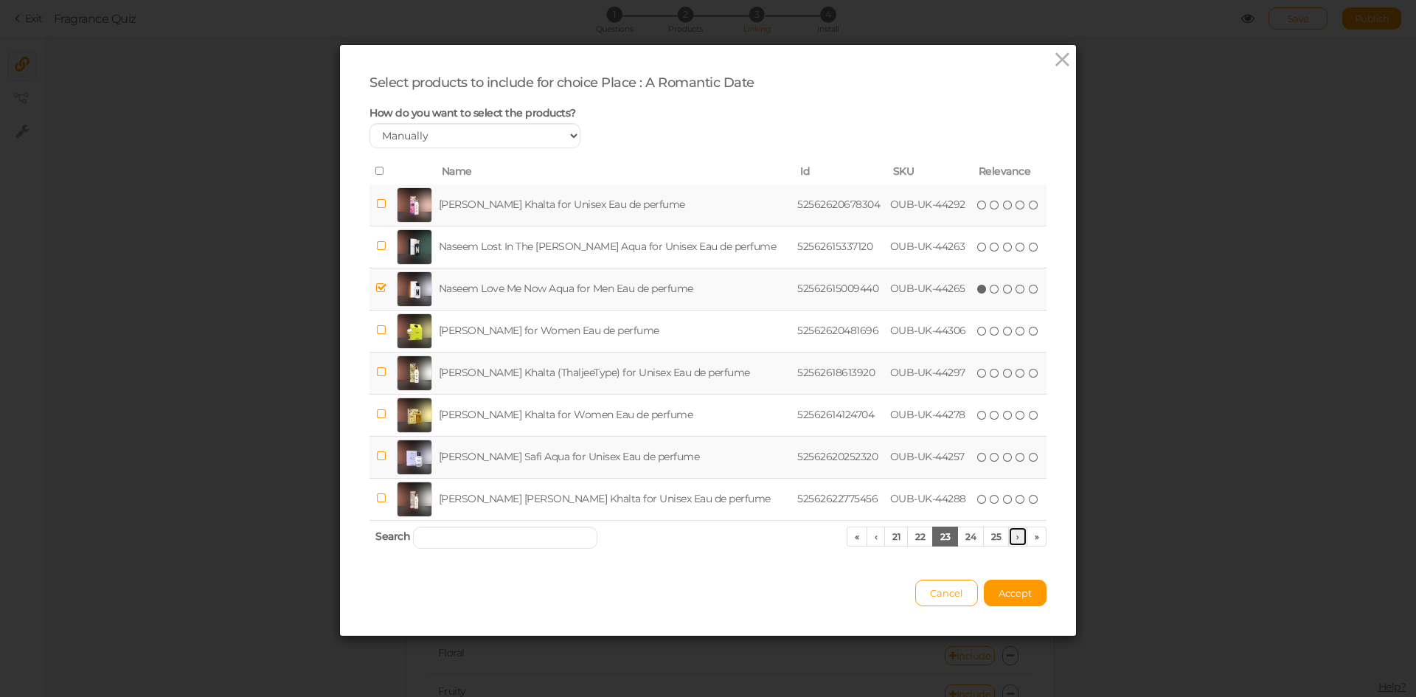
click at [1009, 539] on link "›" at bounding box center [1018, 537] width 19 height 20
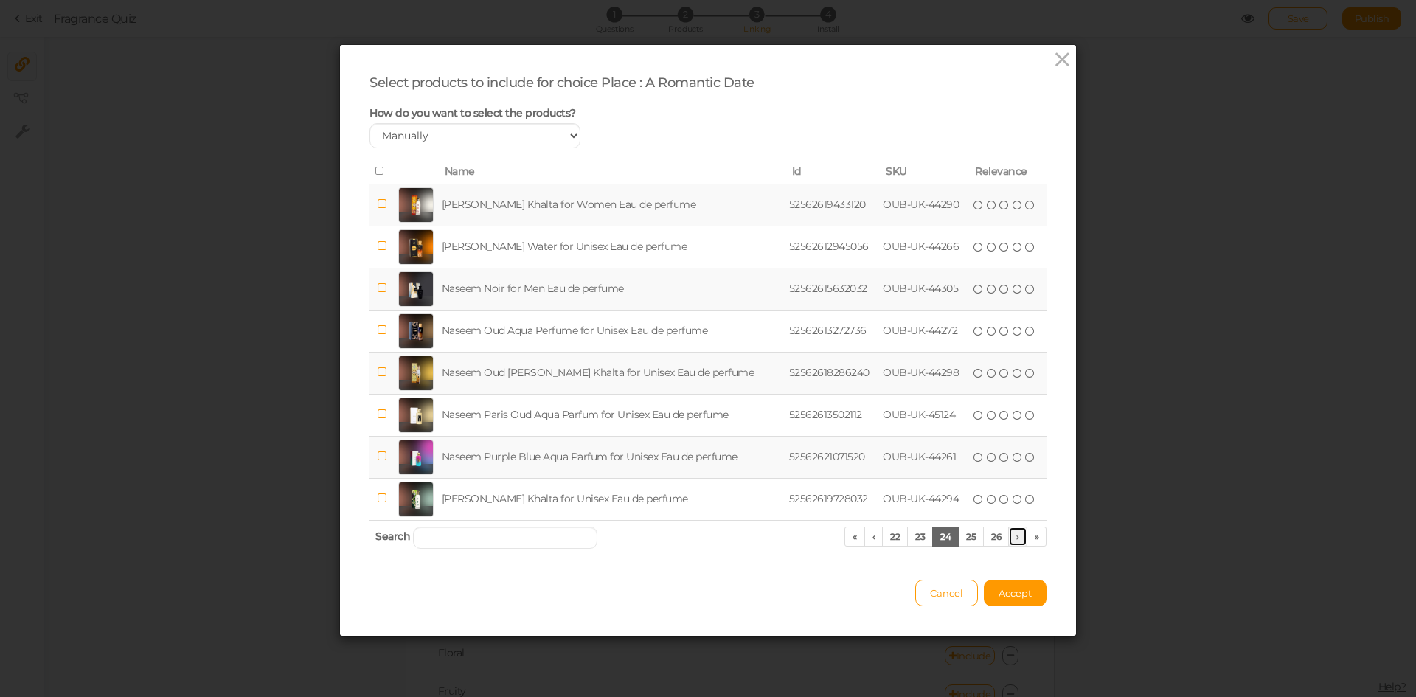
click at [1009, 539] on link "›" at bounding box center [1018, 537] width 19 height 20
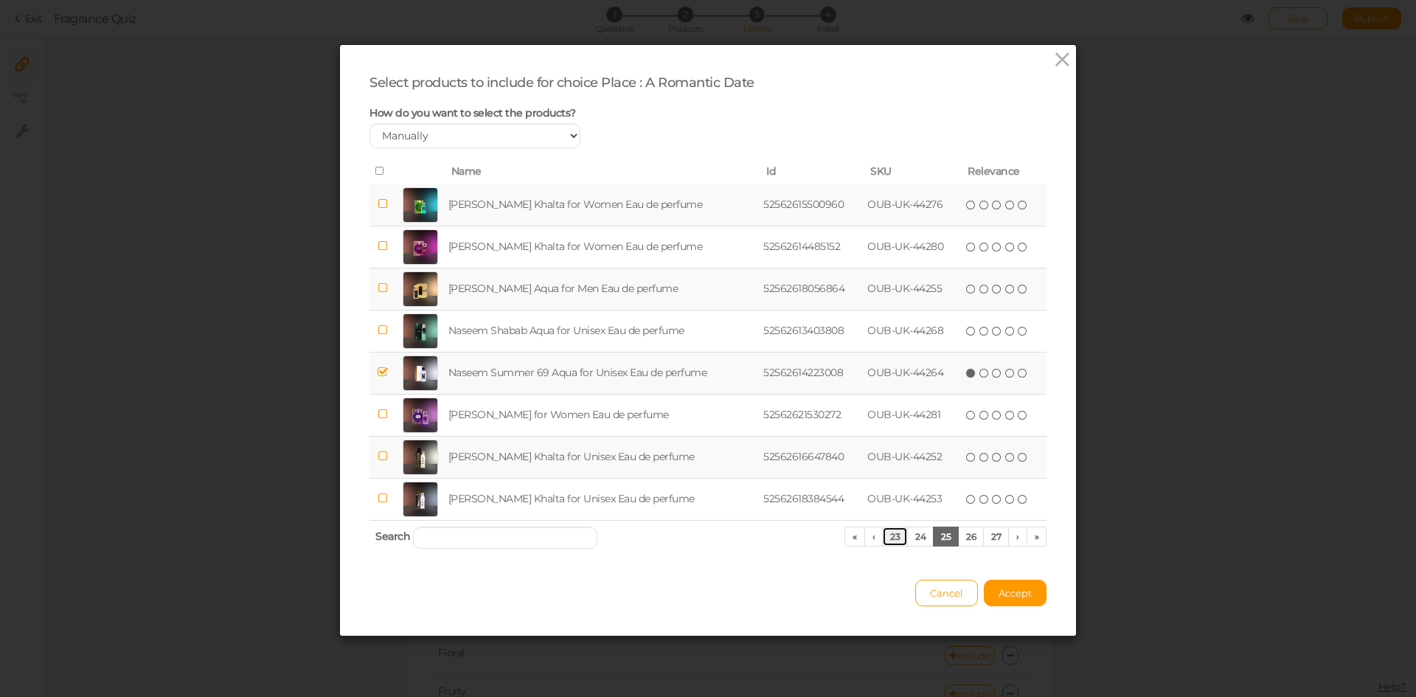
click at [899, 536] on link "23" at bounding box center [895, 537] width 26 height 20
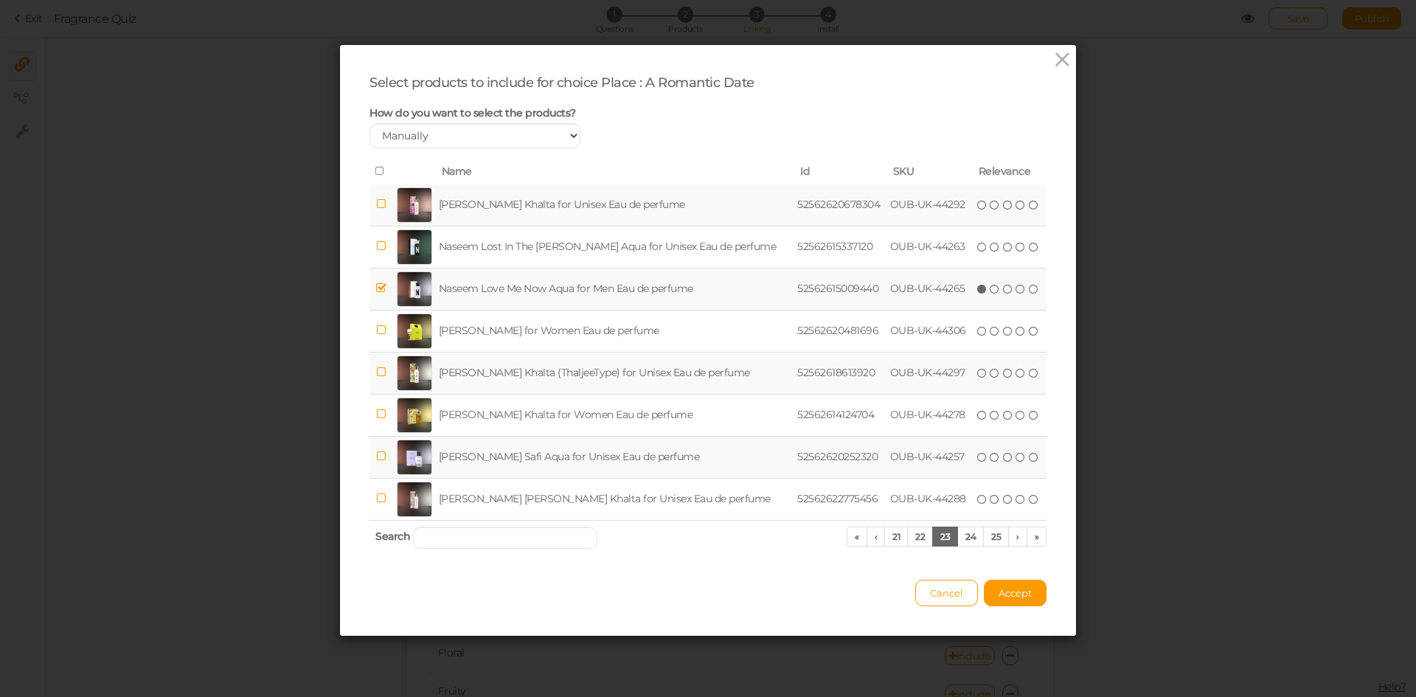
click at [497, 286] on td "Naseem Love Me Now Aqua for Men Eau de perfume" at bounding box center [615, 289] width 359 height 42
click at [511, 293] on td "Naseem Love Me Now Aqua for Men Eau de perfume" at bounding box center [615, 289] width 359 height 42
click at [994, 536] on link "25" at bounding box center [996, 537] width 26 height 20
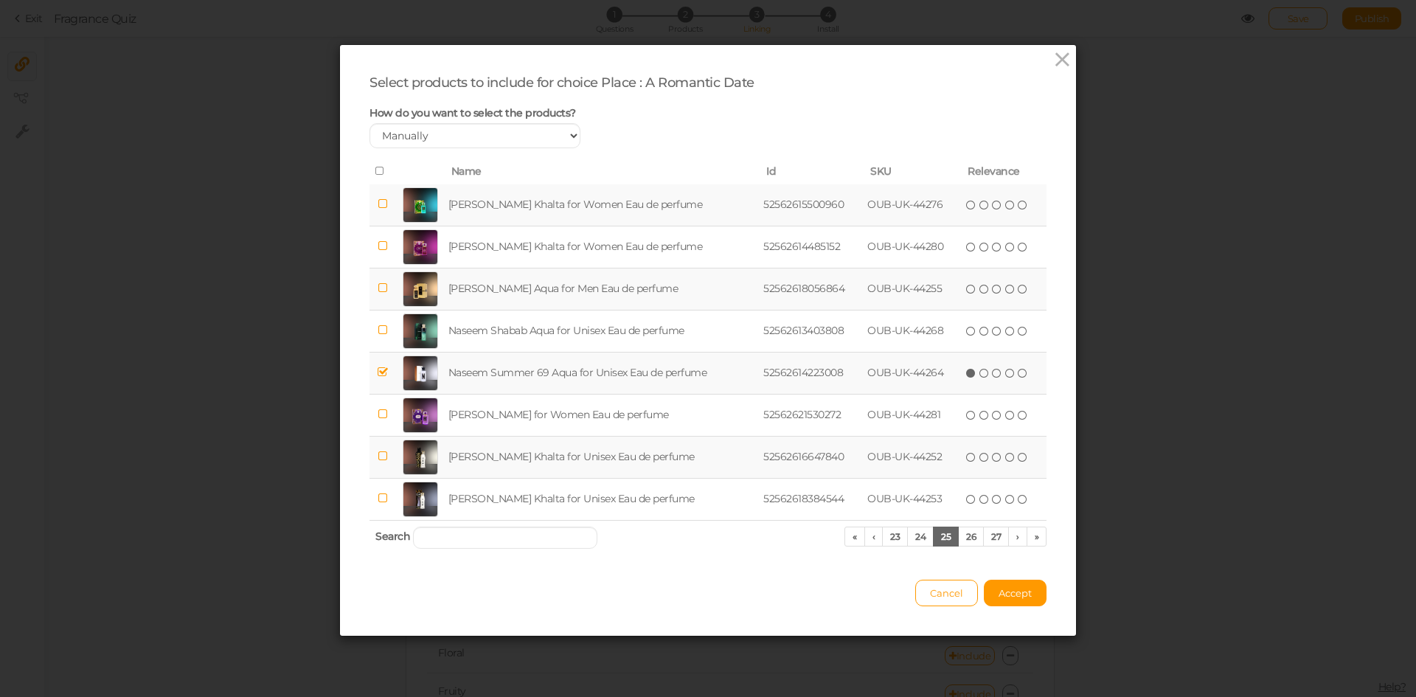
click at [556, 370] on td "Naseem Summer 69 Aqua for Unisex Eau de perfume" at bounding box center [604, 373] width 316 height 42
click at [1014, 536] on link "›" at bounding box center [1018, 537] width 19 height 20
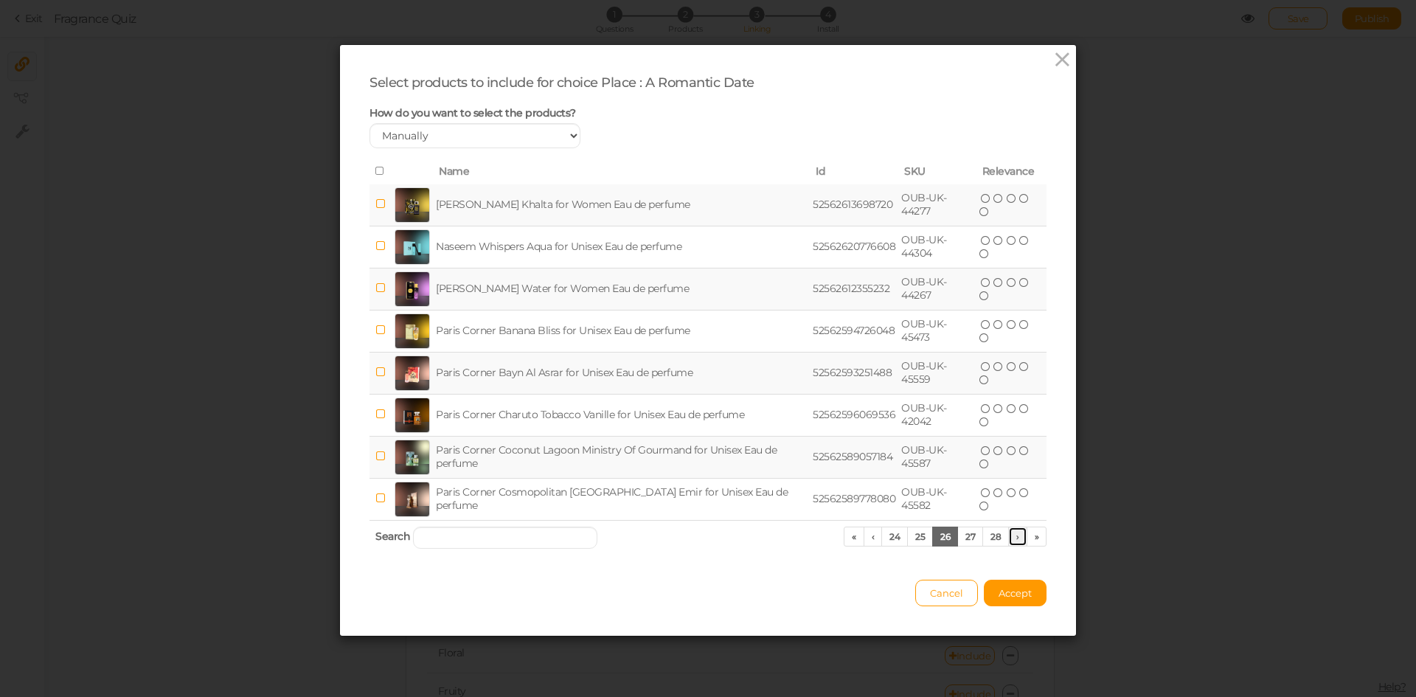
click at [1014, 536] on link "›" at bounding box center [1018, 537] width 19 height 20
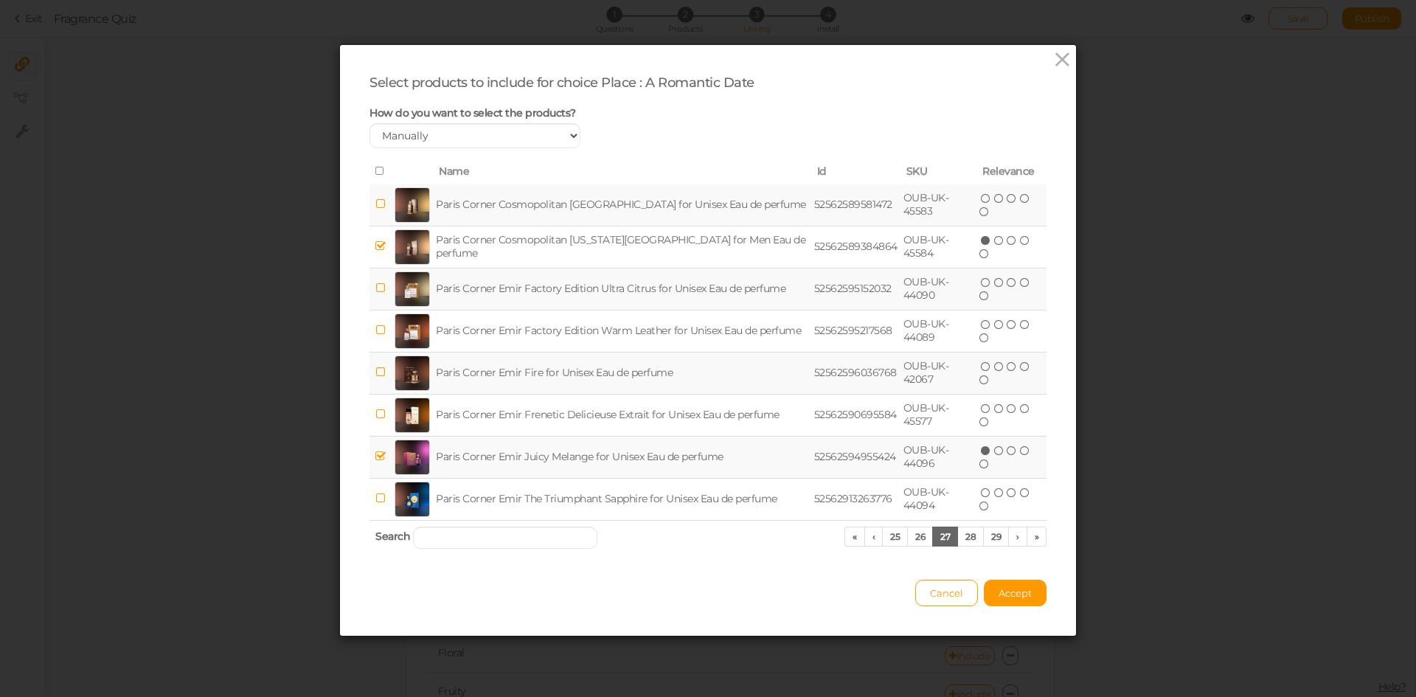
click at [697, 457] on td "Paris Corner Emir Juicy Melange for Unisex Eau de perfume" at bounding box center [622, 457] width 378 height 42
click at [1012, 538] on link "›" at bounding box center [1018, 537] width 19 height 20
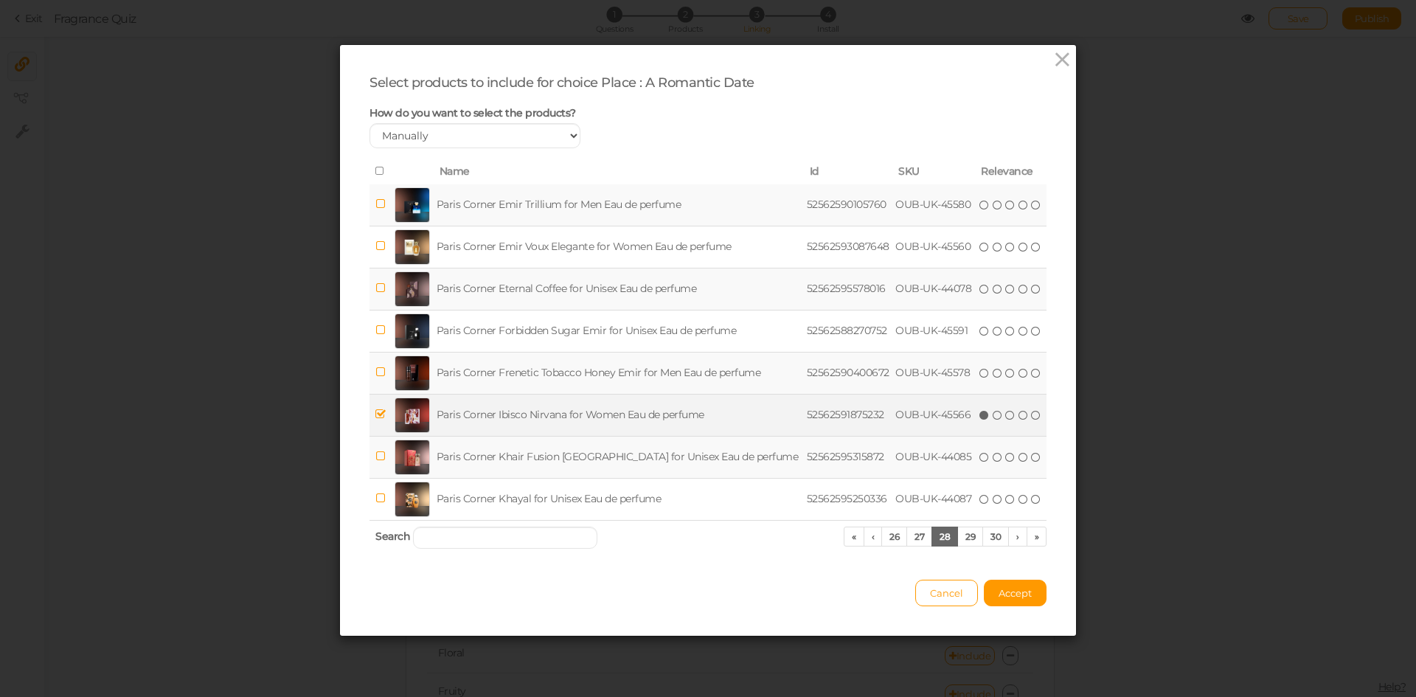
click at [617, 413] on td "Paris Corner Ibisco Nirvana for Women Eau de perfume" at bounding box center [619, 415] width 370 height 42
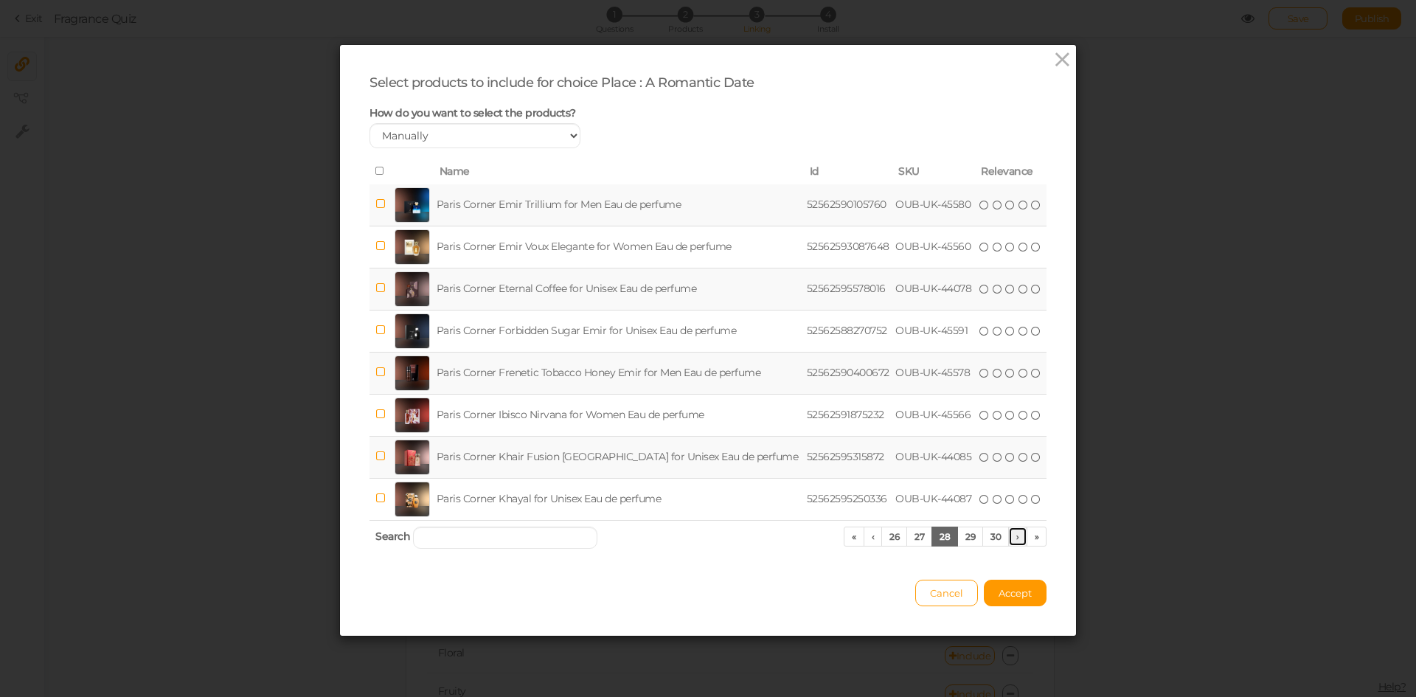
click at [1011, 538] on link "›" at bounding box center [1018, 537] width 19 height 20
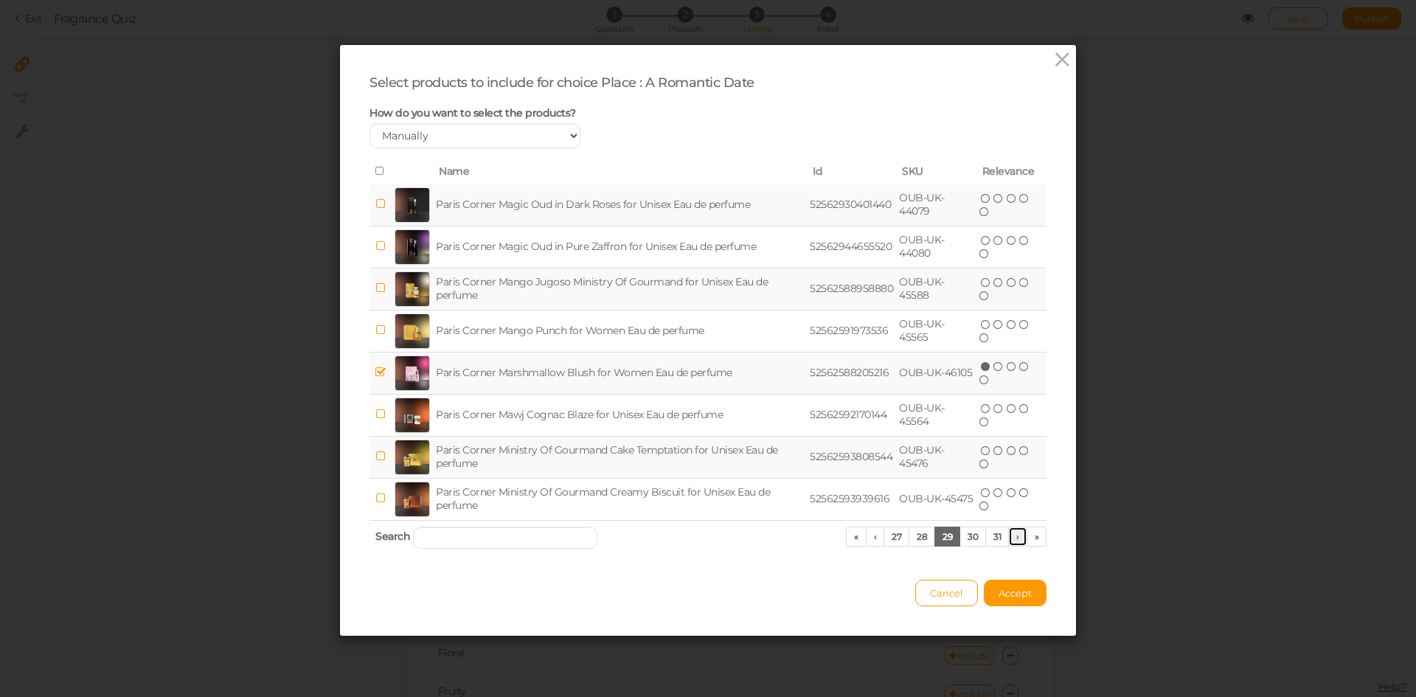
click at [1011, 538] on link "›" at bounding box center [1018, 537] width 19 height 20
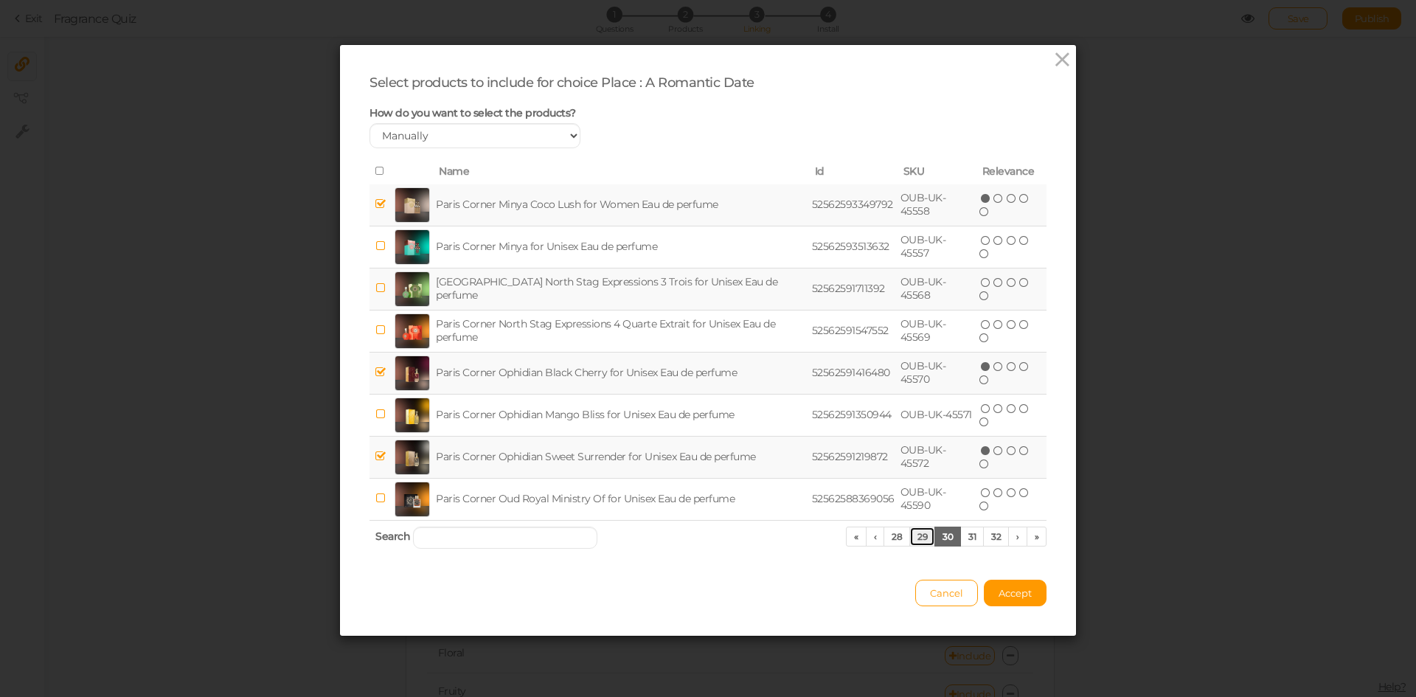
click at [920, 536] on link "29" at bounding box center [923, 537] width 26 height 20
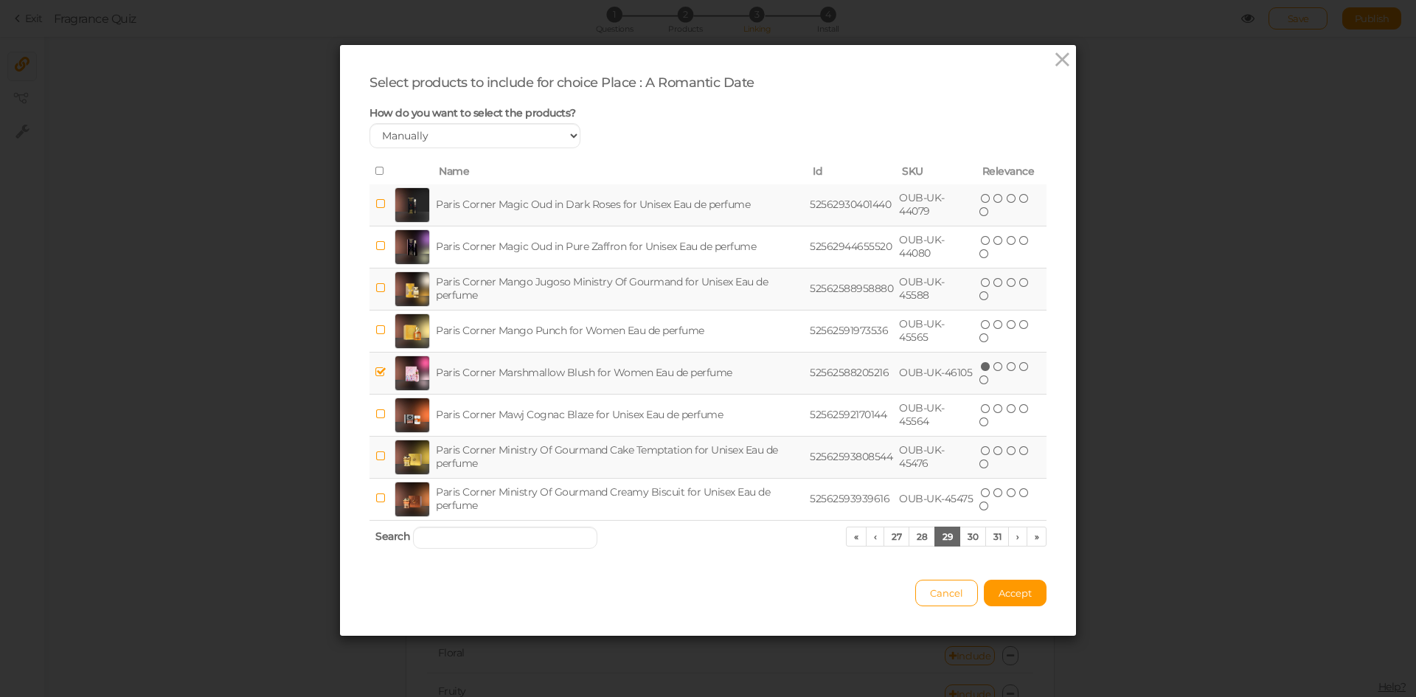
click at [548, 381] on td "Paris Corner Marshmallow Blush for Women Eau de perfume" at bounding box center [620, 373] width 374 height 42
click at [1010, 536] on link "›" at bounding box center [1018, 537] width 19 height 20
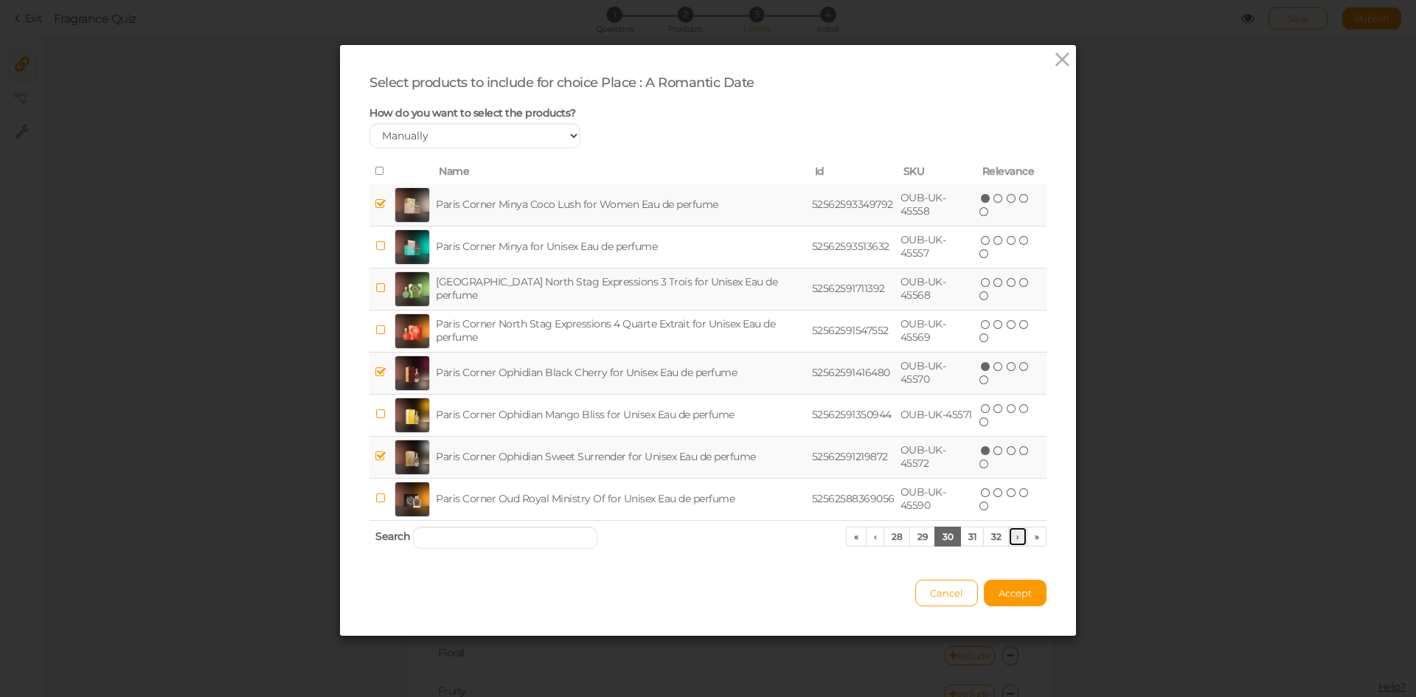
click at [1010, 536] on link "›" at bounding box center [1018, 537] width 19 height 20
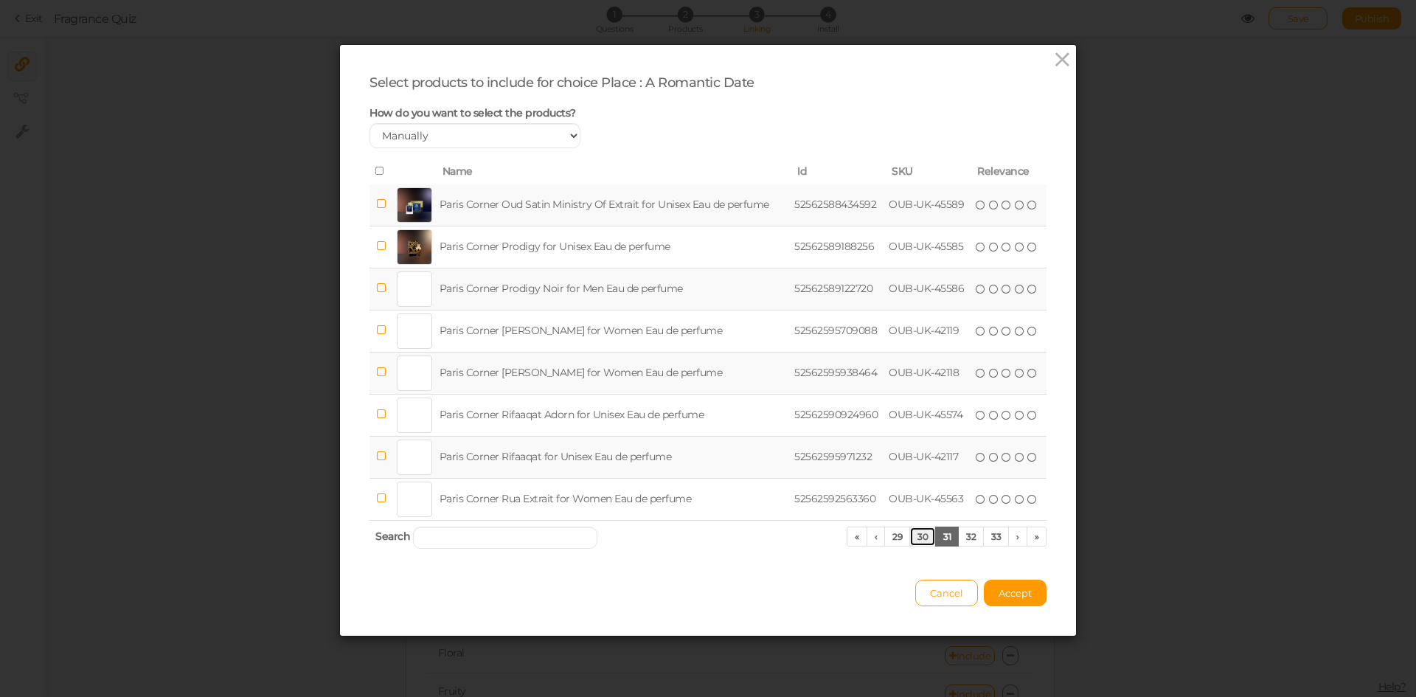
click at [914, 536] on link "30" at bounding box center [923, 537] width 27 height 20
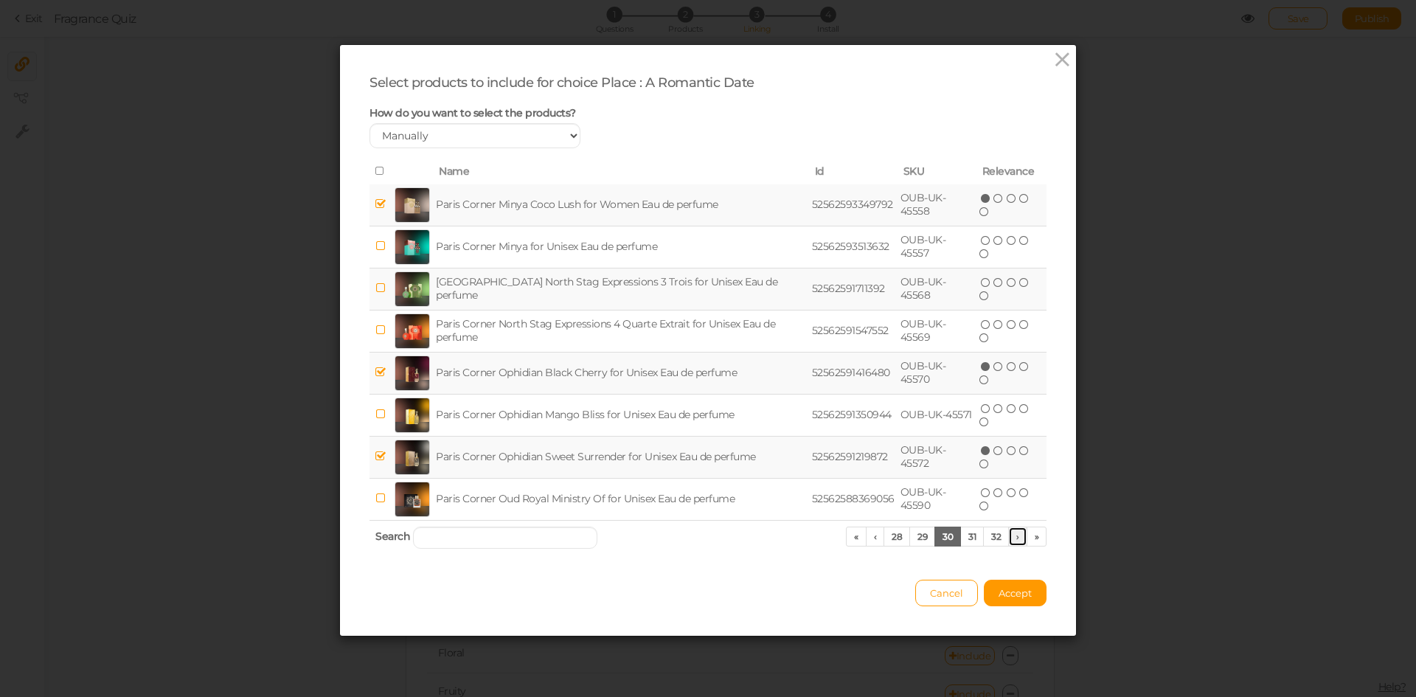
click at [1014, 533] on link "›" at bounding box center [1018, 537] width 19 height 20
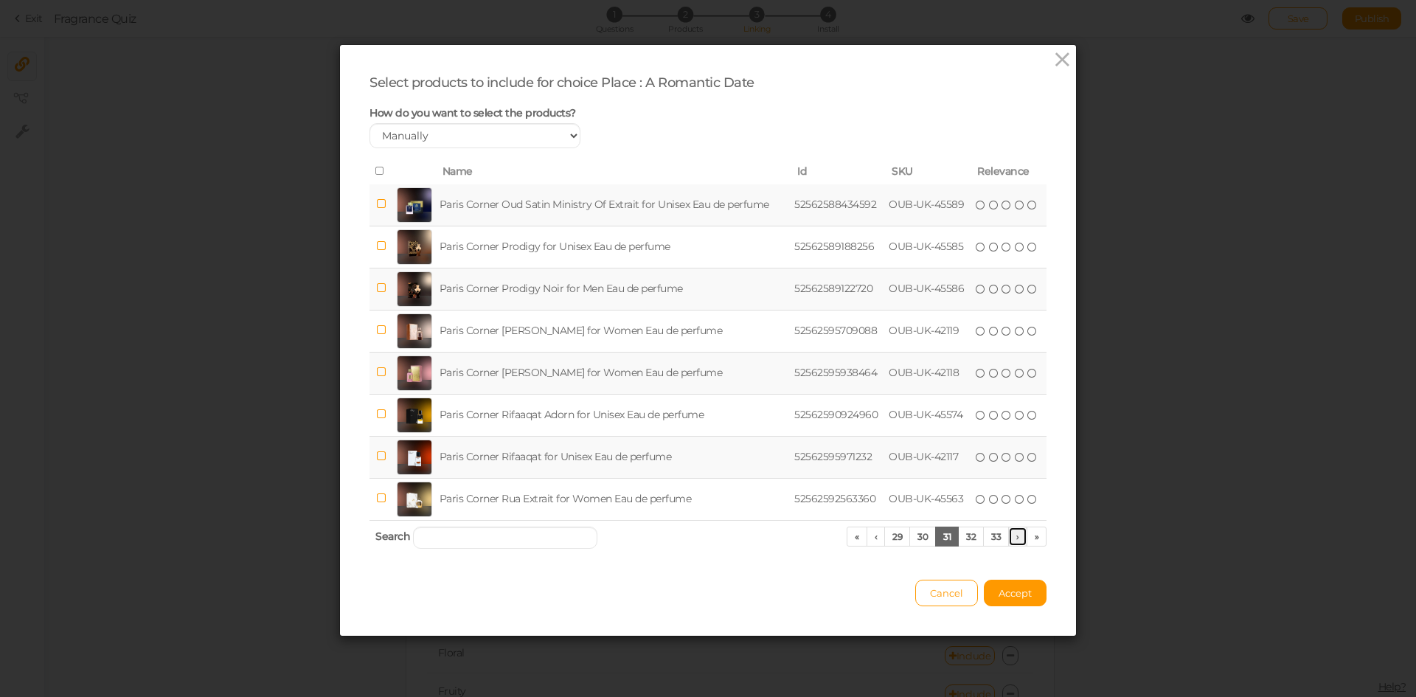
click at [1015, 538] on link "›" at bounding box center [1018, 537] width 19 height 20
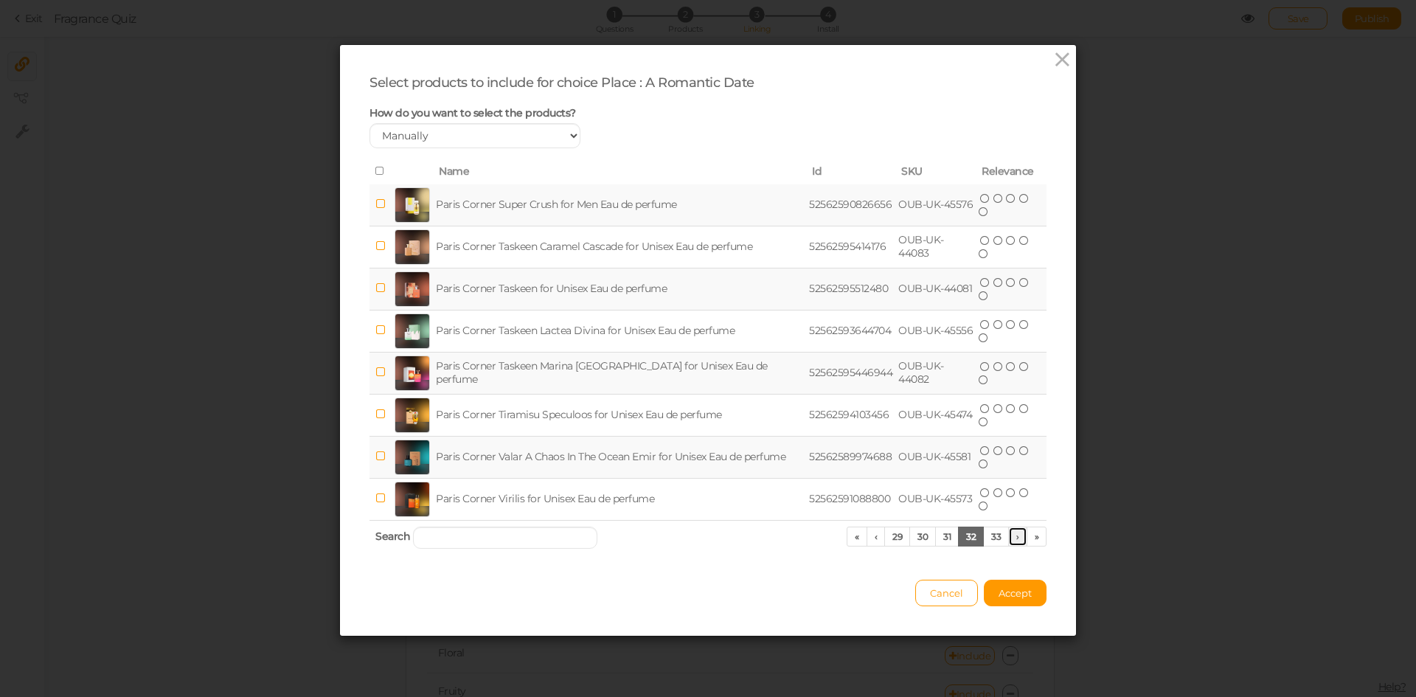
click at [1015, 538] on link "›" at bounding box center [1018, 537] width 19 height 20
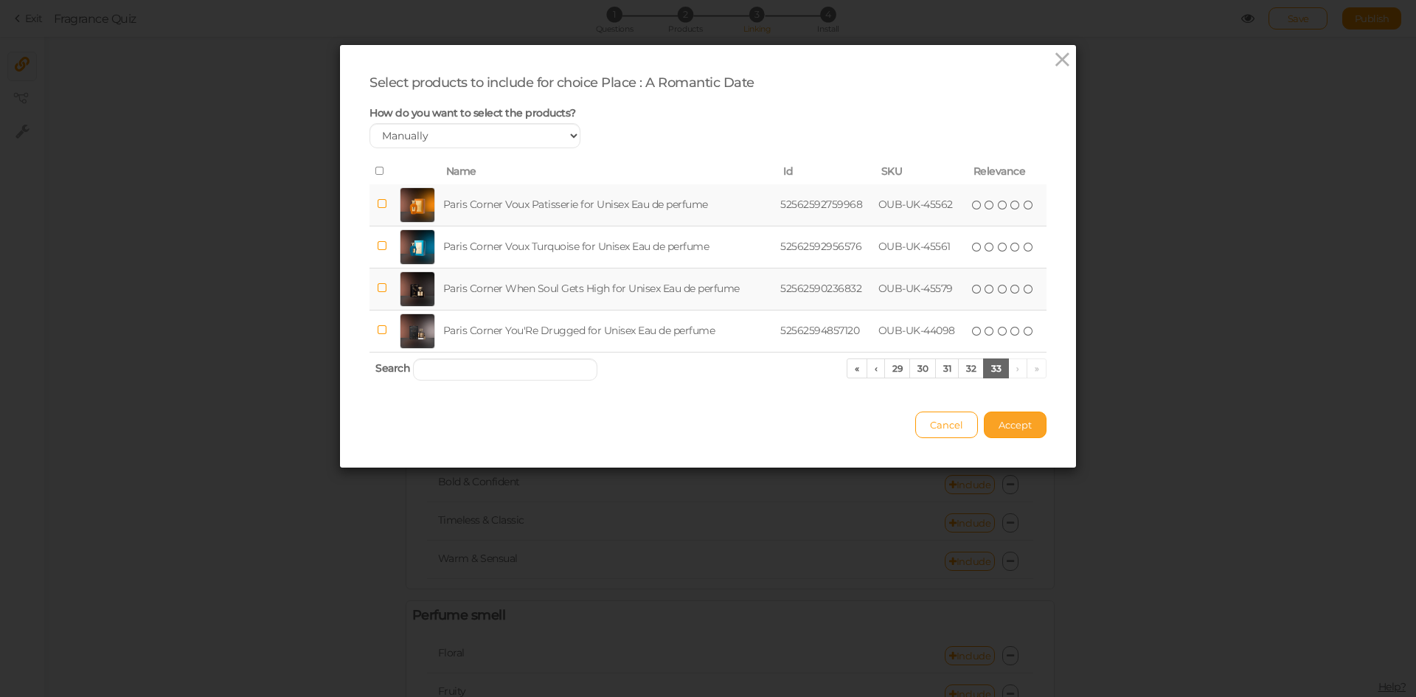
click at [1010, 414] on button "Accept" at bounding box center [1015, 425] width 63 height 27
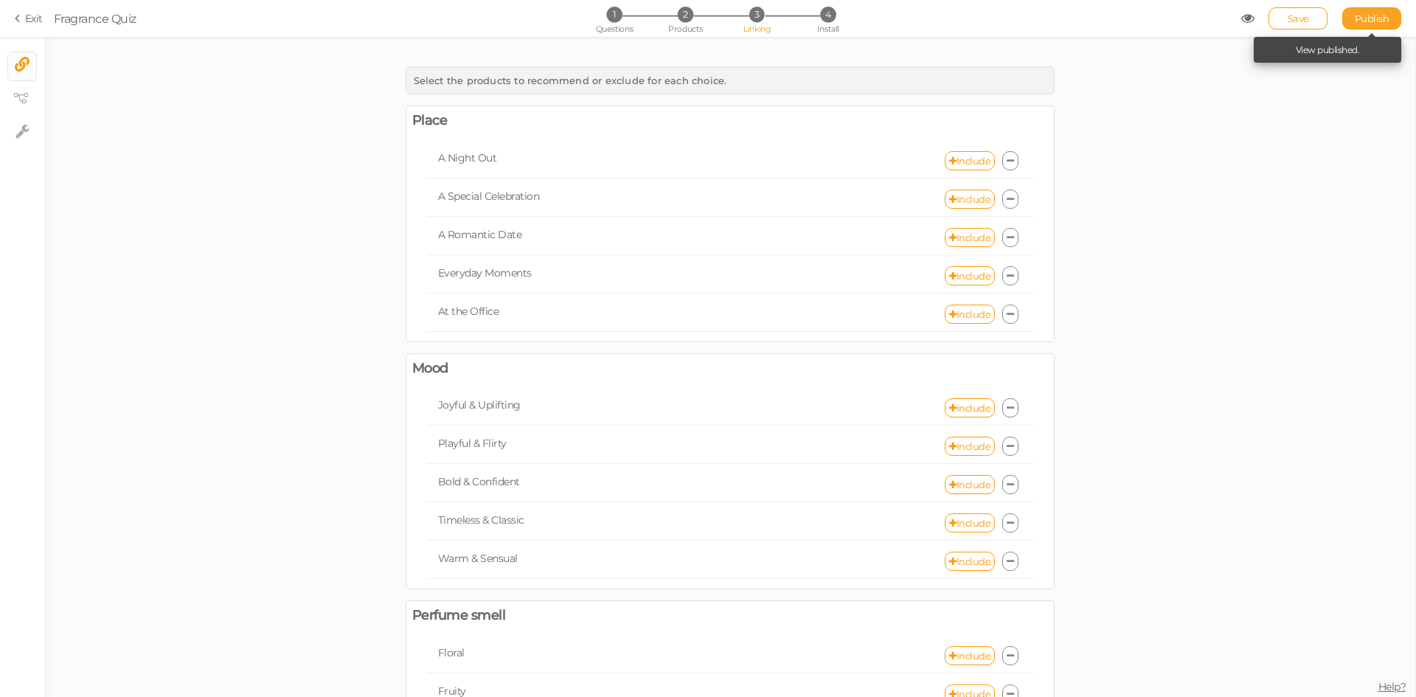
click at [1356, 23] on span "Publish" at bounding box center [1372, 19] width 35 height 12
click at [624, 13] on li "1 Questions" at bounding box center [614, 14] width 69 height 15
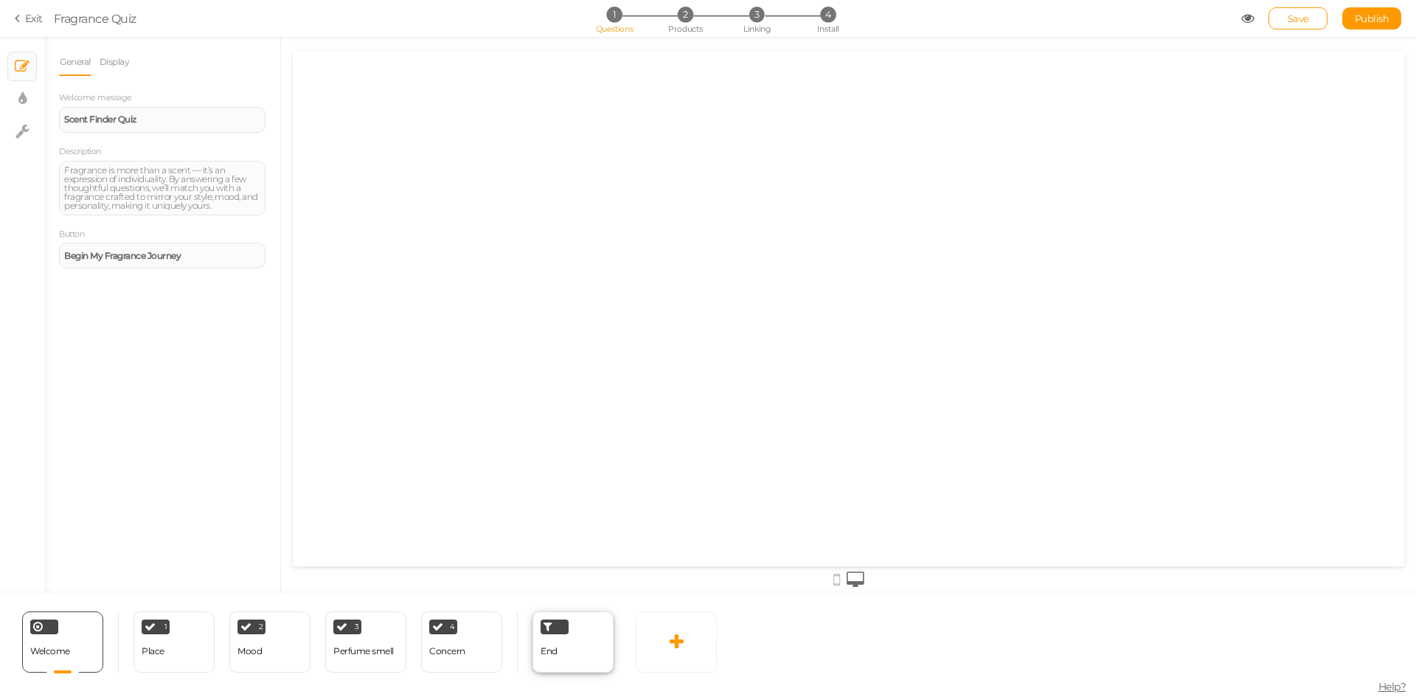
click at [573, 646] on div "End" at bounding box center [573, 642] width 81 height 61
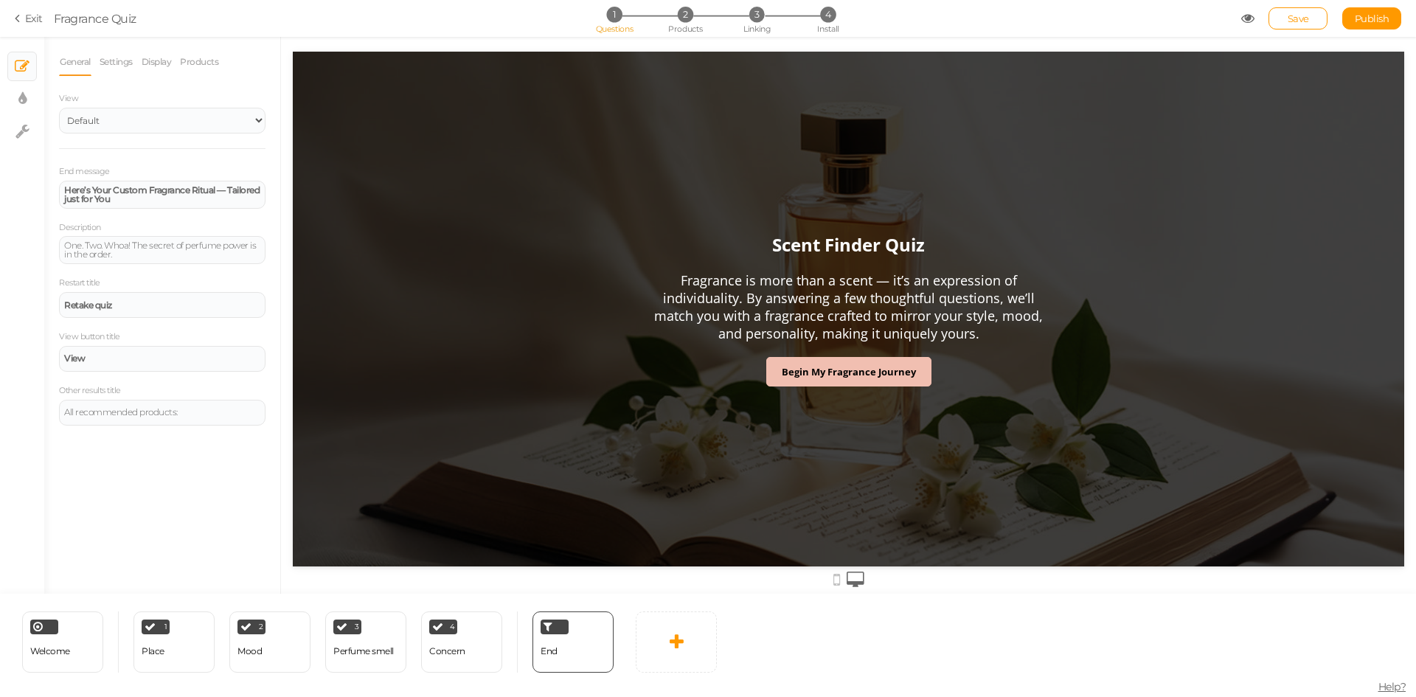
scroll to position [0, 0]
click at [458, 654] on div "Concern" at bounding box center [447, 651] width 36 height 10
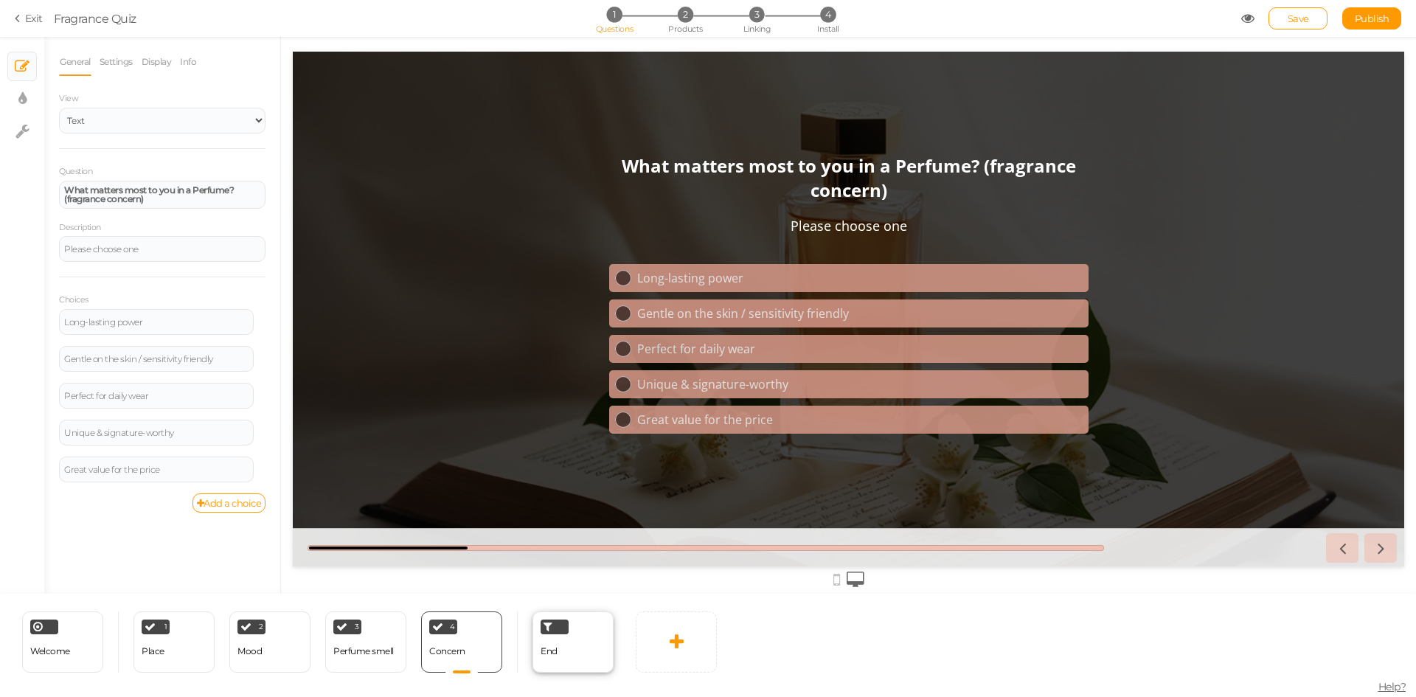
click at [565, 656] on div "End" at bounding box center [573, 642] width 81 height 61
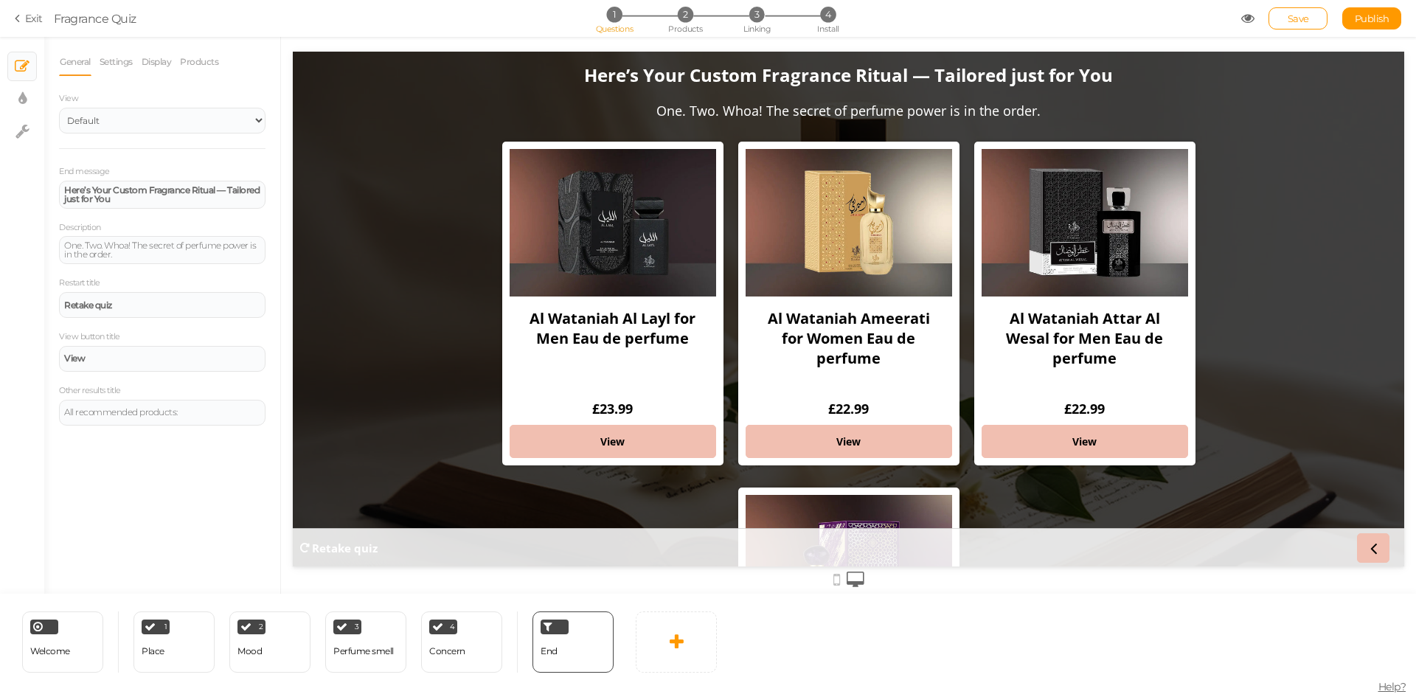
drag, startPoint x: 1400, startPoint y: 197, endPoint x: 1701, endPoint y: 196, distance: 301.0
